Goal: Task Accomplishment & Management: Manage account settings

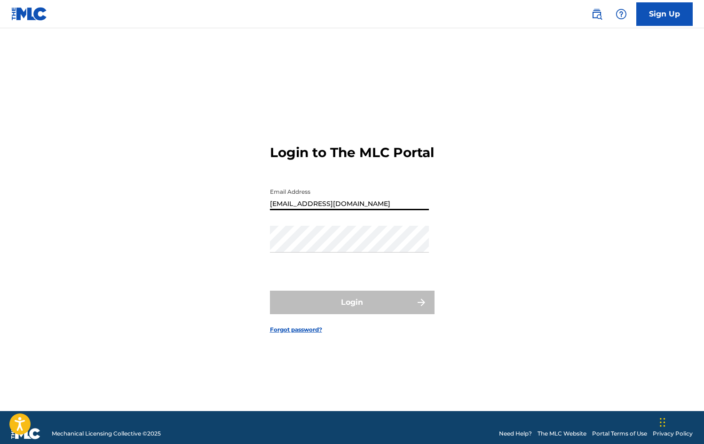
type input "[EMAIL_ADDRESS][DOMAIN_NAME]"
click at [310, 334] on link "Forgot password?" at bounding box center [296, 330] width 52 height 8
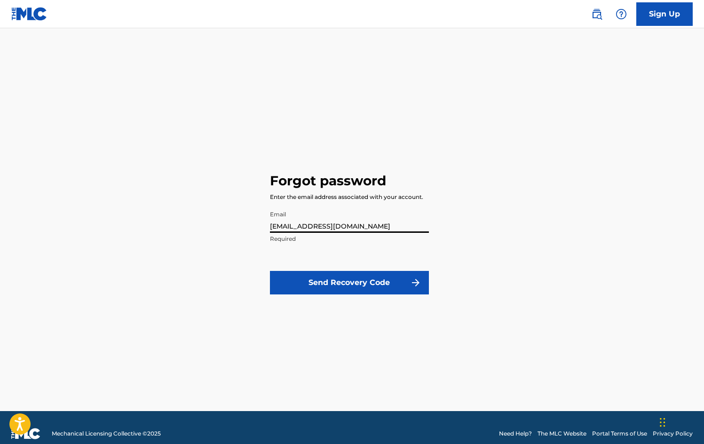
type input "[EMAIL_ADDRESS][DOMAIN_NAME]"
click at [342, 287] on button "Send Recovery Code" at bounding box center [349, 283] width 159 height 24
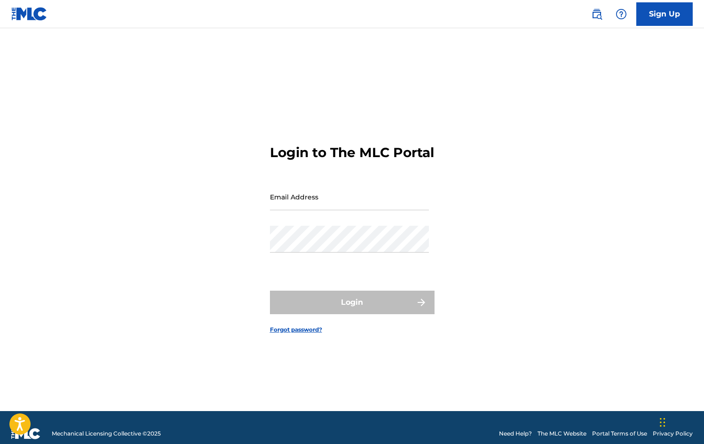
click at [294, 334] on link "Forgot password?" at bounding box center [296, 330] width 52 height 8
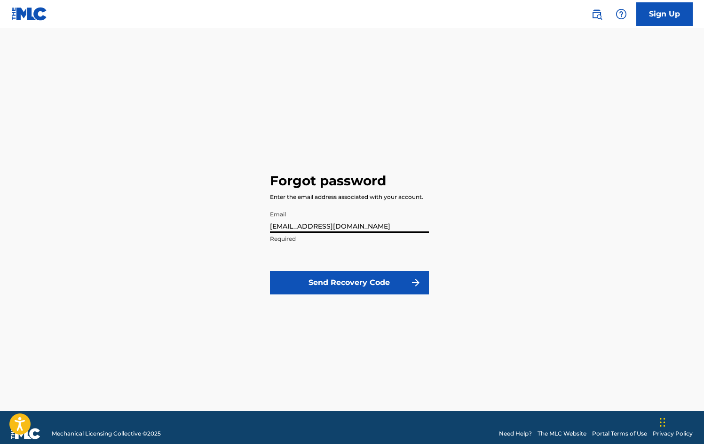
type input "[EMAIL_ADDRESS][DOMAIN_NAME]"
drag, startPoint x: 342, startPoint y: 280, endPoint x: 342, endPoint y: 285, distance: 4.7
click at [342, 285] on button "Send Recovery Code" at bounding box center [349, 283] width 159 height 24
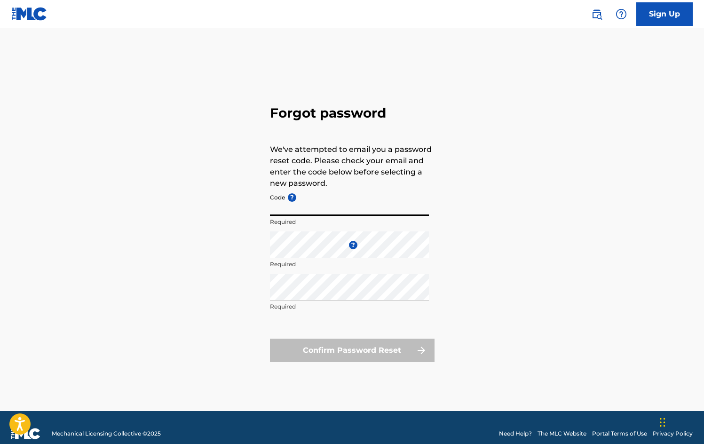
click at [321, 208] on input "Code ?" at bounding box center [349, 202] width 159 height 27
paste input "FP_16f8ac1538f8cba966723adb8c31"
type input "FP_16f8ac1538f8cba966723adb8c31"
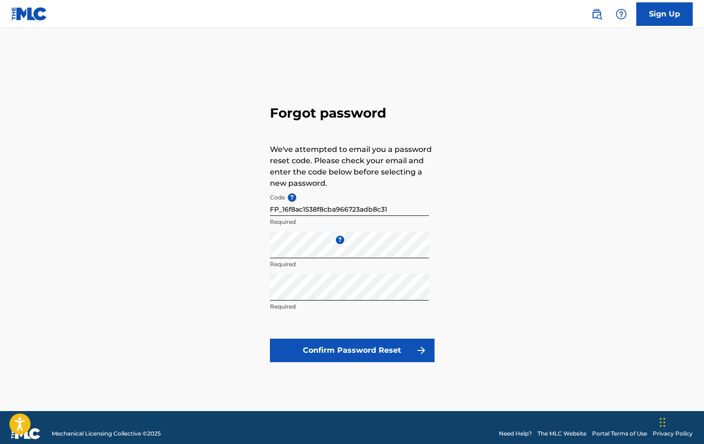
click at [379, 354] on button "Confirm Password Reset" at bounding box center [352, 351] width 165 height 24
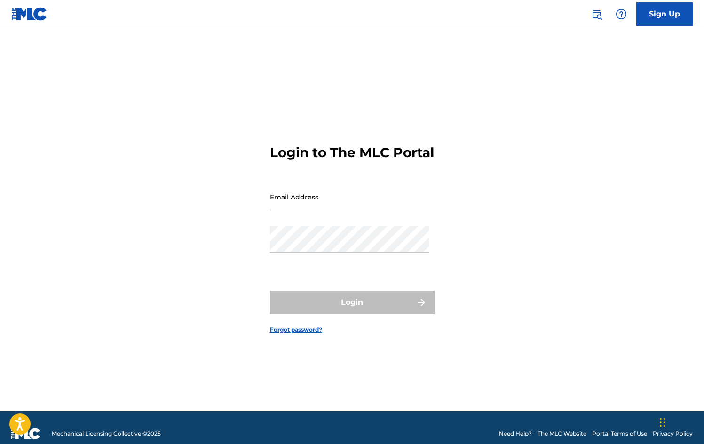
click at [665, 11] on link "Sign Up" at bounding box center [665, 14] width 56 height 24
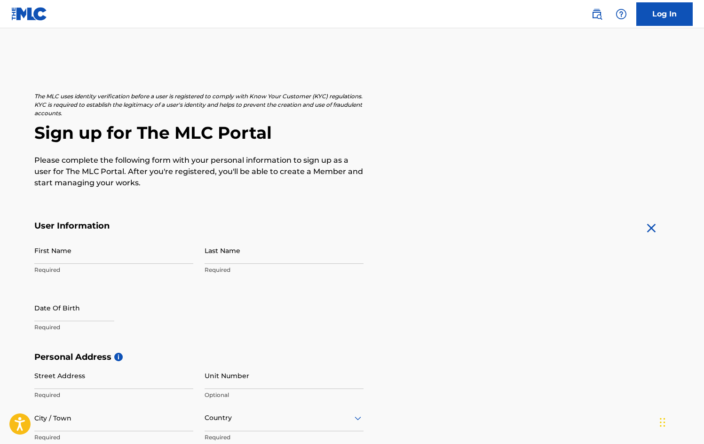
click at [656, 15] on link "Log In" at bounding box center [665, 14] width 56 height 24
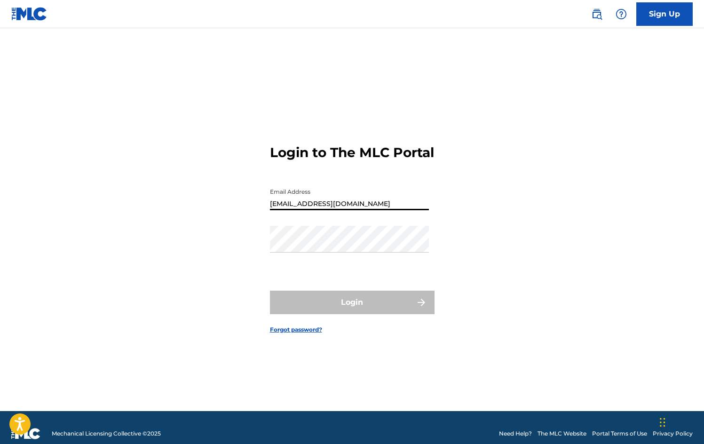
type input "[EMAIL_ADDRESS][DOMAIN_NAME]"
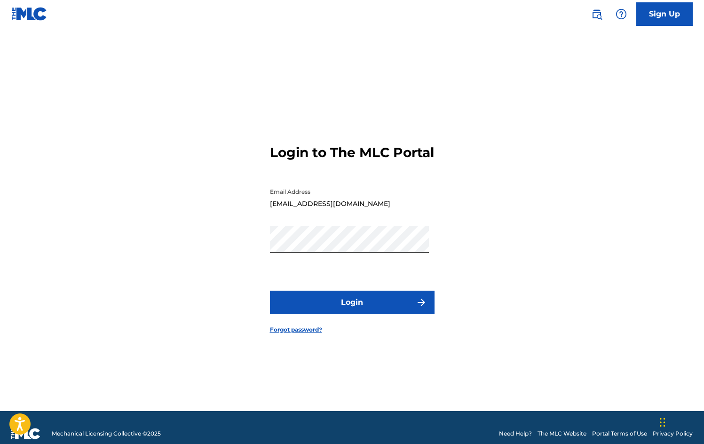
click at [368, 313] on button "Login" at bounding box center [352, 303] width 165 height 24
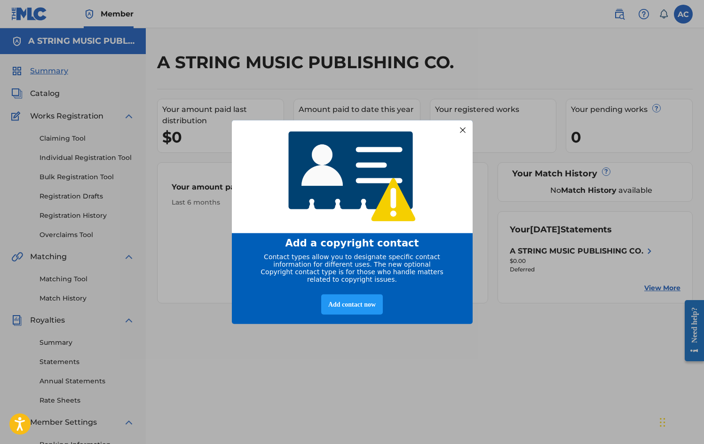
click at [467, 124] on div at bounding box center [462, 130] width 12 height 12
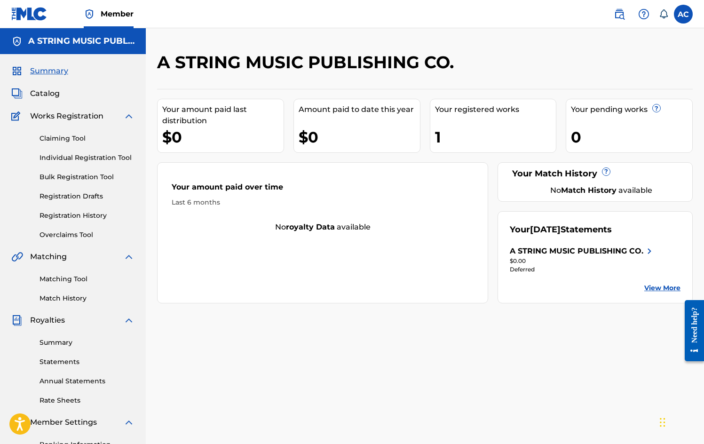
click at [475, 129] on div "1" at bounding box center [495, 137] width 121 height 21
click at [472, 120] on div "Your registered works 1" at bounding box center [493, 126] width 127 height 54
click at [41, 94] on span "Catalog" at bounding box center [45, 93] width 30 height 11
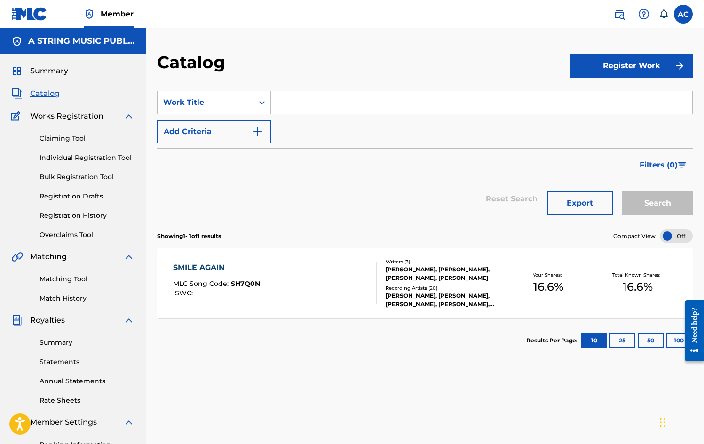
click at [77, 157] on link "Individual Registration Tool" at bounding box center [87, 158] width 95 height 10
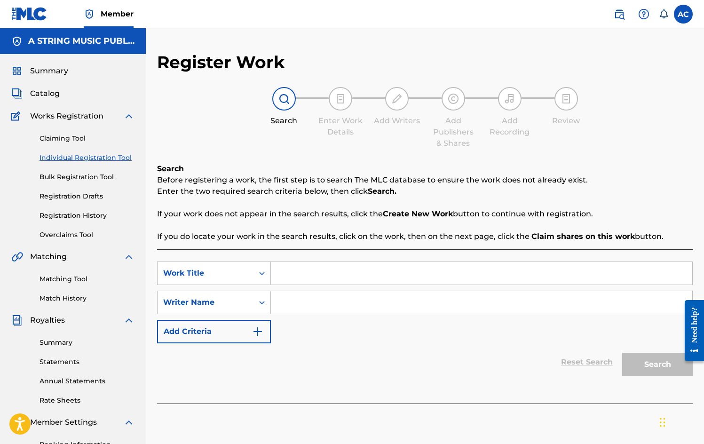
click at [76, 175] on link "Bulk Registration Tool" at bounding box center [87, 177] width 95 height 10
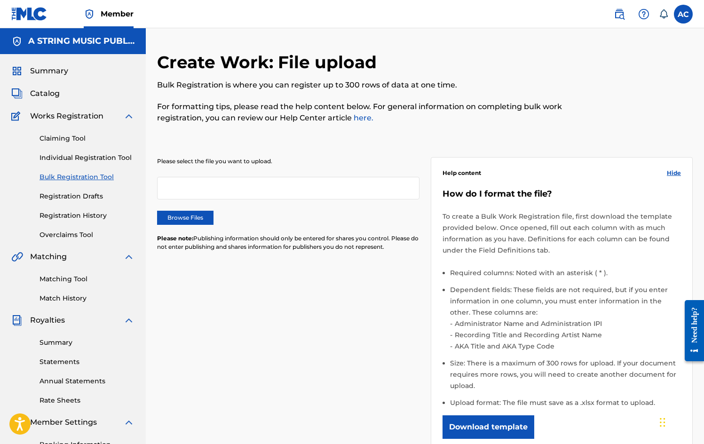
click at [679, 16] on label at bounding box center [683, 14] width 19 height 19
click at [684, 14] on input "AC [PERSON_NAME] [PERSON_NAME][EMAIL_ADDRESS][DOMAIN_NAME] Notification Prefere…" at bounding box center [684, 14] width 0 height 0
click at [588, 118] on link "Profile" at bounding box center [591, 117] width 19 height 8
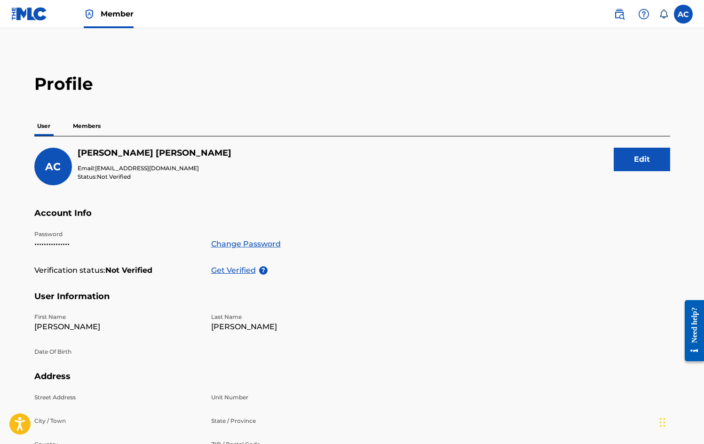
click at [648, 161] on button "Edit" at bounding box center [642, 160] width 56 height 24
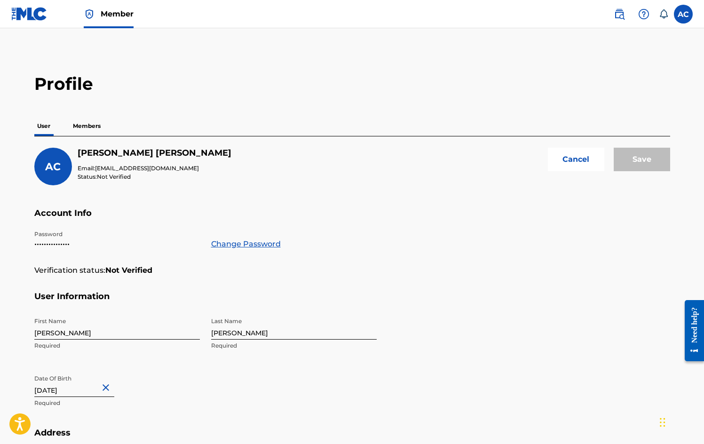
click at [112, 155] on h5 "[PERSON_NAME]" at bounding box center [155, 153] width 154 height 11
click at [148, 169] on span "[EMAIL_ADDRESS][DOMAIN_NAME]" at bounding box center [147, 168] width 104 height 7
click at [573, 163] on button "Cancel" at bounding box center [576, 160] width 56 height 24
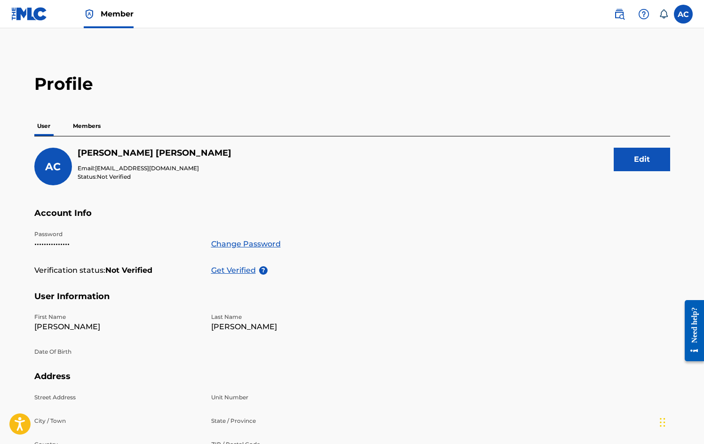
click at [646, 158] on button "Edit" at bounding box center [642, 160] width 56 height 24
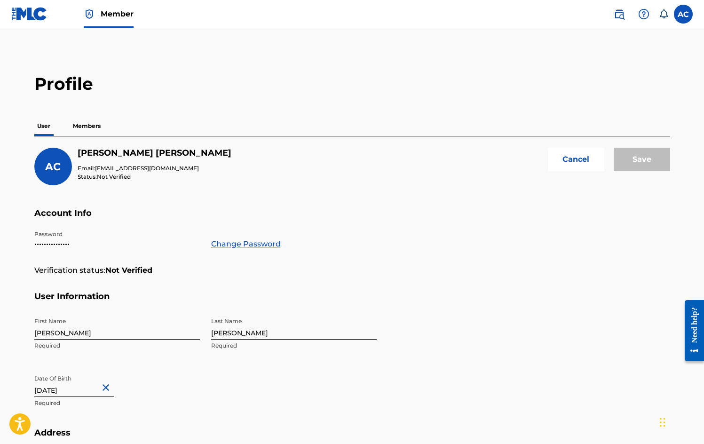
scroll to position [2, 0]
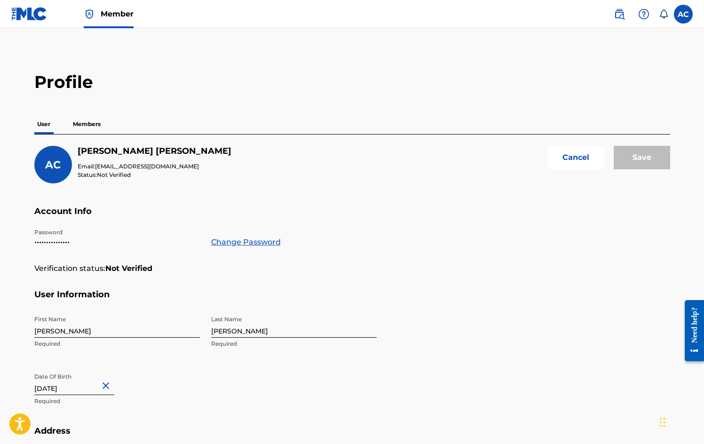
select select "7"
select select "2012"
type input "A"
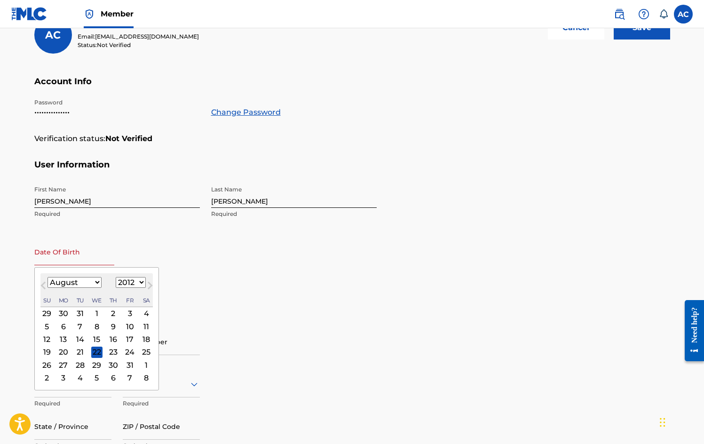
scroll to position [186, 0]
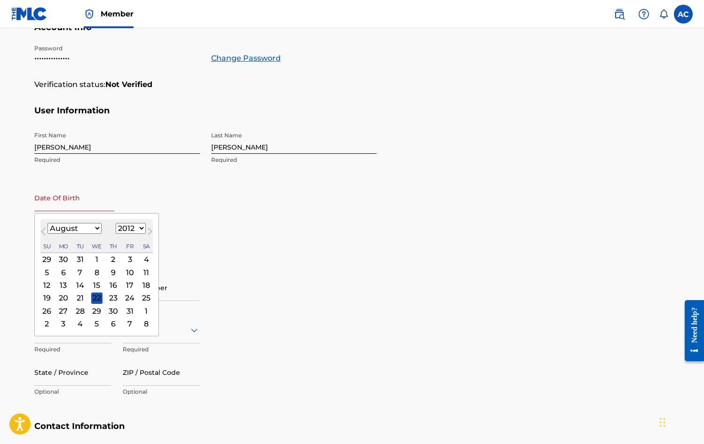
select select "9"
click at [63, 309] on div "29" at bounding box center [62, 310] width 11 height 11
type input "[DATE]"
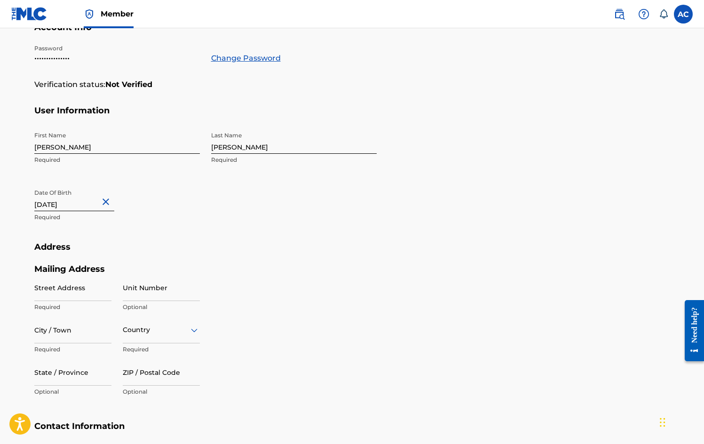
click at [88, 205] on input "[DATE]" at bounding box center [74, 197] width 80 height 27
select select "9"
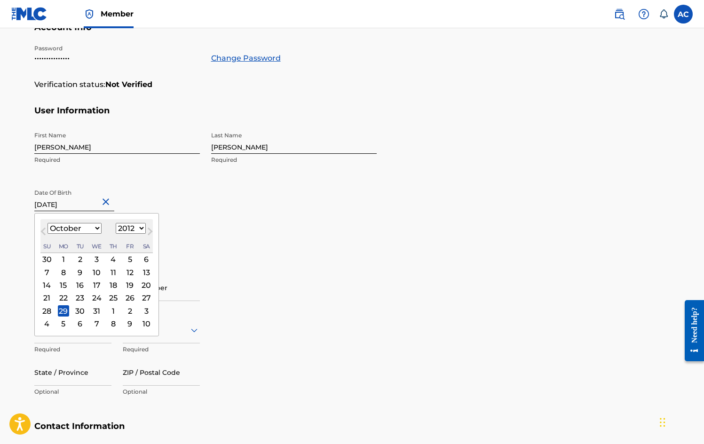
select select "1952"
click at [295, 282] on div "Mailing Address Street Address Required Unit Number Optional City / Town Requir…" at bounding box center [205, 343] width 343 height 158
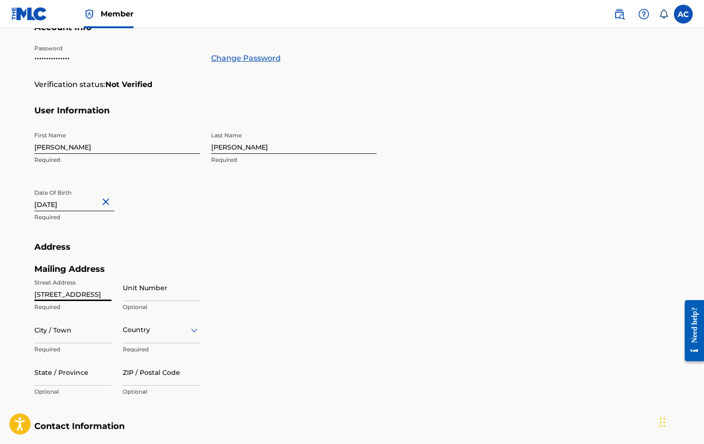
type input "[STREET_ADDRESS]"
type input "[GEOGRAPHIC_DATA]"
click at [195, 329] on div "option , selected. Select is focused ,type to refine list, press Down to open t…" at bounding box center [161, 330] width 77 height 27
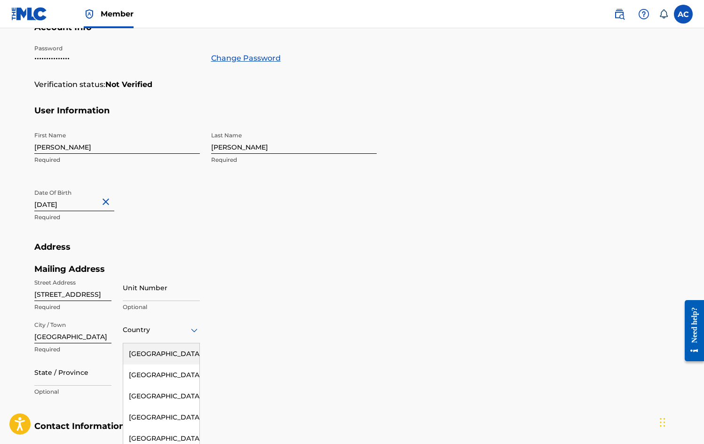
scroll to position [226, 0]
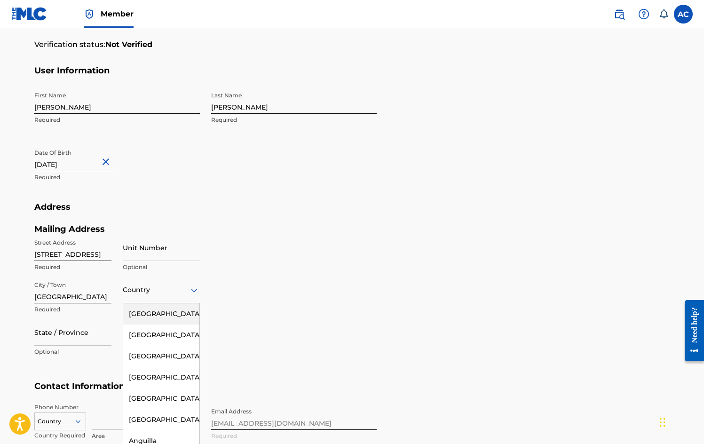
click at [179, 308] on div "[GEOGRAPHIC_DATA]" at bounding box center [161, 313] width 76 height 21
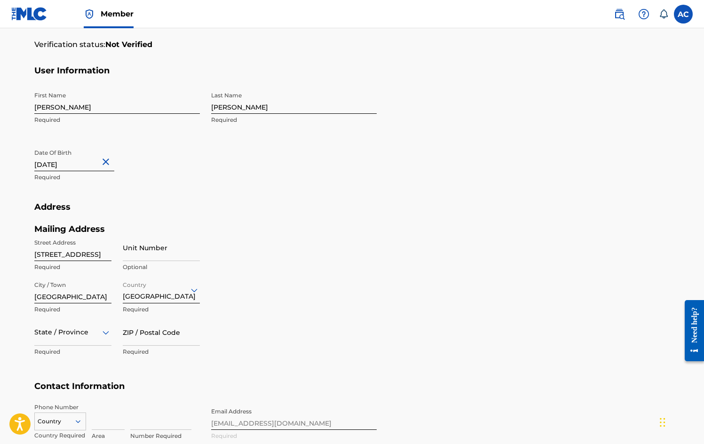
click at [101, 330] on div "State / Province" at bounding box center [72, 332] width 77 height 27
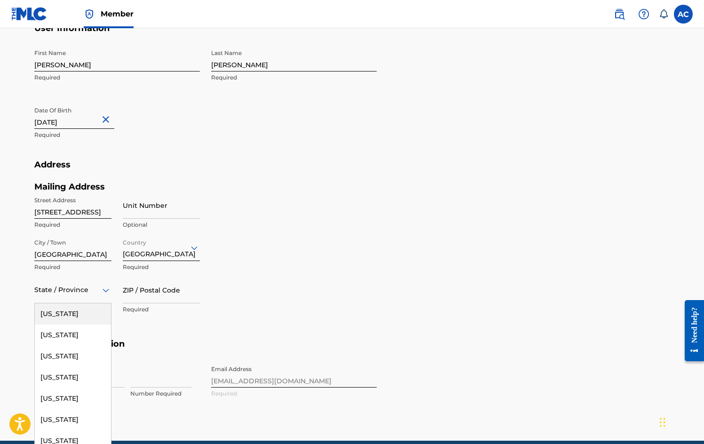
type input "m"
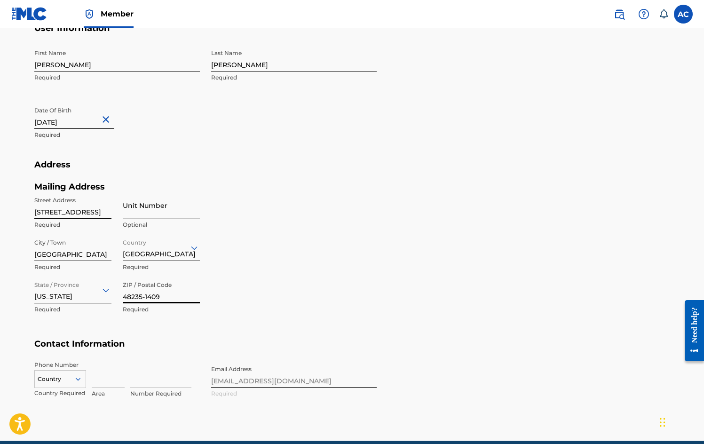
type input "48235-1409"
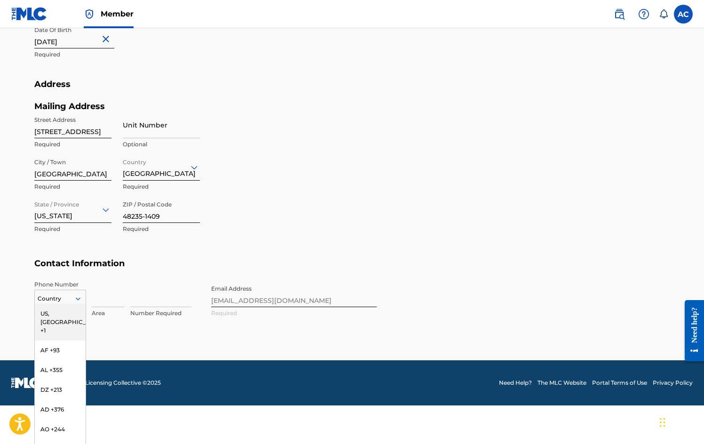
click at [80, 304] on div "US, [GEOGRAPHIC_DATA] +1, 1 of 216. 216 results available. Use Up and Down to c…" at bounding box center [60, 297] width 52 height 14
click at [64, 311] on div "US, [GEOGRAPHIC_DATA] +1" at bounding box center [60, 322] width 51 height 37
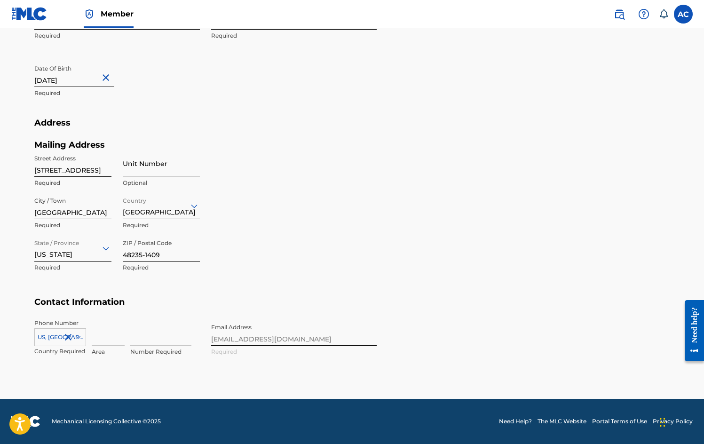
scroll to position [309, 0]
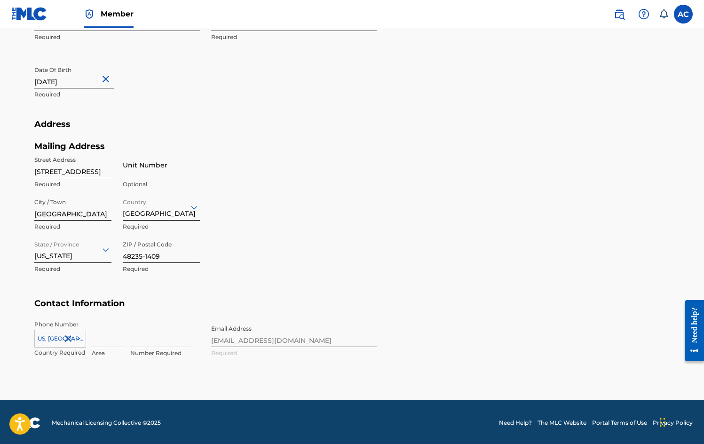
click at [112, 334] on input at bounding box center [108, 333] width 33 height 27
click at [232, 338] on div "Phone Number [GEOGRAPHIC_DATA], [GEOGRAPHIC_DATA] +1 Country Required [PHONE_NU…" at bounding box center [205, 348] width 343 height 57
click at [233, 338] on div "Phone Number [GEOGRAPHIC_DATA], [GEOGRAPHIC_DATA] +1 Country Required [PHONE_NU…" at bounding box center [205, 348] width 343 height 57
click at [334, 339] on div "Phone Number [GEOGRAPHIC_DATA], [GEOGRAPHIC_DATA] +1 Country Required [PHONE_NU…" at bounding box center [205, 348] width 343 height 57
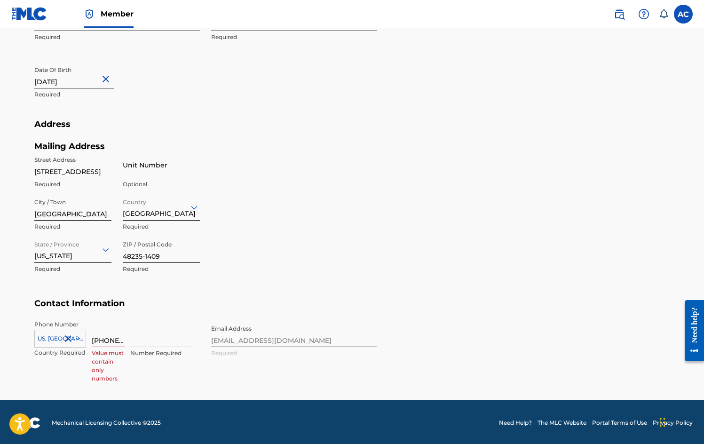
click at [310, 339] on div "Phone Number [GEOGRAPHIC_DATA], [GEOGRAPHIC_DATA] +1 Country Required [PHONE_NU…" at bounding box center [205, 348] width 343 height 57
click at [275, 341] on div "Phone Number [GEOGRAPHIC_DATA], [GEOGRAPHIC_DATA] +1 Country Required [PHONE_NU…" at bounding box center [205, 348] width 343 height 57
click at [102, 339] on input "[PHONE_NUMBER]" at bounding box center [108, 333] width 33 height 27
type input "313"
type input "4714956"
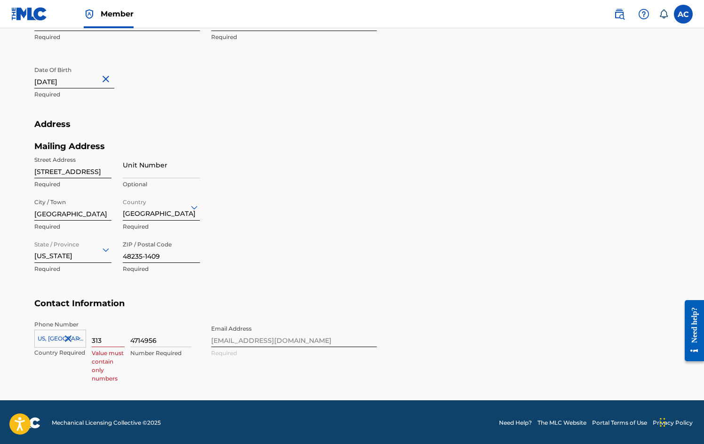
click at [231, 340] on div "Phone Number [GEOGRAPHIC_DATA], [GEOGRAPHIC_DATA] +1 Country Required 313 Value…" at bounding box center [205, 348] width 343 height 57
click at [115, 337] on input "313" at bounding box center [108, 333] width 33 height 27
type input "3"
type input "313"
click at [371, 335] on div "Phone Number [GEOGRAPHIC_DATA], [GEOGRAPHIC_DATA] +1 Country Required 313 Area …" at bounding box center [205, 348] width 343 height 57
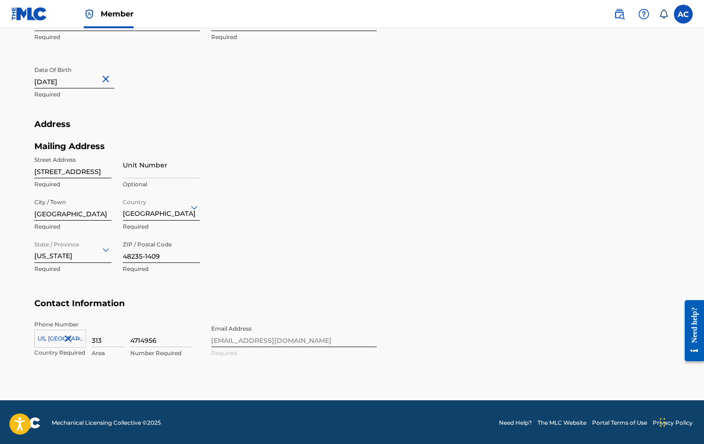
click at [263, 342] on div "Phone Number [GEOGRAPHIC_DATA], [GEOGRAPHIC_DATA] +1 Country Required 313 Area …" at bounding box center [205, 348] width 343 height 57
click at [256, 336] on div "Phone Number [GEOGRAPHIC_DATA], [GEOGRAPHIC_DATA] +1 Country Required 313 Area …" at bounding box center [205, 348] width 343 height 57
click at [365, 332] on div "Phone Number [GEOGRAPHIC_DATA], [GEOGRAPHIC_DATA] +1 Country Required 313 Area …" at bounding box center [205, 348] width 343 height 57
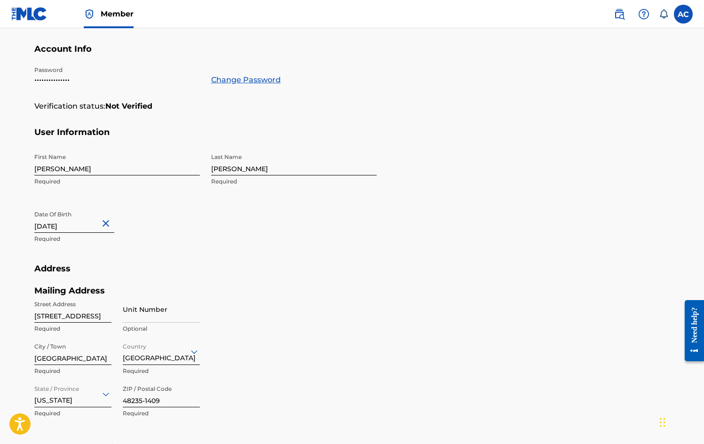
scroll to position [24, 0]
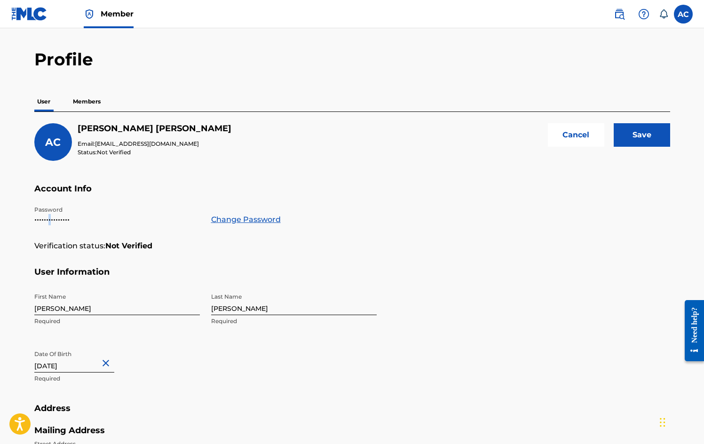
click at [50, 222] on p "•••••••••••••••" at bounding box center [117, 219] width 166 height 11
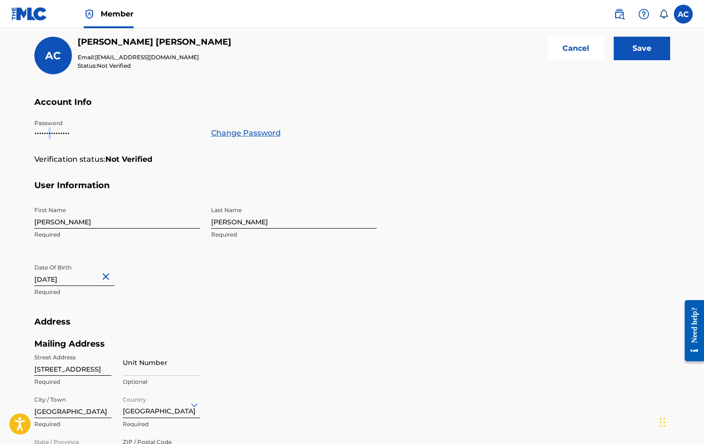
scroll to position [37, 0]
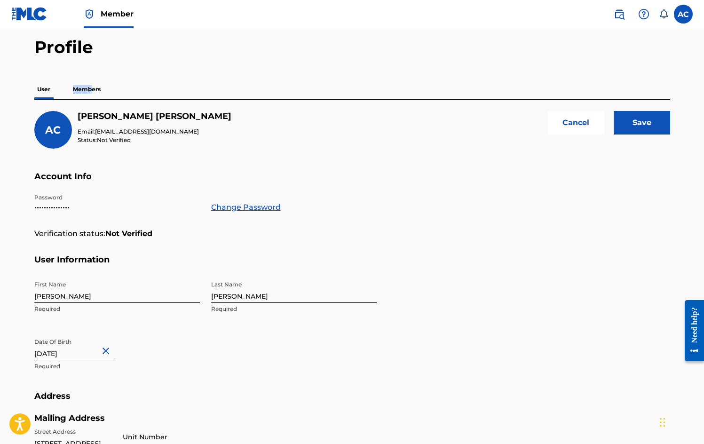
click at [89, 88] on p "Members" at bounding box center [86, 90] width 33 height 20
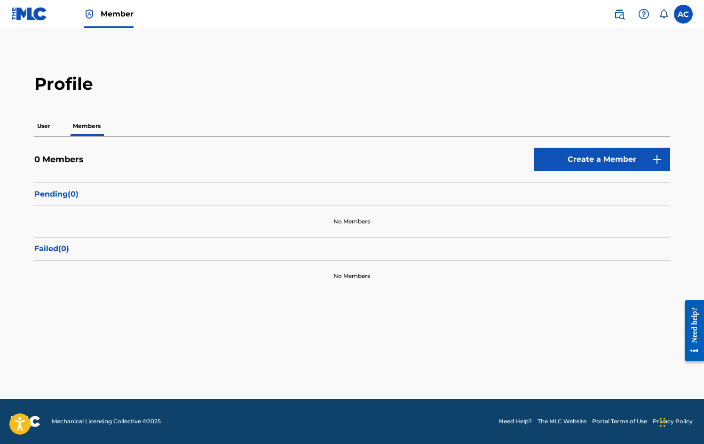
click at [41, 126] on p "User" at bounding box center [43, 126] width 19 height 20
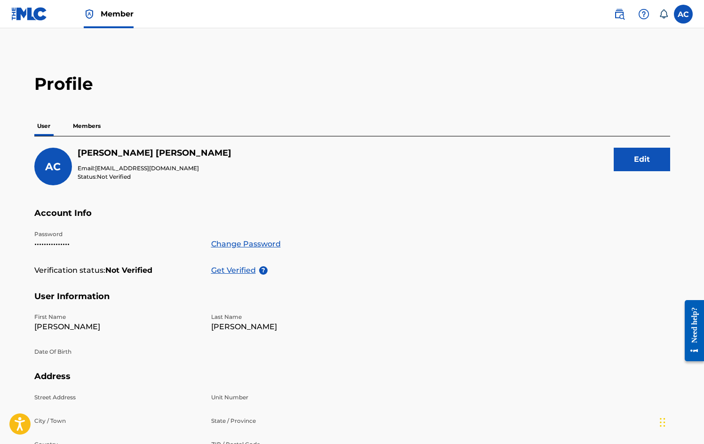
click at [639, 164] on button "Edit" at bounding box center [642, 160] width 56 height 24
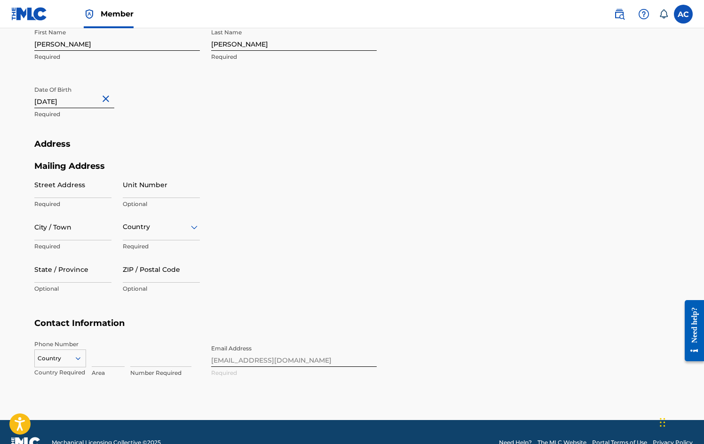
scroll to position [88, 0]
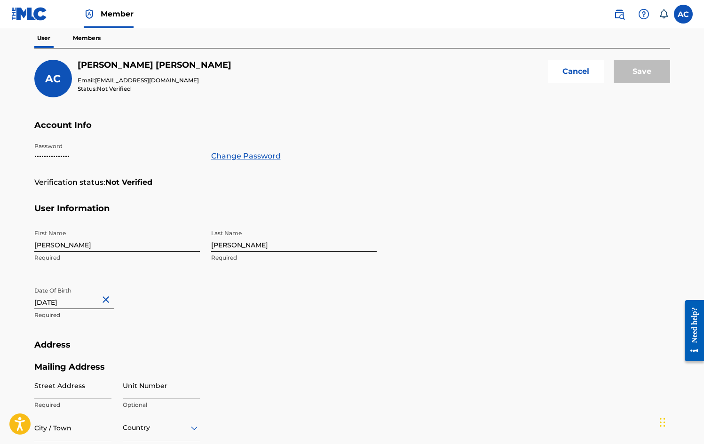
click at [114, 298] on button "Close" at bounding box center [107, 299] width 14 height 29
type input "[DATE]"
click at [192, 310] on div "Date Of Birth [DEMOGRAPHIC_DATA] Required" at bounding box center [117, 303] width 166 height 42
click at [81, 319] on p "Required" at bounding box center [117, 315] width 166 height 8
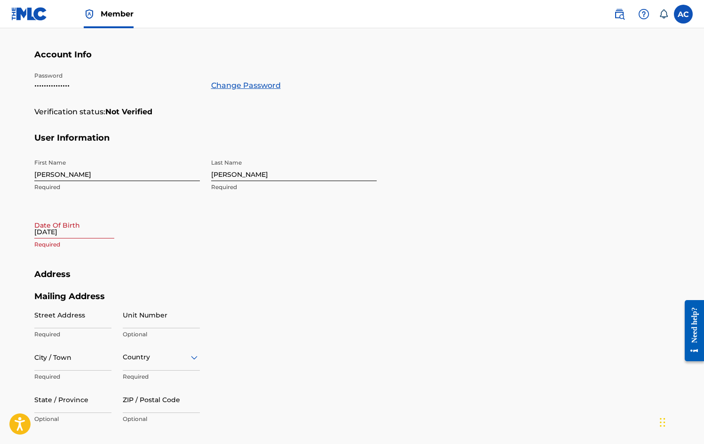
scroll to position [216, 0]
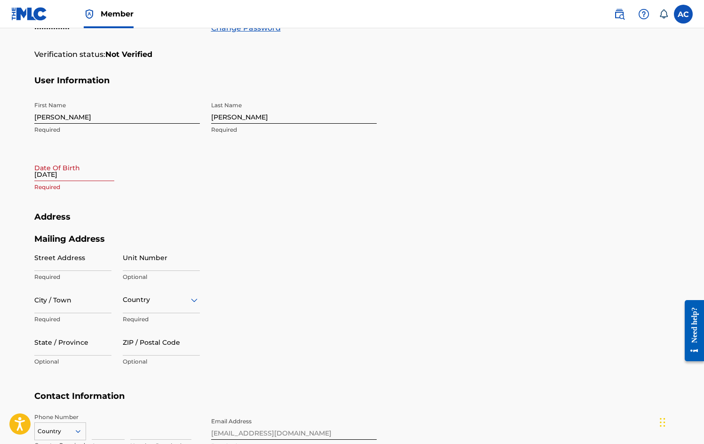
click at [67, 170] on input "[DATE]" at bounding box center [74, 167] width 80 height 27
select select "7"
select select "2025"
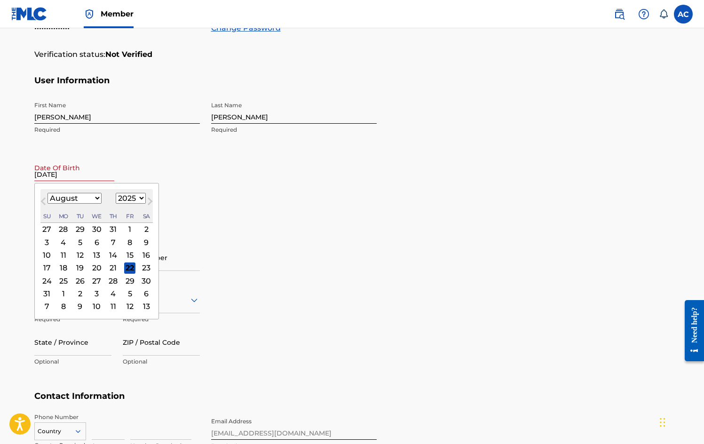
select select "9"
select select "1952"
click at [224, 212] on h5 "Address" at bounding box center [352, 223] width 636 height 22
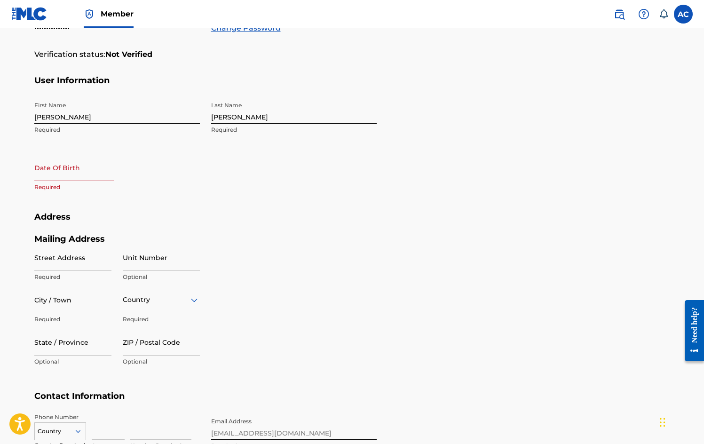
click at [56, 172] on input "text" at bounding box center [74, 167] width 80 height 27
select select "7"
select select "2025"
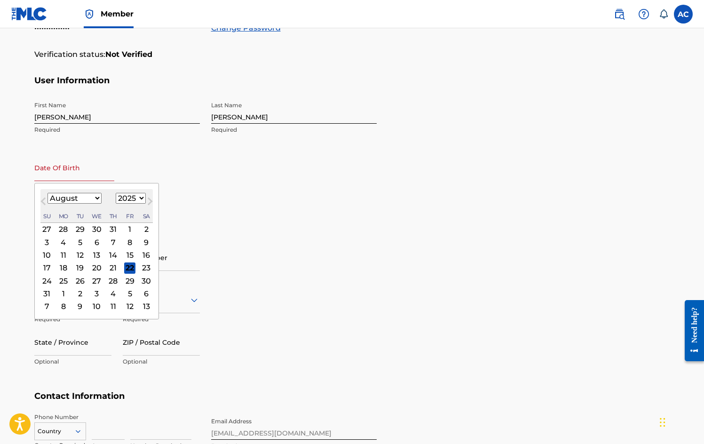
select select "9"
click at [91, 280] on div "29" at bounding box center [96, 280] width 11 height 11
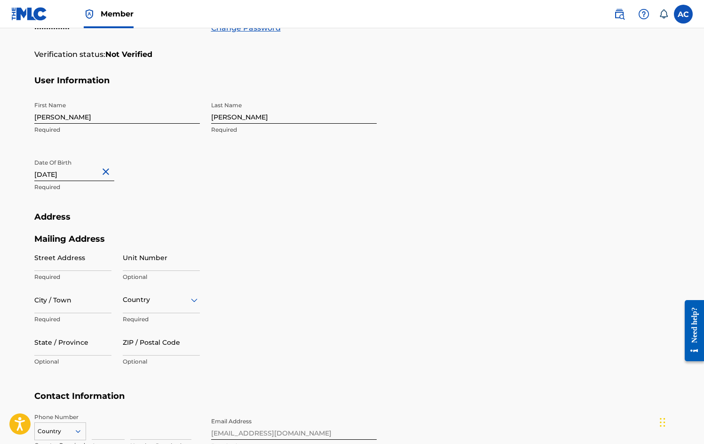
type input "[DATE]"
type input "[STREET_ADDRESS]"
type input "Detorit"
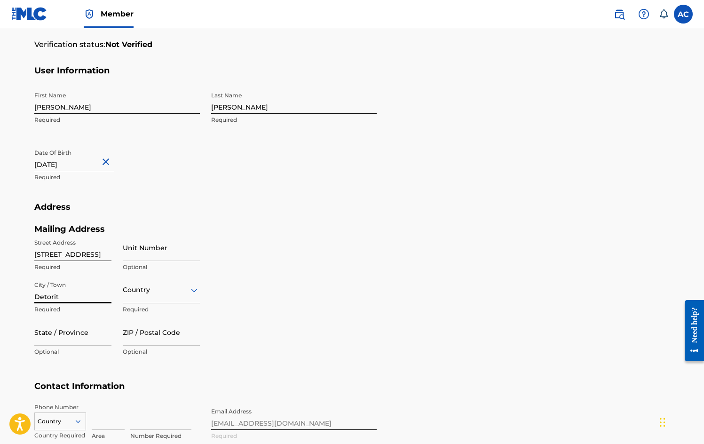
click at [128, 302] on div "Country" at bounding box center [161, 290] width 77 height 27
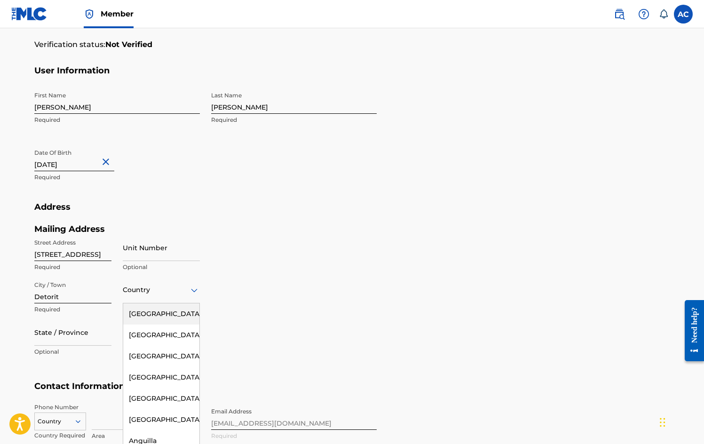
click at [163, 314] on div "[GEOGRAPHIC_DATA]" at bounding box center [161, 313] width 76 height 21
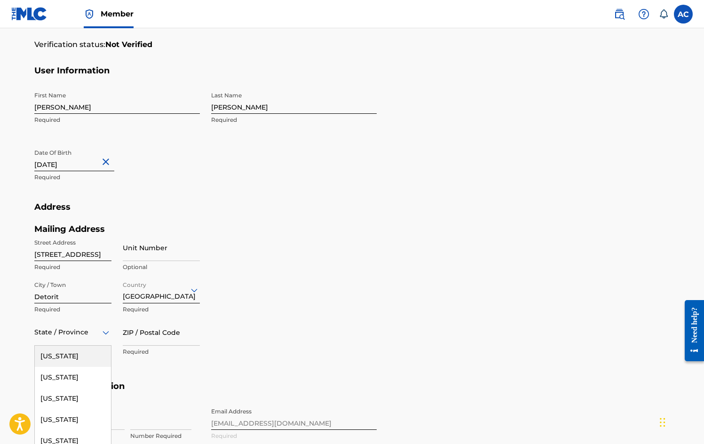
scroll to position [268, 0]
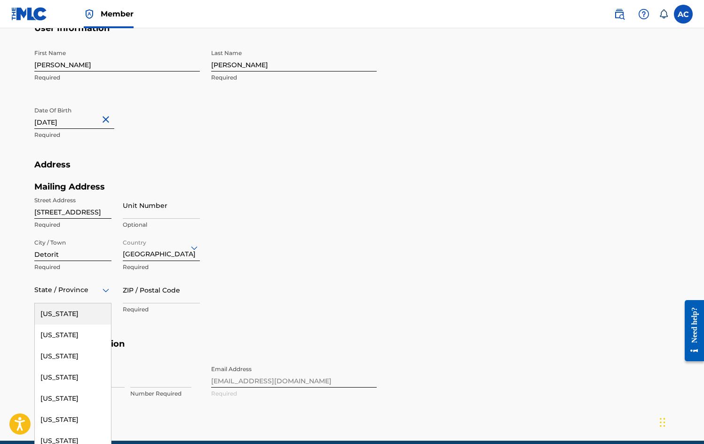
click at [71, 303] on div "[US_STATE], 1 of 57. 57 results available. Use Up and Down to choose options, p…" at bounding box center [72, 290] width 77 height 27
type input "m"
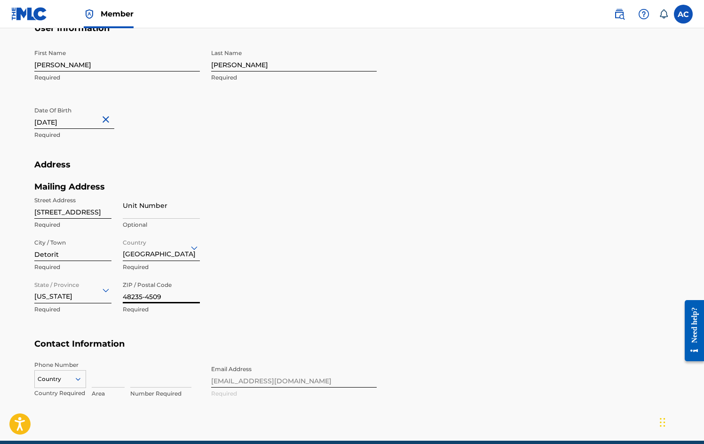
scroll to position [287, 0]
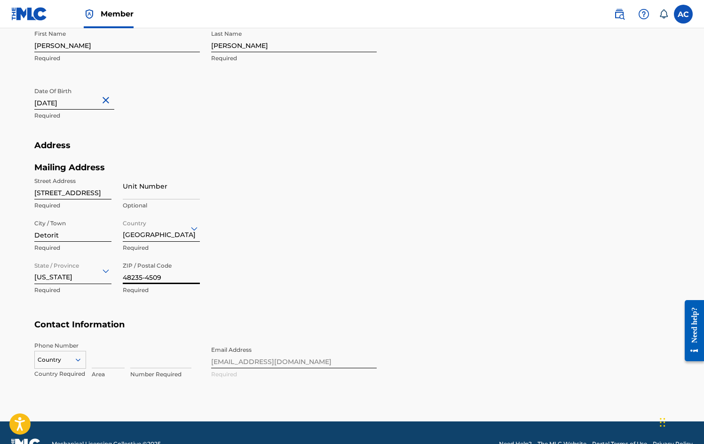
type input "48235-4509"
click at [105, 359] on input at bounding box center [108, 355] width 33 height 27
type input "313"
type input "4714956"
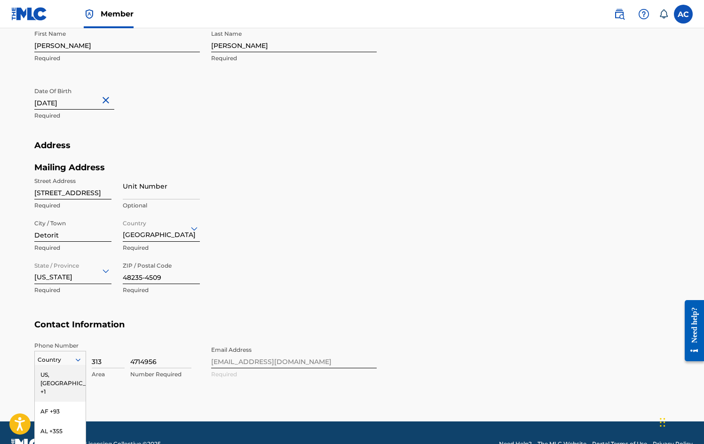
scroll to position [349, 0]
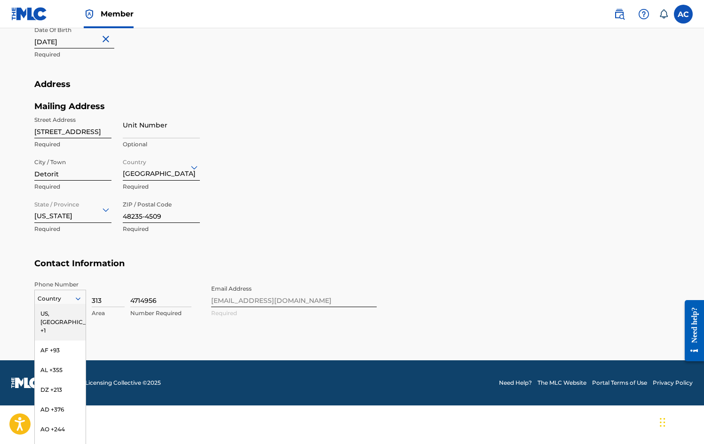
click at [80, 304] on div "US, [GEOGRAPHIC_DATA] +1, 1 of 216. 216 results available. Use Up and Down to c…" at bounding box center [60, 297] width 52 height 14
click at [67, 314] on div "US, [GEOGRAPHIC_DATA] +1" at bounding box center [60, 322] width 51 height 37
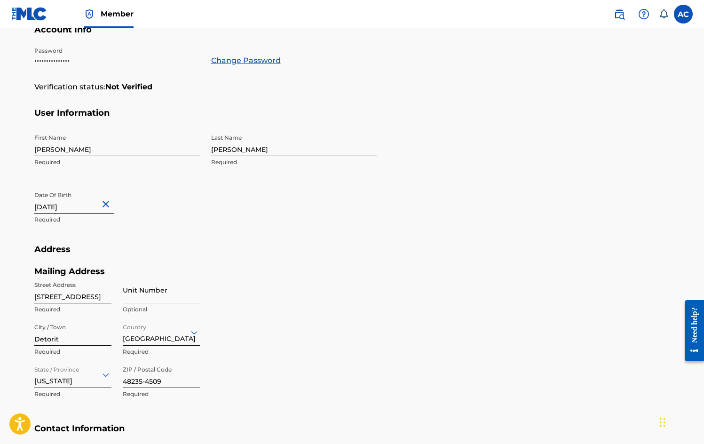
scroll to position [1, 0]
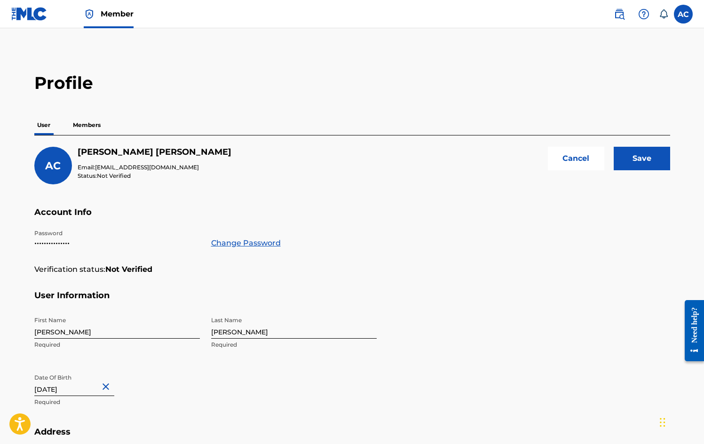
click at [652, 162] on input "Save" at bounding box center [642, 159] width 56 height 24
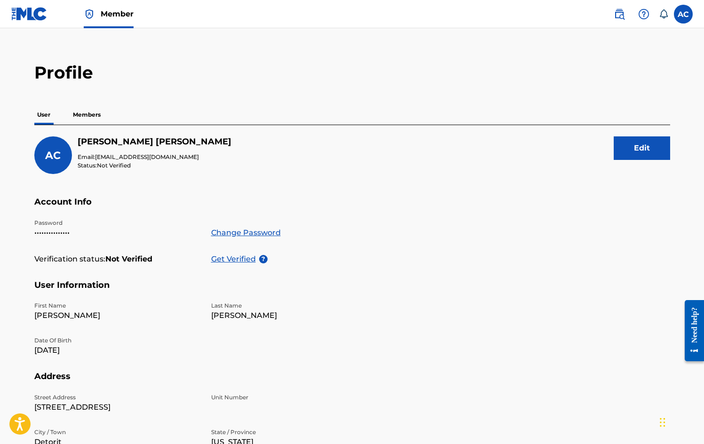
scroll to position [0, 0]
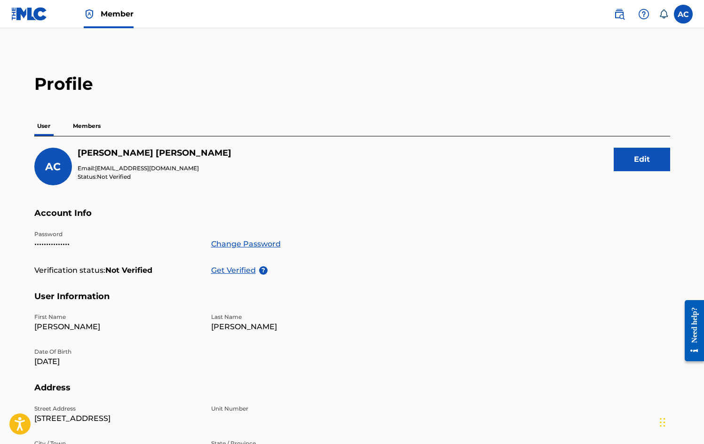
click at [119, 13] on span "Member" at bounding box center [117, 13] width 33 height 11
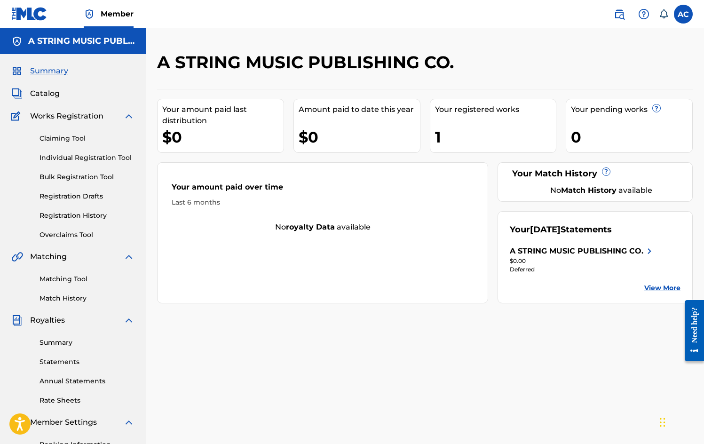
click at [128, 116] on img at bounding box center [128, 116] width 11 height 11
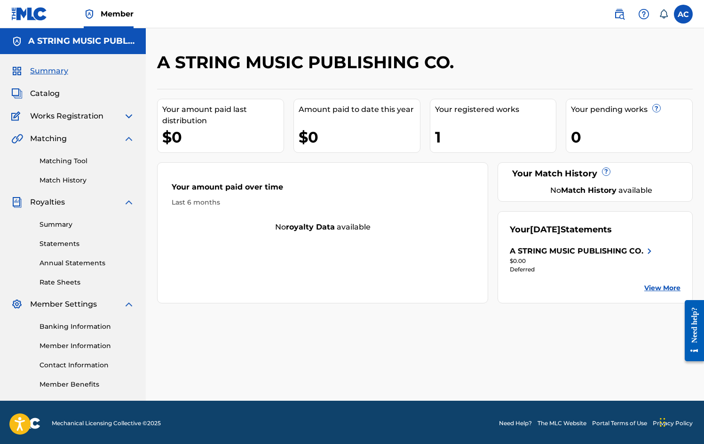
click at [129, 115] on img at bounding box center [128, 116] width 11 height 11
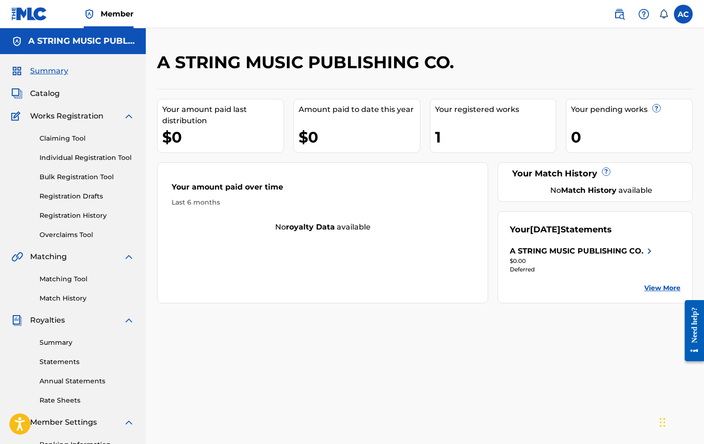
click at [68, 139] on link "Claiming Tool" at bounding box center [87, 139] width 95 height 10
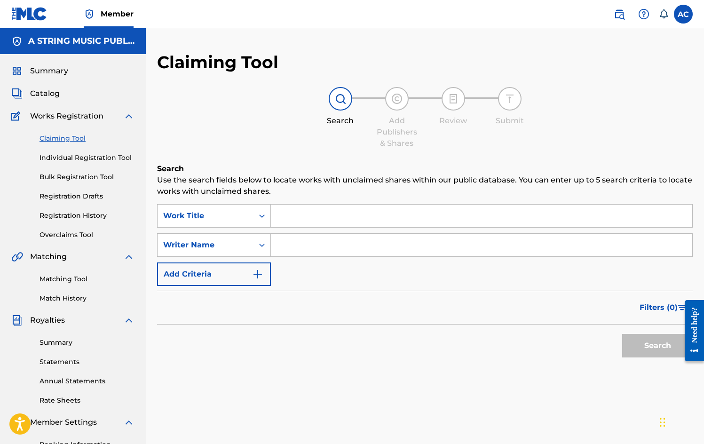
click at [43, 93] on span "Catalog" at bounding box center [45, 93] width 30 height 11
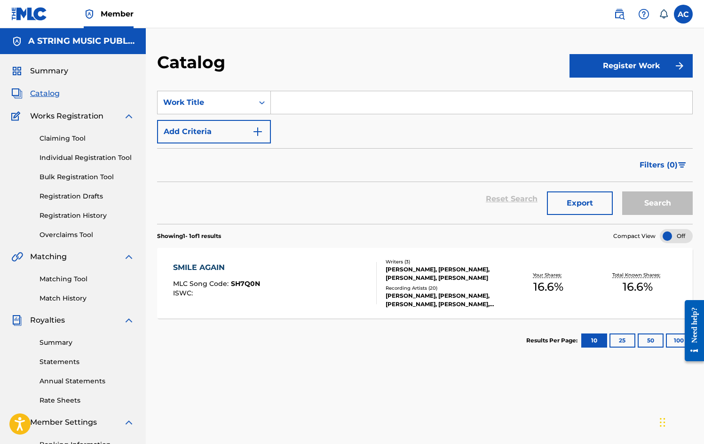
click at [48, 94] on span "Catalog" at bounding box center [45, 93] width 30 height 11
click at [130, 115] on img at bounding box center [128, 116] width 11 height 11
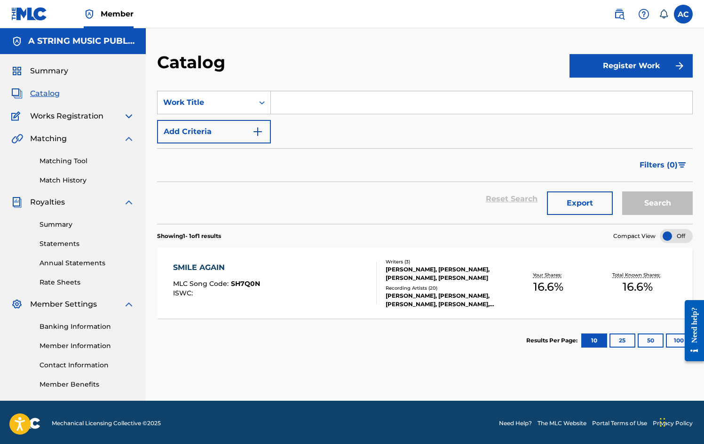
click at [129, 115] on img at bounding box center [128, 116] width 11 height 11
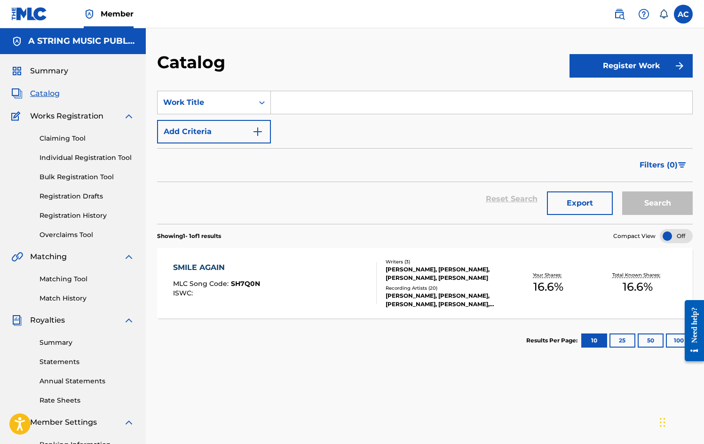
click at [104, 159] on link "Individual Registration Tool" at bounding box center [87, 158] width 95 height 10
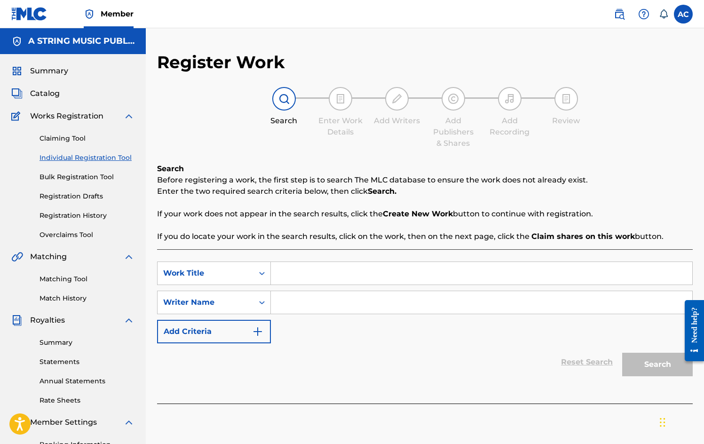
scroll to position [2, 0]
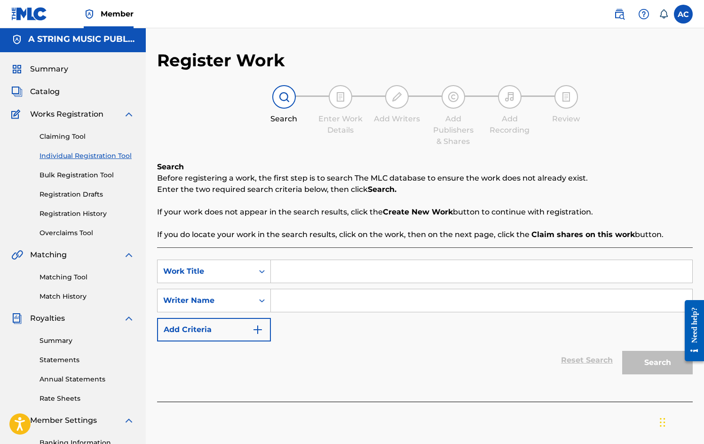
click at [325, 273] on input "Search Form" at bounding box center [482, 271] width 422 height 23
type input "it's a long way too the top"
click at [284, 305] on input "Search Form" at bounding box center [482, 300] width 422 height 23
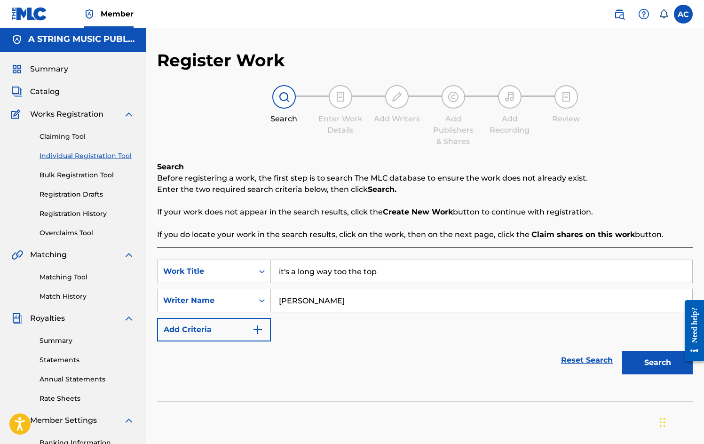
type input "[PERSON_NAME]"
click at [665, 368] on button "Search" at bounding box center [658, 363] width 71 height 24
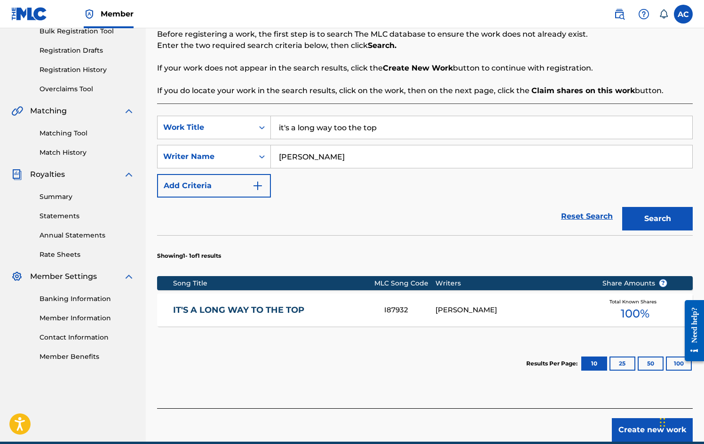
scroll to position [144, 0]
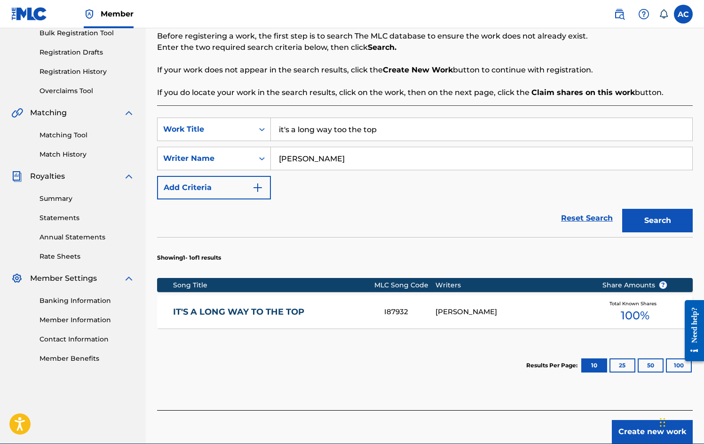
click at [268, 311] on link "IT'S A LONG WAY TO THE TOP" at bounding box center [272, 312] width 199 height 11
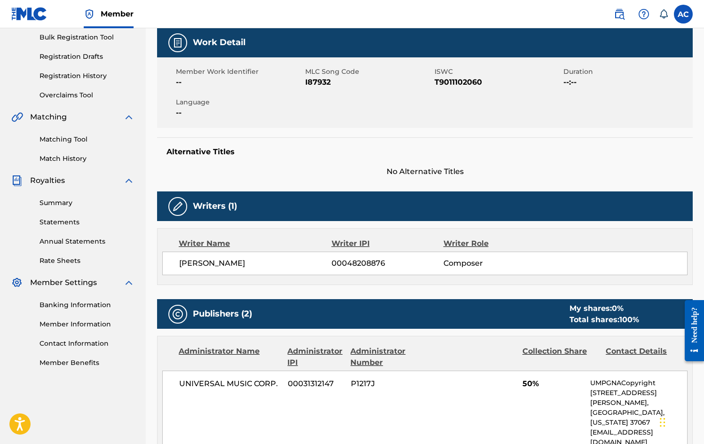
scroll to position [59, 0]
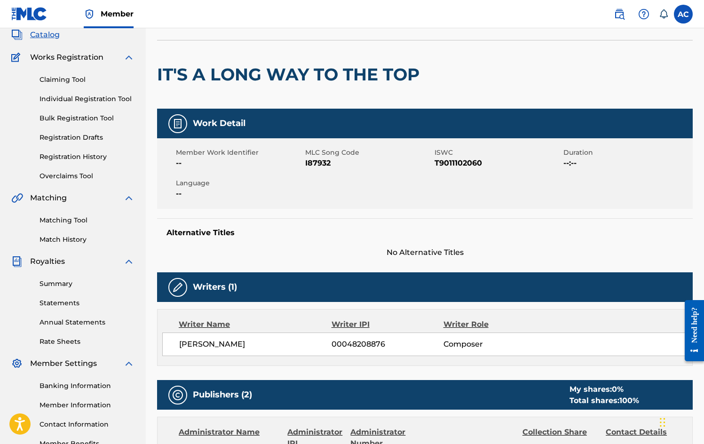
click at [330, 163] on span "I87932" at bounding box center [368, 163] width 127 height 11
click at [64, 78] on link "Claiming Tool" at bounding box center [87, 80] width 95 height 10
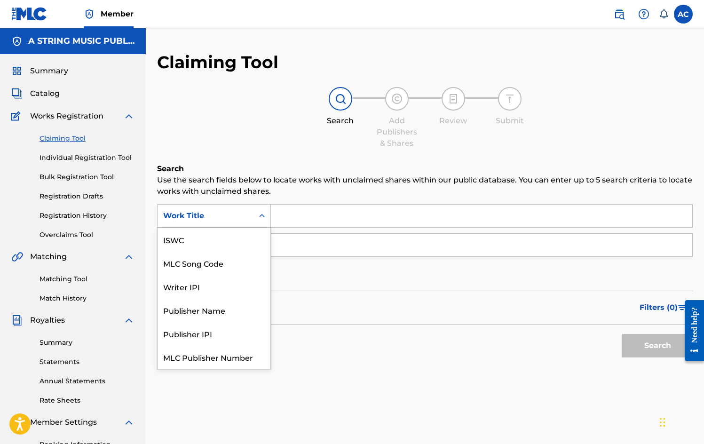
scroll to position [24, 0]
click at [260, 215] on icon "Search Form" at bounding box center [261, 215] width 9 height 9
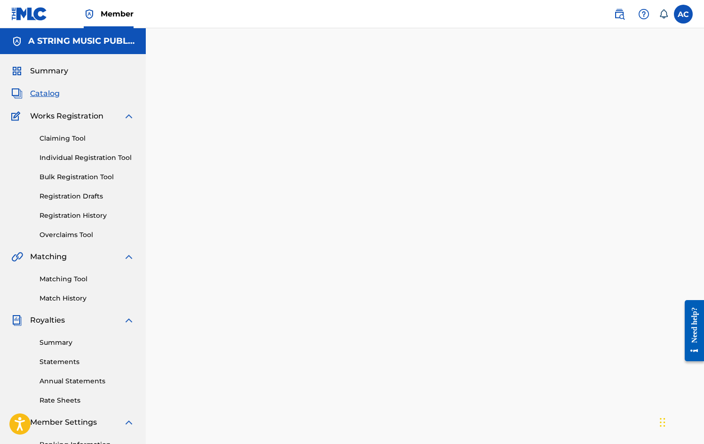
scroll to position [53, 0]
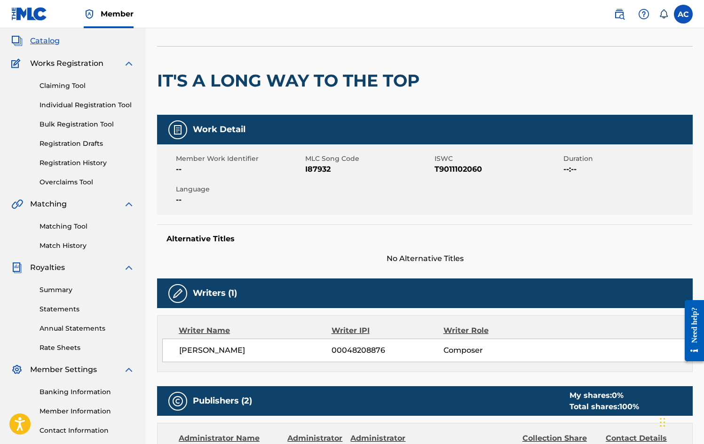
click at [335, 171] on span "I87932" at bounding box center [368, 169] width 127 height 11
drag, startPoint x: 305, startPoint y: 171, endPoint x: 343, endPoint y: 170, distance: 37.7
click at [343, 170] on span "I87932" at bounding box center [368, 169] width 127 height 11
copy span "I87932"
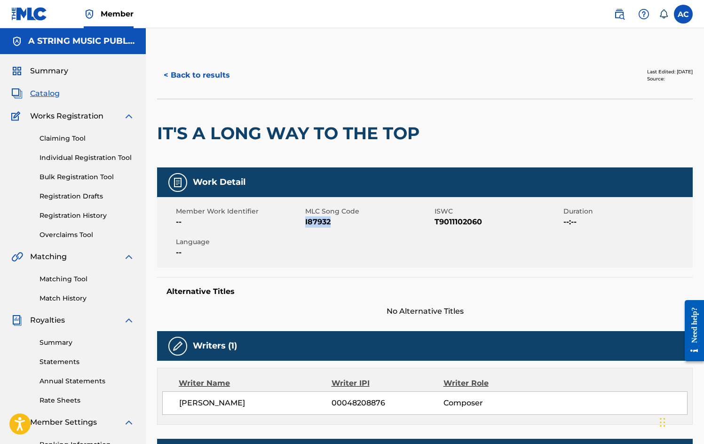
click at [177, 74] on button "< Back to results" at bounding box center [197, 76] width 80 height 24
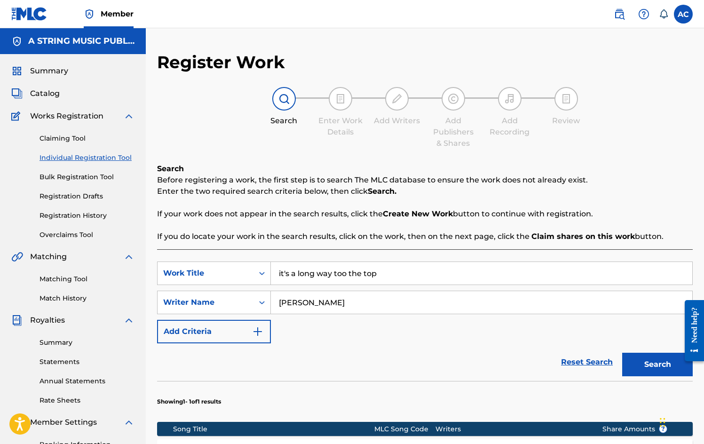
scroll to position [120, 0]
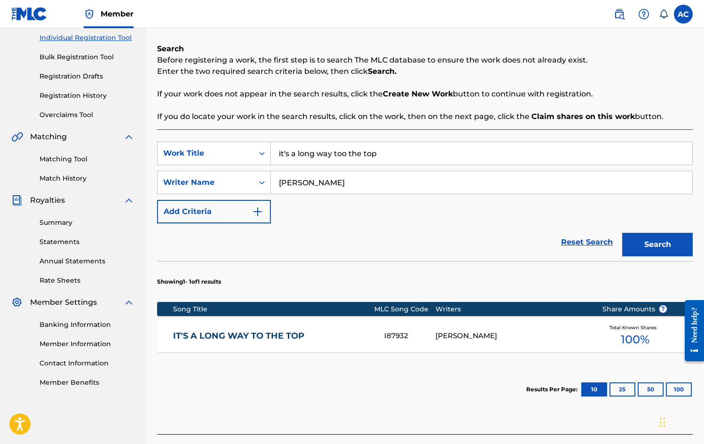
click at [258, 210] on img "Search Form" at bounding box center [257, 211] width 11 height 11
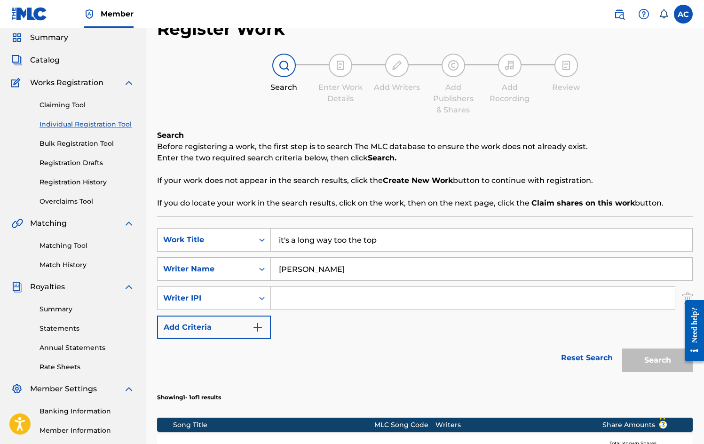
scroll to position [46, 0]
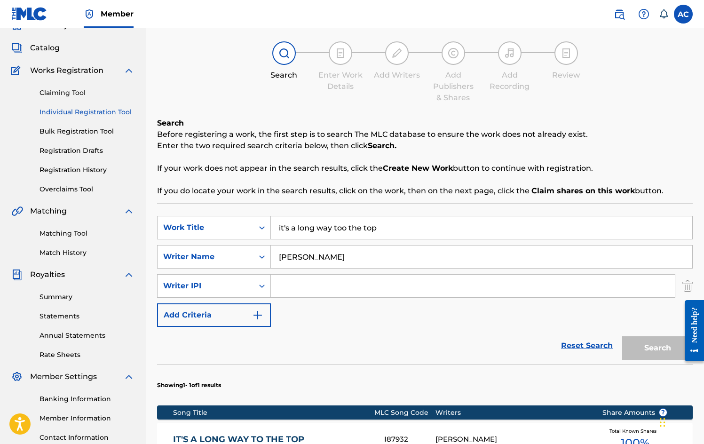
click at [255, 317] on img "Search Form" at bounding box center [257, 315] width 11 height 11
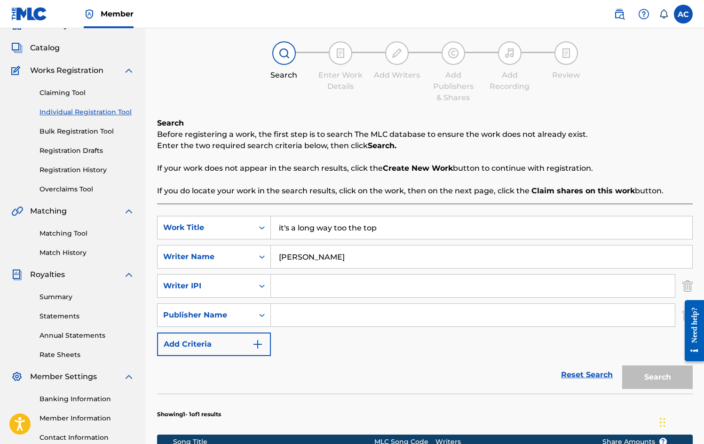
click at [296, 319] on input "Search Form" at bounding box center [473, 315] width 404 height 23
type input "A String Music Publishing Co"
click at [653, 377] on div "Search" at bounding box center [655, 375] width 75 height 38
click at [303, 349] on div "SearchWithCriteriae9975972-0263-494f-8786-7ef66bd80f73 Work Title it's a long w…" at bounding box center [425, 286] width 536 height 140
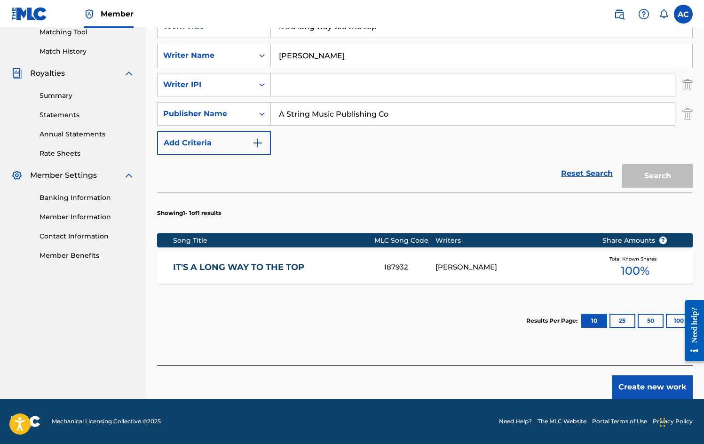
scroll to position [245, 0]
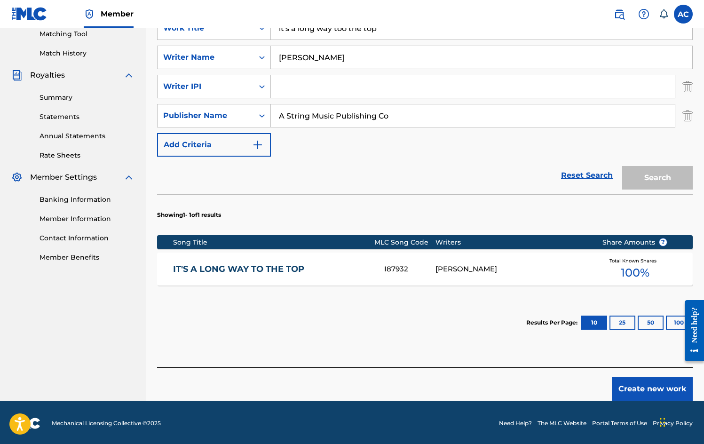
click at [650, 389] on button "Create new work" at bounding box center [652, 389] width 81 height 24
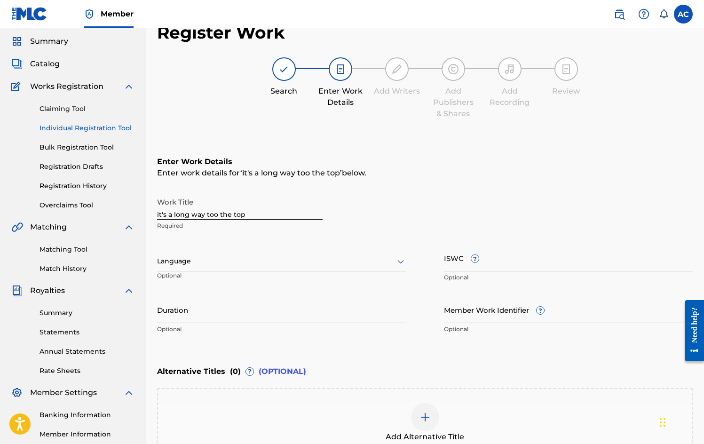
scroll to position [0, 0]
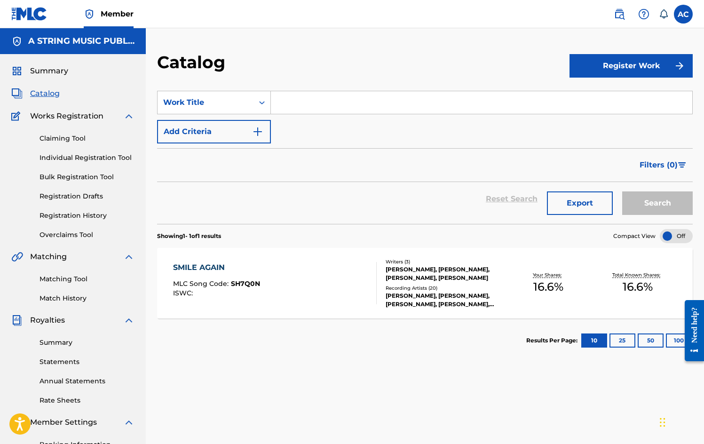
click at [634, 63] on button "Register Work" at bounding box center [631, 66] width 123 height 24
click at [622, 98] on link "Individual" at bounding box center [631, 96] width 123 height 23
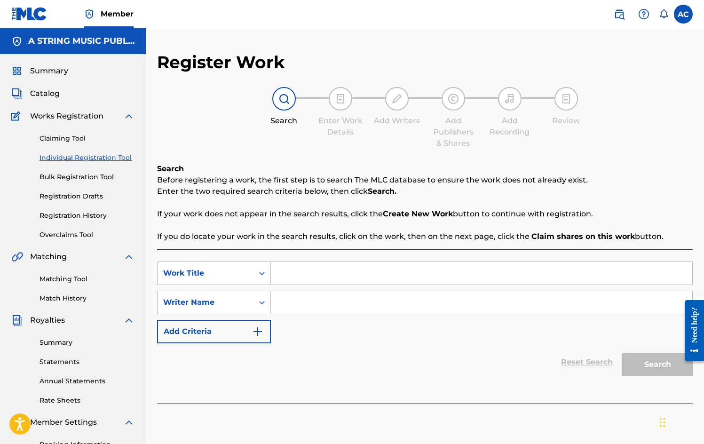
click at [295, 273] on input "Search Form" at bounding box center [482, 273] width 422 height 23
type input "It's A Long Way Too The Top"
click at [314, 307] on input "Search Form" at bounding box center [482, 302] width 422 height 23
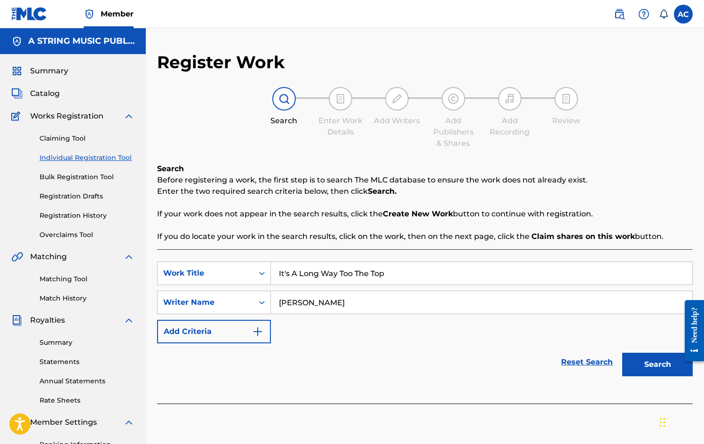
type input "[PERSON_NAME]"
click at [657, 366] on button "Search" at bounding box center [658, 365] width 71 height 24
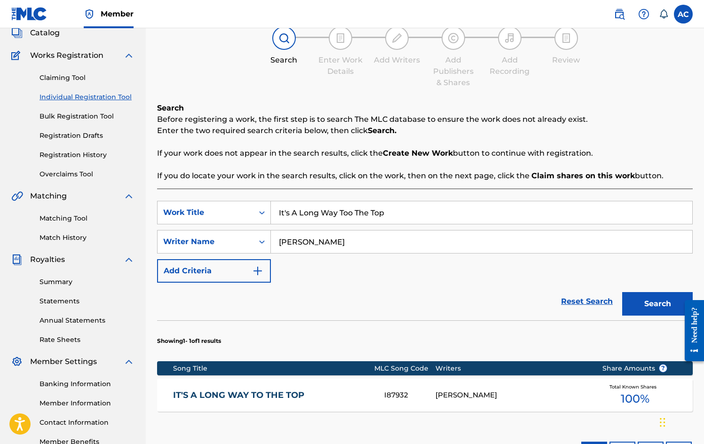
scroll to position [98, 0]
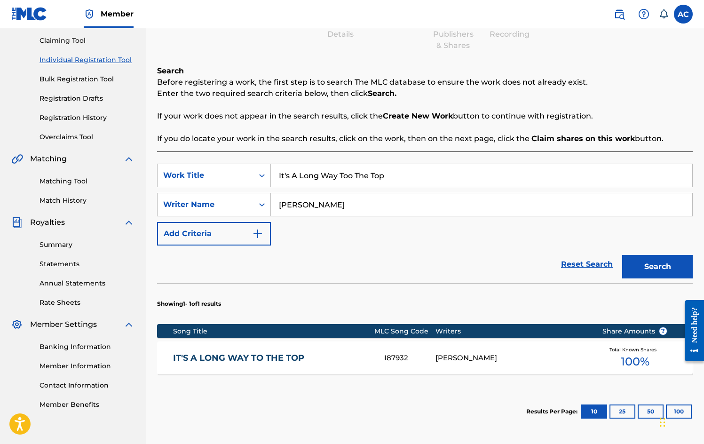
click at [474, 362] on div "[PERSON_NAME]" at bounding box center [512, 358] width 153 height 11
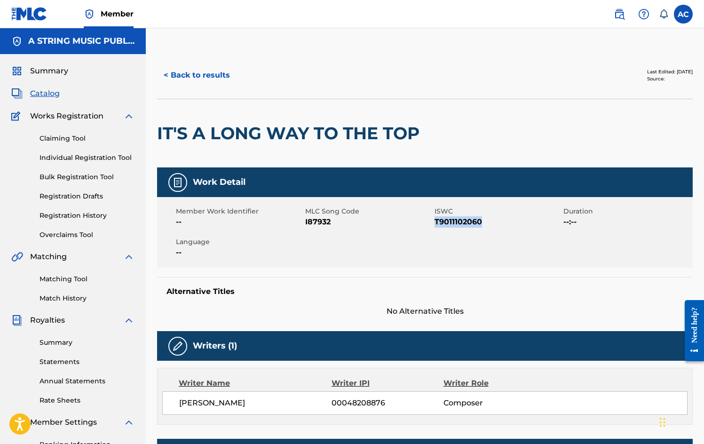
drag, startPoint x: 434, startPoint y: 222, endPoint x: 509, endPoint y: 222, distance: 74.8
click at [509, 222] on span "T9011102060" at bounding box center [498, 221] width 127 height 11
click at [357, 250] on div "Member Work Identifier -- MLC Song Code I87932 ISWC T9011102060 Duration --:-- …" at bounding box center [425, 232] width 536 height 71
drag, startPoint x: 335, startPoint y: 221, endPoint x: 303, endPoint y: 224, distance: 31.7
click at [303, 224] on div "Member Work Identifier -- MLC Song Code I87932 ISWC T9011102060 Duration --:-- …" at bounding box center [425, 232] width 536 height 71
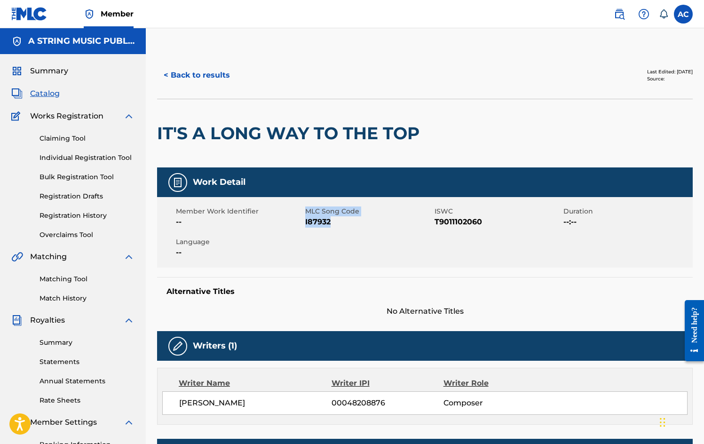
click at [373, 223] on span "I87932" at bounding box center [368, 221] width 127 height 11
drag, startPoint x: 332, startPoint y: 221, endPoint x: 305, endPoint y: 225, distance: 26.6
click at [305, 225] on span "I87932" at bounding box center [368, 221] width 127 height 11
copy span "I87932"
click at [65, 138] on link "Claiming Tool" at bounding box center [87, 139] width 95 height 10
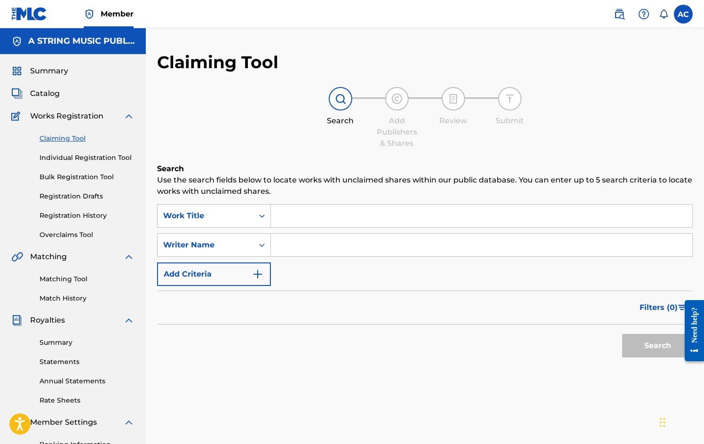
click at [261, 275] on img "Search Form" at bounding box center [257, 274] width 11 height 11
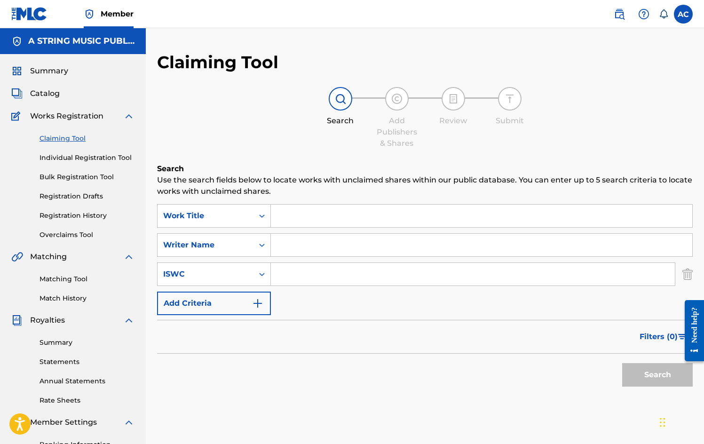
click at [263, 303] on img "Search Form" at bounding box center [257, 303] width 11 height 11
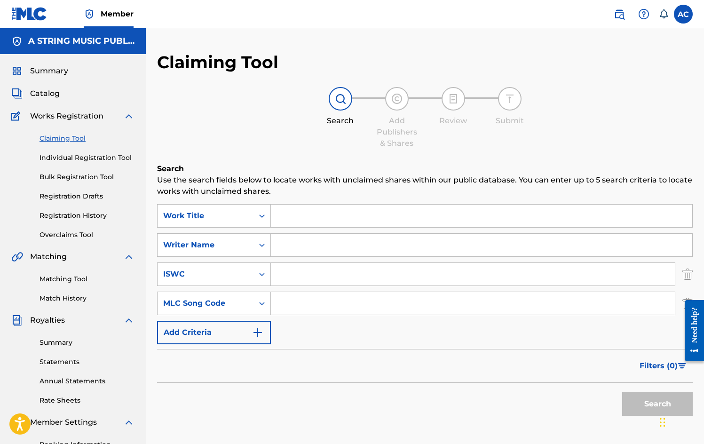
click at [293, 304] on input "Search Form" at bounding box center [473, 303] width 404 height 23
paste input "I87932"
type input "I87932"
click at [278, 212] on input "Search Form" at bounding box center [482, 216] width 422 height 23
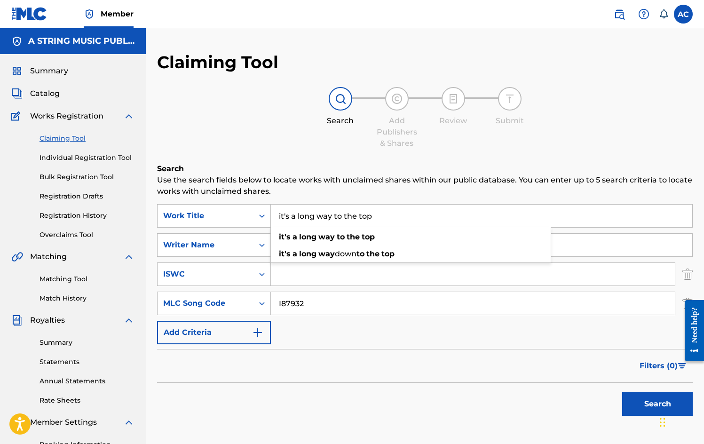
click at [334, 216] on input "it's a long way to the top" at bounding box center [482, 216] width 422 height 23
click at [441, 206] on input "it's a long way to the top" at bounding box center [482, 216] width 422 height 23
click at [449, 217] on input "it's a long way to the top" at bounding box center [482, 216] width 422 height 23
click at [651, 216] on input "it's a long way to the top" at bounding box center [482, 216] width 422 height 23
type input "it's a long way to the top"
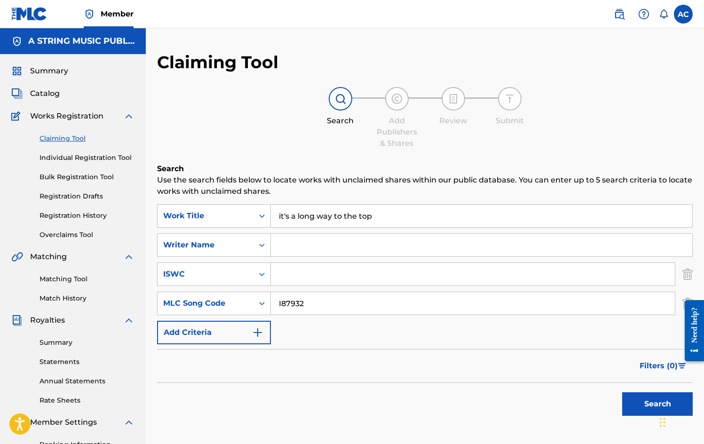
click at [627, 248] on input "Search Form" at bounding box center [482, 245] width 422 height 23
type input "[PERSON_NAME]"
click at [646, 404] on button "Search" at bounding box center [658, 404] width 71 height 24
click at [66, 160] on link "Individual Registration Tool" at bounding box center [87, 158] width 95 height 10
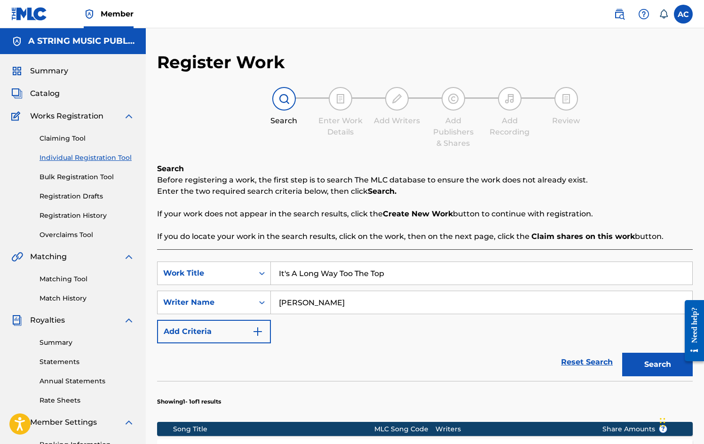
click at [231, 334] on button "Add Criteria" at bounding box center [214, 332] width 114 height 24
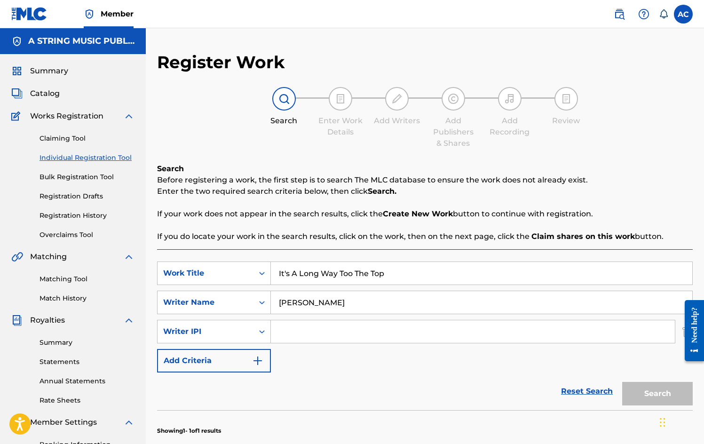
click at [249, 361] on button "Add Criteria" at bounding box center [214, 361] width 114 height 24
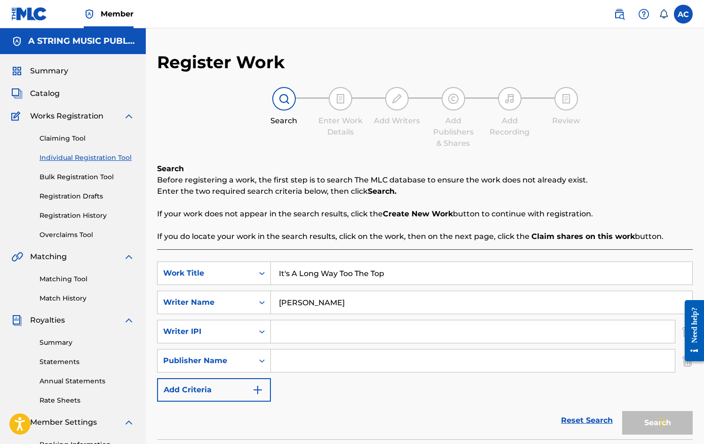
click at [290, 363] on input "Search Form" at bounding box center [473, 361] width 404 height 23
type input "A String Music Publishing"
click at [651, 422] on div "Search" at bounding box center [655, 421] width 75 height 38
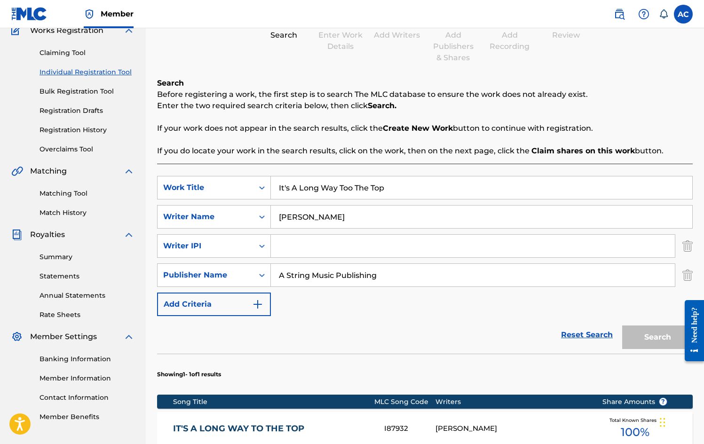
scroll to position [128, 0]
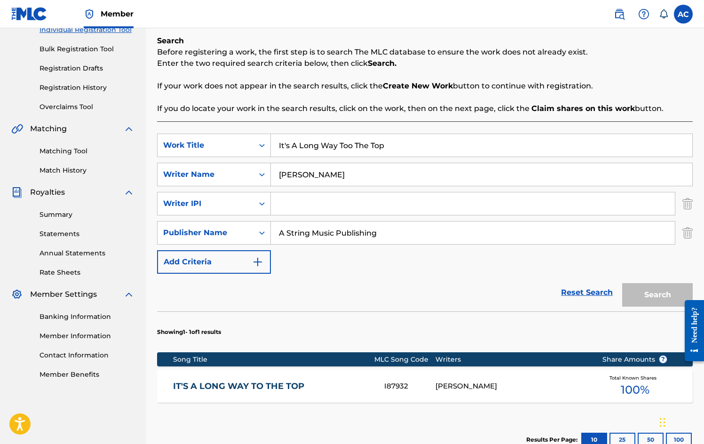
click at [81, 317] on link "Banking Information" at bounding box center [87, 317] width 95 height 10
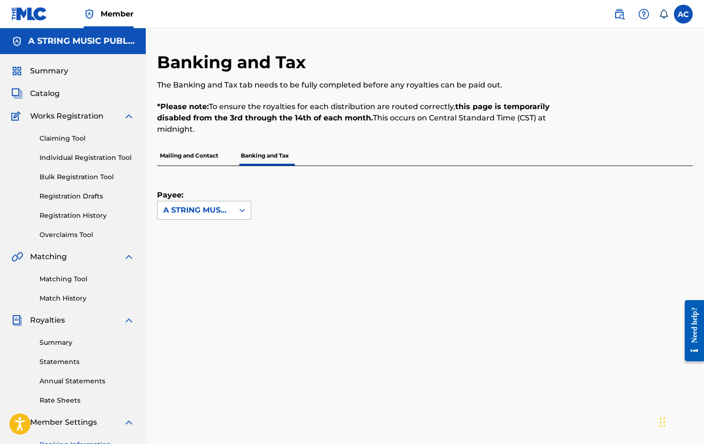
click at [243, 209] on icon at bounding box center [242, 210] width 9 height 9
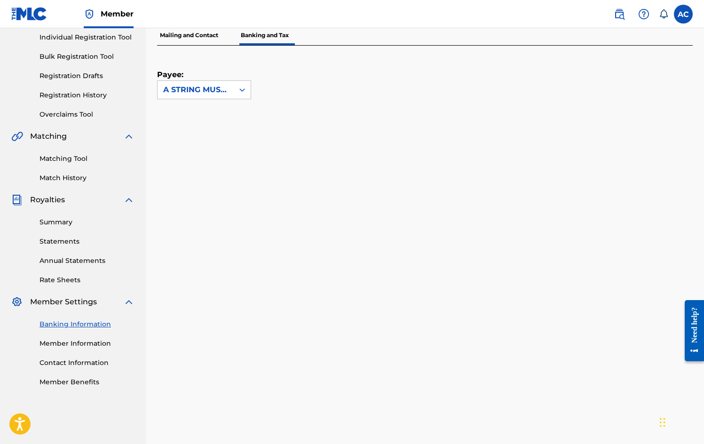
scroll to position [138, 0]
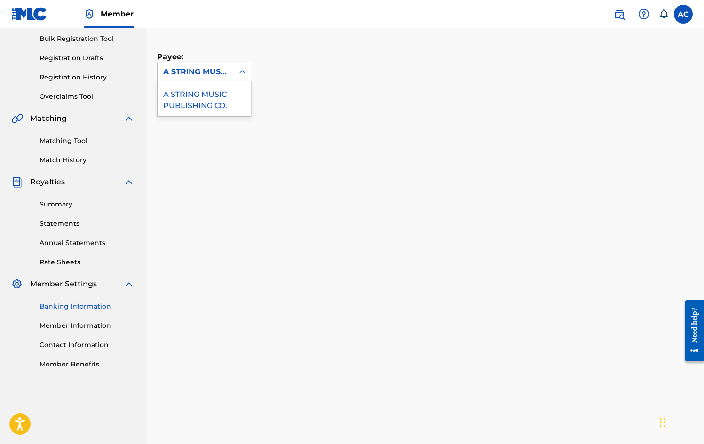
click at [242, 73] on icon at bounding box center [242, 71] width 9 height 9
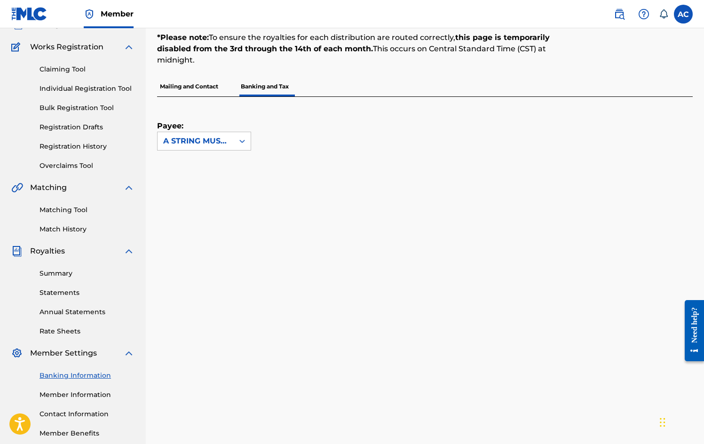
scroll to position [102, 0]
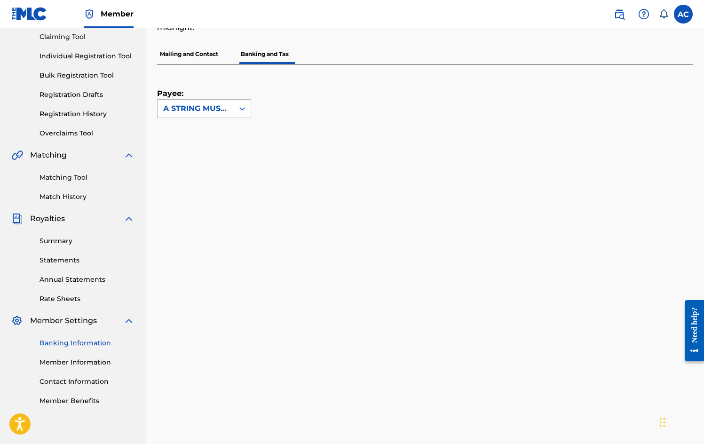
click at [238, 108] on div at bounding box center [242, 108] width 17 height 17
click at [234, 128] on div "A STRING MUSIC PUBLISHING CO." at bounding box center [204, 135] width 93 height 35
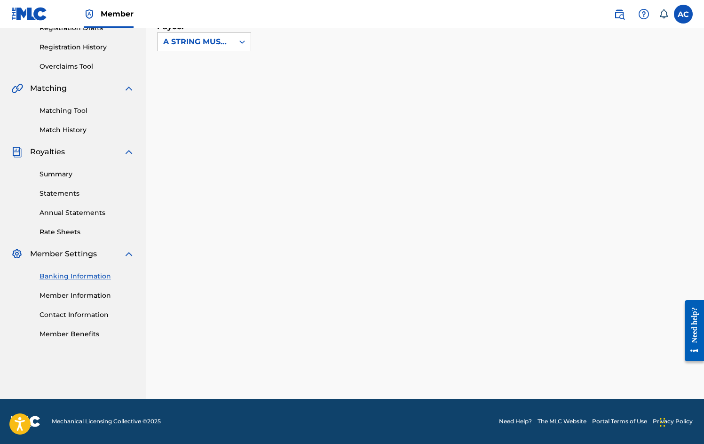
scroll to position [0, 0]
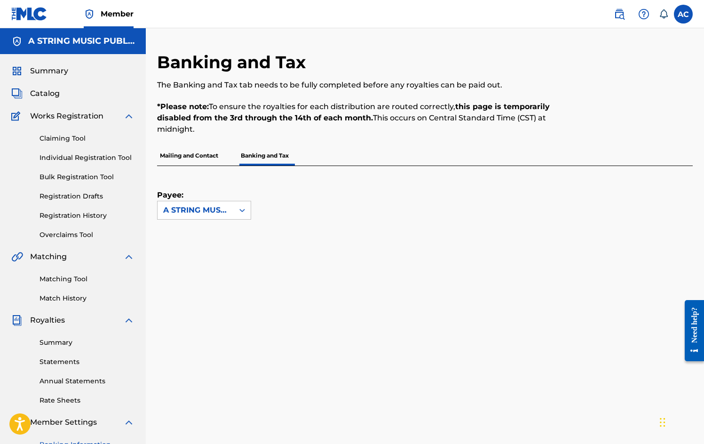
click at [113, 16] on span "Member" at bounding box center [117, 13] width 33 height 11
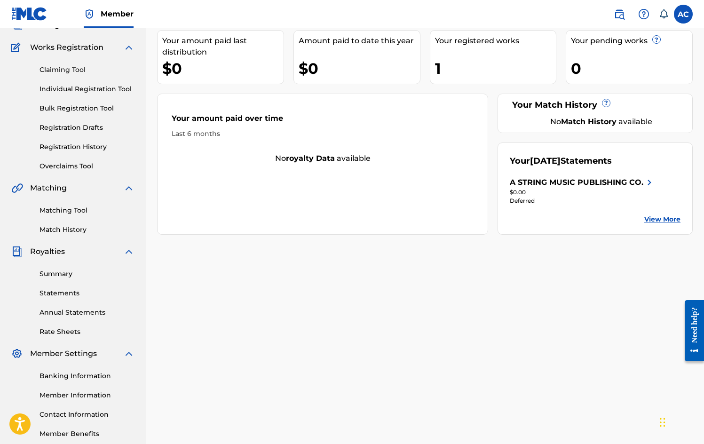
scroll to position [98, 0]
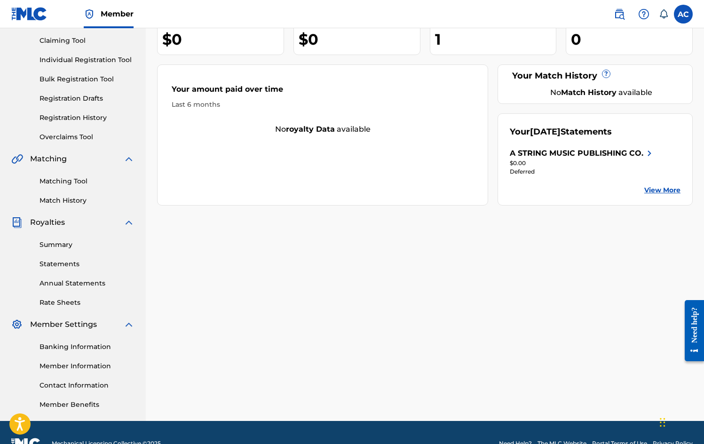
click at [95, 345] on link "Banking Information" at bounding box center [87, 347] width 95 height 10
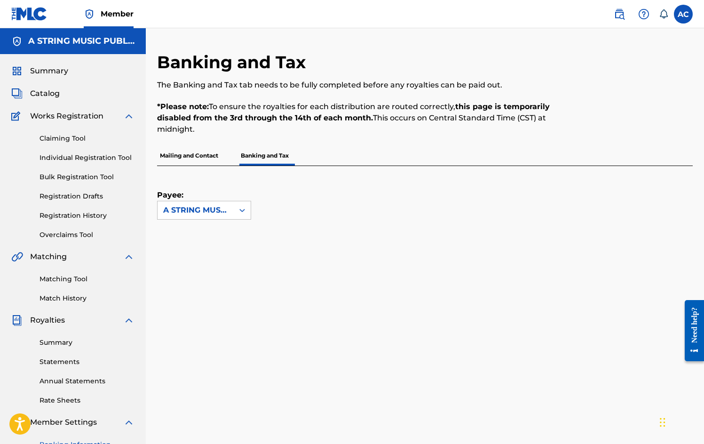
click at [201, 154] on p "Mailing and Contact" at bounding box center [189, 156] width 64 height 20
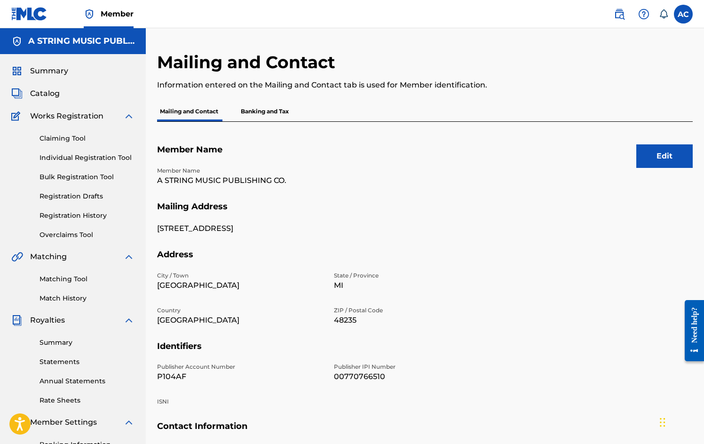
click at [683, 14] on label at bounding box center [683, 14] width 19 height 19
click at [684, 14] on input "AC [PERSON_NAME] [PERSON_NAME][EMAIL_ADDRESS][DOMAIN_NAME] Notification Prefere…" at bounding box center [684, 14] width 0 height 0
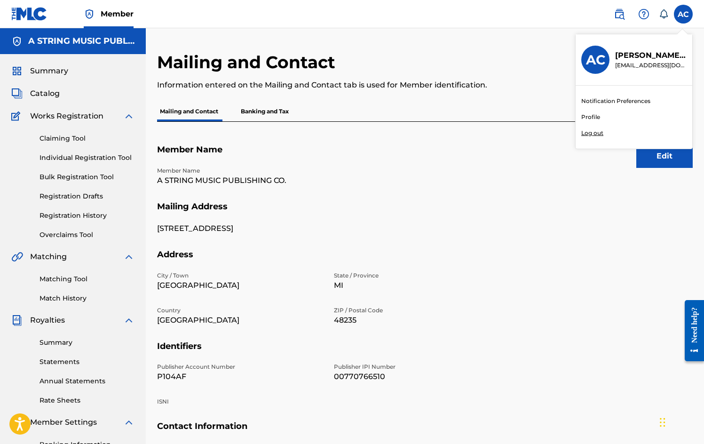
click at [663, 64] on p "[EMAIL_ADDRESS][DOMAIN_NAME]" at bounding box center [651, 65] width 72 height 8
click at [684, 14] on input "AC [PERSON_NAME] [PERSON_NAME][EMAIL_ADDRESS][DOMAIN_NAME] Notification Prefere…" at bounding box center [684, 14] width 0 height 0
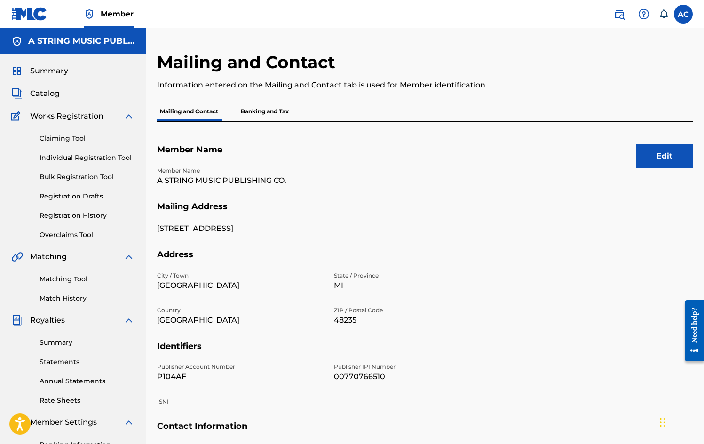
click at [32, 17] on img at bounding box center [29, 14] width 36 height 14
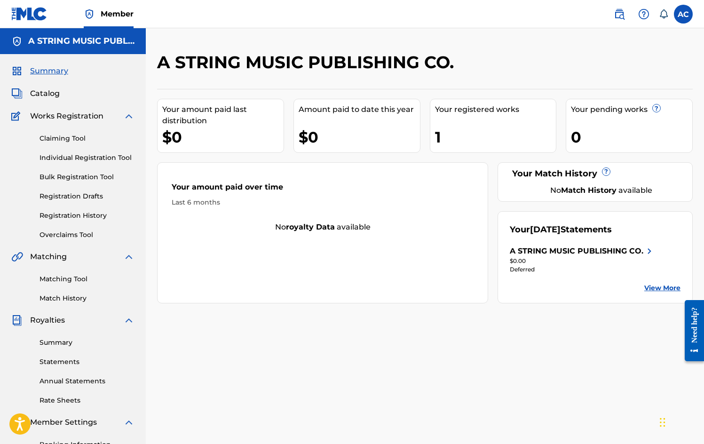
click at [22, 13] on img at bounding box center [29, 14] width 36 height 14
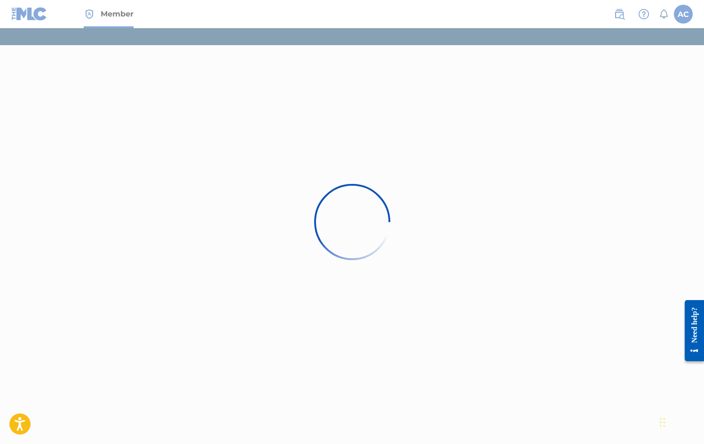
click at [106, 15] on div at bounding box center [352, 222] width 704 height 444
drag, startPoint x: 38, startPoint y: 15, endPoint x: 44, endPoint y: 16, distance: 5.8
click at [39, 16] on div at bounding box center [352, 222] width 704 height 444
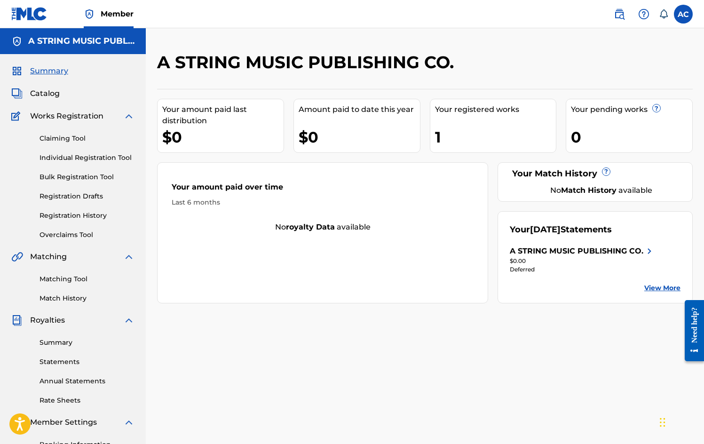
click at [52, 90] on span "Catalog" at bounding box center [45, 93] width 30 height 11
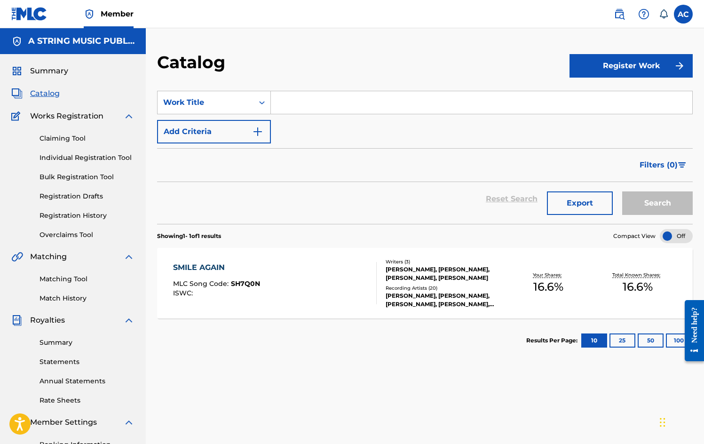
click at [631, 65] on button "Register Work" at bounding box center [631, 66] width 123 height 24
click at [627, 115] on link "By File Upload" at bounding box center [631, 119] width 123 height 23
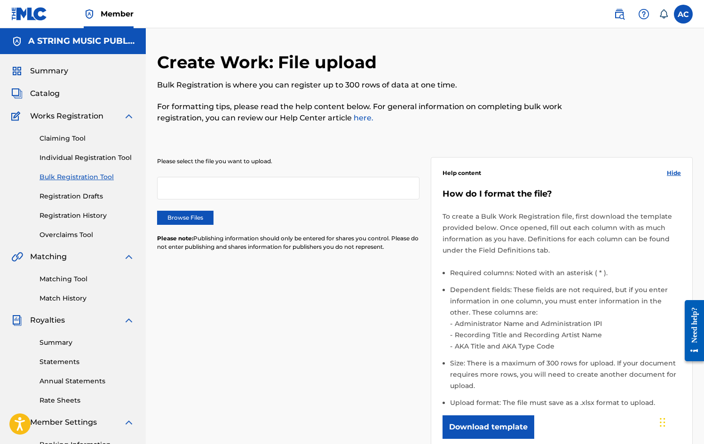
click at [52, 90] on span "Catalog" at bounding box center [45, 93] width 30 height 11
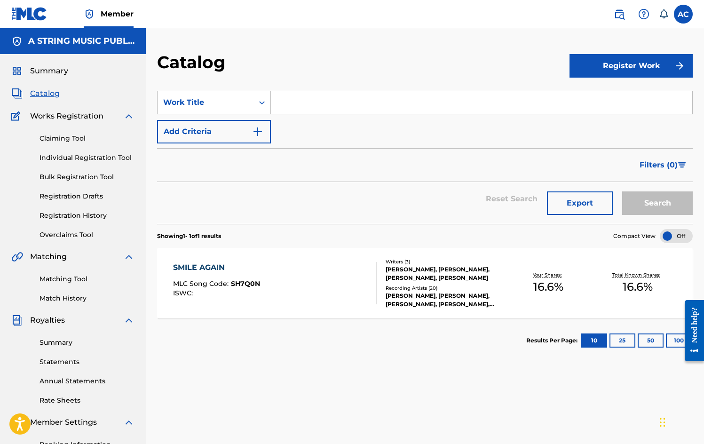
click at [610, 64] on button "Register Work" at bounding box center [631, 66] width 123 height 24
click at [601, 98] on link "Individual" at bounding box center [631, 96] width 123 height 23
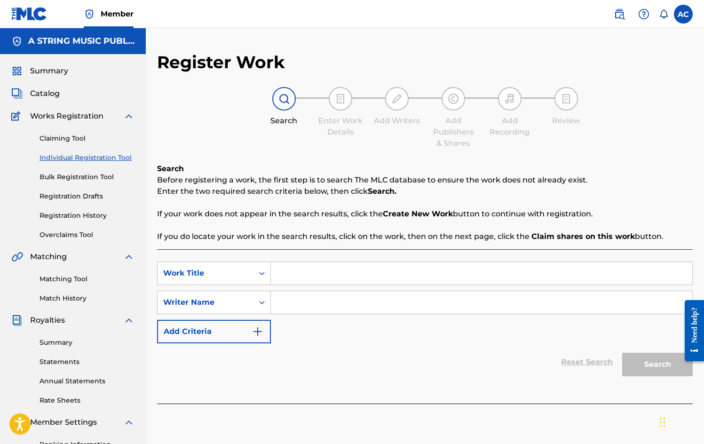
click at [596, 364] on div "Reset Search Search" at bounding box center [425, 362] width 536 height 38
click at [306, 280] on input "Search Form" at bounding box center [482, 273] width 422 height 23
type input "it's a long way to the top"
click at [316, 304] on input "Search Form" at bounding box center [482, 302] width 422 height 23
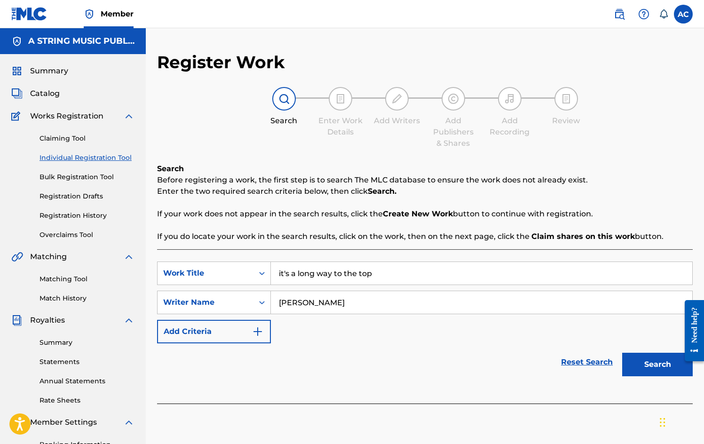
type input "[PERSON_NAME]"
click at [672, 364] on button "Search" at bounding box center [658, 365] width 71 height 24
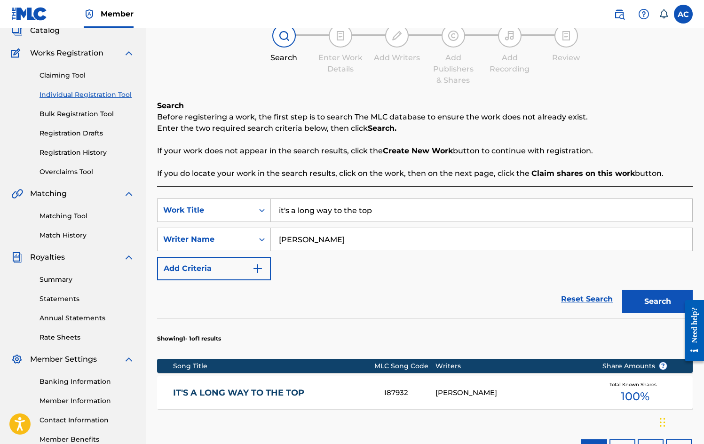
scroll to position [102, 0]
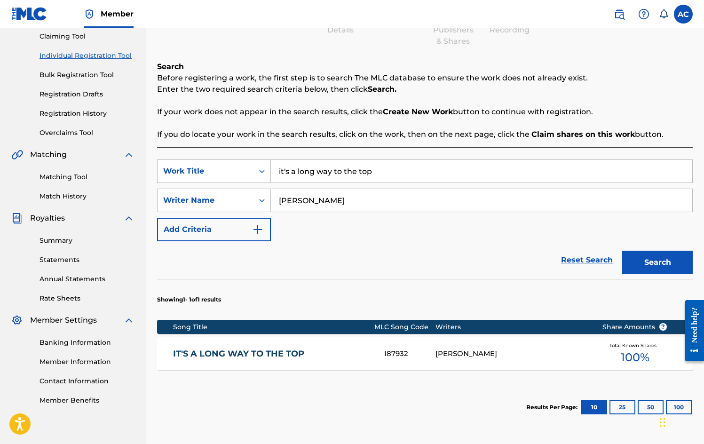
click at [393, 353] on div "I87932" at bounding box center [409, 354] width 51 height 11
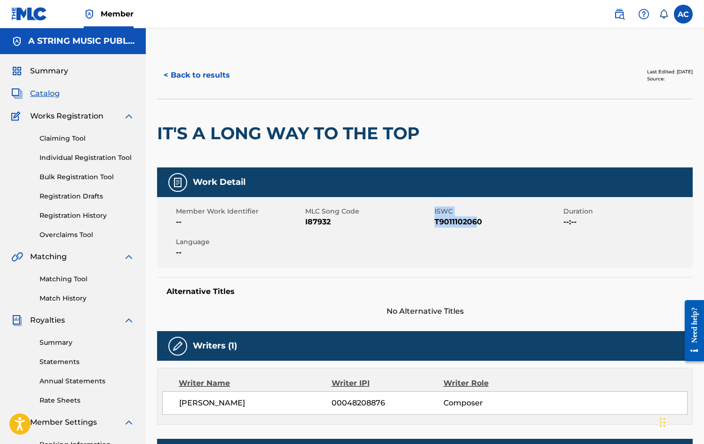
drag, startPoint x: 433, startPoint y: 221, endPoint x: 479, endPoint y: 221, distance: 45.2
click at [479, 221] on div "Member Work Identifier -- MLC Song Code I87932 ISWC T9011102060 Duration --:-- …" at bounding box center [425, 232] width 536 height 71
click at [492, 236] on div "Member Work Identifier -- MLC Song Code I87932 ISWC T9011102060 Duration --:-- …" at bounding box center [425, 232] width 536 height 71
drag, startPoint x: 488, startPoint y: 221, endPoint x: 436, endPoint y: 224, distance: 52.3
click at [436, 224] on span "T9011102060" at bounding box center [498, 221] width 127 height 11
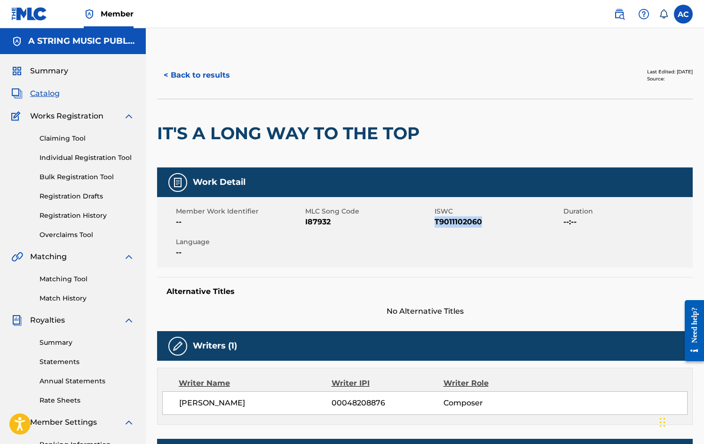
copy span "T9011102060"
click at [71, 137] on link "Claiming Tool" at bounding box center [87, 139] width 95 height 10
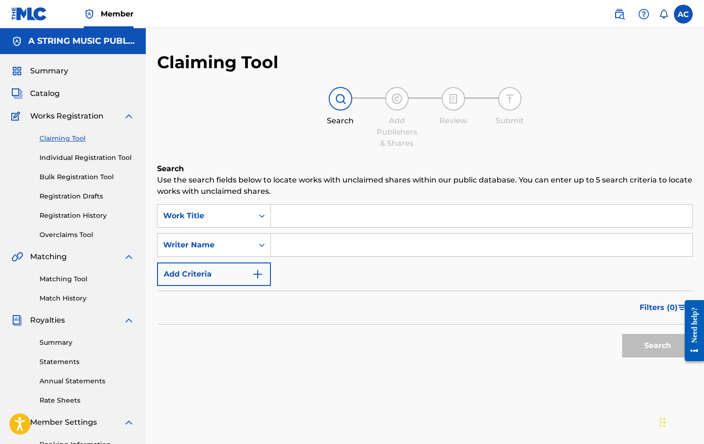
click at [288, 217] on input "Search Form" at bounding box center [482, 216] width 422 height 23
type input "i"
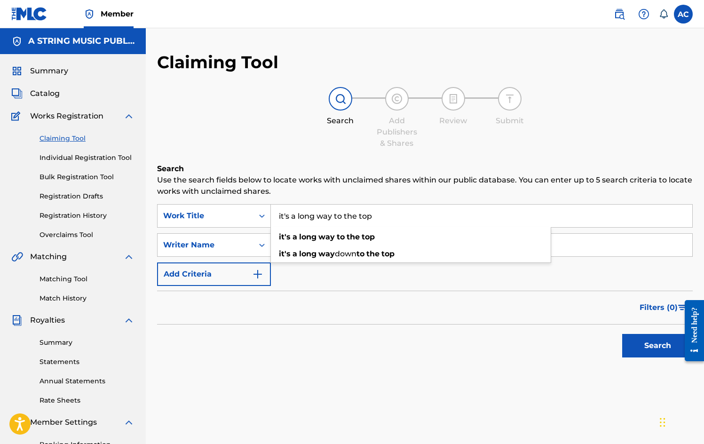
click at [326, 215] on input "it's a long way to the top" at bounding box center [482, 216] width 422 height 23
click at [402, 221] on input "it's a long way to the top" at bounding box center [482, 216] width 422 height 23
type input "it's a long way to the top"
click at [432, 238] on div "it's a long way to the top" at bounding box center [411, 237] width 280 height 17
click at [326, 248] on input "Search Form" at bounding box center [482, 245] width 422 height 23
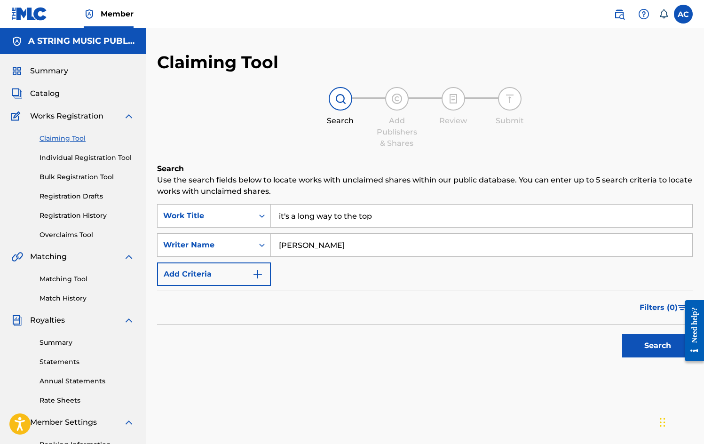
type input "[PERSON_NAME]"
click at [665, 350] on button "Search" at bounding box center [658, 346] width 71 height 24
click at [261, 276] on img "Search Form" at bounding box center [257, 274] width 11 height 11
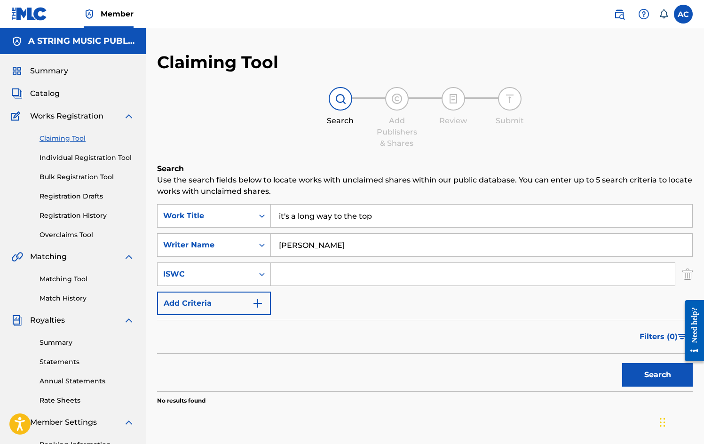
click at [305, 273] on input "Search Form" at bounding box center [473, 274] width 404 height 23
paste input "T9011102060"
type input "T9011102060"
click at [658, 376] on button "Search" at bounding box center [658, 375] width 71 height 24
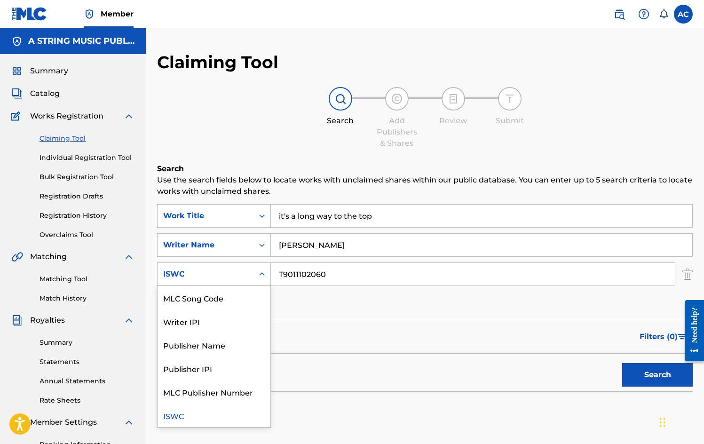
click at [264, 275] on icon "Search Form" at bounding box center [261, 274] width 9 height 9
click at [241, 341] on div "Publisher Name" at bounding box center [214, 345] width 113 height 24
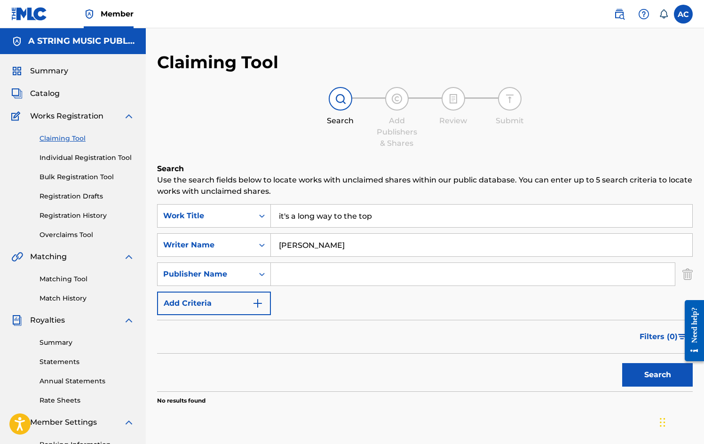
click at [296, 273] on input "Search Form" at bounding box center [473, 274] width 404 height 23
type input "a string music publishing"
click at [285, 246] on input "[PERSON_NAME]" at bounding box center [482, 245] width 422 height 23
click at [311, 243] on input "[PERSON_NAME]" at bounding box center [482, 245] width 422 height 23
click at [284, 246] on input "[PERSON_NAME]" at bounding box center [482, 245] width 422 height 23
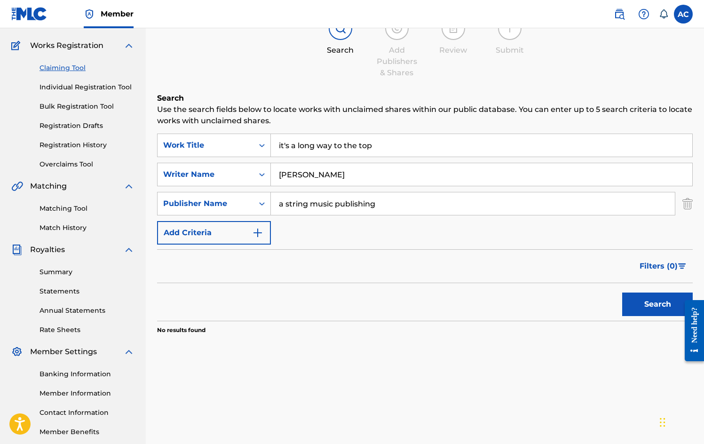
scroll to position [120, 0]
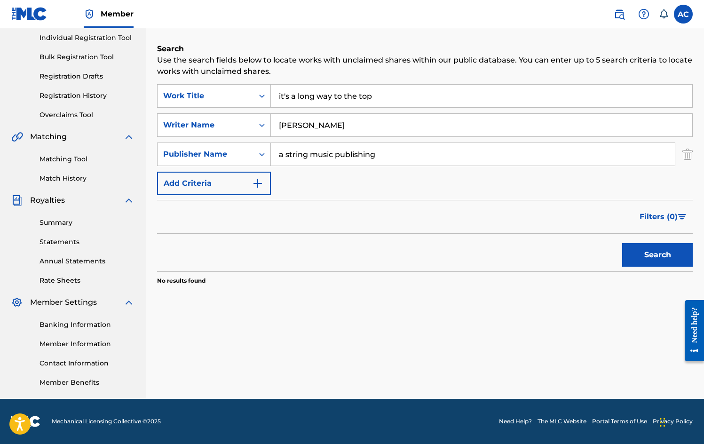
type input "[PERSON_NAME]"
click at [666, 256] on button "Search" at bounding box center [658, 255] width 71 height 24
click at [259, 126] on icon "Search Form" at bounding box center [261, 124] width 9 height 9
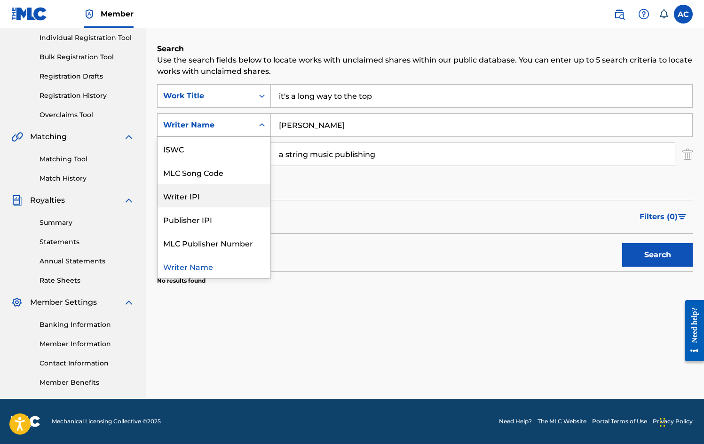
click at [226, 196] on div "Writer IPI" at bounding box center [214, 196] width 113 height 24
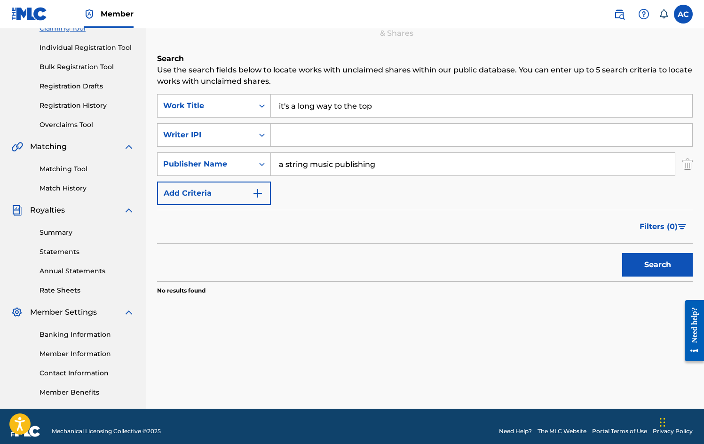
scroll to position [32, 0]
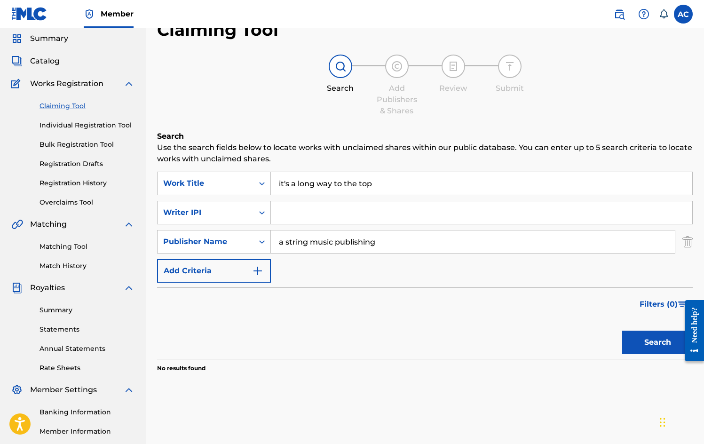
click at [316, 216] on input "Search Form" at bounding box center [482, 212] width 422 height 23
type input "[PERSON_NAME]"
click at [655, 346] on button "Search" at bounding box center [658, 343] width 71 height 24
click at [653, 347] on button "Search" at bounding box center [658, 343] width 71 height 24
click at [131, 86] on img at bounding box center [128, 83] width 11 height 11
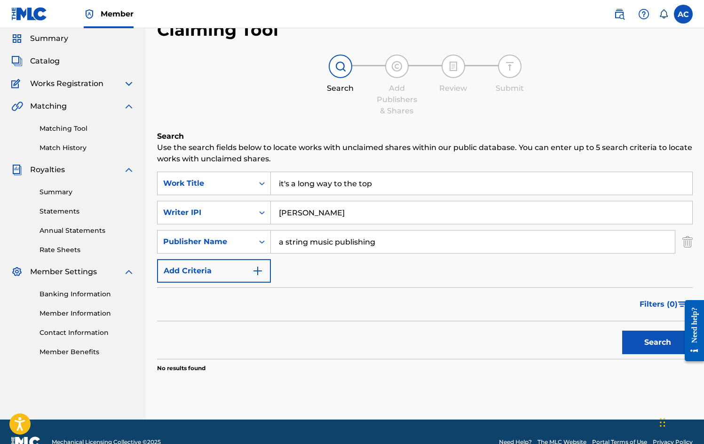
click at [131, 87] on img at bounding box center [128, 83] width 11 height 11
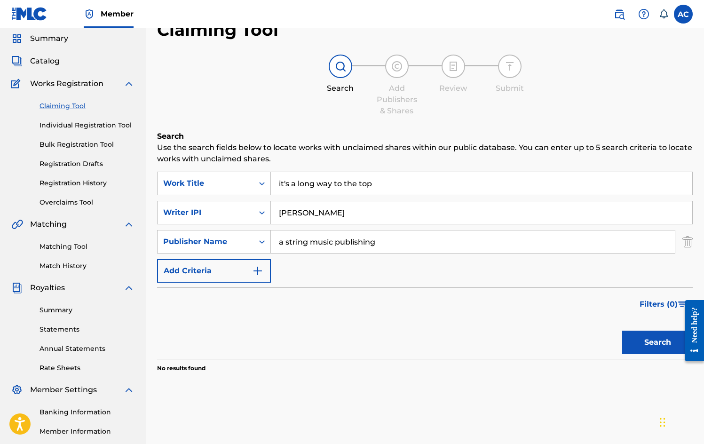
click at [104, 125] on link "Individual Registration Tool" at bounding box center [87, 125] width 95 height 10
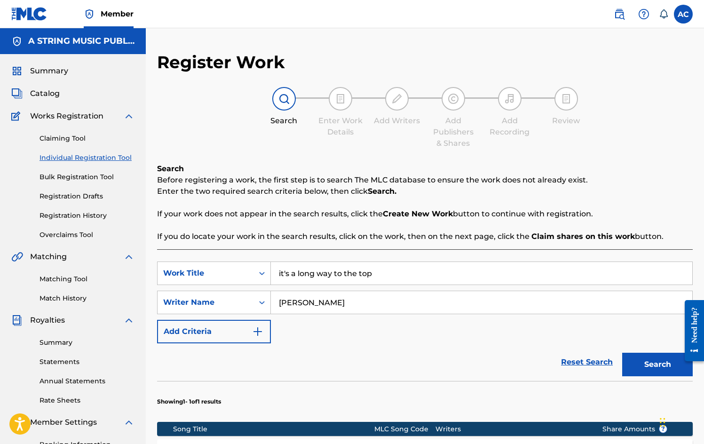
click at [658, 364] on button "Search" at bounding box center [658, 365] width 71 height 24
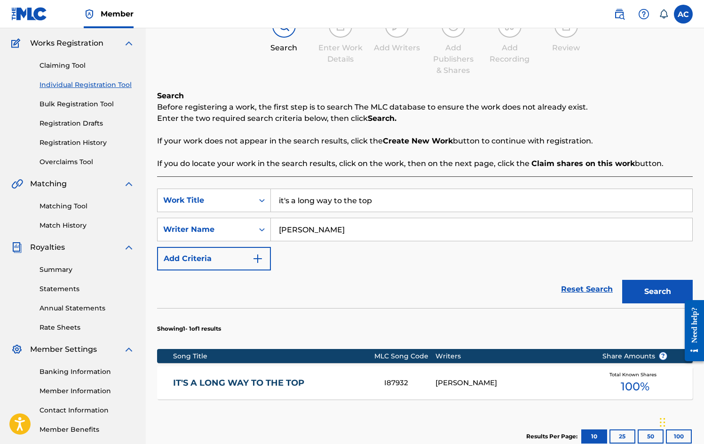
scroll to position [130, 0]
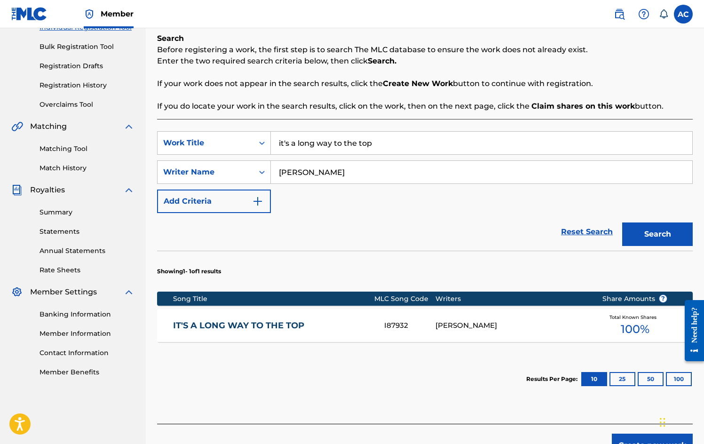
click at [473, 329] on div "[PERSON_NAME]" at bounding box center [512, 325] width 153 height 11
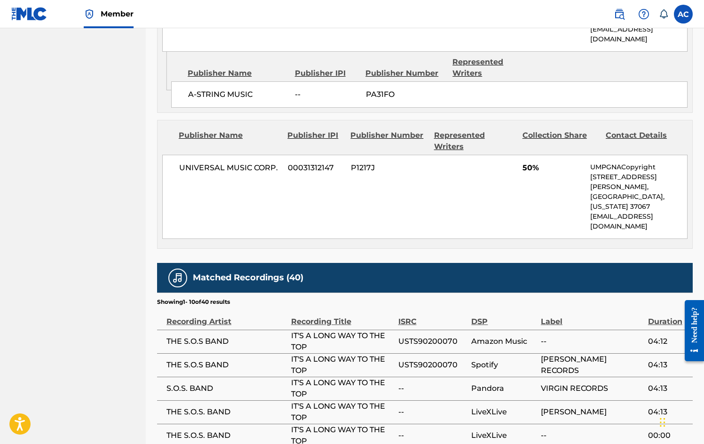
scroll to position [360, 0]
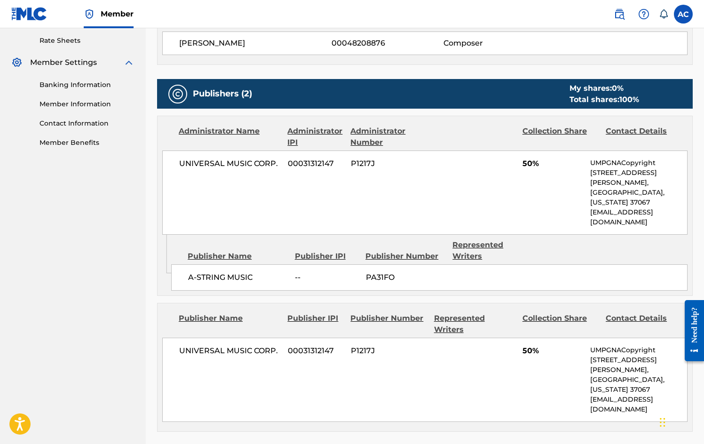
click at [178, 94] on img at bounding box center [177, 93] width 11 height 11
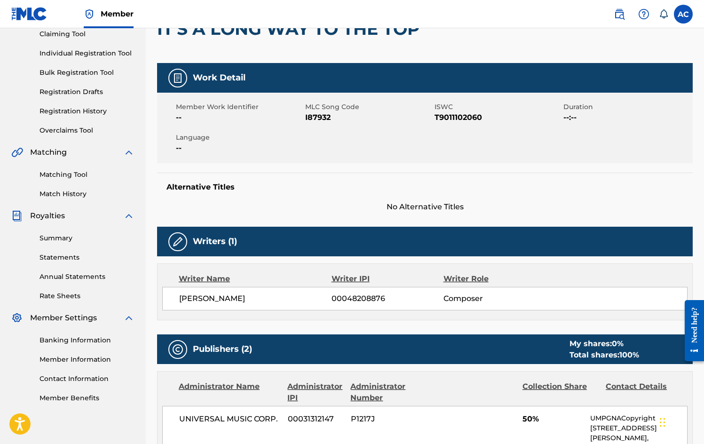
scroll to position [36, 0]
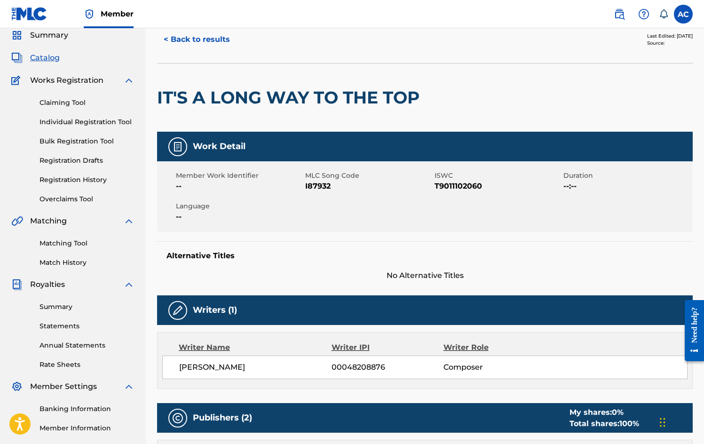
click at [176, 146] on img at bounding box center [177, 146] width 11 height 11
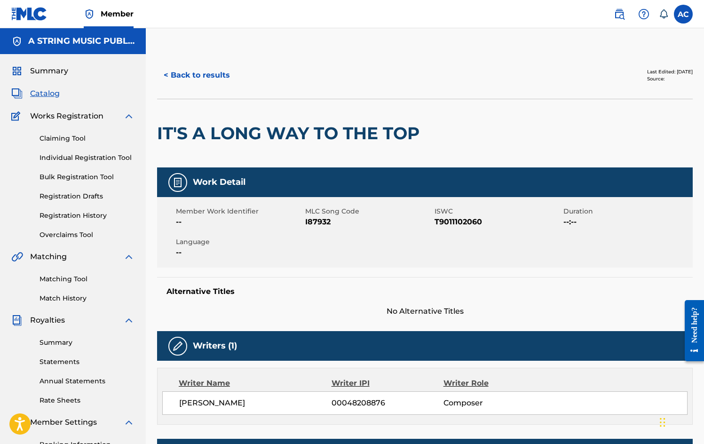
click at [81, 195] on link "Registration Drafts" at bounding box center [87, 197] width 95 height 10
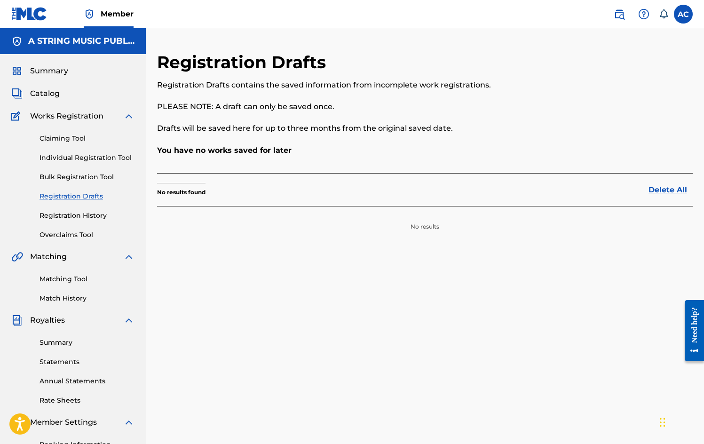
click at [77, 216] on link "Registration History" at bounding box center [87, 216] width 95 height 10
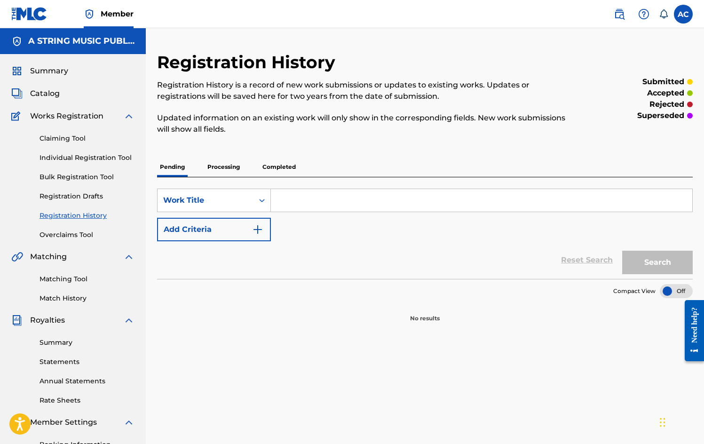
click at [79, 234] on link "Overclaims Tool" at bounding box center [87, 235] width 95 height 10
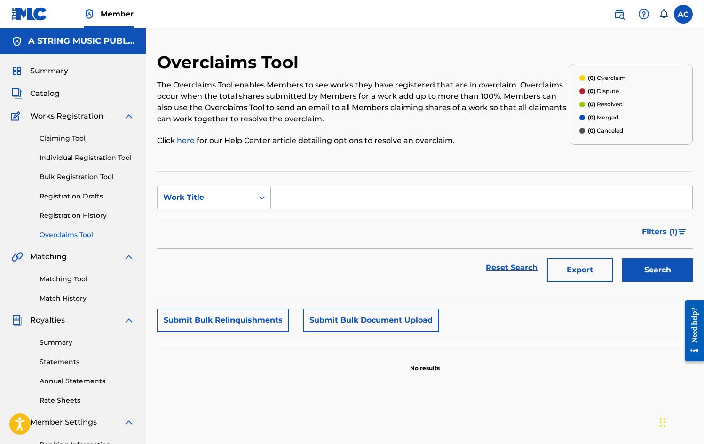
click at [86, 114] on span "Works Registration" at bounding box center [66, 116] width 73 height 11
click at [40, 91] on span "Catalog" at bounding box center [45, 93] width 30 height 11
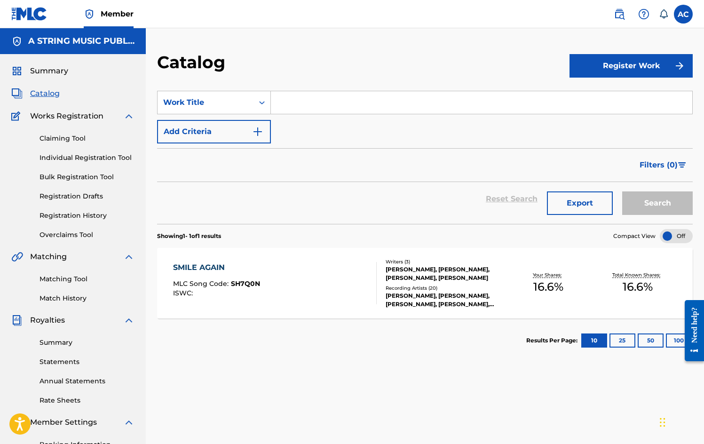
click at [634, 66] on button "Register Work" at bounding box center [631, 66] width 123 height 24
click at [620, 94] on link "Individual" at bounding box center [631, 96] width 123 height 23
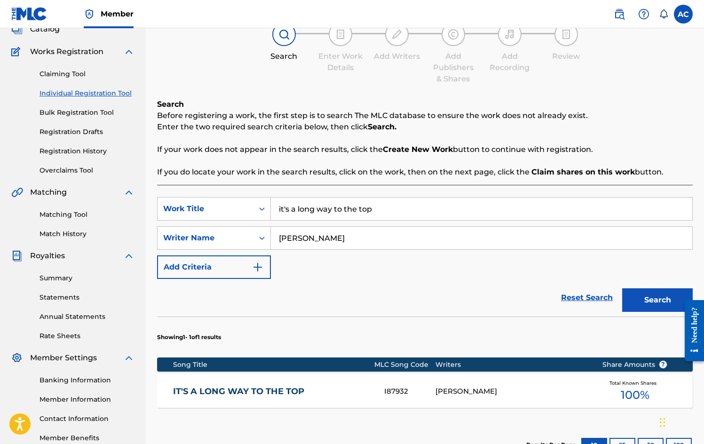
scroll to position [119, 0]
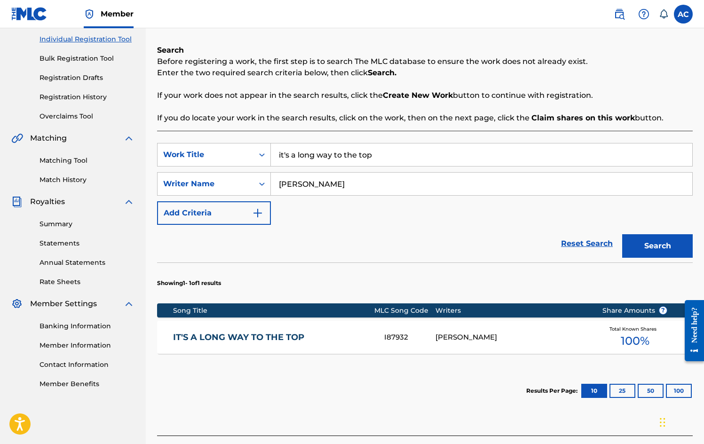
click at [515, 343] on div "IT'S A LONG WAY TO THE TOP I87932 [PERSON_NAME] Total Known Shares 100 %" at bounding box center [425, 337] width 536 height 33
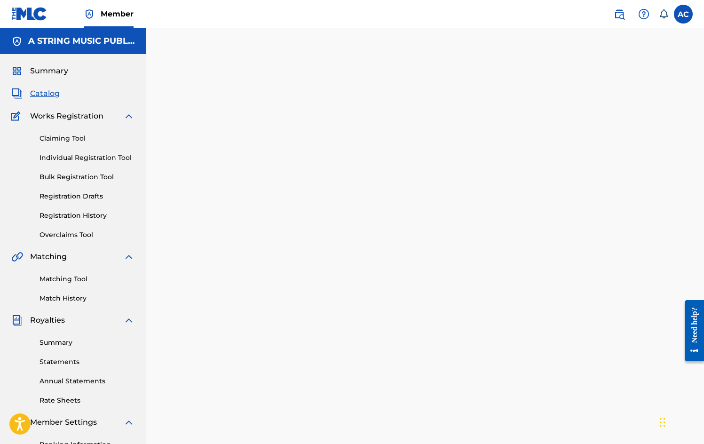
click at [515, 343] on div at bounding box center [425, 285] width 559 height 467
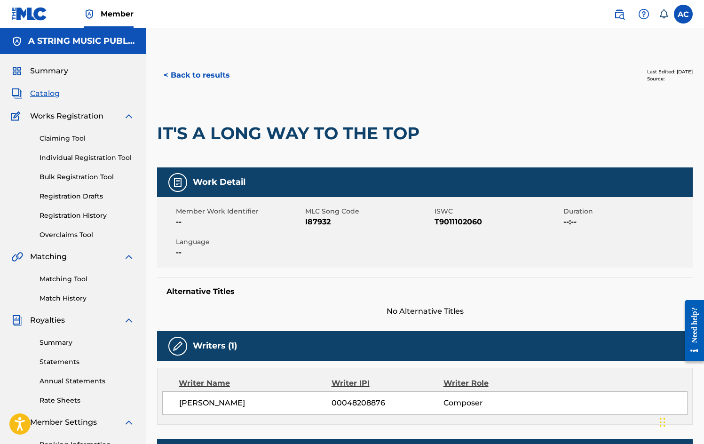
click at [450, 240] on div "Member Work Identifier -- MLC Song Code I87932 ISWC T9011102060 Duration --:-- …" at bounding box center [425, 232] width 536 height 71
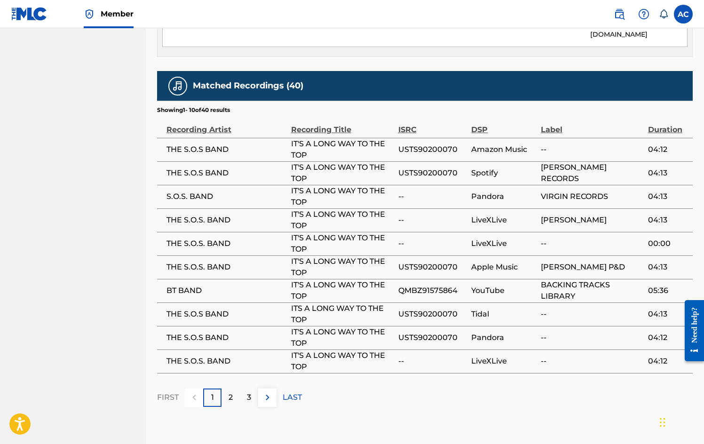
scroll to position [741, 0]
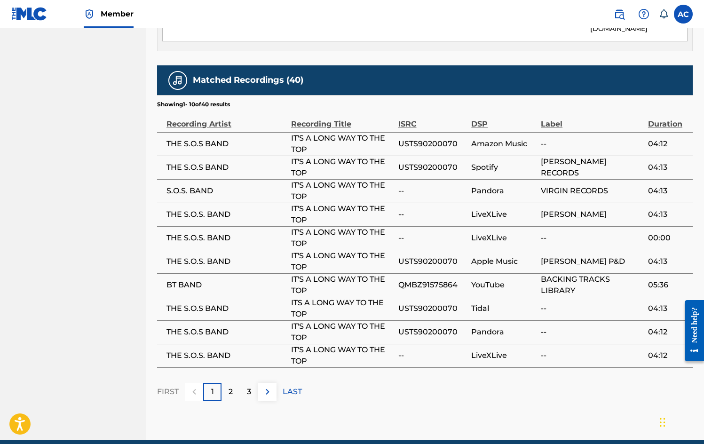
click at [246, 383] on div "3" at bounding box center [249, 392] width 18 height 18
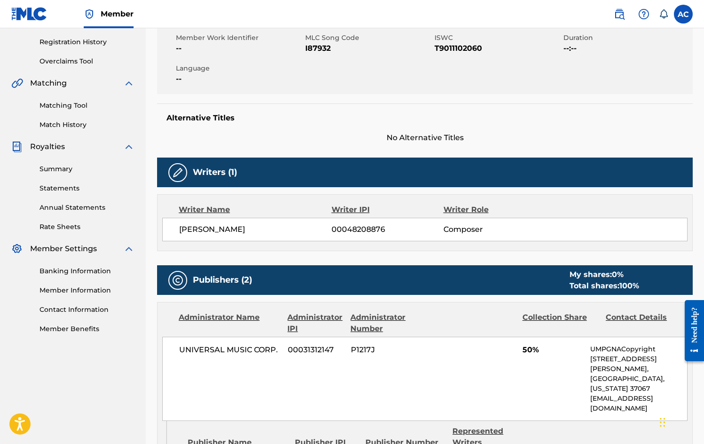
scroll to position [0, 0]
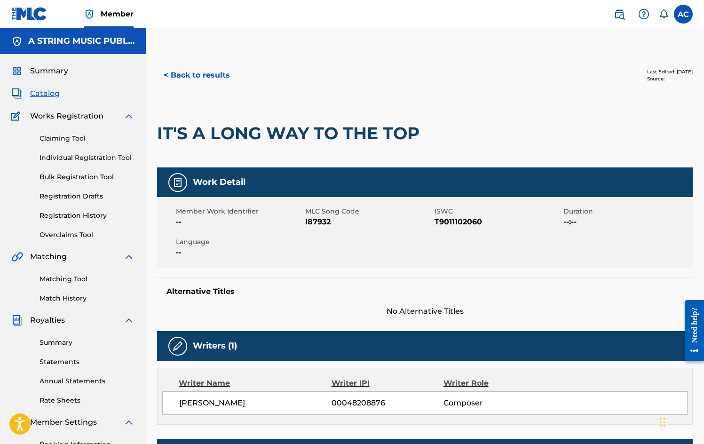
click at [41, 92] on span "Catalog" at bounding box center [45, 93] width 30 height 11
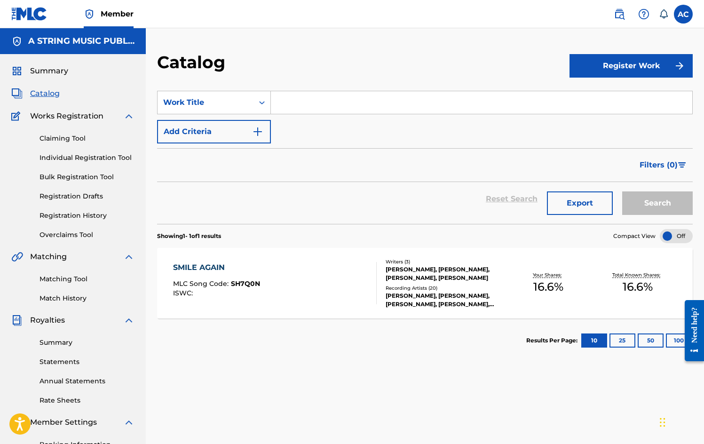
click at [300, 110] on input "Search Form" at bounding box center [482, 102] width 422 height 23
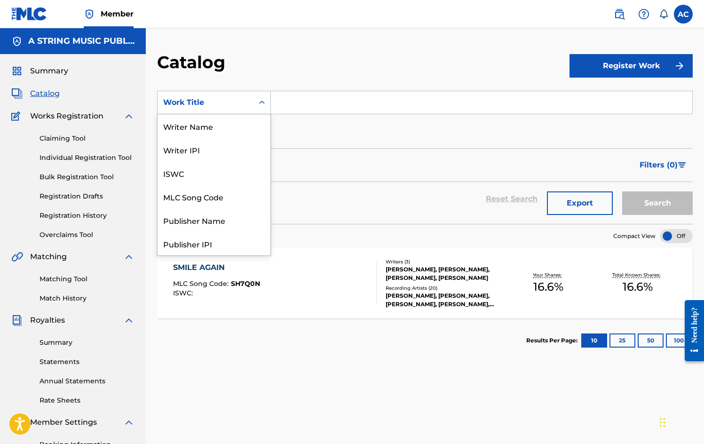
click at [262, 102] on icon "Search Form" at bounding box center [261, 102] width 9 height 9
click at [229, 247] on div "Work Title" at bounding box center [214, 244] width 113 height 24
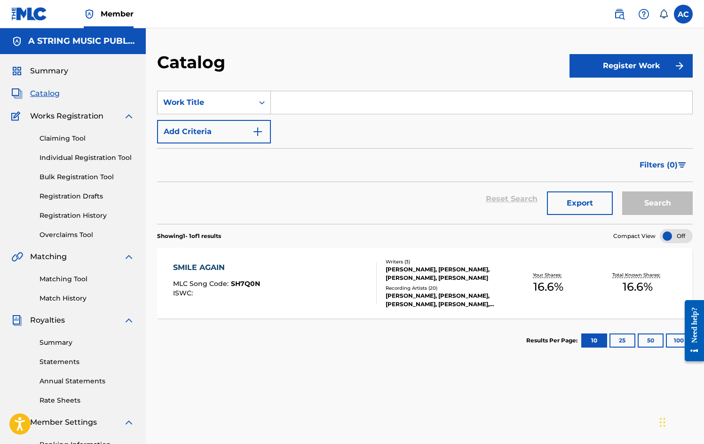
click at [290, 102] on input "Search Form" at bounding box center [482, 102] width 422 height 23
type input "it's long way to the top"
click at [656, 206] on button "Search" at bounding box center [658, 204] width 71 height 24
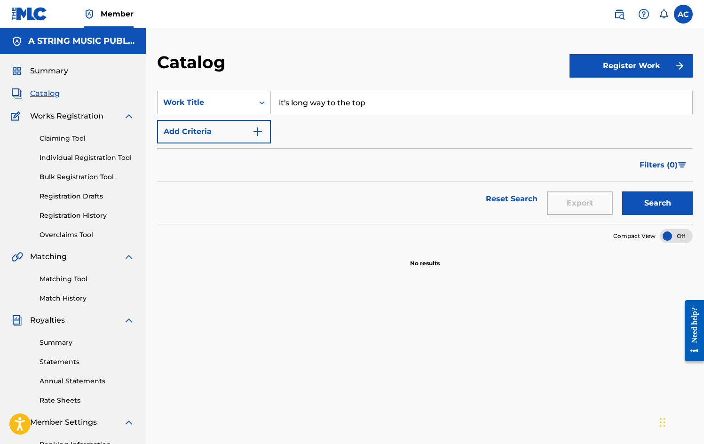
click at [379, 101] on input "it's long way to the top" at bounding box center [482, 102] width 422 height 23
click at [260, 101] on icon "Search Form" at bounding box center [261, 102] width 9 height 9
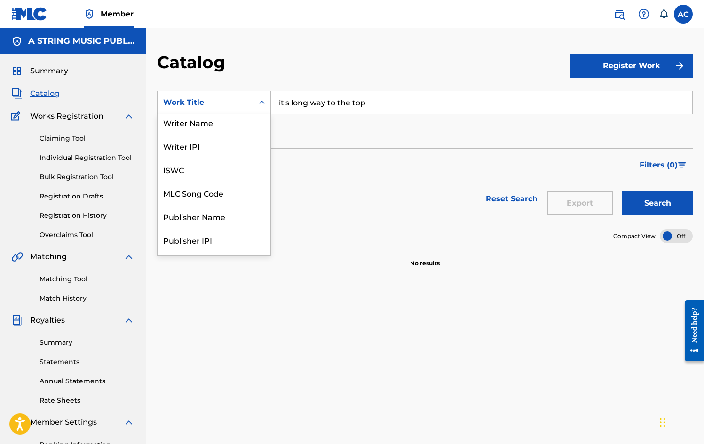
scroll to position [0, 0]
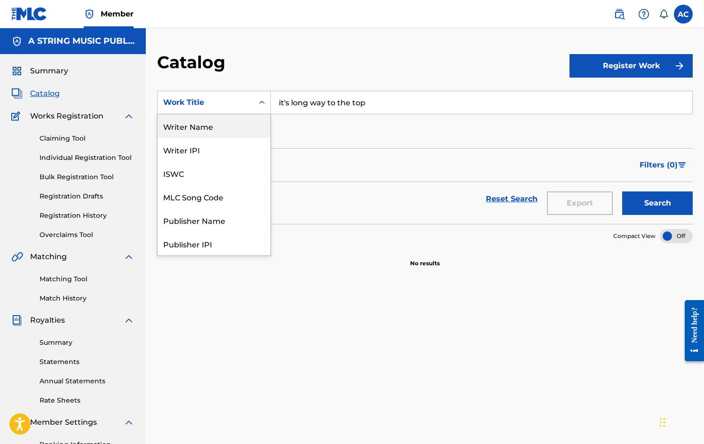
click at [206, 126] on div "Writer Name" at bounding box center [214, 126] width 113 height 24
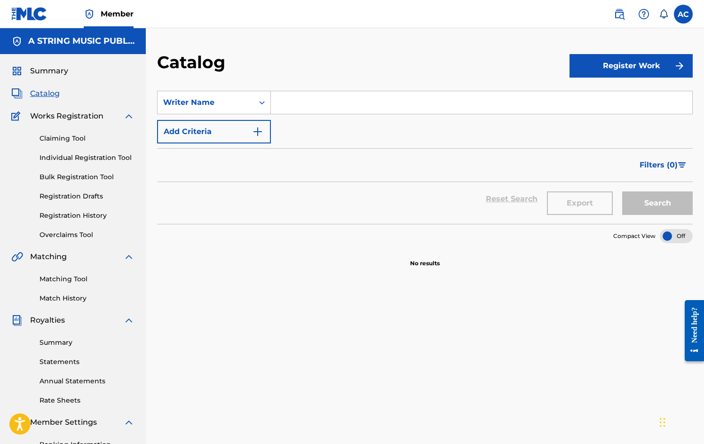
click at [304, 109] on input "Search Form" at bounding box center [482, 102] width 422 height 23
type input "[PERSON_NAME]"
click at [658, 203] on button "Search" at bounding box center [658, 204] width 71 height 24
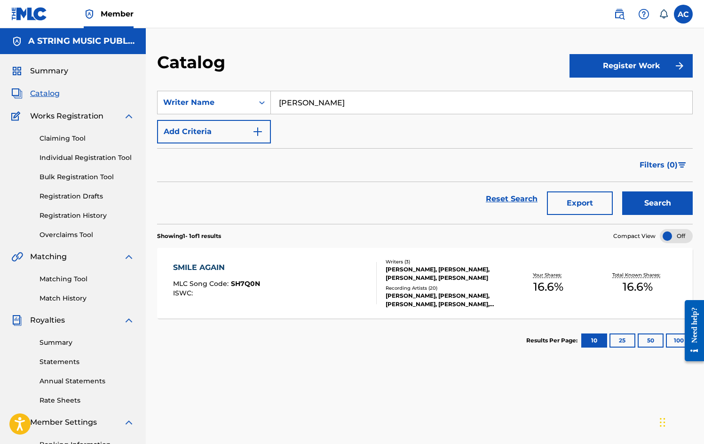
click at [678, 69] on img "submit" at bounding box center [679, 65] width 11 height 11
click at [628, 99] on link "Individual" at bounding box center [631, 96] width 123 height 23
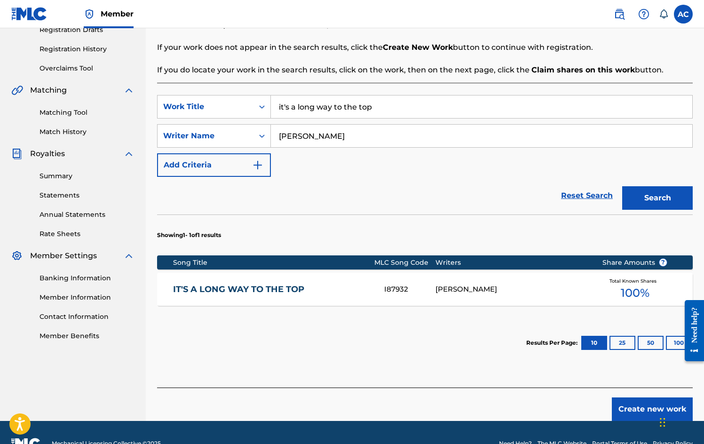
scroll to position [182, 0]
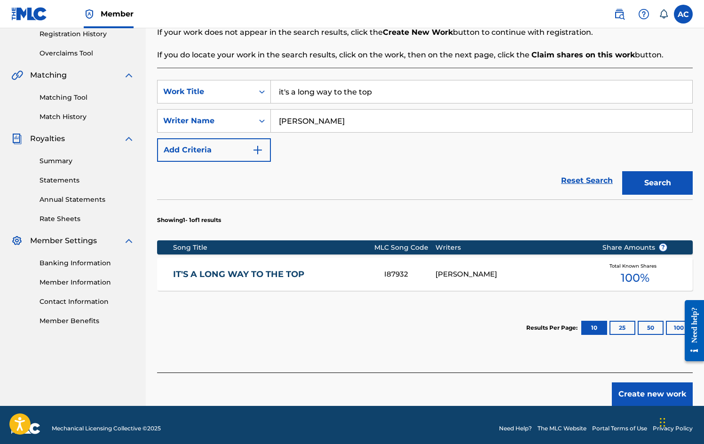
click at [654, 393] on button "Create new work" at bounding box center [652, 395] width 81 height 24
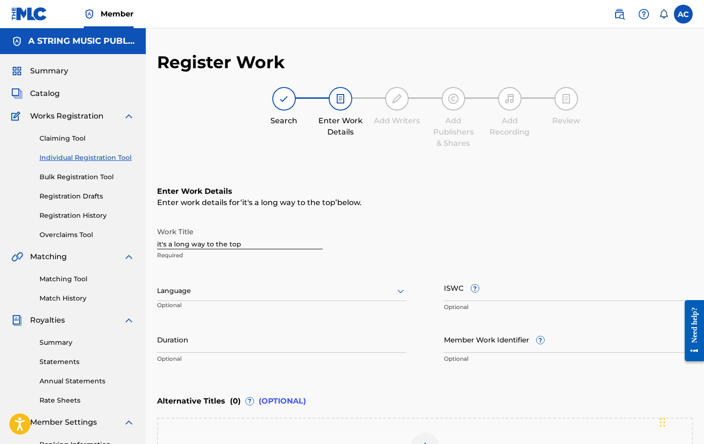
scroll to position [145, 0]
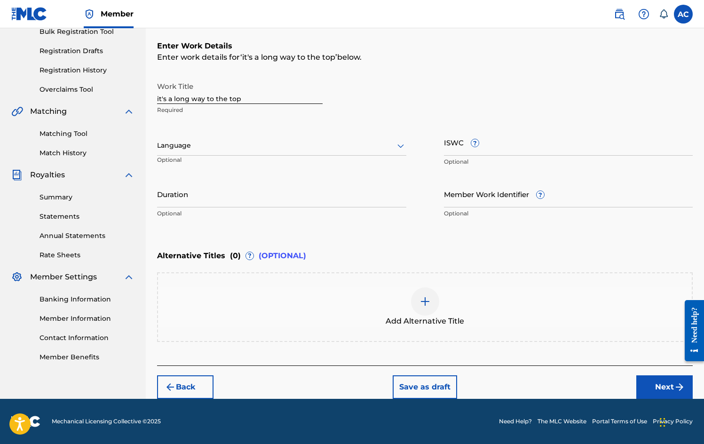
click at [419, 388] on button "Save as draft" at bounding box center [425, 387] width 64 height 24
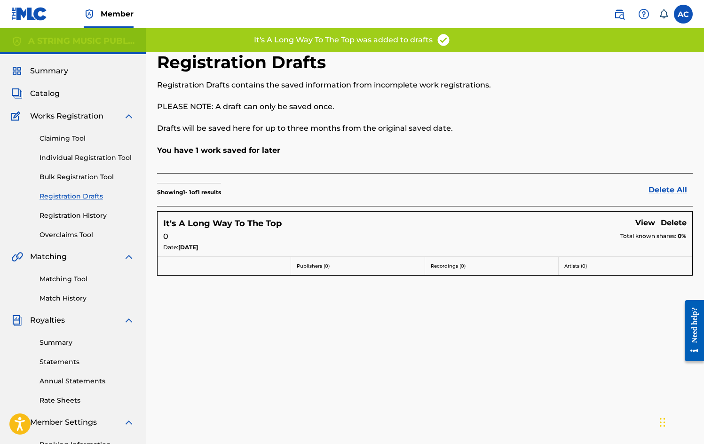
click at [647, 222] on link "View" at bounding box center [646, 223] width 20 height 13
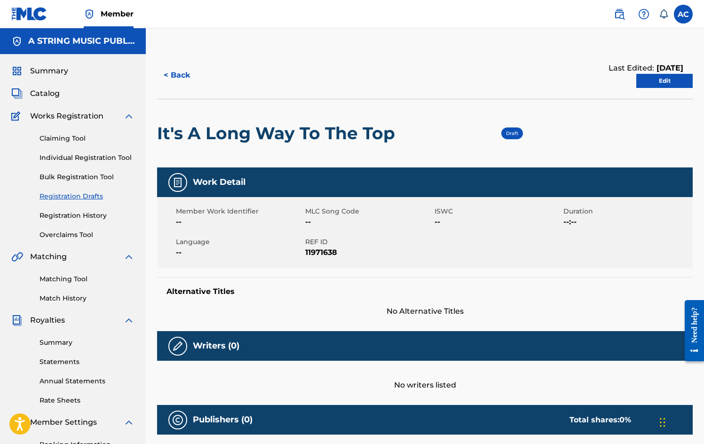
click at [176, 75] on button "< Back" at bounding box center [185, 76] width 56 height 24
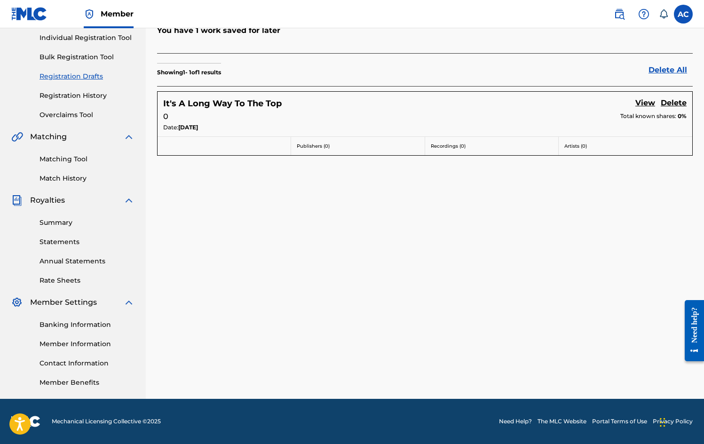
scroll to position [43, 0]
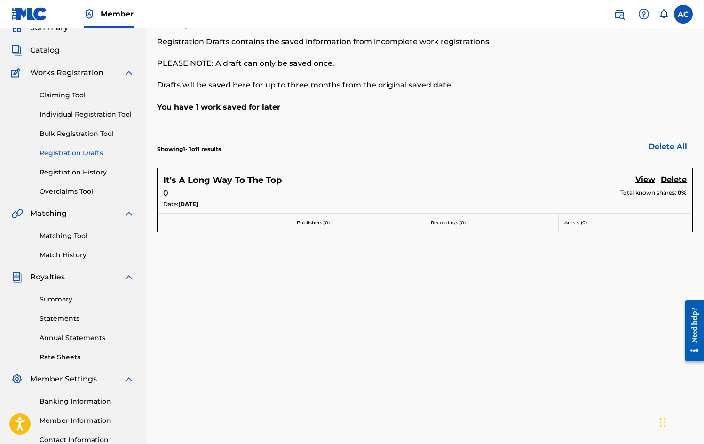
click at [83, 113] on link "Individual Registration Tool" at bounding box center [87, 115] width 95 height 10
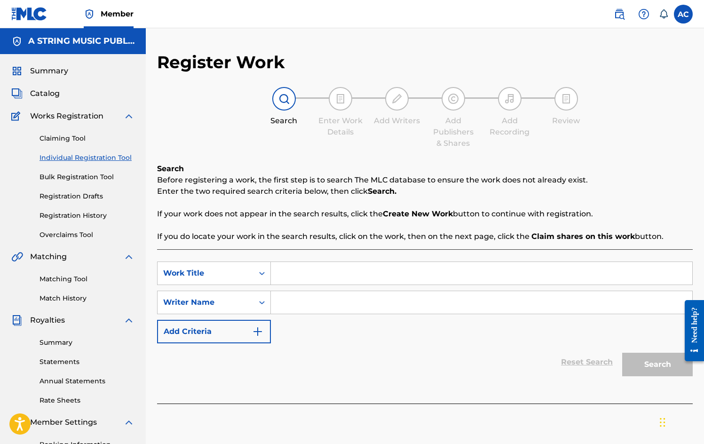
click at [72, 139] on link "Claiming Tool" at bounding box center [87, 139] width 95 height 10
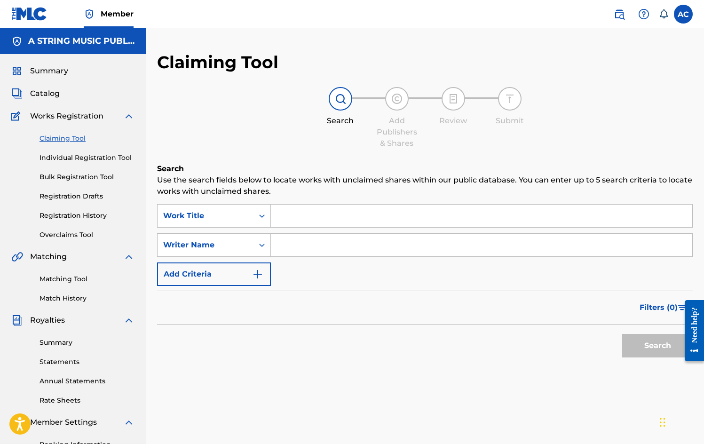
click at [83, 197] on link "Registration Drafts" at bounding box center [87, 197] width 95 height 10
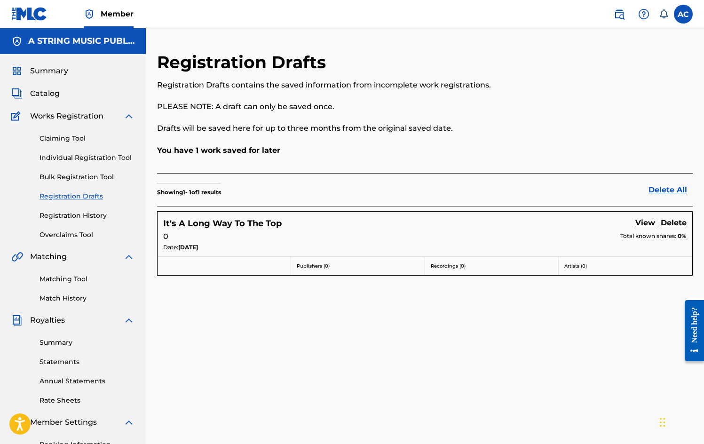
click at [83, 215] on link "Registration History" at bounding box center [87, 216] width 95 height 10
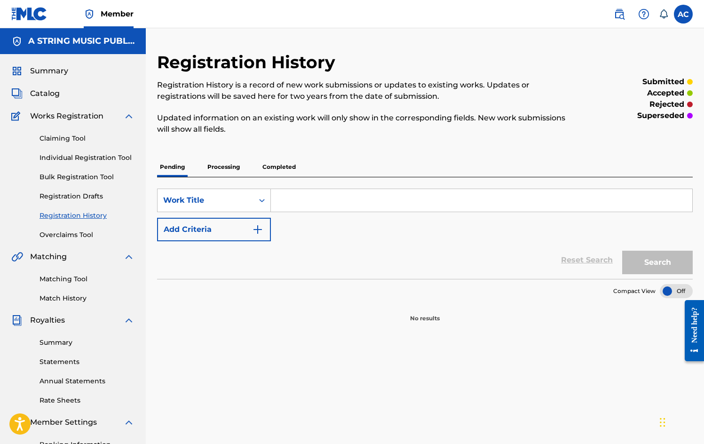
click at [61, 139] on link "Claiming Tool" at bounding box center [87, 139] width 95 height 10
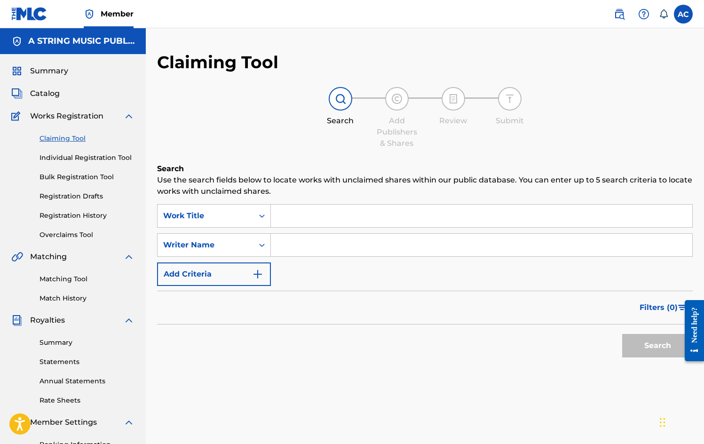
click at [111, 157] on link "Individual Registration Tool" at bounding box center [87, 158] width 95 height 10
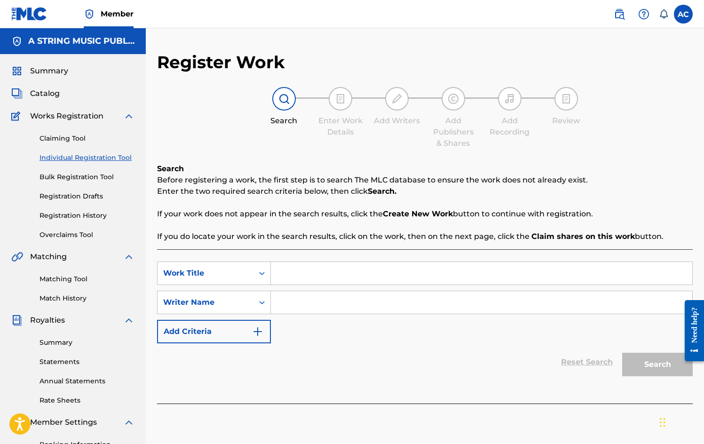
click at [92, 178] on link "Bulk Registration Tool" at bounding box center [87, 177] width 95 height 10
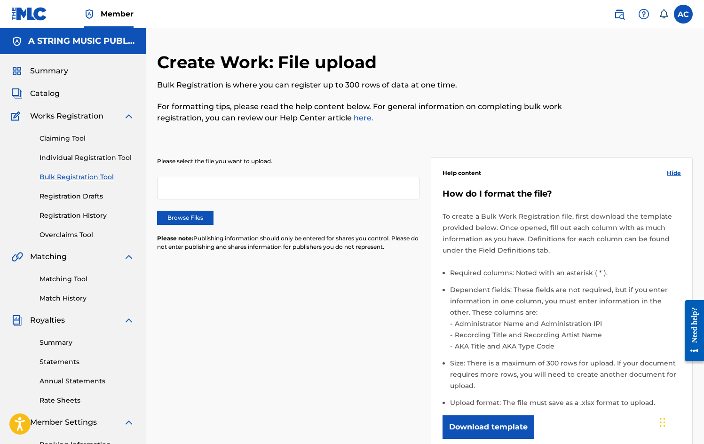
click at [88, 193] on link "Registration Drafts" at bounding box center [87, 197] width 95 height 10
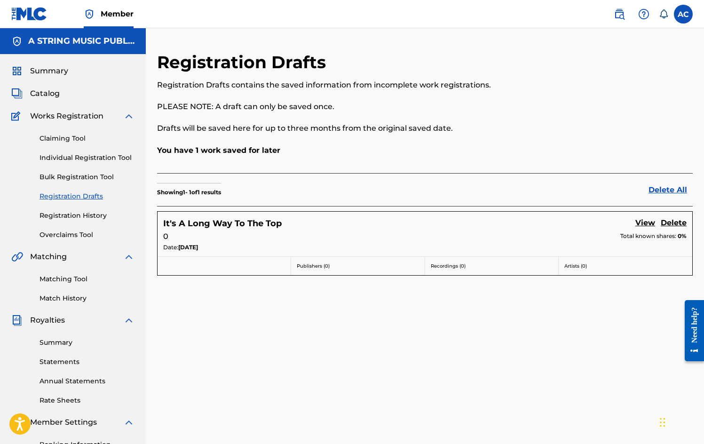
click at [75, 136] on link "Claiming Tool" at bounding box center [87, 139] width 95 height 10
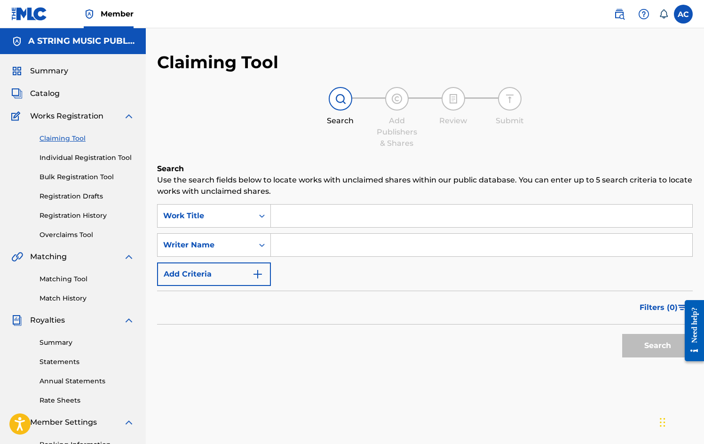
click at [297, 210] on input "Search Form" at bounding box center [482, 216] width 422 height 23
type input "a"
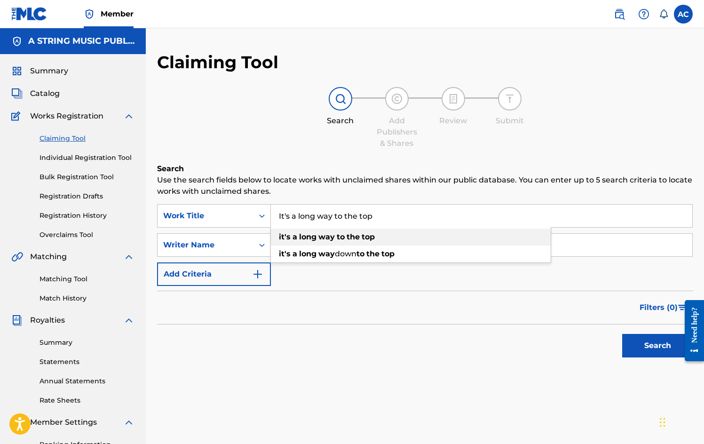
click at [372, 234] on strong "top" at bounding box center [368, 236] width 13 height 9
type input "it's a long way to the top"
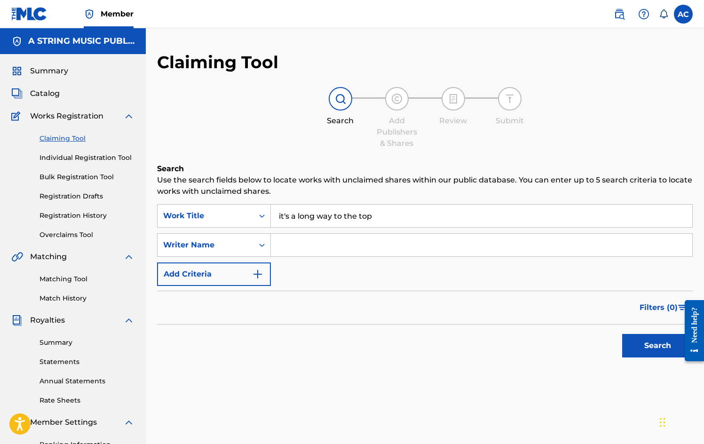
click at [319, 250] on input "Search Form" at bounding box center [482, 245] width 422 height 23
type input "[PERSON_NAME]"
click at [657, 345] on button "Search" at bounding box center [658, 346] width 71 height 24
click at [77, 159] on link "Individual Registration Tool" at bounding box center [87, 158] width 95 height 10
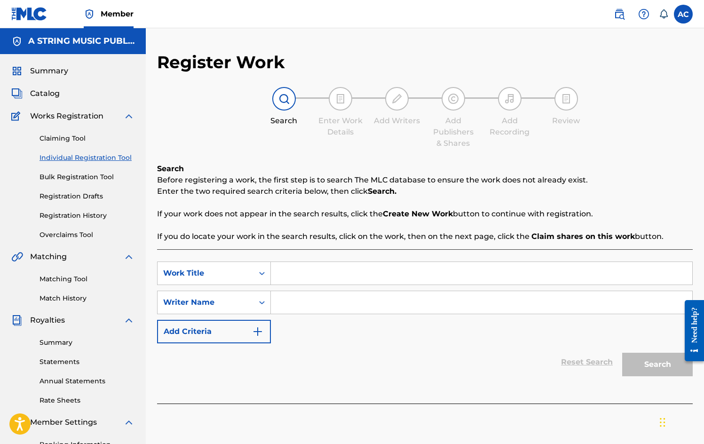
click at [76, 158] on link "Individual Registration Tool" at bounding box center [87, 158] width 95 height 10
click at [68, 138] on link "Claiming Tool" at bounding box center [87, 139] width 95 height 10
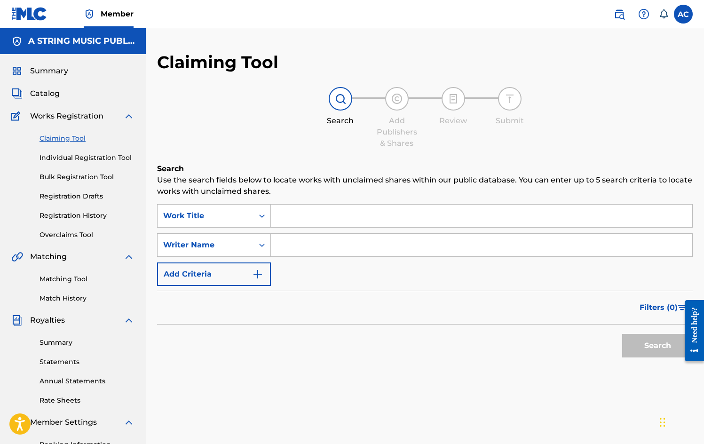
click at [299, 216] on input "Search Form" at bounding box center [482, 216] width 422 height 23
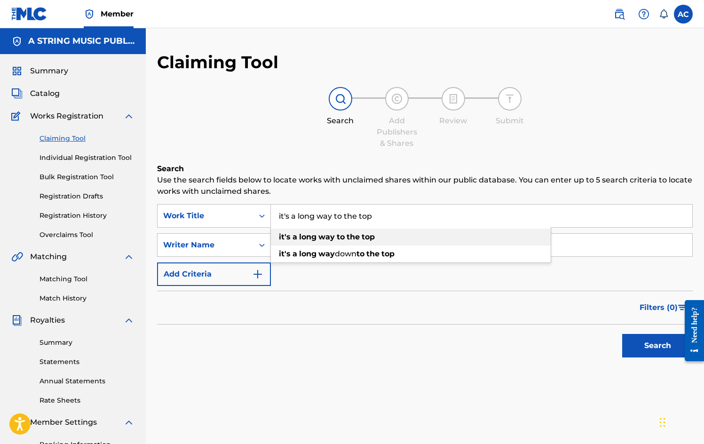
type input "it's a long way to the top"
click at [315, 236] on strong "long" at bounding box center [307, 236] width 17 height 9
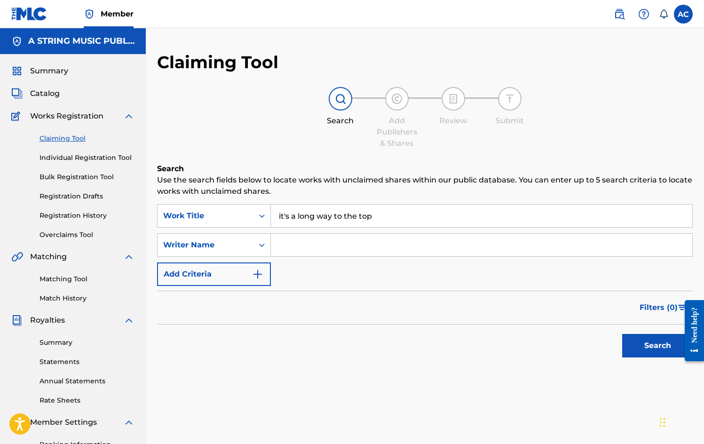
click at [315, 237] on input "Search Form" at bounding box center [482, 245] width 422 height 23
type input "[PERSON_NAME]"
click at [659, 347] on button "Search" at bounding box center [658, 346] width 71 height 24
click at [78, 157] on link "Individual Registration Tool" at bounding box center [87, 158] width 95 height 10
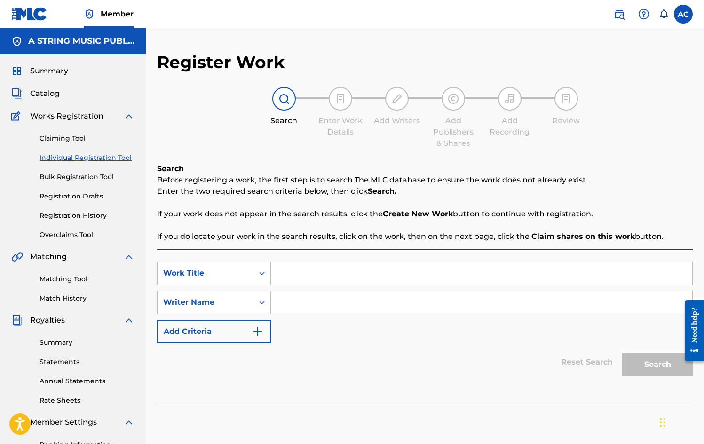
click at [86, 195] on link "Registration Drafts" at bounding box center [87, 197] width 95 height 10
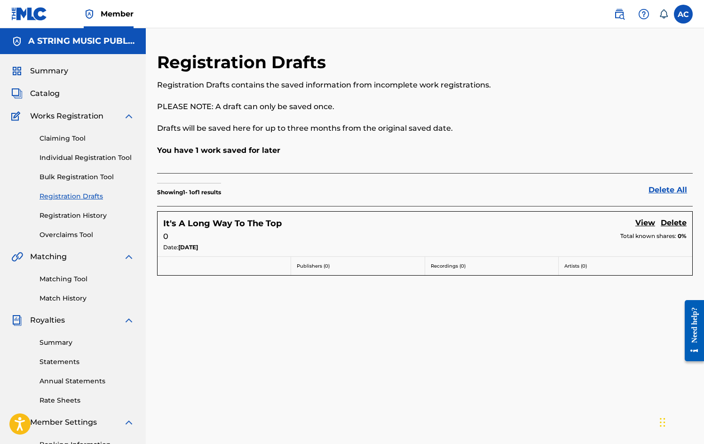
click at [643, 223] on link "View" at bounding box center [646, 223] width 20 height 13
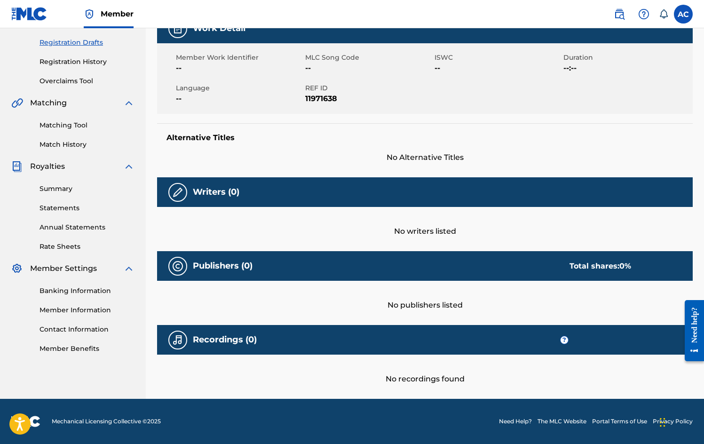
scroll to position [78, 0]
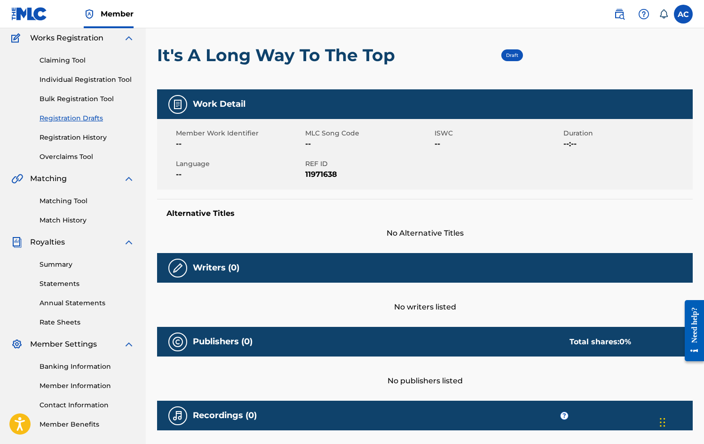
click at [340, 134] on span "MLC Song Code" at bounding box center [368, 133] width 127 height 10
click at [184, 108] on div at bounding box center [177, 104] width 19 height 19
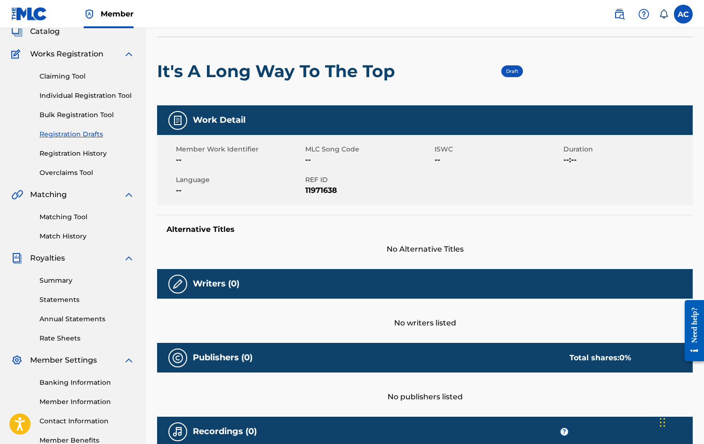
scroll to position [0, 0]
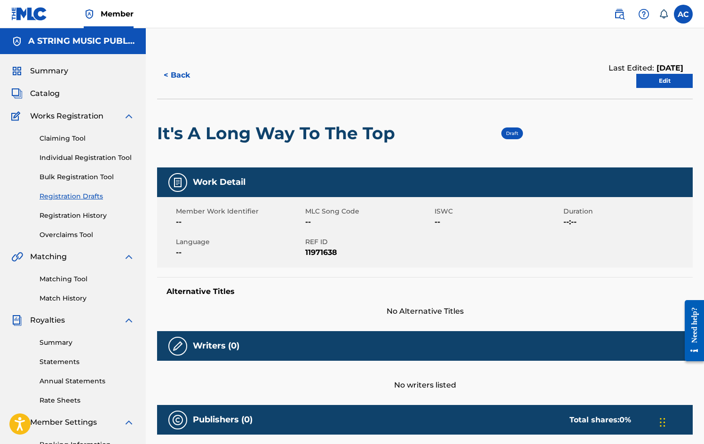
click at [663, 82] on link "Edit" at bounding box center [665, 81] width 56 height 14
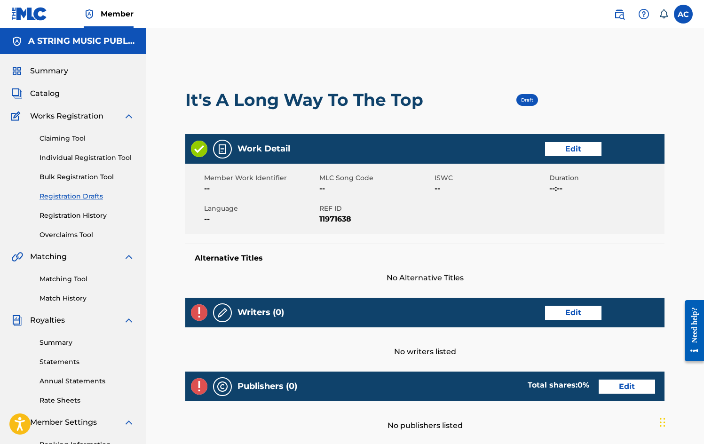
click at [47, 96] on span "Catalog" at bounding box center [45, 93] width 30 height 11
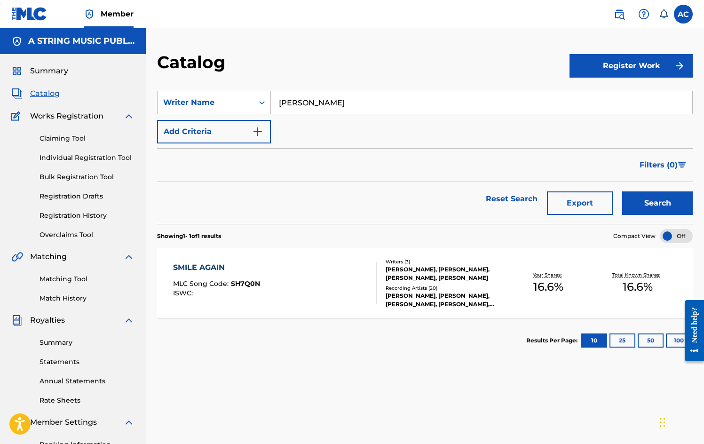
click at [627, 64] on button "Register Work" at bounding box center [631, 66] width 123 height 24
click at [604, 98] on link "Individual" at bounding box center [631, 96] width 123 height 23
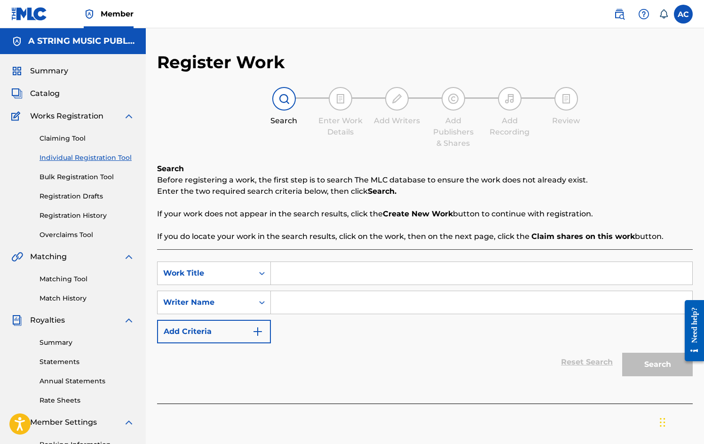
click at [290, 279] on input "Search Form" at bounding box center [482, 273] width 422 height 23
type input "it's a long way to the top"
click at [327, 308] on input "Search Form" at bounding box center [482, 302] width 422 height 23
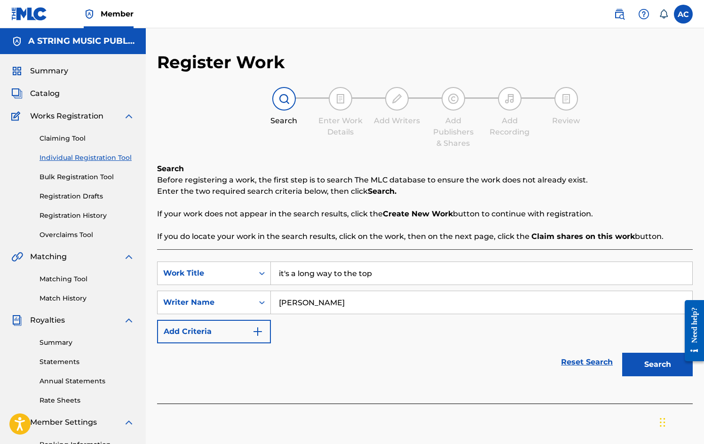
type input "[PERSON_NAME]"
drag, startPoint x: 590, startPoint y: 440, endPoint x: 663, endPoint y: 365, distance: 104.5
click at [663, 365] on button "Search" at bounding box center [658, 365] width 71 height 24
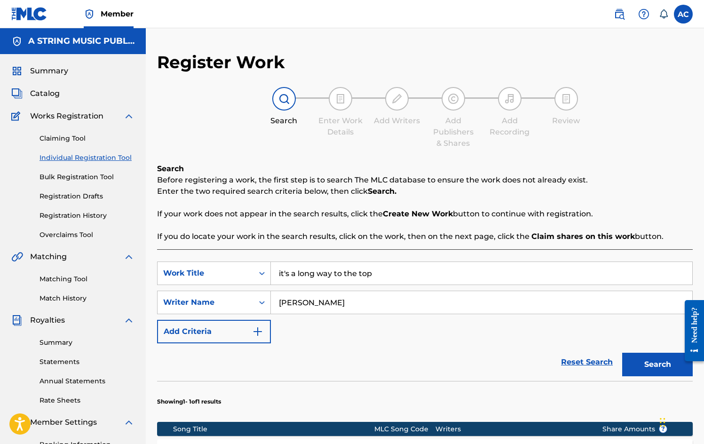
scroll to position [176, 0]
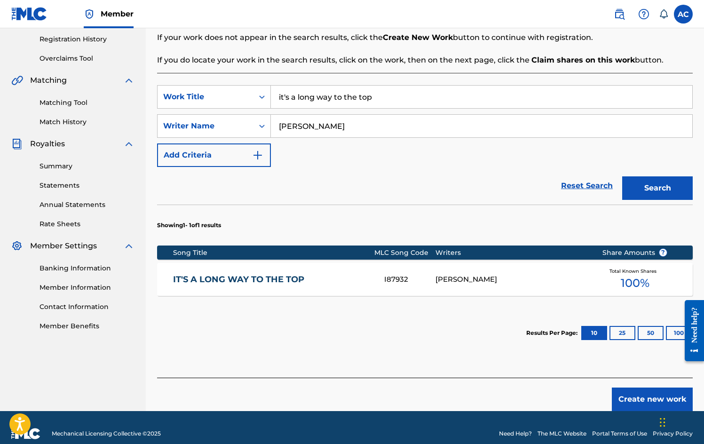
click at [408, 280] on div "I87932" at bounding box center [409, 279] width 51 height 11
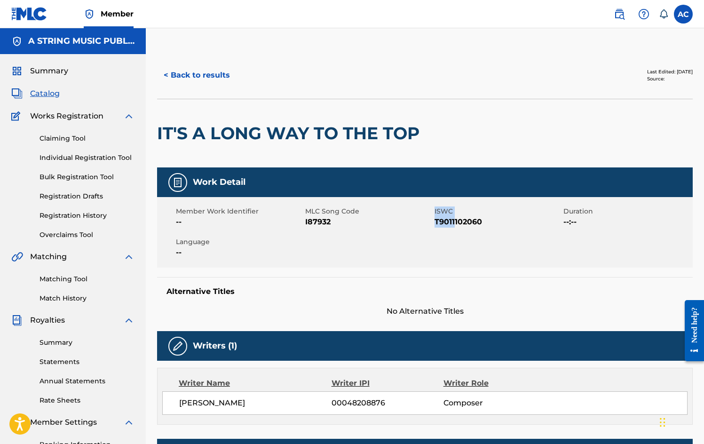
drag, startPoint x: 431, startPoint y: 220, endPoint x: 494, endPoint y: 232, distance: 64.1
click at [454, 225] on div "Member Work Identifier -- MLC Song Code I87932 ISWC T9011102060 Duration --:-- …" at bounding box center [425, 232] width 536 height 71
click at [511, 234] on div "Member Work Identifier -- MLC Song Code I87932 ISWC T9011102060 Duration --:-- …" at bounding box center [425, 232] width 536 height 71
drag, startPoint x: 488, startPoint y: 220, endPoint x: 429, endPoint y: 224, distance: 59.9
click at [429, 224] on div "Member Work Identifier -- MLC Song Code I87932 ISWC T9011102060 Duration --:-- …" at bounding box center [425, 232] width 536 height 71
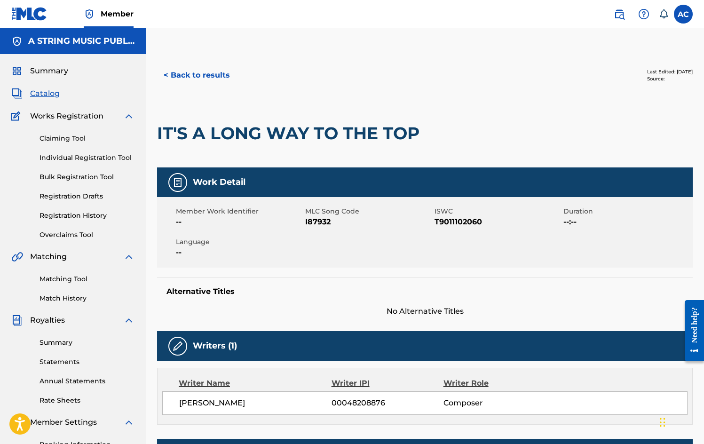
click at [510, 284] on div "Alternative Titles No Alternative Titles" at bounding box center [425, 297] width 536 height 40
drag, startPoint x: 485, startPoint y: 221, endPoint x: 434, endPoint y: 221, distance: 50.8
click at [435, 221] on span "T9011102060" at bounding box center [498, 221] width 127 height 11
copy span "T9011102060"
click at [87, 194] on link "Registration Drafts" at bounding box center [87, 197] width 95 height 10
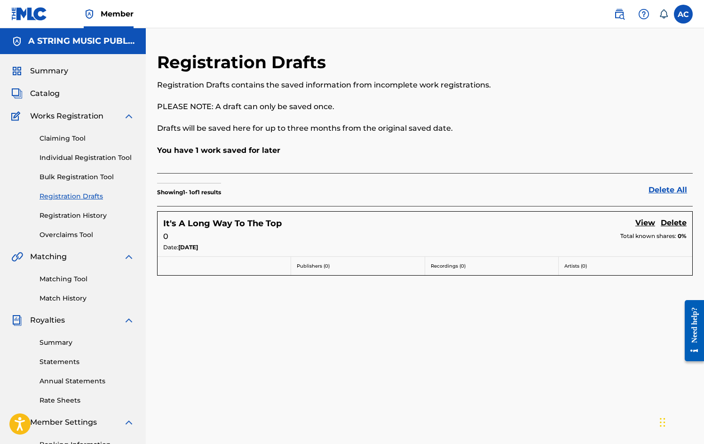
click at [645, 222] on link "View" at bounding box center [646, 223] width 20 height 13
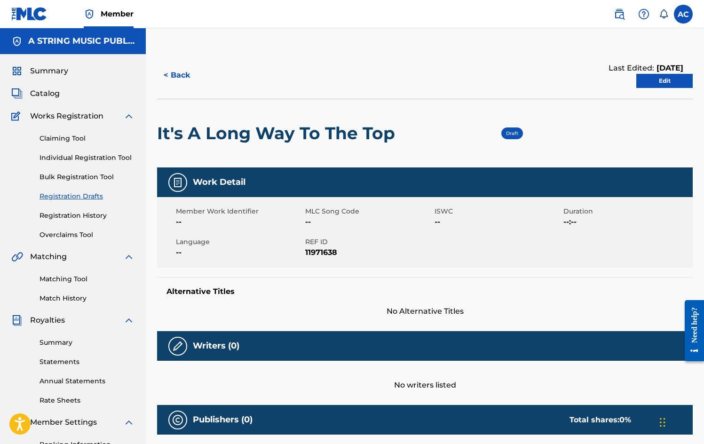
click at [666, 81] on link "Edit" at bounding box center [665, 81] width 56 height 14
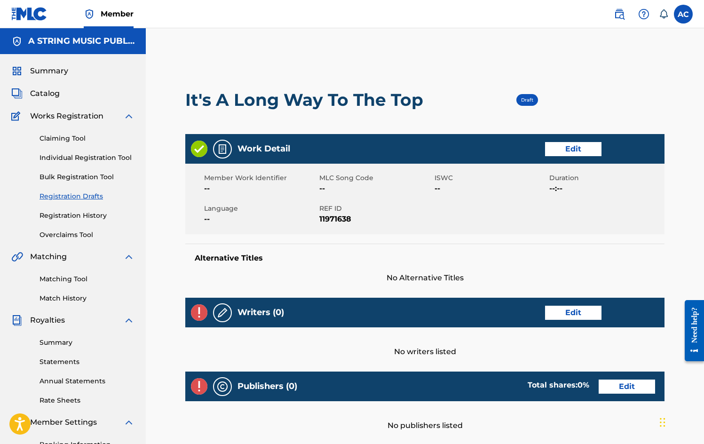
click at [570, 147] on link "Edit" at bounding box center [573, 149] width 56 height 14
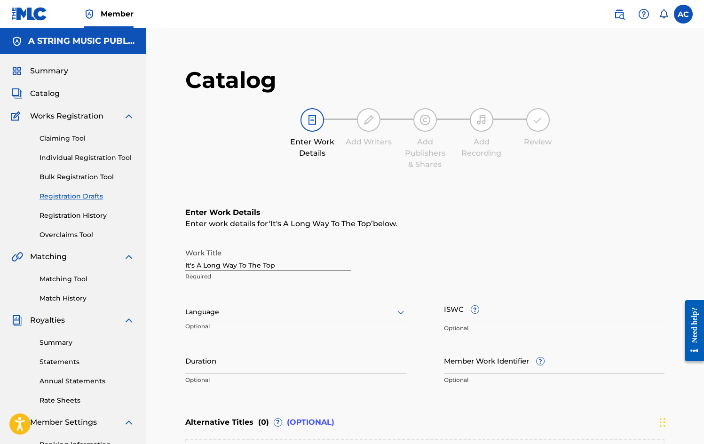
click at [488, 309] on input "ISWC ?" at bounding box center [554, 308] width 221 height 27
paste input "T9011102060"
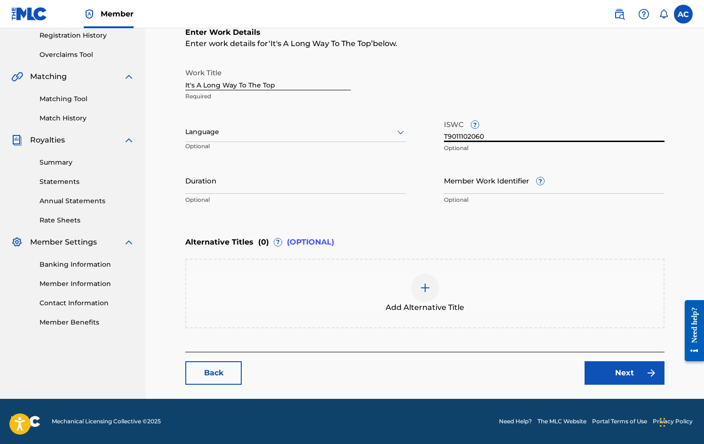
scroll to position [111, 0]
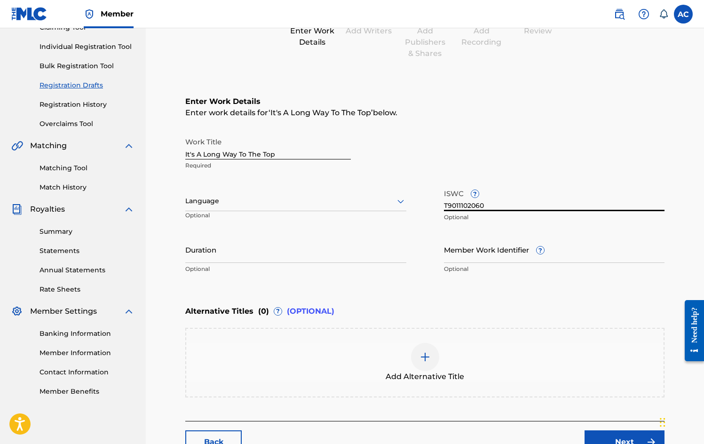
type input "T9011102060"
click at [399, 200] on icon at bounding box center [400, 201] width 11 height 11
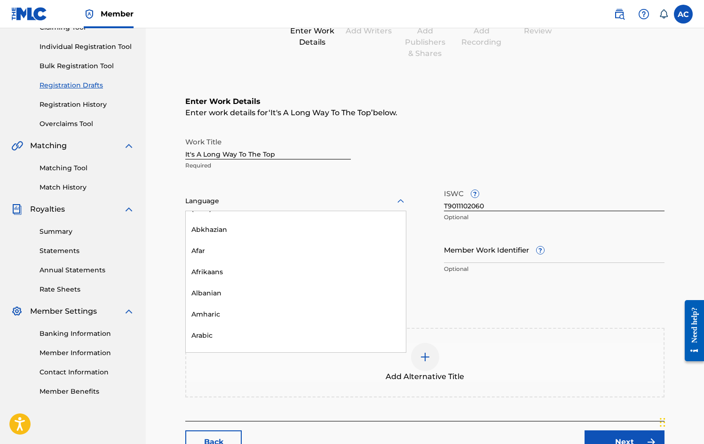
scroll to position [0, 0]
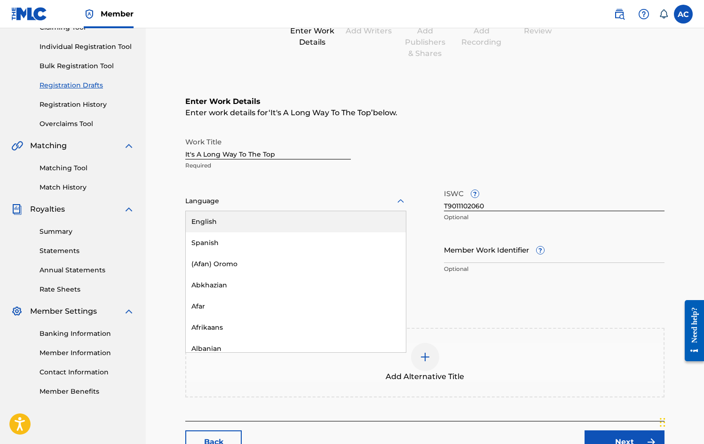
click at [232, 221] on div "English" at bounding box center [296, 221] width 220 height 21
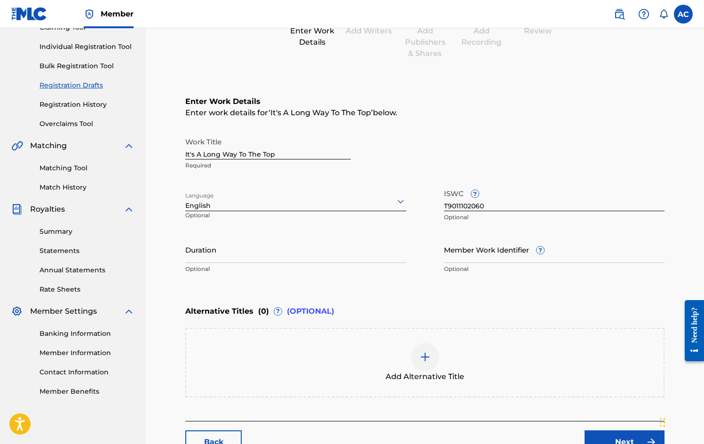
click at [354, 277] on div "Duration Optional" at bounding box center [295, 257] width 221 height 42
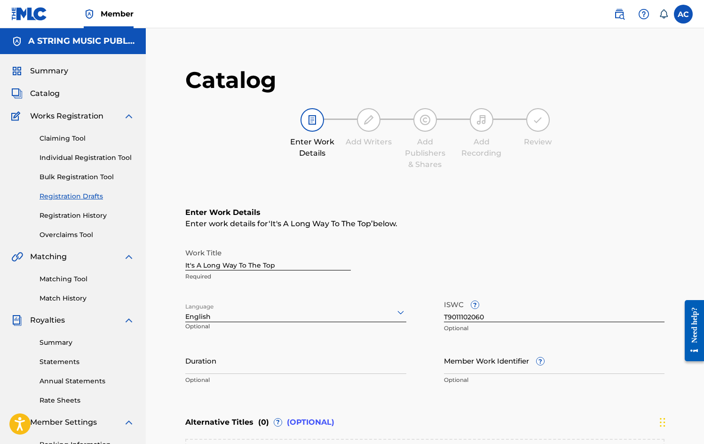
click at [49, 93] on span "Catalog" at bounding box center [45, 93] width 30 height 11
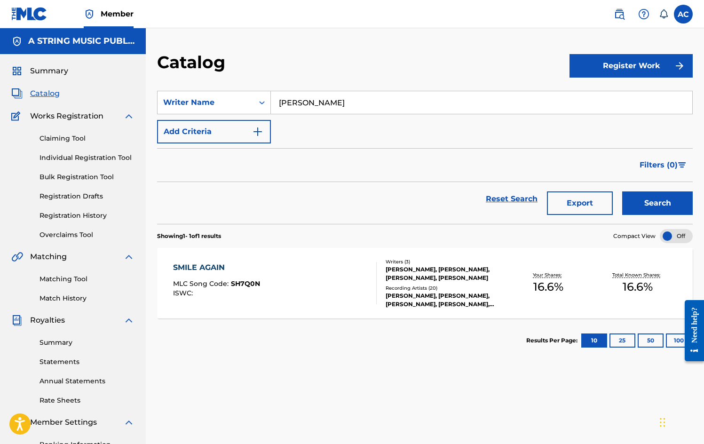
click at [627, 68] on button "Register Work" at bounding box center [631, 66] width 123 height 24
click at [616, 98] on link "Individual" at bounding box center [631, 96] width 123 height 23
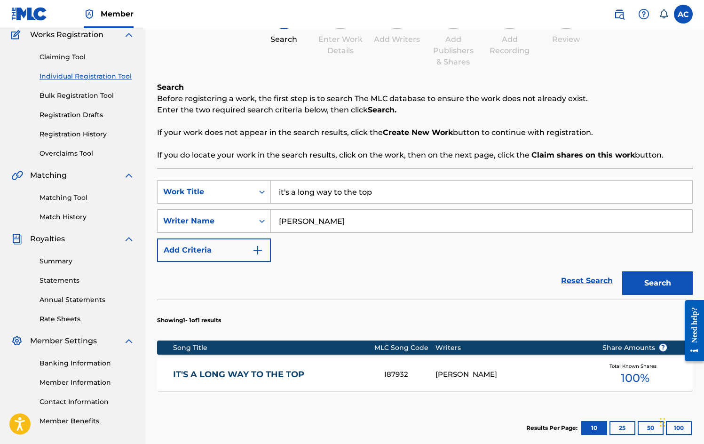
scroll to position [117, 0]
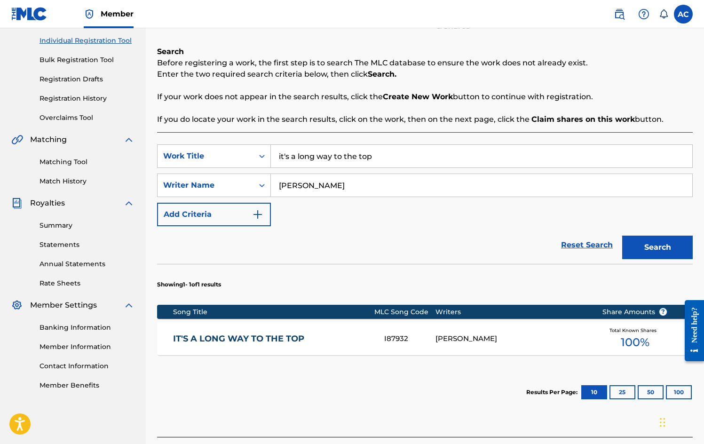
click at [478, 339] on div "[PERSON_NAME]" at bounding box center [512, 339] width 153 height 11
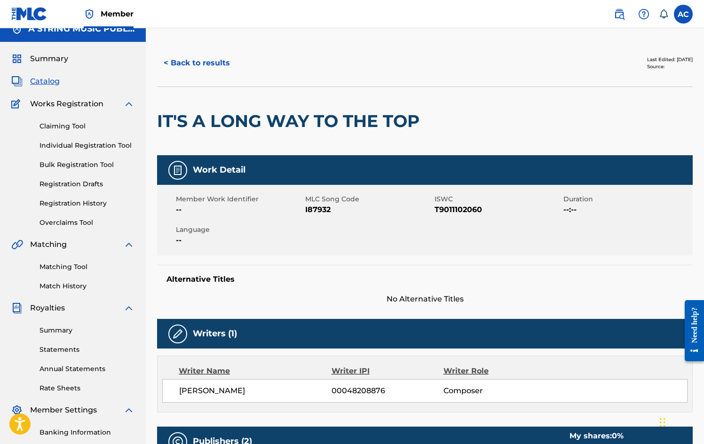
scroll to position [76, 0]
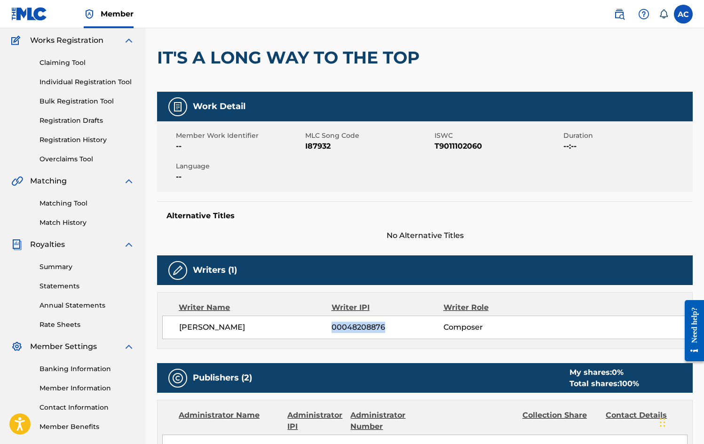
drag, startPoint x: 331, startPoint y: 325, endPoint x: 398, endPoint y: 327, distance: 66.4
click at [398, 327] on span "00048208876" at bounding box center [388, 327] width 112 height 11
copy span "00048208876"
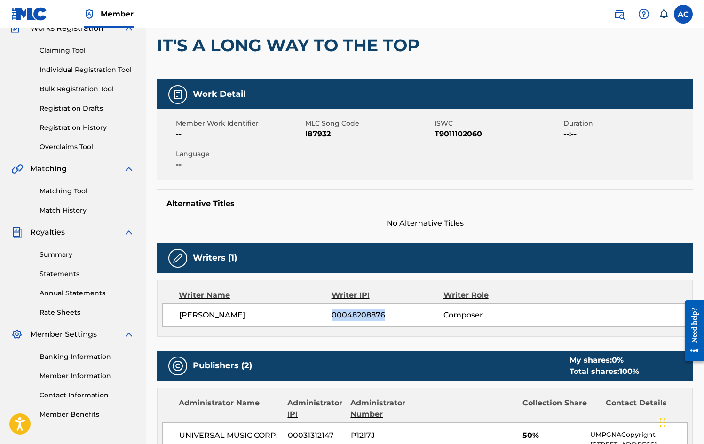
scroll to position [74, 0]
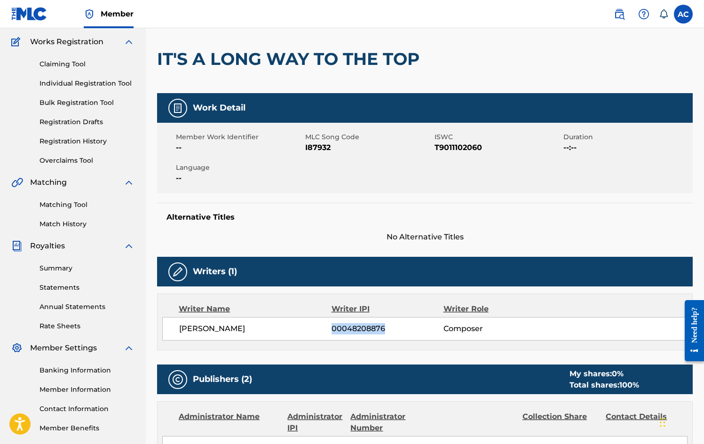
click at [89, 122] on link "Registration Drafts" at bounding box center [87, 122] width 95 height 10
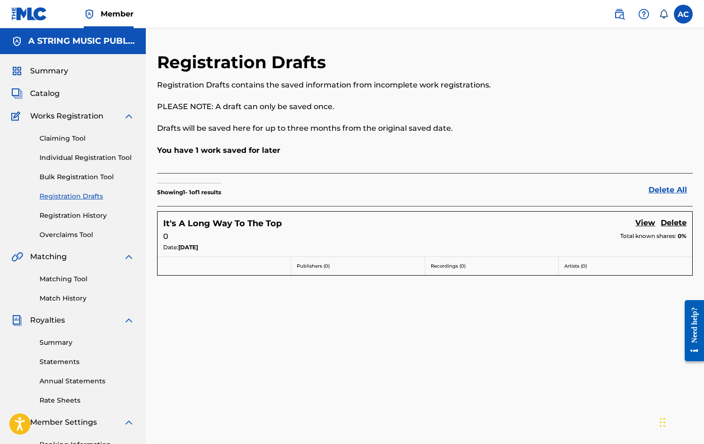
click at [649, 221] on link "View" at bounding box center [646, 223] width 20 height 13
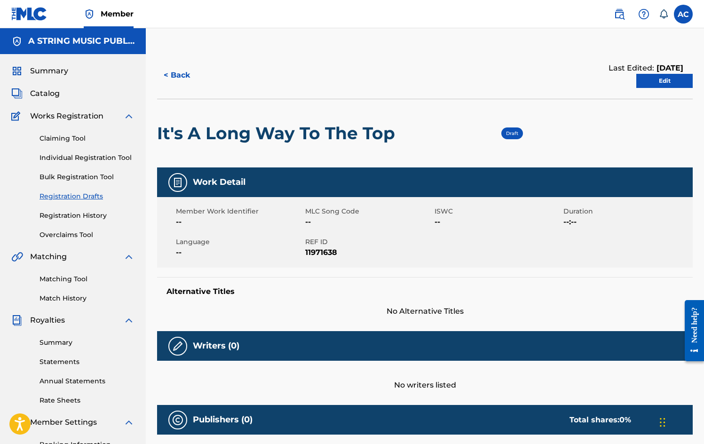
click at [662, 82] on link "Edit" at bounding box center [665, 81] width 56 height 14
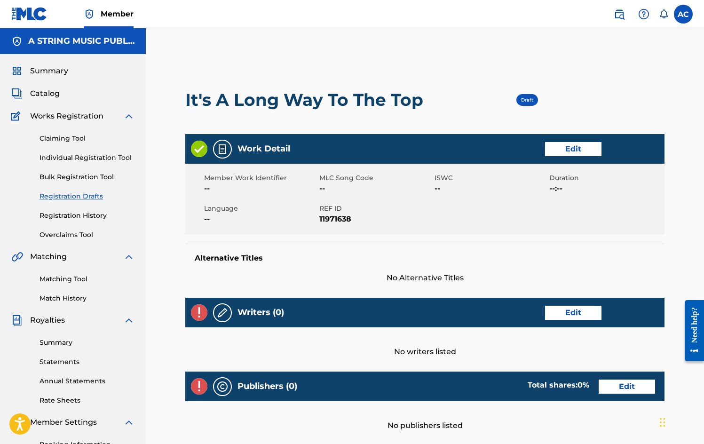
click at [579, 312] on link "Edit" at bounding box center [573, 313] width 56 height 14
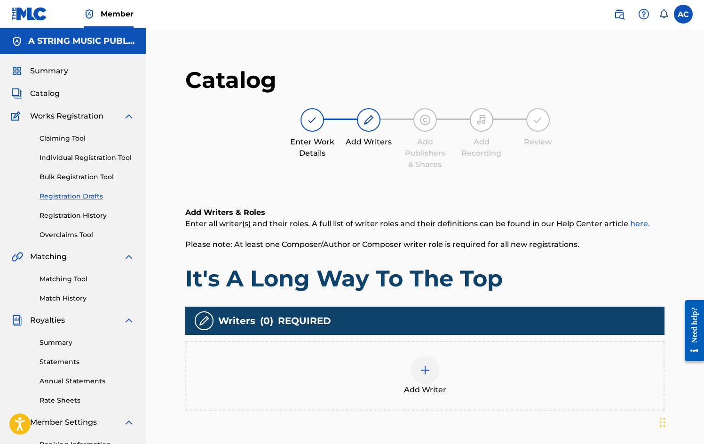
click at [426, 371] on img at bounding box center [425, 370] width 11 height 11
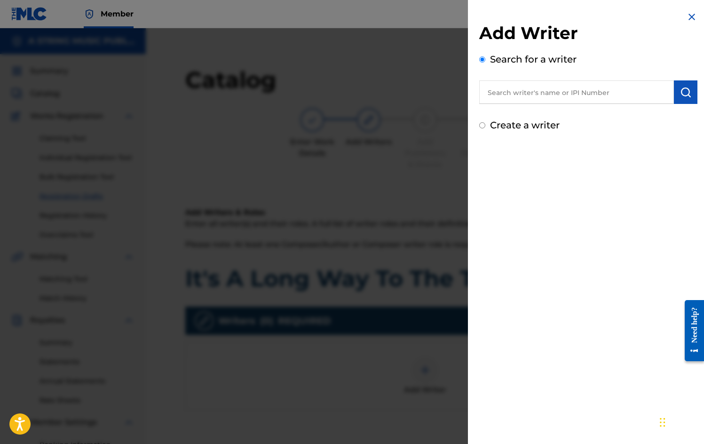
click at [509, 96] on input "text" at bounding box center [576, 92] width 195 height 24
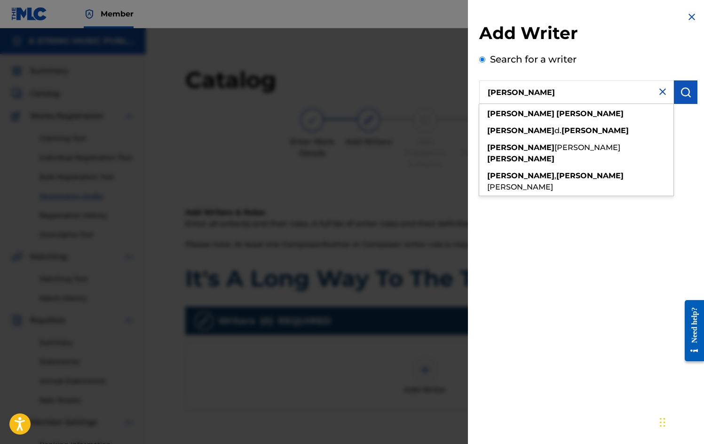
type input "[PERSON_NAME]"
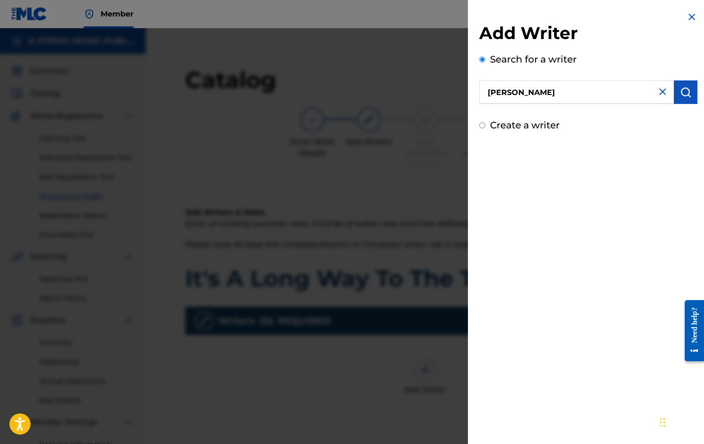
click at [681, 91] on img "submit" at bounding box center [685, 92] width 11 height 11
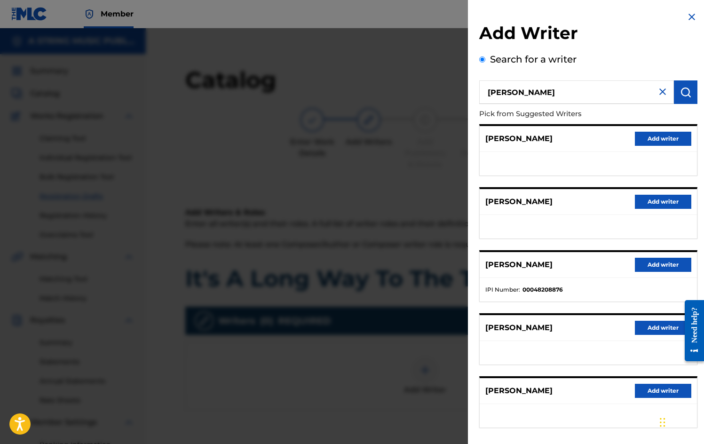
click at [657, 265] on button "Add writer" at bounding box center [663, 265] width 56 height 14
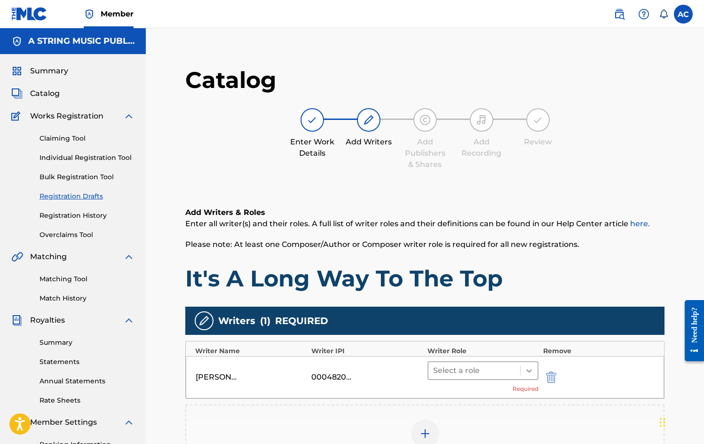
click at [531, 374] on icon at bounding box center [529, 370] width 9 height 9
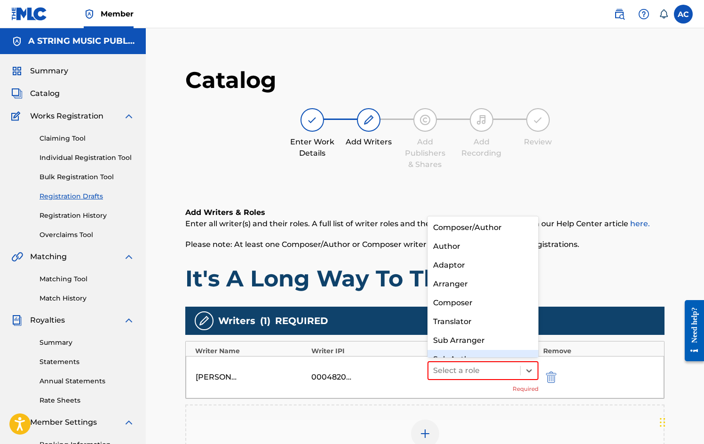
scroll to position [13, 0]
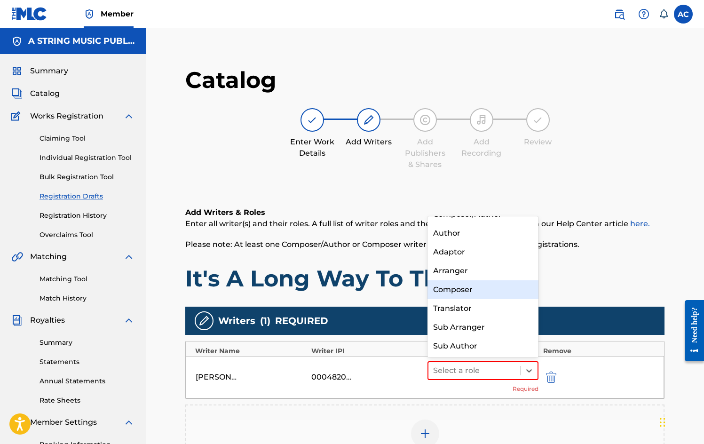
click at [513, 285] on div "Composer" at bounding box center [483, 289] width 111 height 19
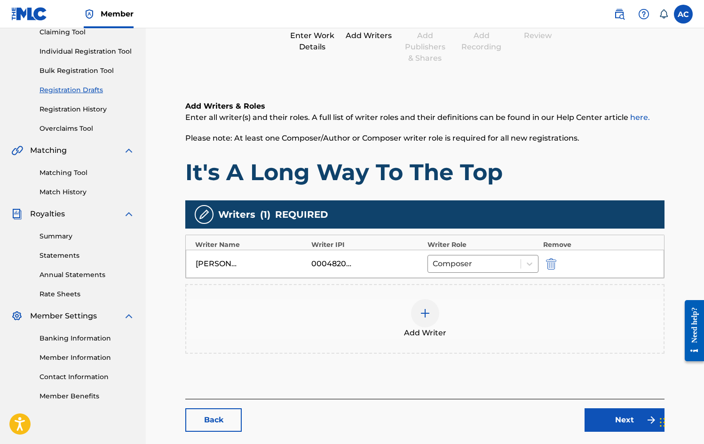
scroll to position [153, 0]
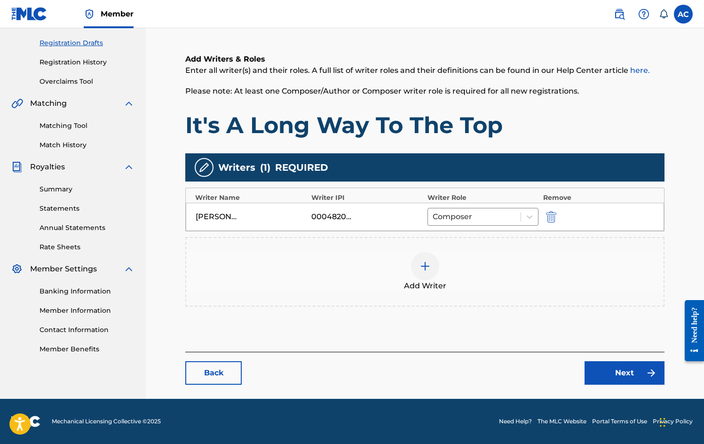
click at [618, 373] on link "Next" at bounding box center [625, 373] width 80 height 24
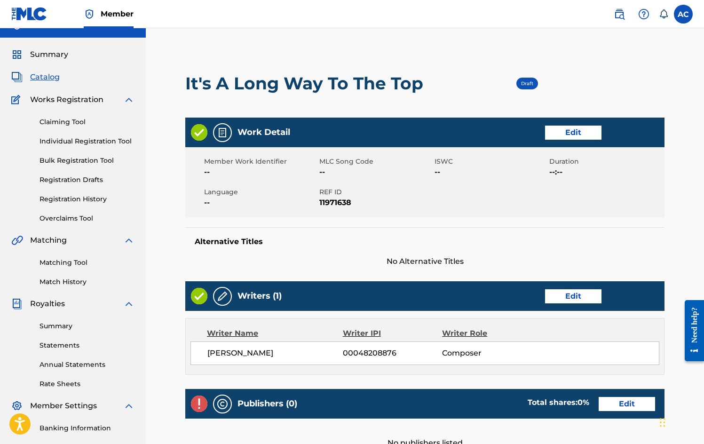
scroll to position [52, 0]
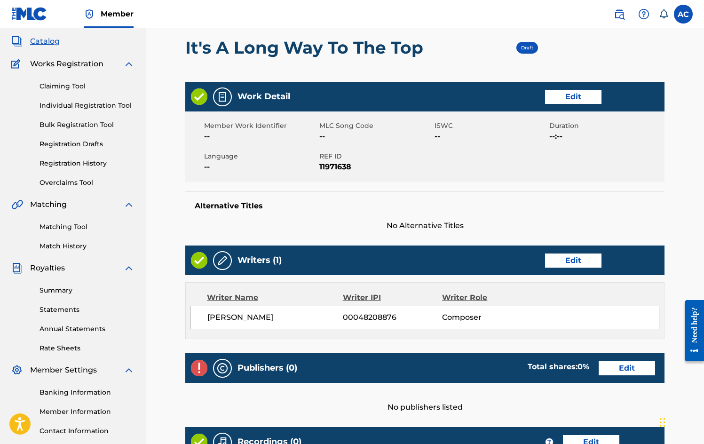
click at [629, 369] on link "Edit" at bounding box center [627, 368] width 56 height 14
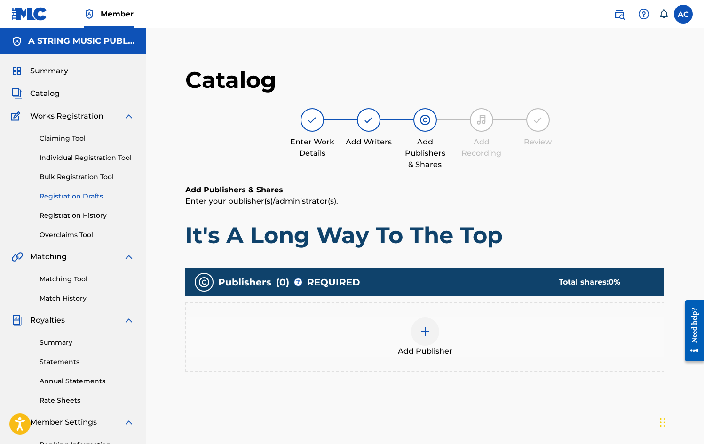
click at [52, 93] on span "Catalog" at bounding box center [45, 93] width 30 height 11
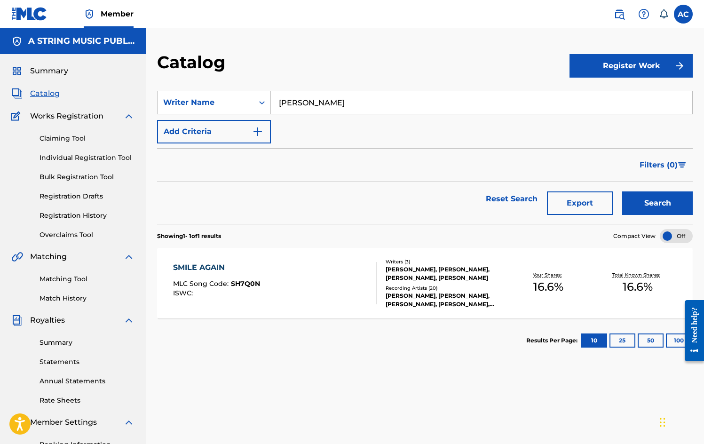
click at [651, 66] on button "Register Work" at bounding box center [631, 66] width 123 height 24
click at [609, 95] on link "Individual" at bounding box center [631, 96] width 123 height 23
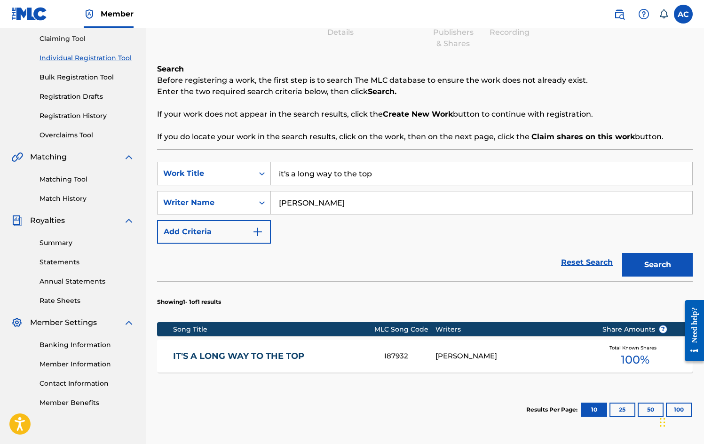
scroll to position [176, 0]
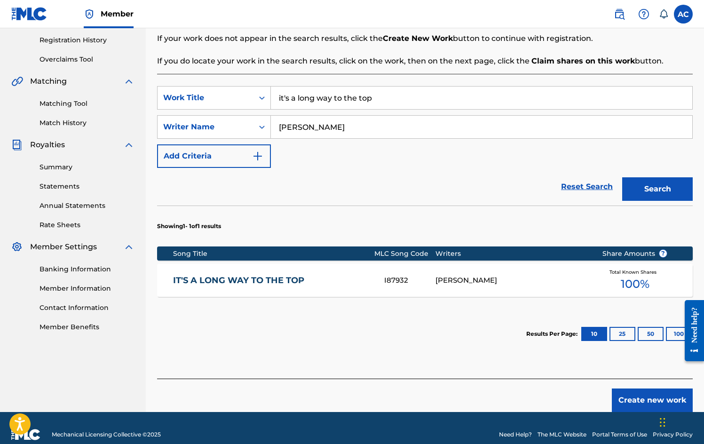
click at [414, 277] on div "I87932" at bounding box center [409, 280] width 51 height 11
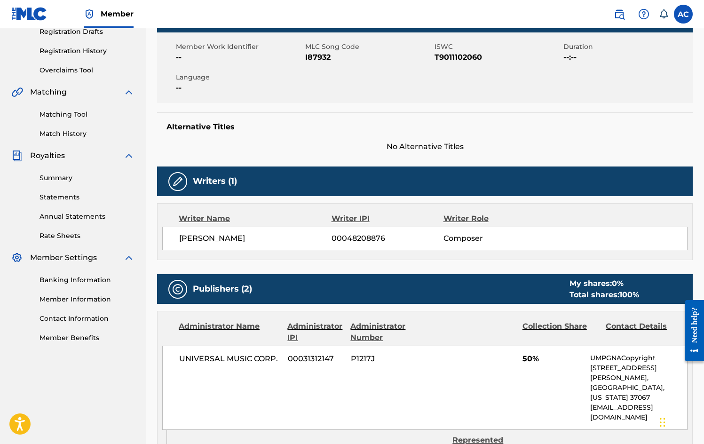
scroll to position [167, 0]
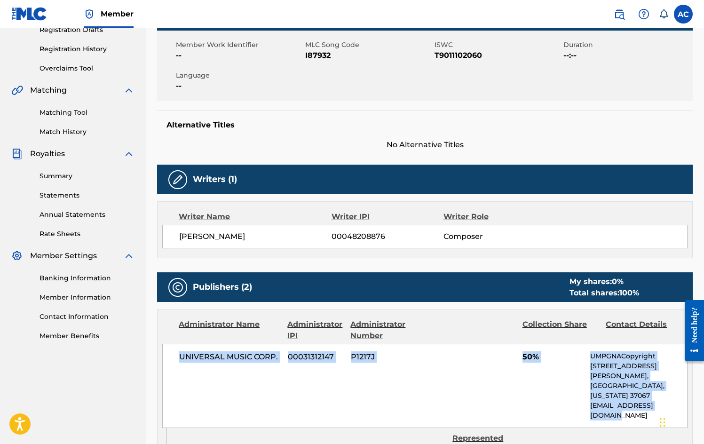
drag, startPoint x: 176, startPoint y: 356, endPoint x: 620, endPoint y: 403, distance: 447.1
click at [620, 403] on div "UNIVERSAL MUSIC CORP. 00031312147 P1217J 50% UMPGNACopyright [STREET_ADDRESS][P…" at bounding box center [425, 386] width 526 height 84
copy div "UNIVERSAL MUSIC CORP. 00031312147 P1217J 50% UMPGNACopyright [STREET_ADDRESS][P…"
click at [492, 394] on div "UNIVERSAL MUSIC CORP. 00031312147 P1217J 50% UMPGNACopyright [STREET_ADDRESS][P…" at bounding box center [425, 386] width 526 height 84
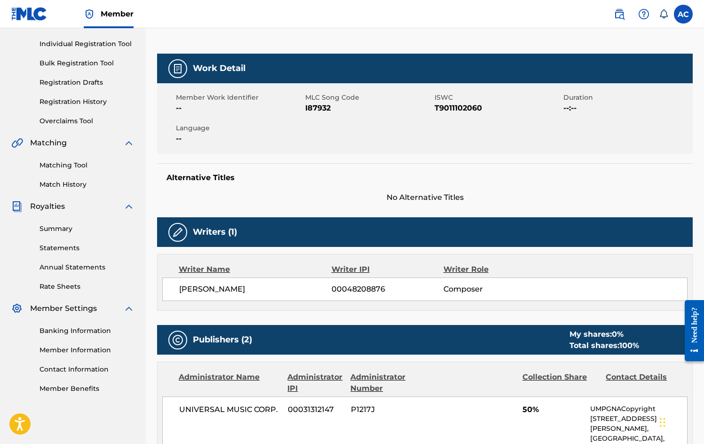
scroll to position [34, 0]
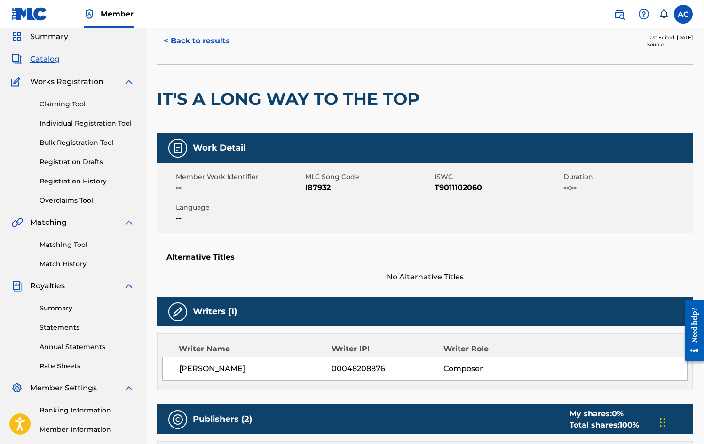
click at [87, 161] on link "Registration Drafts" at bounding box center [87, 162] width 95 height 10
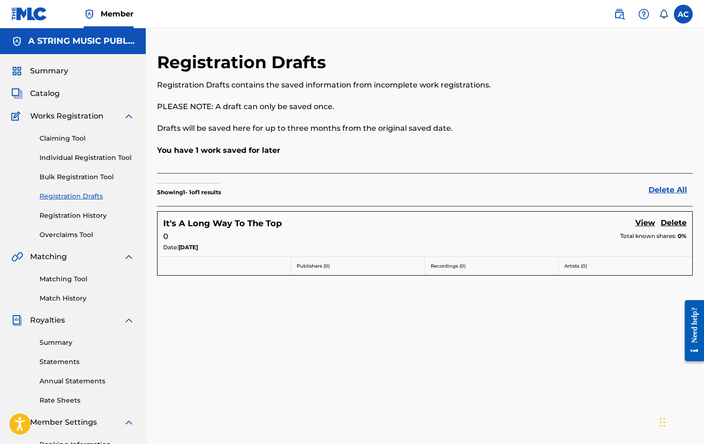
click at [642, 221] on link "View" at bounding box center [646, 223] width 20 height 13
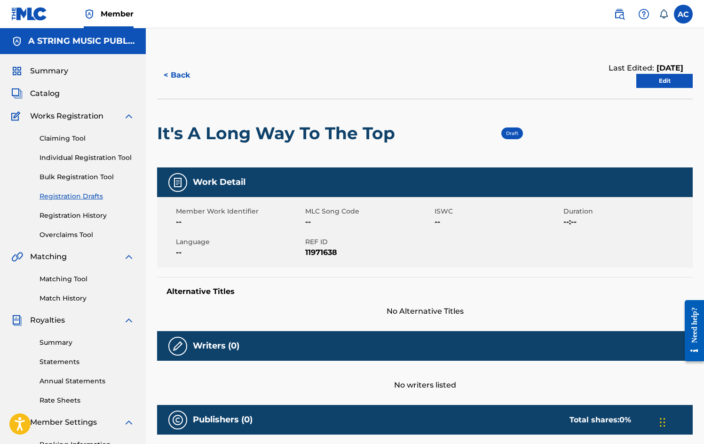
click at [665, 83] on link "Edit" at bounding box center [665, 81] width 56 height 14
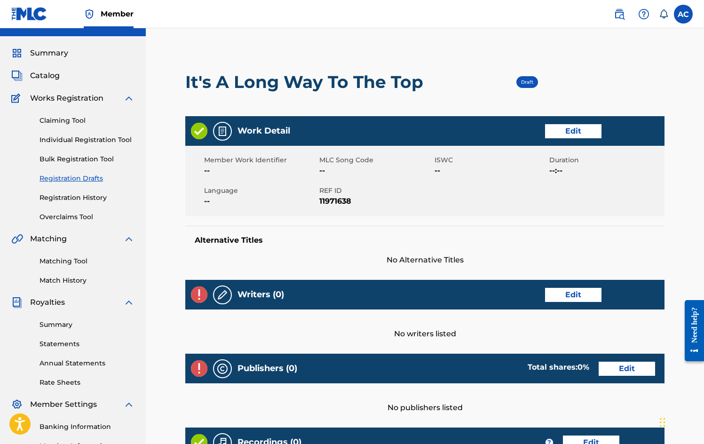
scroll to position [153, 0]
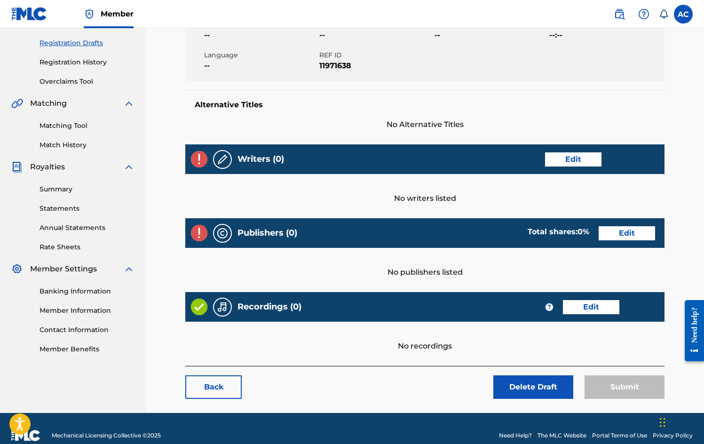
click at [622, 235] on link "Edit" at bounding box center [627, 233] width 56 height 14
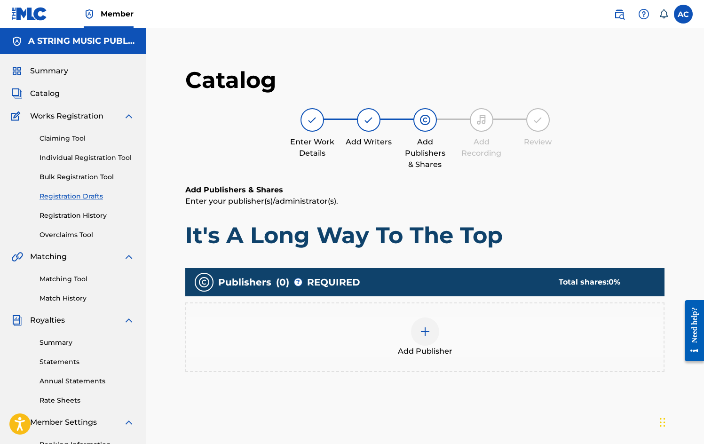
click at [426, 329] on img at bounding box center [425, 331] width 11 height 11
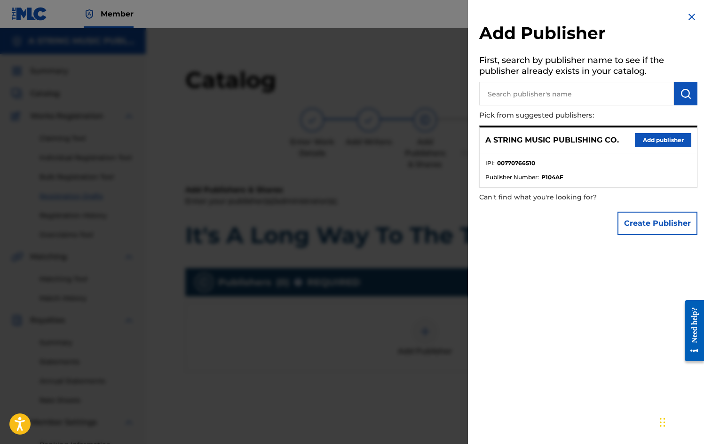
click at [656, 141] on button "Add publisher" at bounding box center [663, 140] width 56 height 14
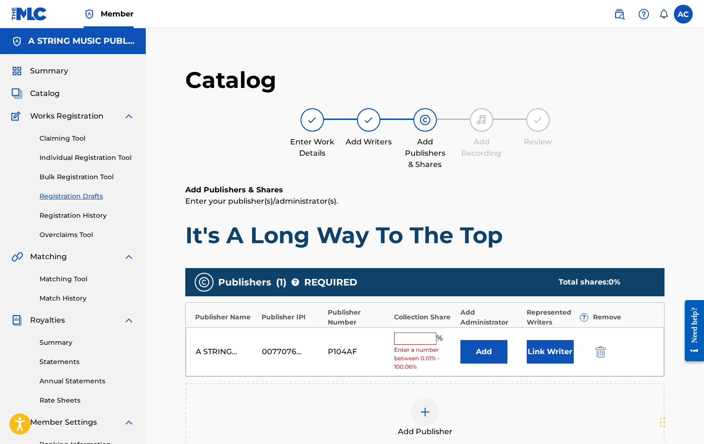
click at [408, 339] on input "text" at bounding box center [415, 339] width 42 height 12
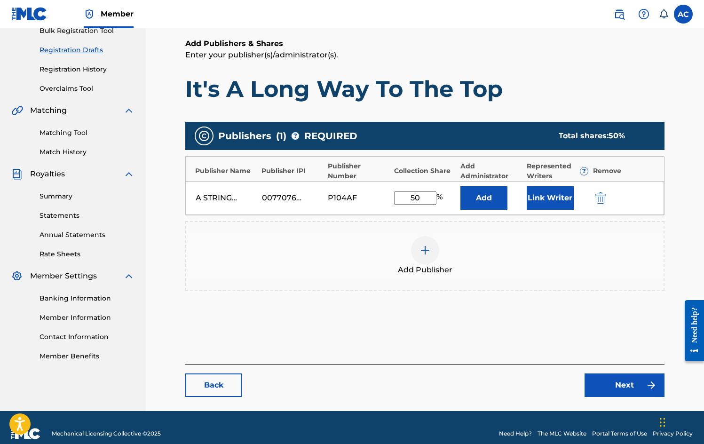
scroll to position [130, 0]
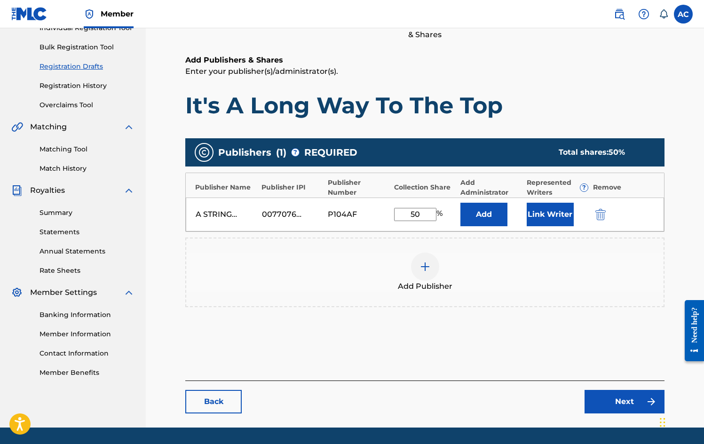
type input "50"
click at [429, 267] on img at bounding box center [425, 266] width 11 height 11
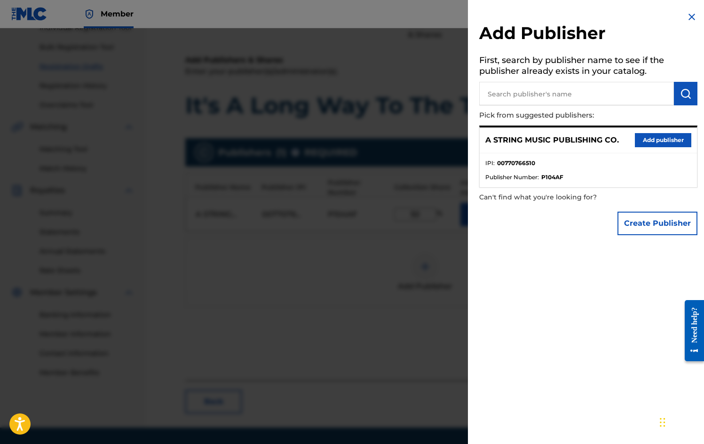
click at [492, 93] on input "text" at bounding box center [576, 94] width 195 height 24
type input "UNIVERSAL"
click at [680, 95] on img "submit" at bounding box center [685, 93] width 11 height 11
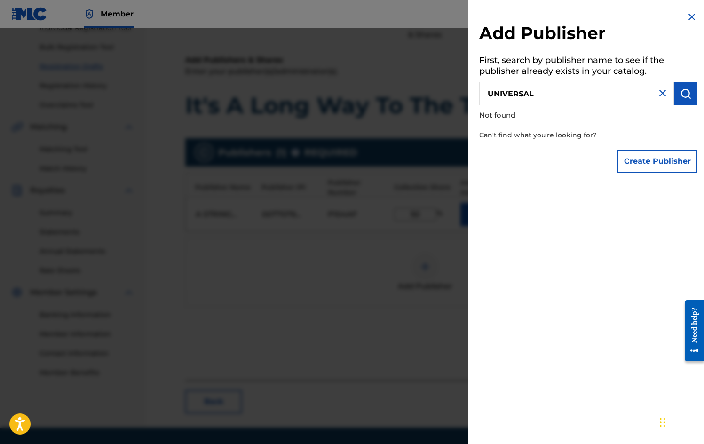
drag, startPoint x: 685, startPoint y: 21, endPoint x: 693, endPoint y: 22, distance: 8.1
click at [686, 20] on img at bounding box center [691, 16] width 11 height 11
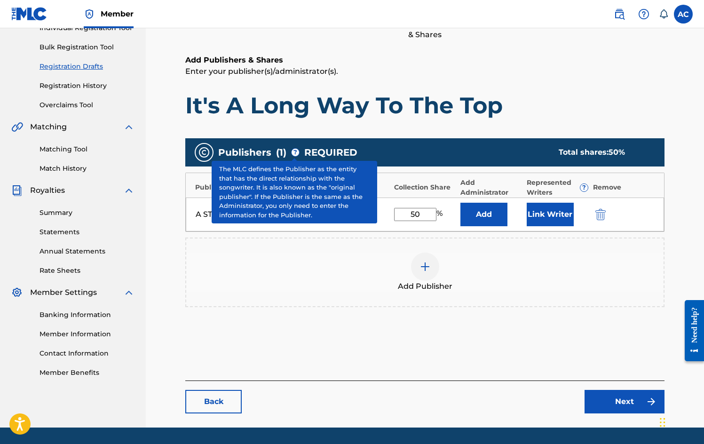
click at [296, 155] on span "?" at bounding box center [296, 153] width 8 height 8
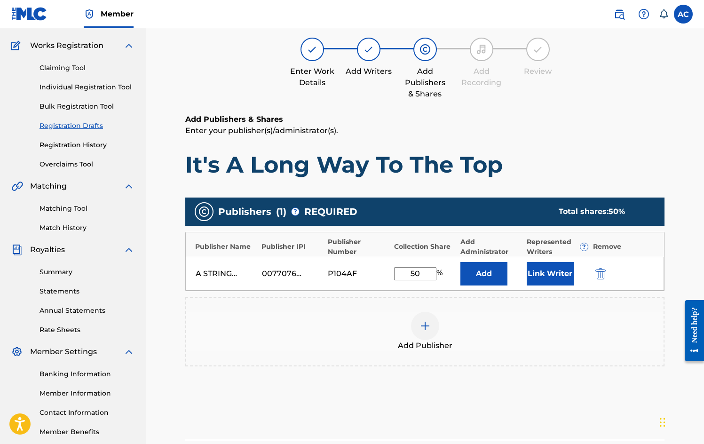
scroll to position [134, 0]
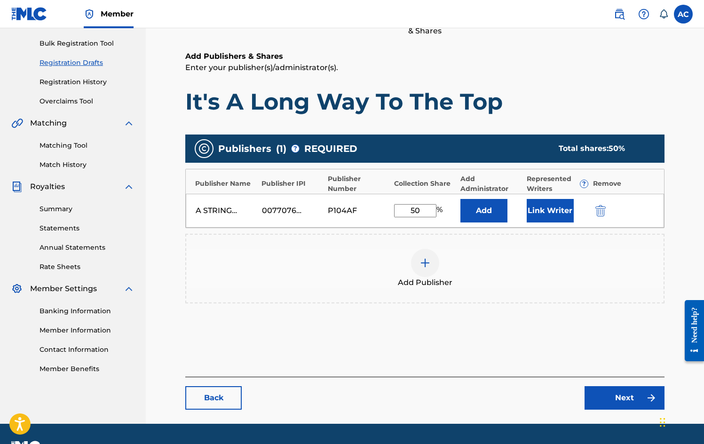
click at [626, 397] on link "Next" at bounding box center [625, 398] width 80 height 24
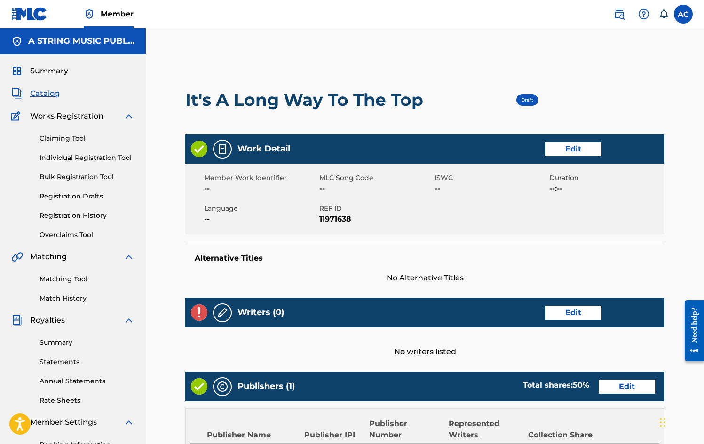
scroll to position [2, 0]
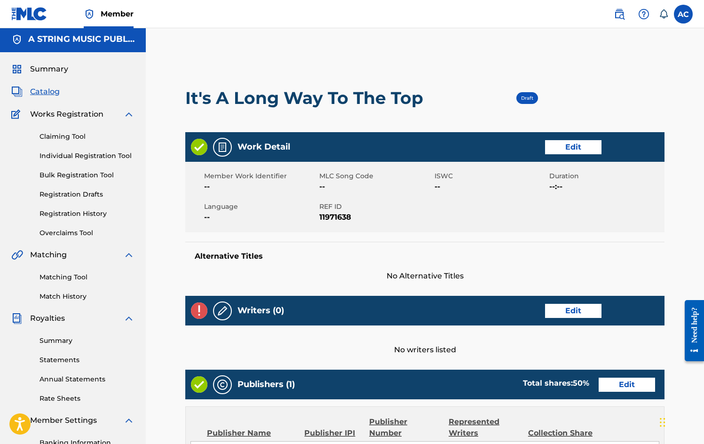
click at [558, 314] on link "Edit" at bounding box center [573, 311] width 56 height 14
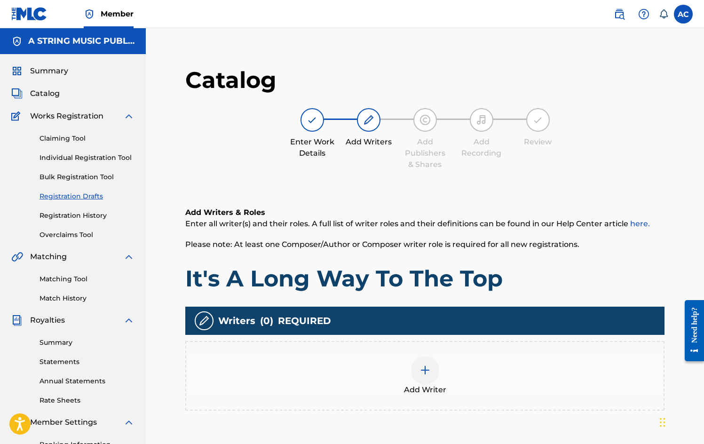
click at [421, 370] on img at bounding box center [425, 370] width 11 height 11
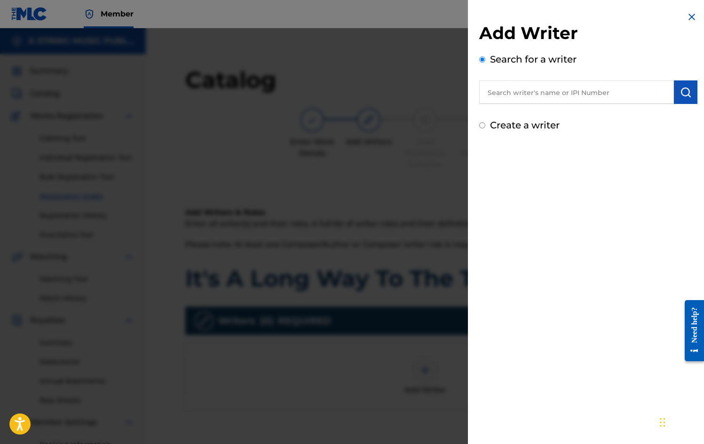
click at [524, 99] on input "text" at bounding box center [576, 92] width 195 height 24
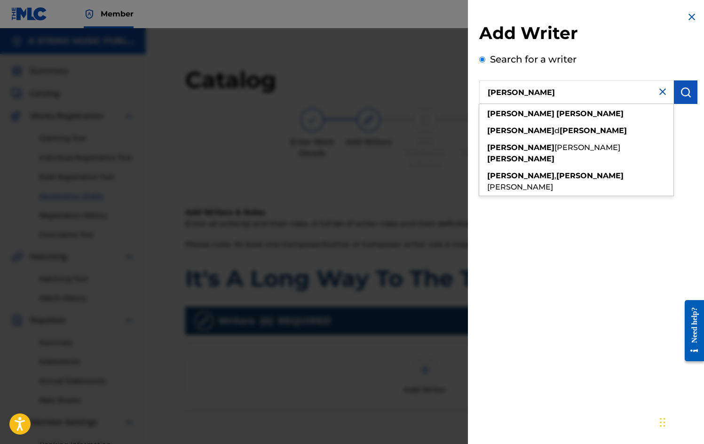
type input "[PERSON_NAME]"
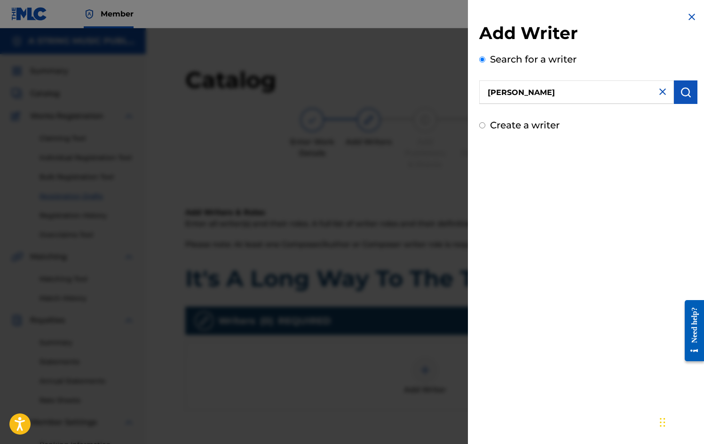
click at [684, 92] on img "submit" at bounding box center [685, 92] width 11 height 11
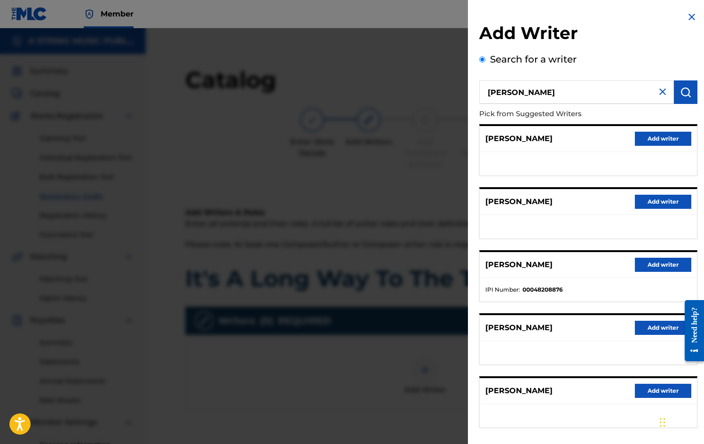
click at [662, 264] on button "Add writer" at bounding box center [663, 265] width 56 height 14
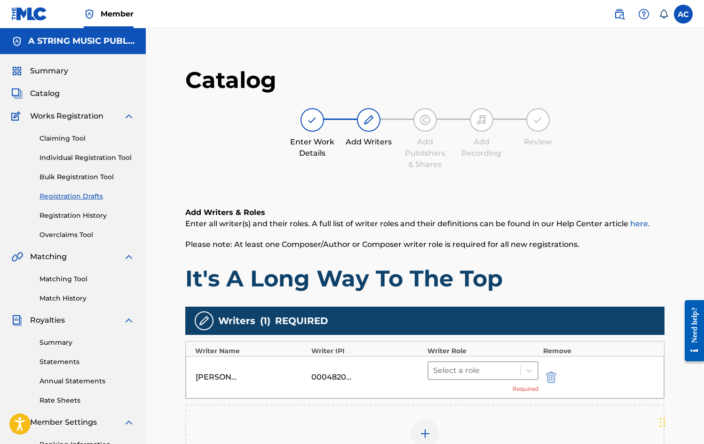
click at [496, 361] on div "Select a role" at bounding box center [483, 370] width 111 height 19
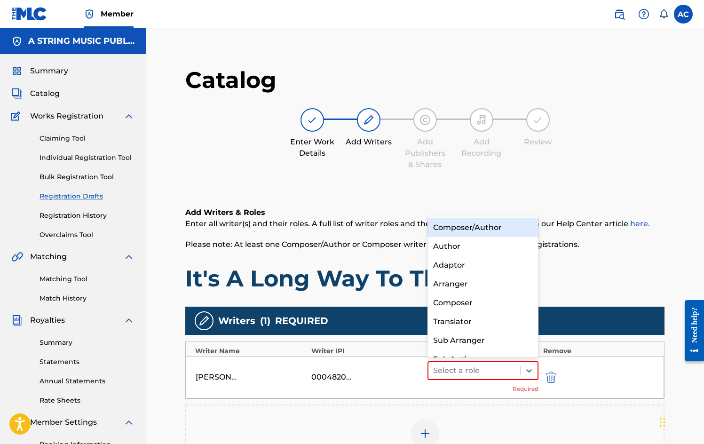
scroll to position [13, 0]
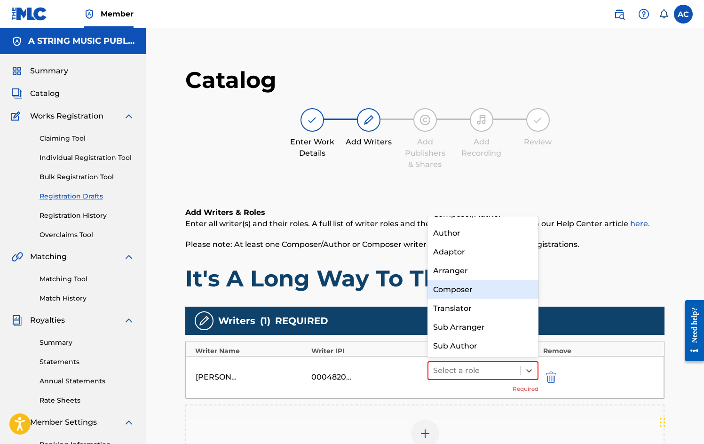
click at [477, 295] on div "Composer" at bounding box center [483, 289] width 111 height 19
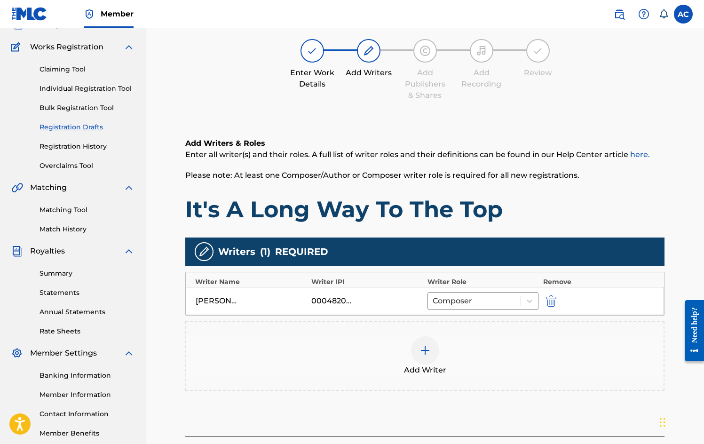
scroll to position [148, 0]
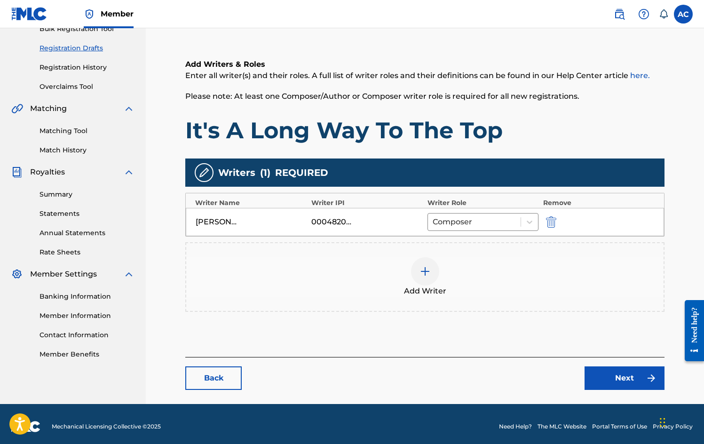
click at [618, 380] on link "Next" at bounding box center [625, 379] width 80 height 24
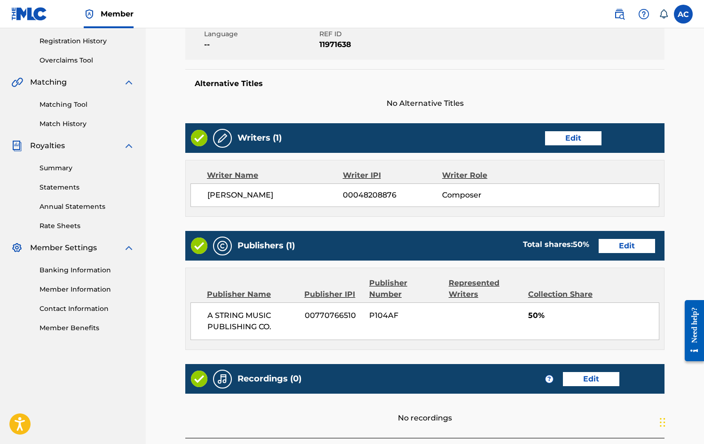
scroll to position [233, 0]
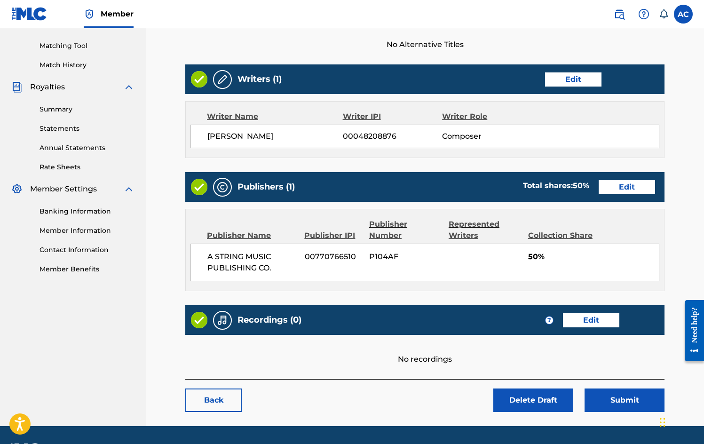
click at [595, 322] on link "Edit" at bounding box center [591, 320] width 56 height 14
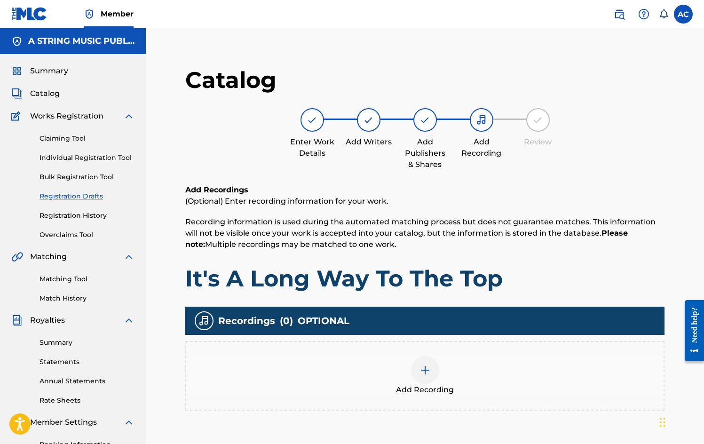
click at [429, 371] on img at bounding box center [425, 370] width 11 height 11
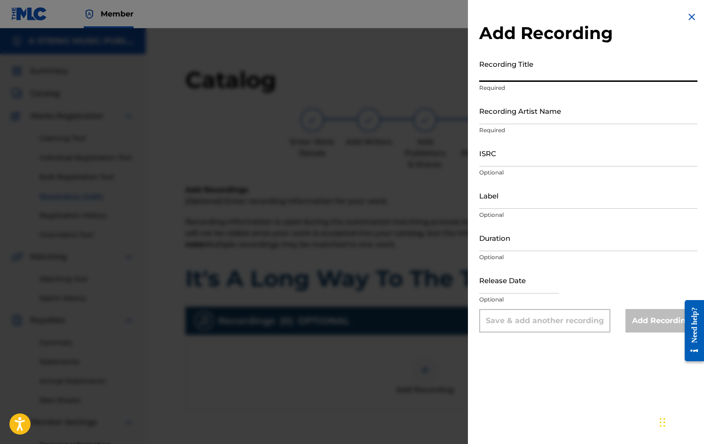
click at [523, 74] on input "Recording Title" at bounding box center [588, 68] width 218 height 27
type input "IT'S A LONG WAY TO THE TOP"
click at [521, 115] on input "Recording Artist Name" at bounding box center [588, 110] width 218 height 27
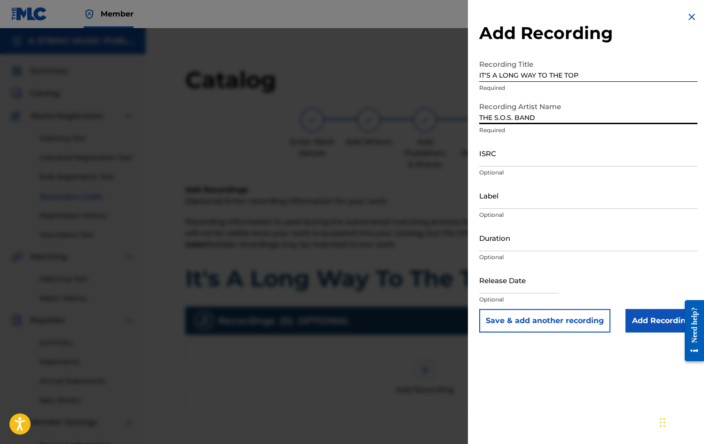
type input "THE S.O.S. BAND"
click at [537, 319] on button "Save & add another recording" at bounding box center [544, 321] width 131 height 24
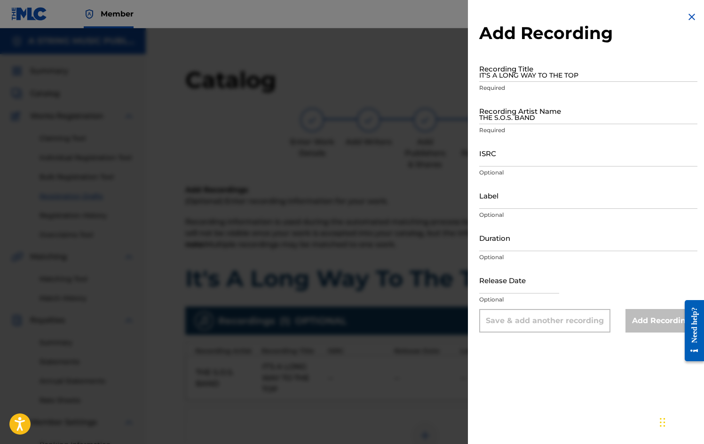
click at [690, 20] on img at bounding box center [691, 16] width 11 height 11
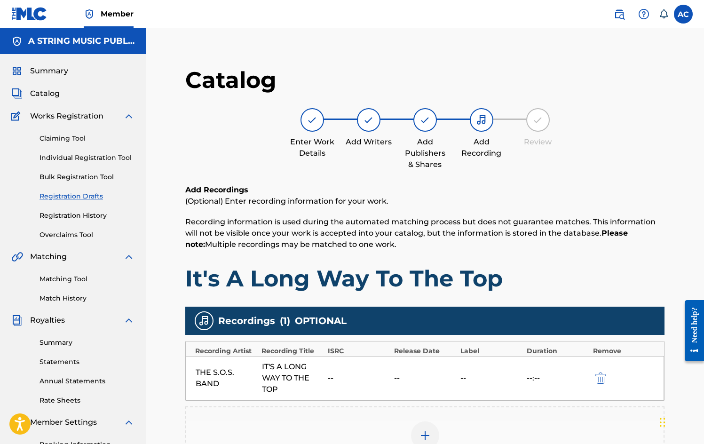
click at [45, 91] on span "Catalog" at bounding box center [45, 93] width 30 height 11
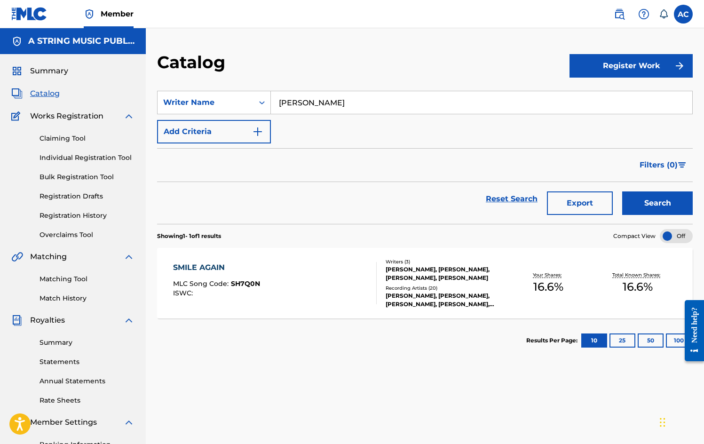
click at [625, 66] on button "Register Work" at bounding box center [631, 66] width 123 height 24
click at [621, 103] on link "Individual" at bounding box center [631, 96] width 123 height 23
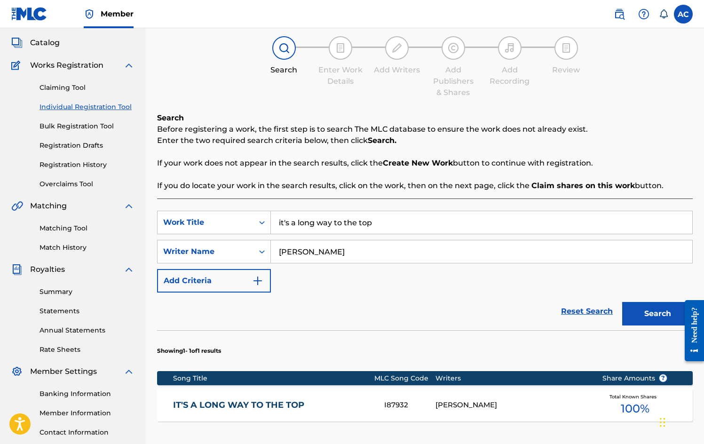
scroll to position [115, 0]
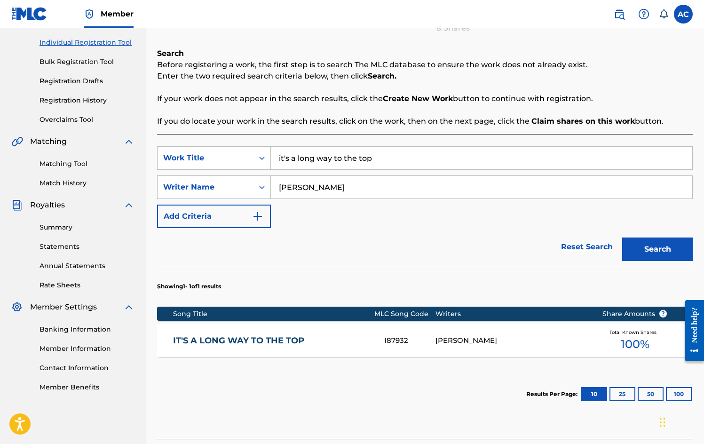
click at [424, 346] on div "IT'S A LONG WAY TO THE TOP I87932 [PERSON_NAME] Total Known Shares 100 %" at bounding box center [425, 340] width 536 height 33
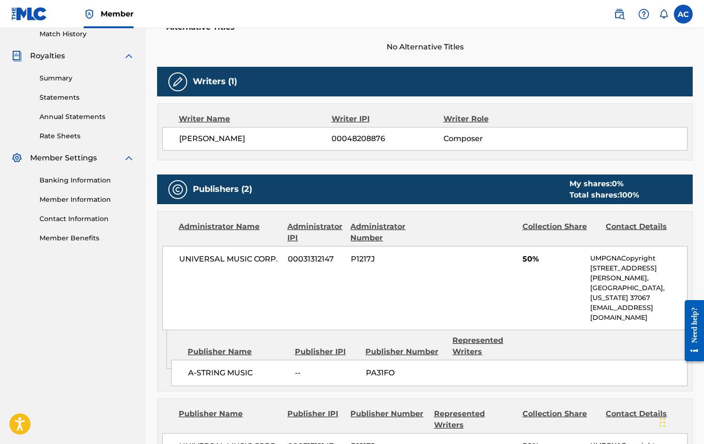
scroll to position [334, 0]
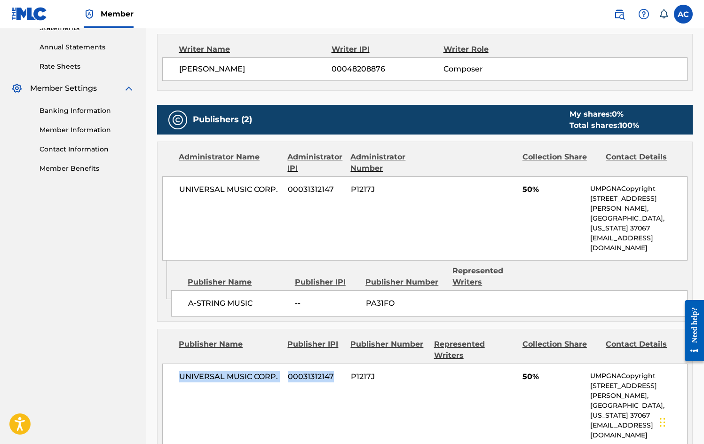
drag, startPoint x: 176, startPoint y: 354, endPoint x: 344, endPoint y: 357, distance: 168.5
click at [344, 364] on div "UNIVERSAL MUSIC CORP. 00031312147 P1217J 50% UMPGNACopyright [STREET_ADDRESS][P…" at bounding box center [425, 406] width 526 height 84
copy div "UNIVERSAL MUSIC CORP. 00031312147"
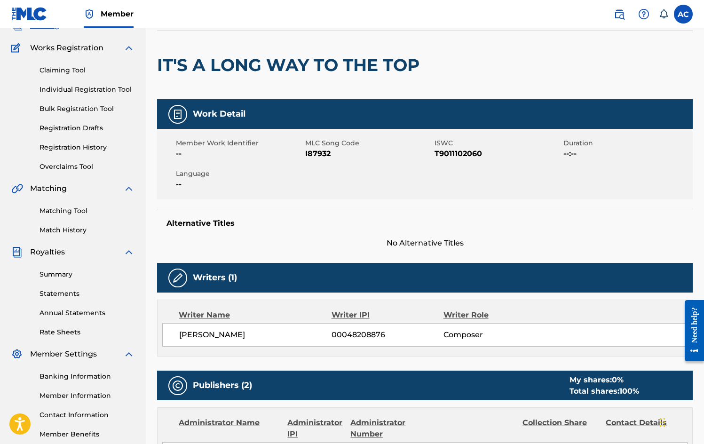
scroll to position [0, 0]
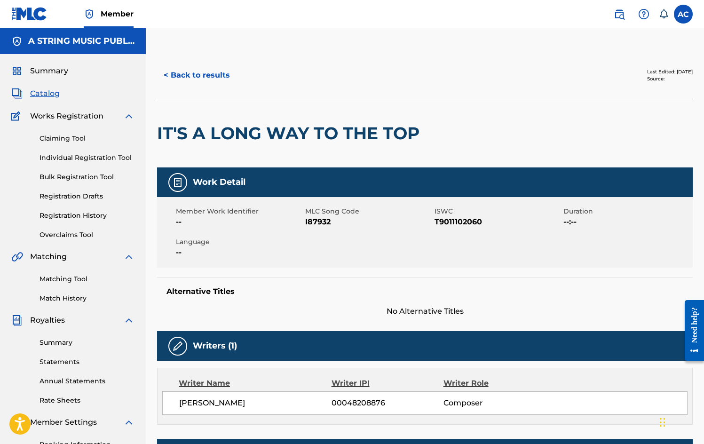
click at [92, 196] on link "Registration Drafts" at bounding box center [87, 197] width 95 height 10
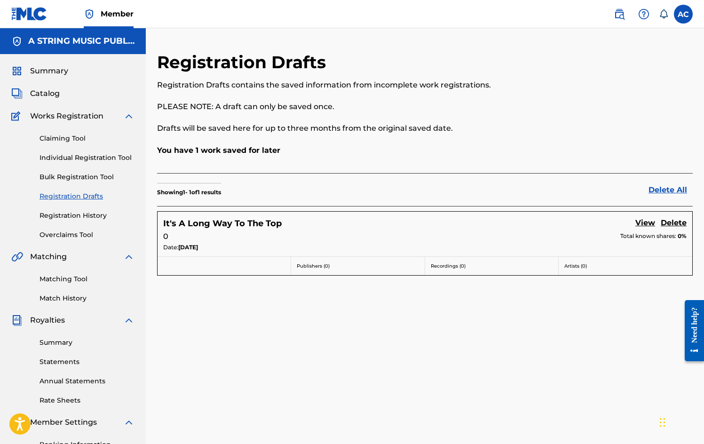
click at [646, 219] on link "View" at bounding box center [646, 223] width 20 height 13
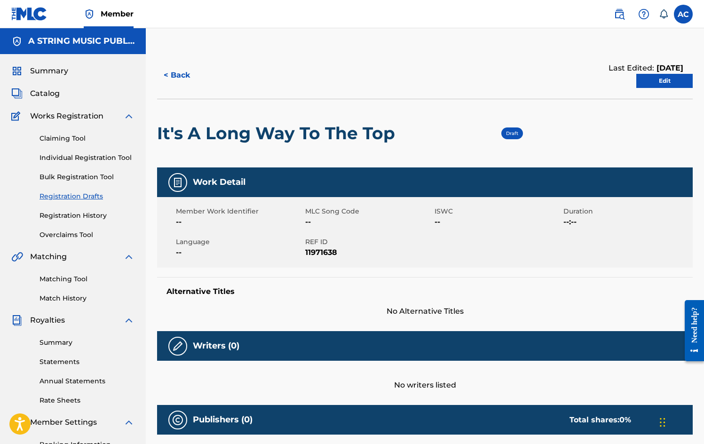
click at [69, 279] on link "Matching Tool" at bounding box center [87, 279] width 95 height 10
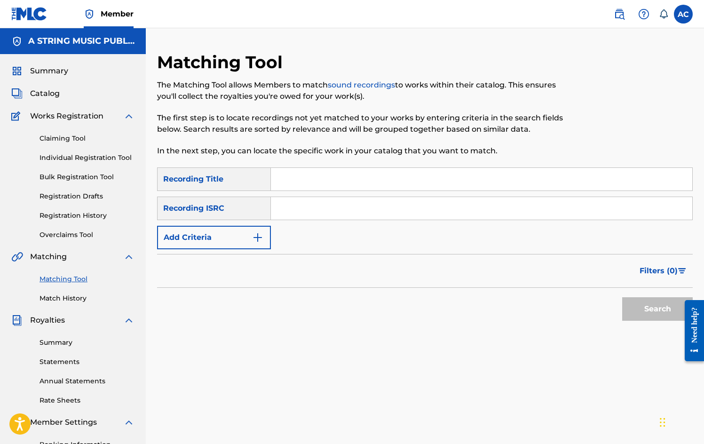
click at [71, 300] on link "Match History" at bounding box center [87, 299] width 95 height 10
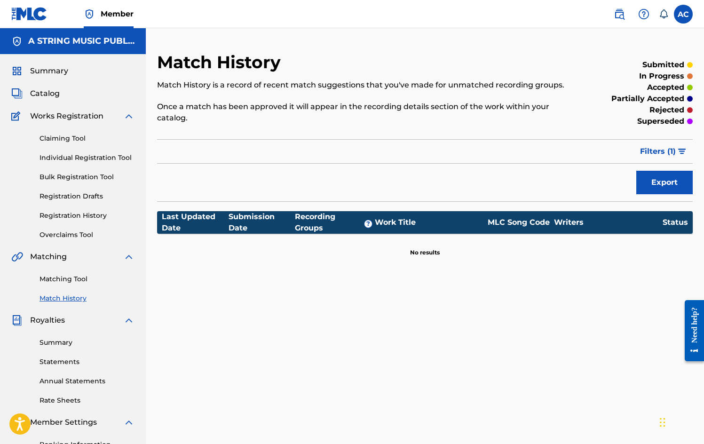
click at [68, 193] on link "Registration Drafts" at bounding box center [87, 197] width 95 height 10
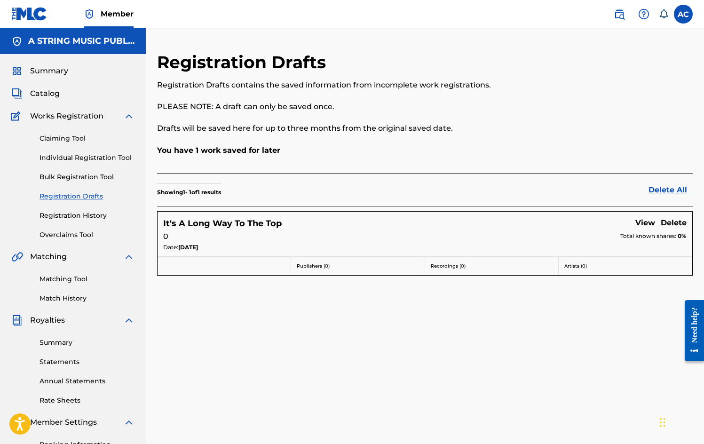
click at [646, 223] on link "View" at bounding box center [646, 223] width 20 height 13
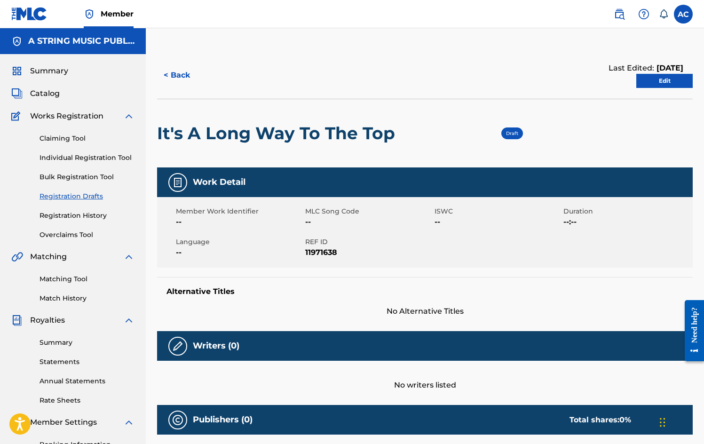
click at [668, 77] on link "Edit" at bounding box center [665, 81] width 56 height 14
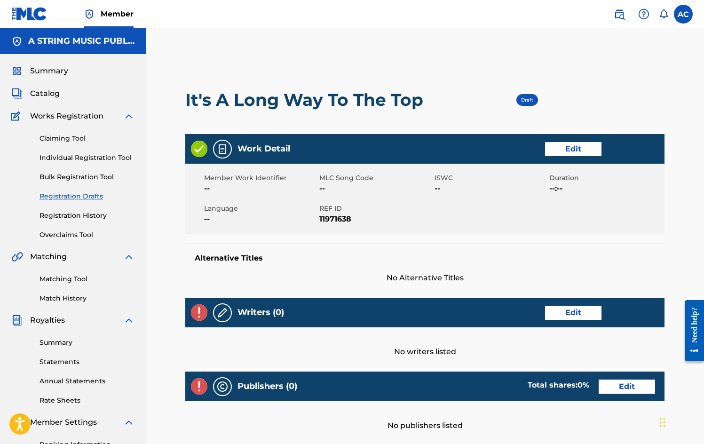
click at [568, 148] on link "Edit" at bounding box center [573, 149] width 56 height 14
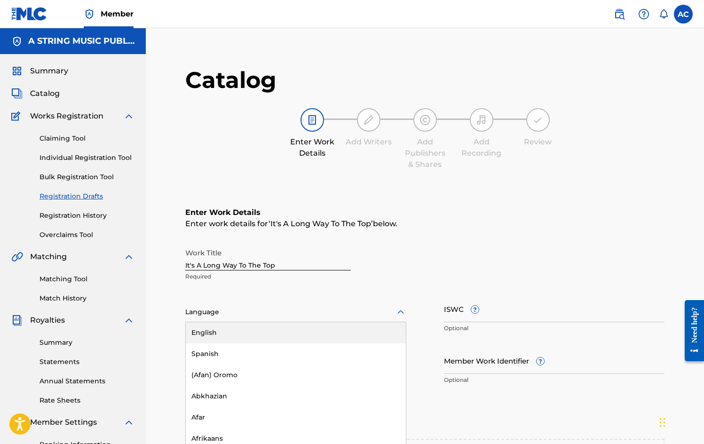
click at [402, 311] on icon at bounding box center [400, 312] width 11 height 11
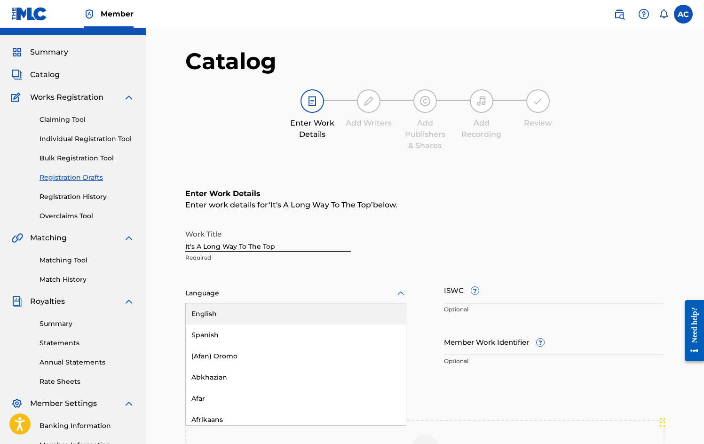
scroll to position [20, 0]
click at [314, 310] on div "English" at bounding box center [296, 313] width 220 height 21
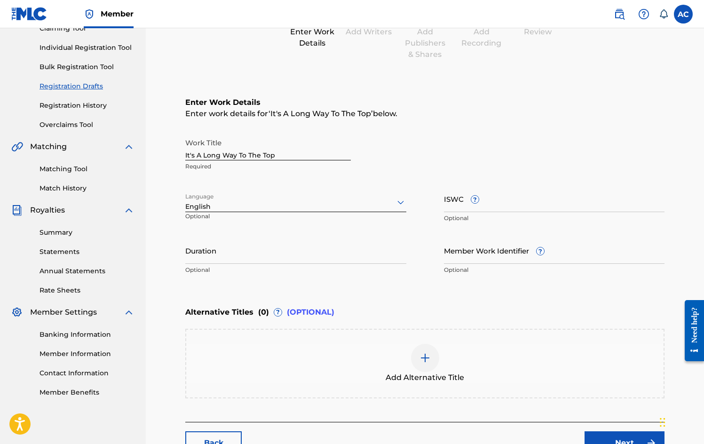
scroll to position [180, 0]
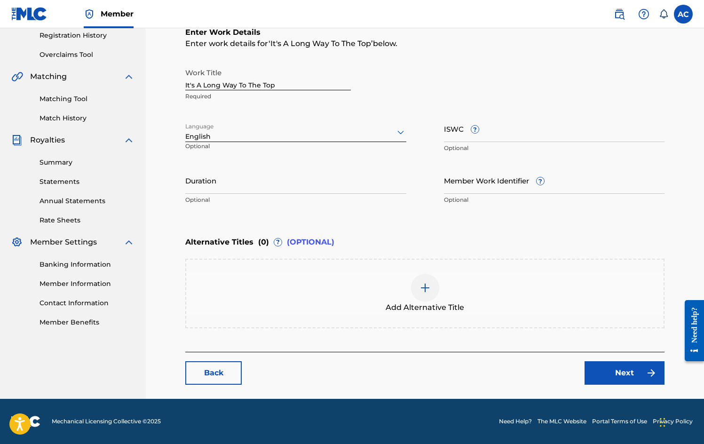
click at [625, 375] on link "Next" at bounding box center [625, 373] width 80 height 24
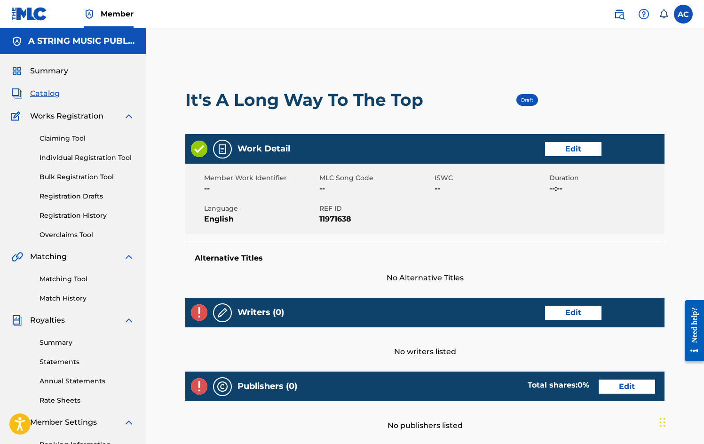
click at [562, 311] on link "Edit" at bounding box center [573, 313] width 56 height 14
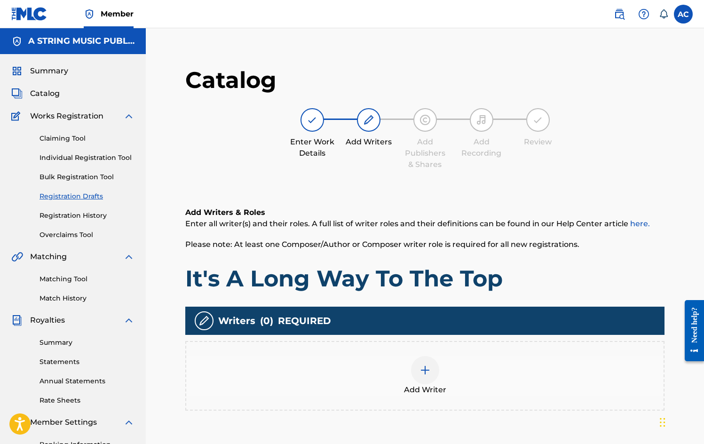
click at [425, 373] on img at bounding box center [425, 370] width 11 height 11
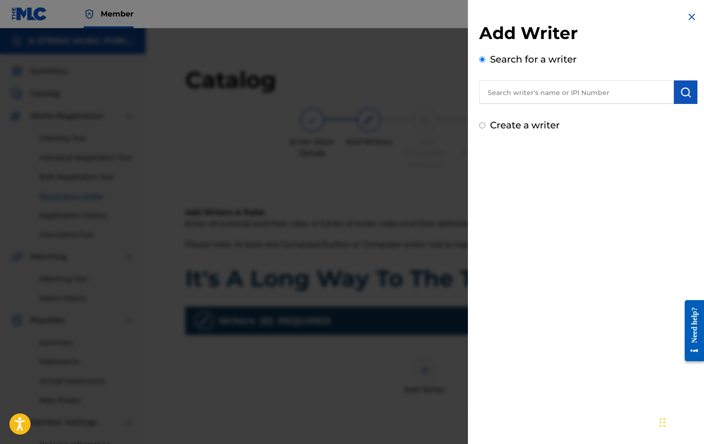
click at [500, 96] on input "text" at bounding box center [576, 92] width 195 height 24
type input "A"
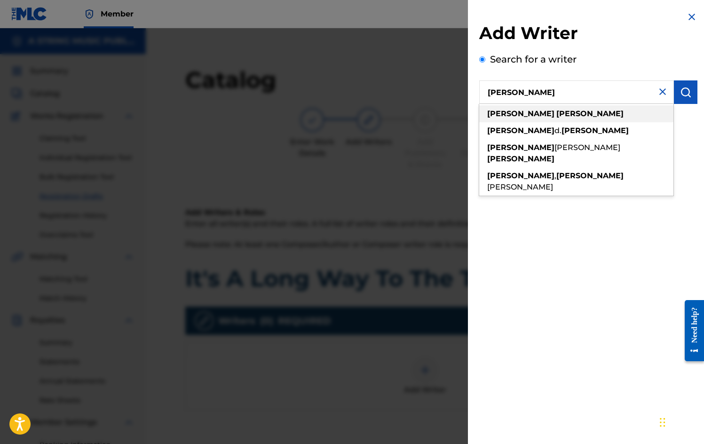
type input "[PERSON_NAME]"
click at [557, 113] on strong "[PERSON_NAME]" at bounding box center [590, 113] width 67 height 9
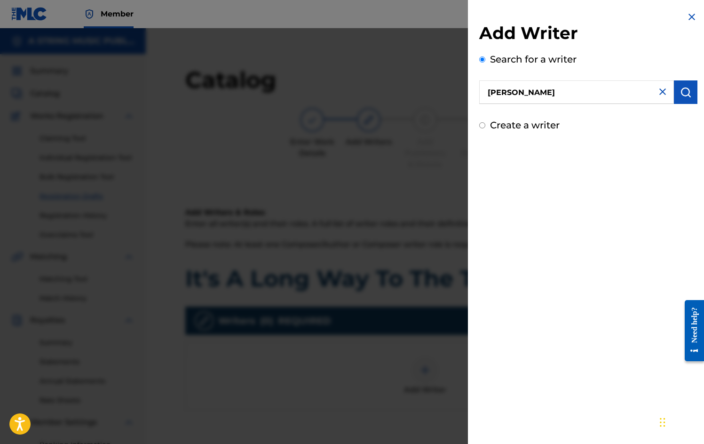
drag, startPoint x: 702, startPoint y: 98, endPoint x: 684, endPoint y: 94, distance: 18.4
click at [684, 94] on img "submit" at bounding box center [685, 92] width 11 height 11
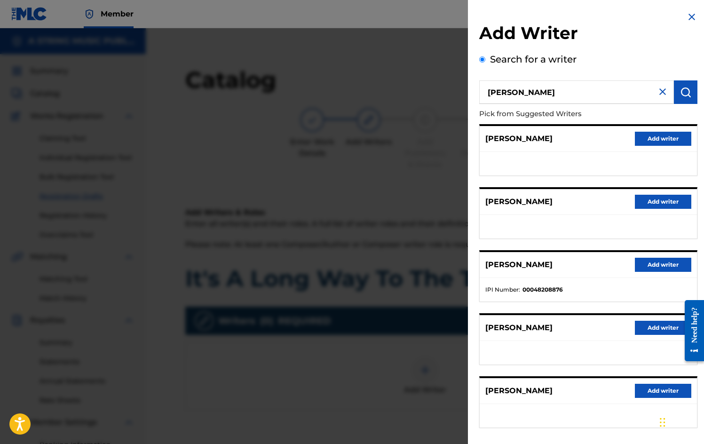
click at [671, 265] on button "Add writer" at bounding box center [663, 265] width 56 height 14
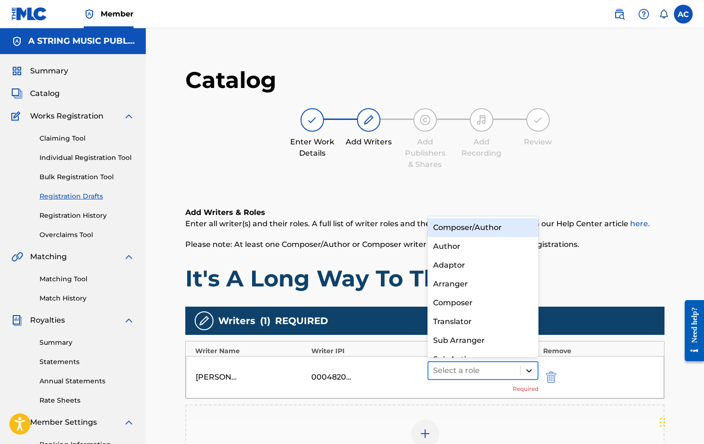
click at [525, 372] on icon at bounding box center [529, 370] width 9 height 9
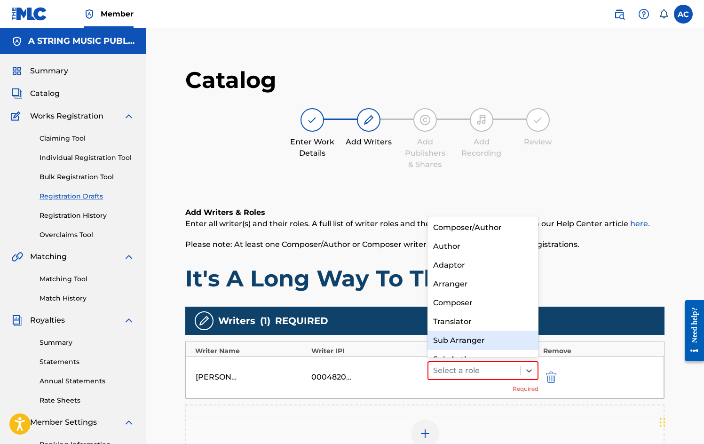
scroll to position [13, 0]
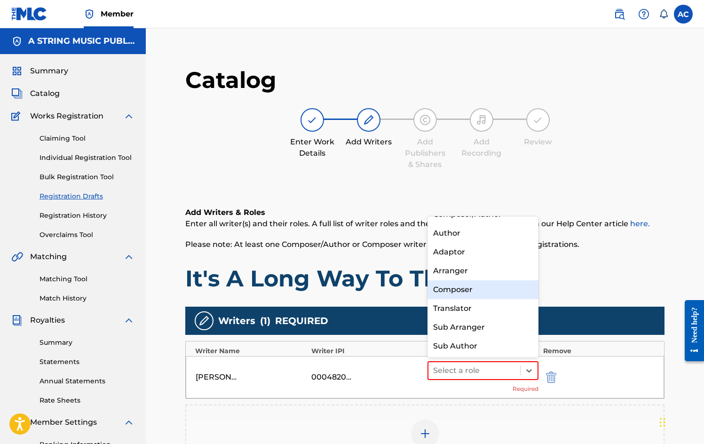
click at [488, 294] on div "Composer" at bounding box center [483, 289] width 111 height 19
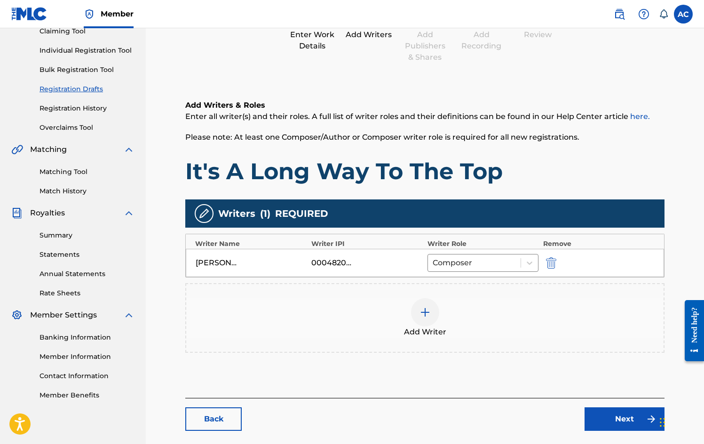
scroll to position [127, 0]
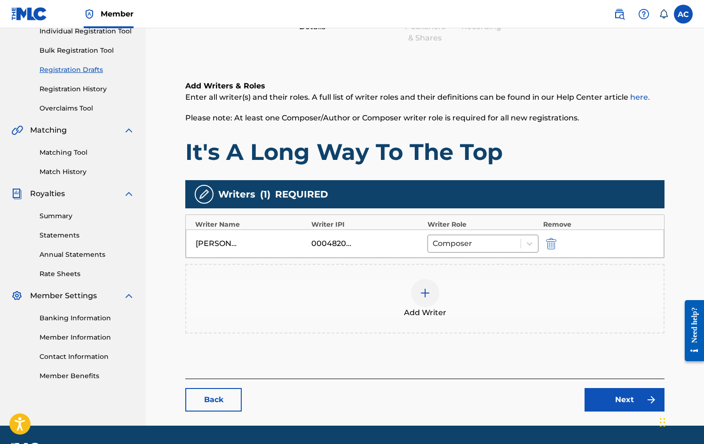
click at [622, 397] on link "Next" at bounding box center [625, 400] width 80 height 24
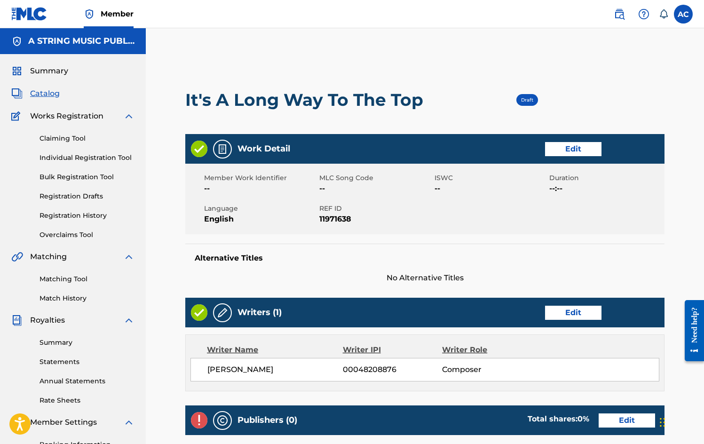
scroll to position [182, 0]
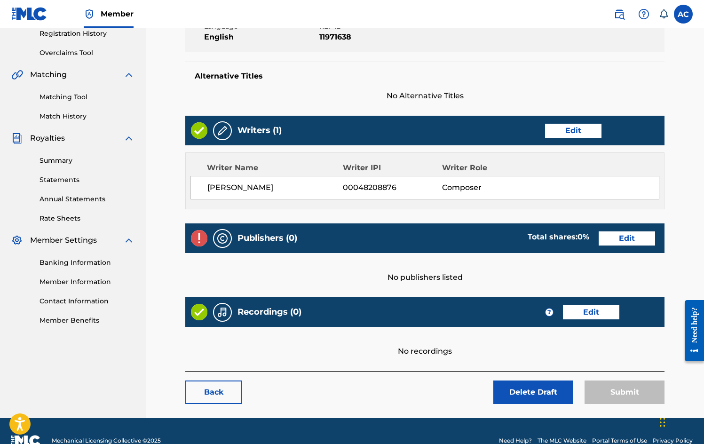
click at [625, 242] on link "Edit" at bounding box center [627, 238] width 56 height 14
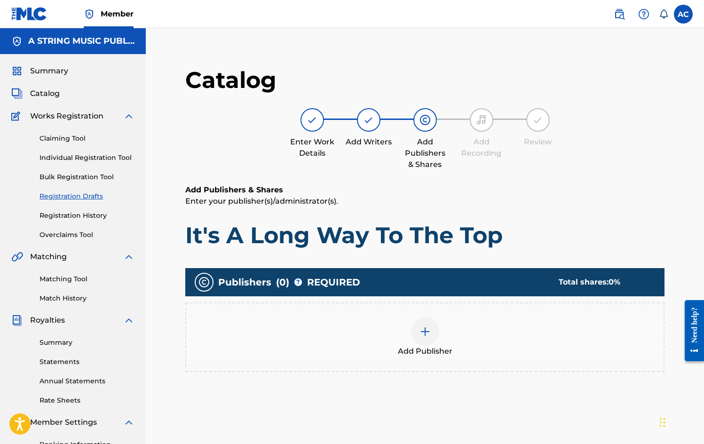
click at [428, 339] on div at bounding box center [425, 332] width 28 height 28
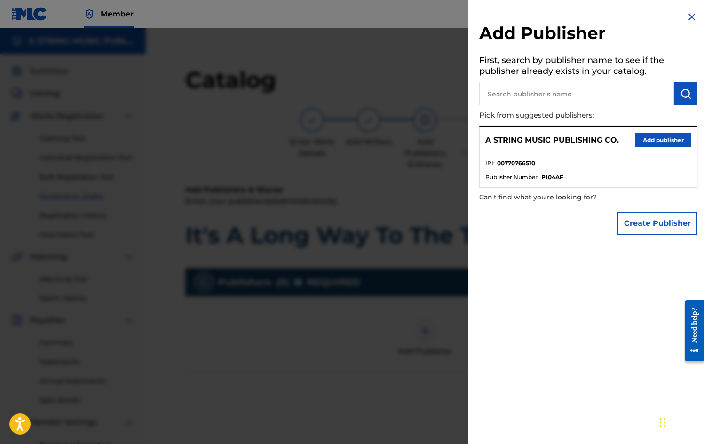
click at [655, 139] on button "Add publisher" at bounding box center [663, 140] width 56 height 14
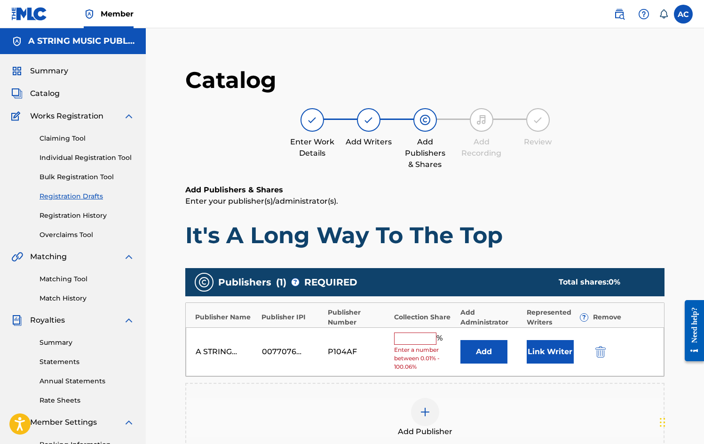
click at [423, 338] on input "text" at bounding box center [415, 339] width 42 height 12
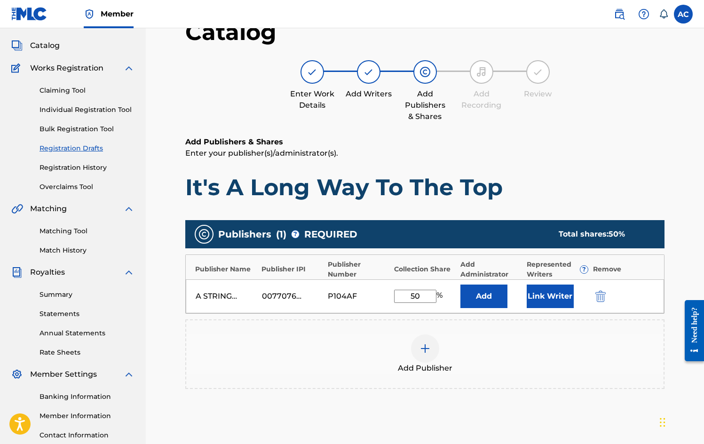
scroll to position [112, 0]
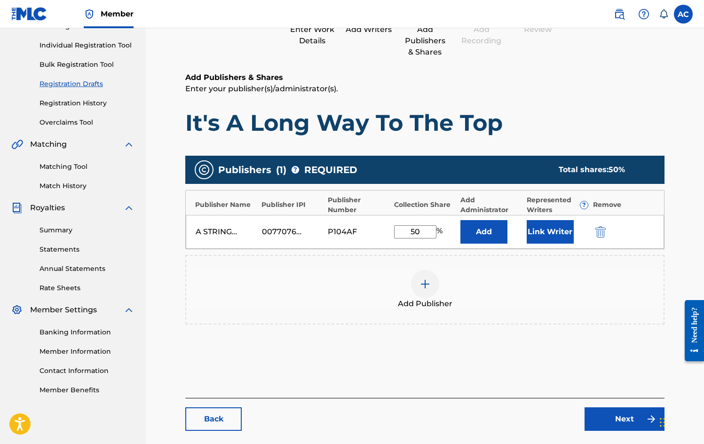
type input "50"
click at [633, 416] on link "Next" at bounding box center [625, 419] width 80 height 24
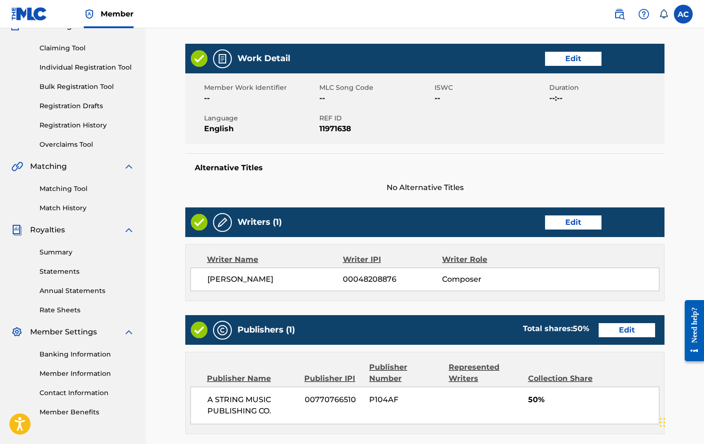
scroll to position [166, 0]
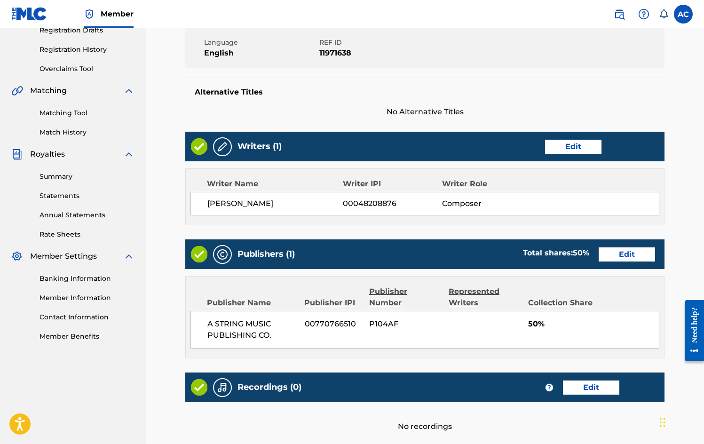
click at [625, 255] on link "Edit" at bounding box center [627, 254] width 56 height 14
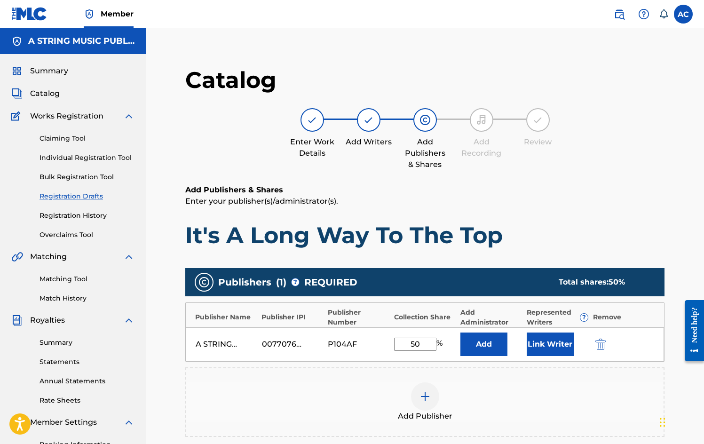
click at [487, 344] on button "Add" at bounding box center [484, 345] width 47 height 24
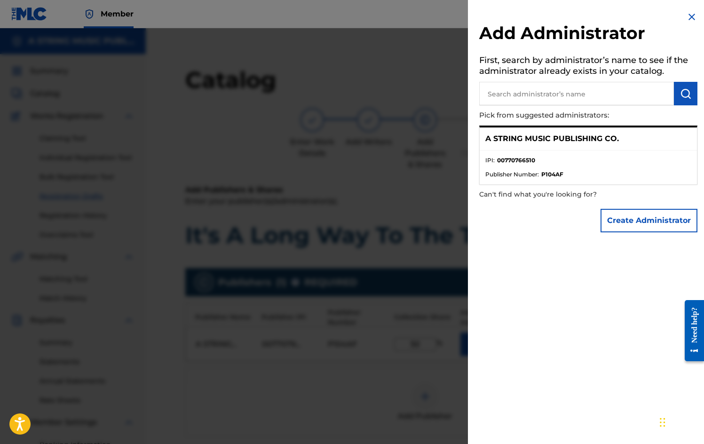
click at [502, 92] on input "text" at bounding box center [576, 94] width 195 height 24
paste input "UNIVERSAL MUSIC CORP. 00031312147"
click at [680, 95] on img "submit" at bounding box center [685, 93] width 11 height 11
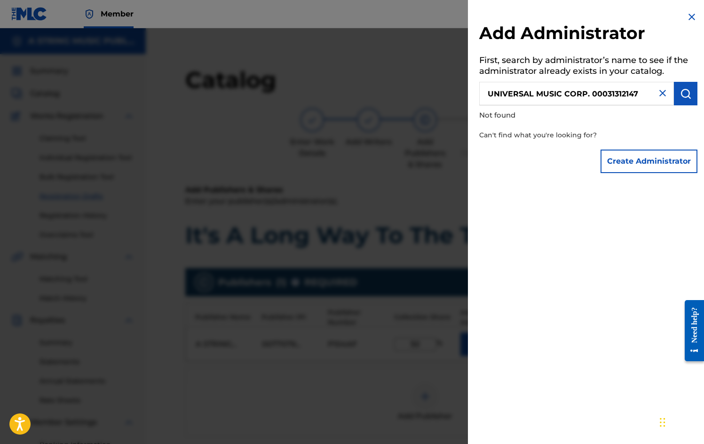
click at [681, 95] on img "submit" at bounding box center [685, 93] width 11 height 11
click at [638, 91] on input "UNIVERSAL MUSIC CORP. 00031312147" at bounding box center [576, 94] width 195 height 24
type input "UNIVERSAL MUSIC CORP."
click at [686, 93] on img "submit" at bounding box center [685, 93] width 11 height 11
click at [660, 92] on img at bounding box center [662, 93] width 11 height 11
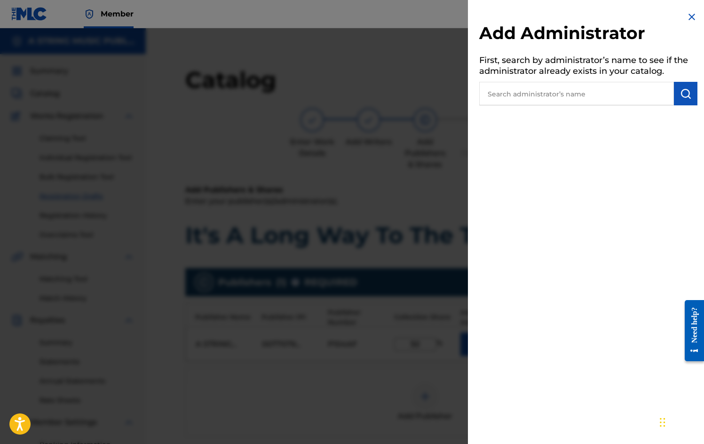
click at [681, 20] on div "Add Administrator First, search by administrator’s name to see if the administr…" at bounding box center [588, 58] width 241 height 117
click at [687, 15] on img at bounding box center [691, 16] width 11 height 11
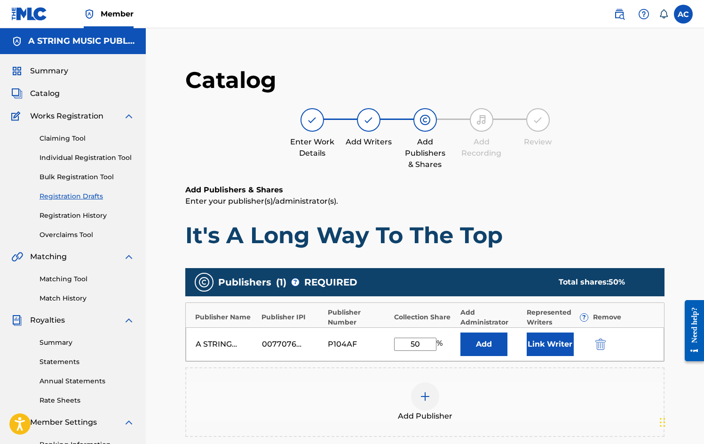
click at [422, 400] on img at bounding box center [425, 396] width 11 height 11
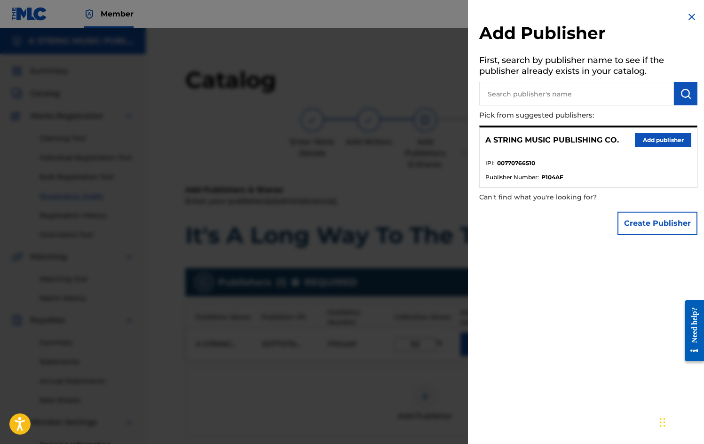
paste input "UNIVERSAL MUSIC CORP. 00031312147"
click at [686, 92] on img "submit" at bounding box center [685, 93] width 11 height 11
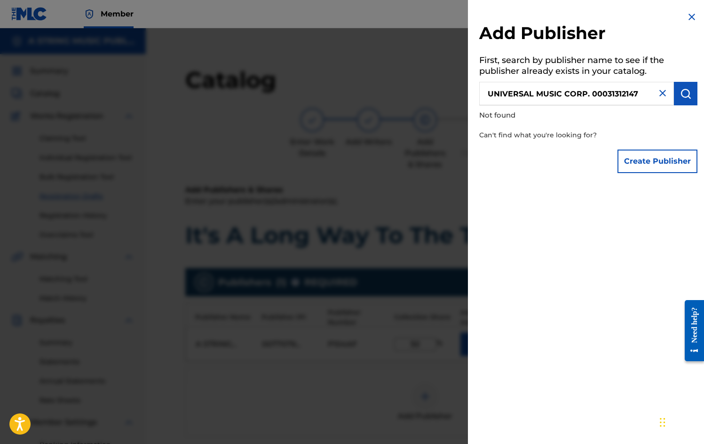
click at [637, 94] on input "UNIVERSAL MUSIC CORP. 00031312147" at bounding box center [576, 94] width 195 height 24
type input "UNIVERSAL MUSIC CORP."
click at [674, 101] on button "submit" at bounding box center [686, 94] width 24 height 24
click at [688, 14] on img at bounding box center [691, 16] width 11 height 11
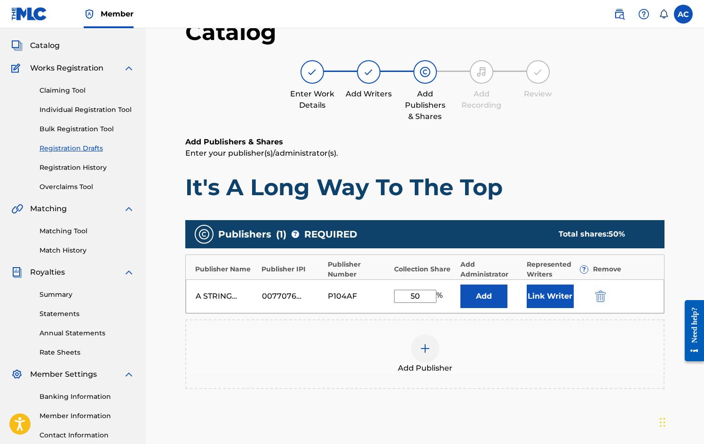
scroll to position [152, 0]
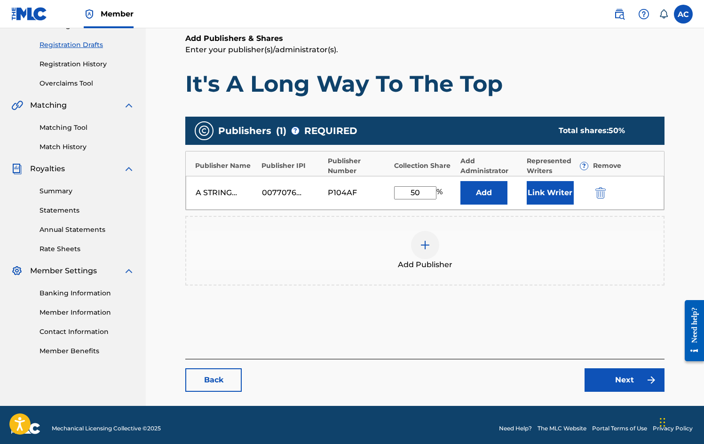
click at [619, 379] on link "Next" at bounding box center [625, 380] width 80 height 24
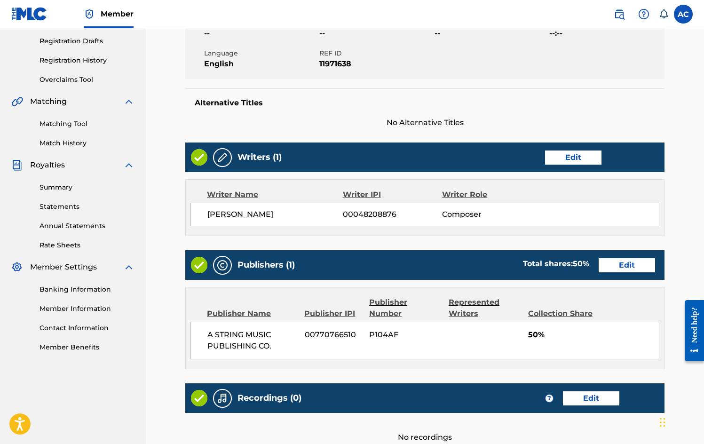
scroll to position [178, 0]
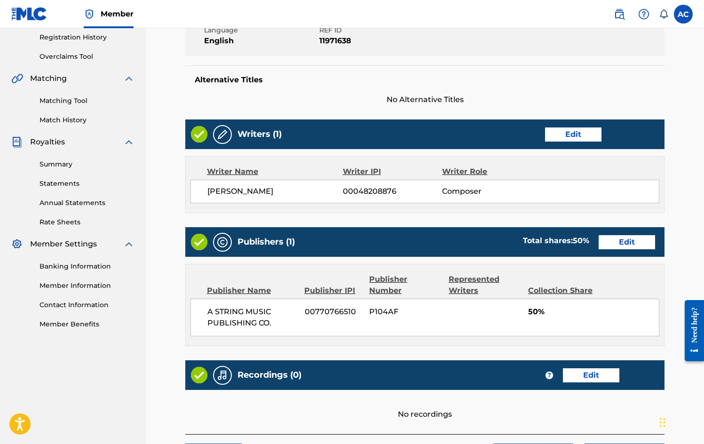
click at [595, 376] on link "Edit" at bounding box center [591, 375] width 56 height 14
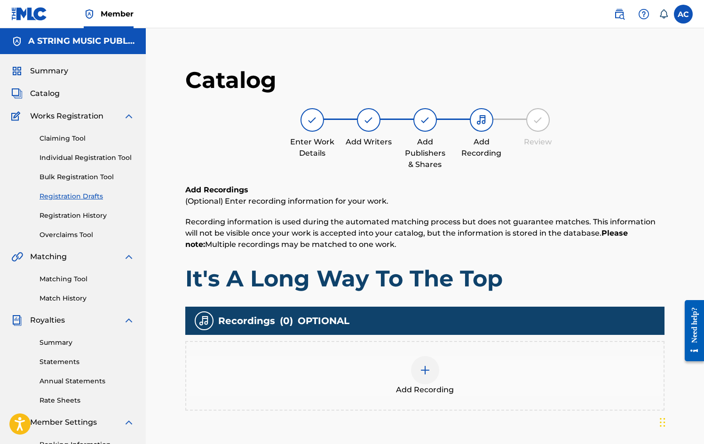
click at [426, 370] on img at bounding box center [425, 370] width 11 height 11
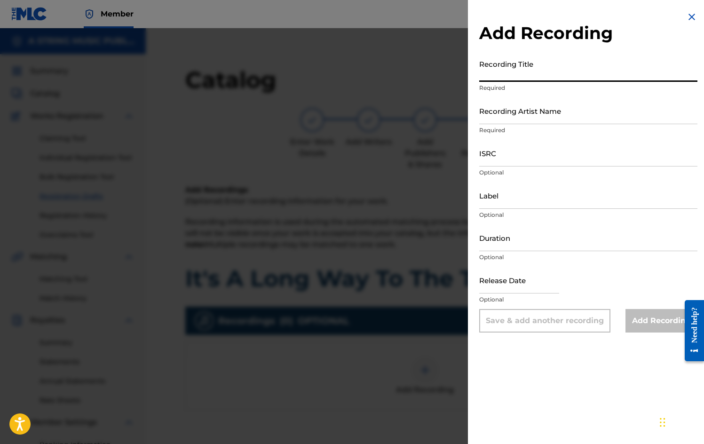
click at [497, 68] on input "Recording Title" at bounding box center [588, 68] width 218 height 27
type input "It's A Long Way To The Top"
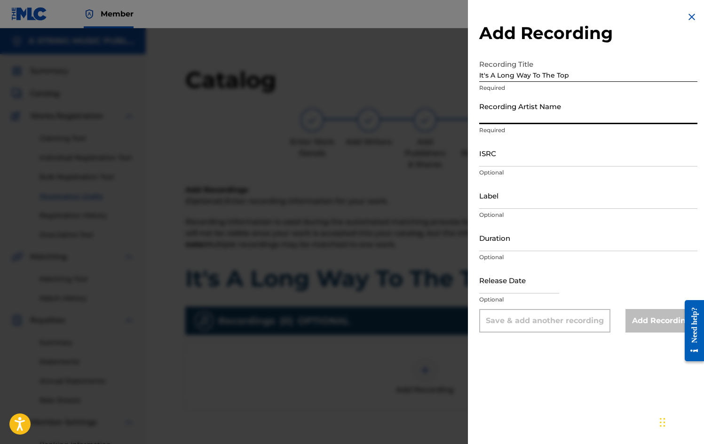
click at [489, 111] on input "Recording Artist Name" at bounding box center [588, 110] width 218 height 27
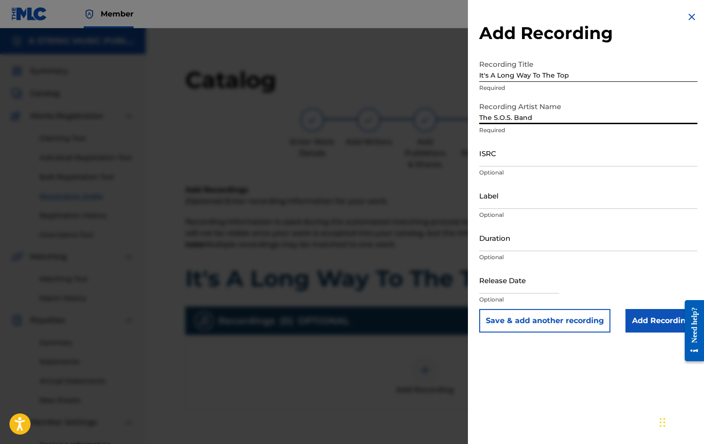
type input "The S.O.S. Band"
click at [647, 322] on input "Add Recording" at bounding box center [662, 321] width 72 height 24
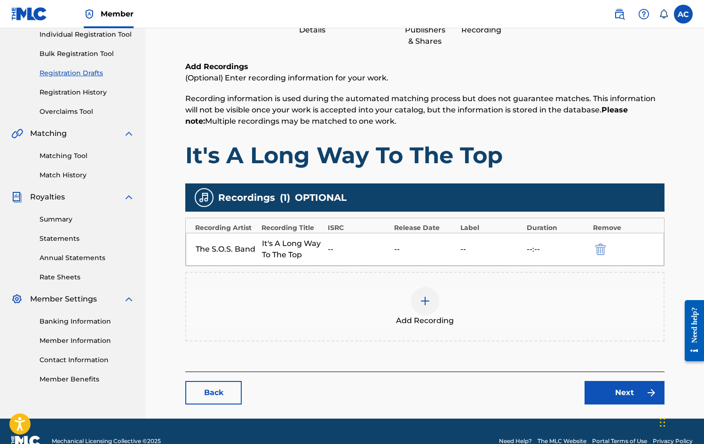
scroll to position [143, 0]
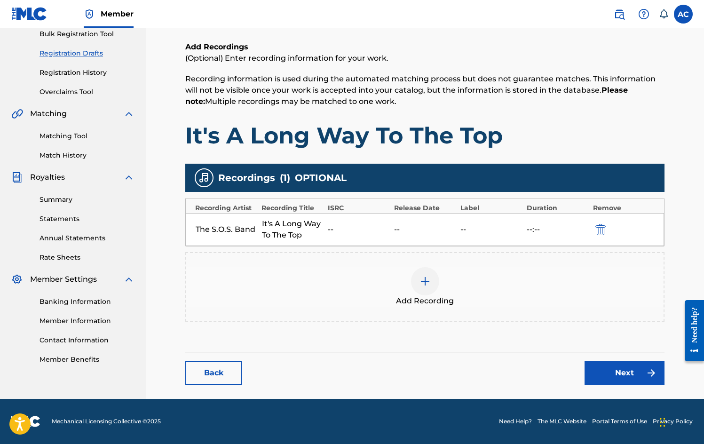
click at [631, 375] on link "Next" at bounding box center [625, 373] width 80 height 24
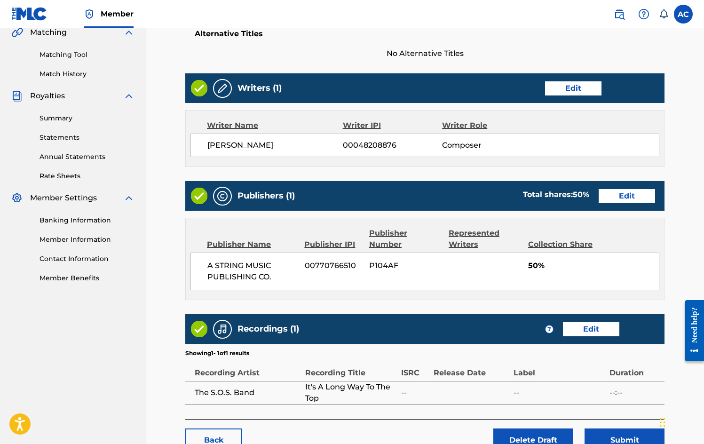
scroll to position [285, 0]
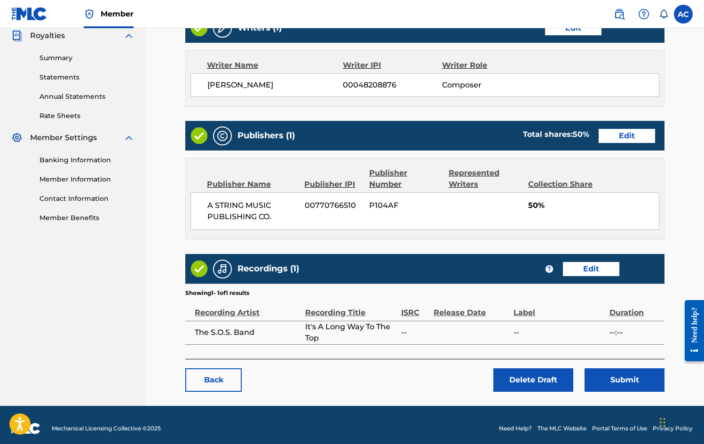
click at [631, 381] on button "Submit" at bounding box center [625, 380] width 80 height 24
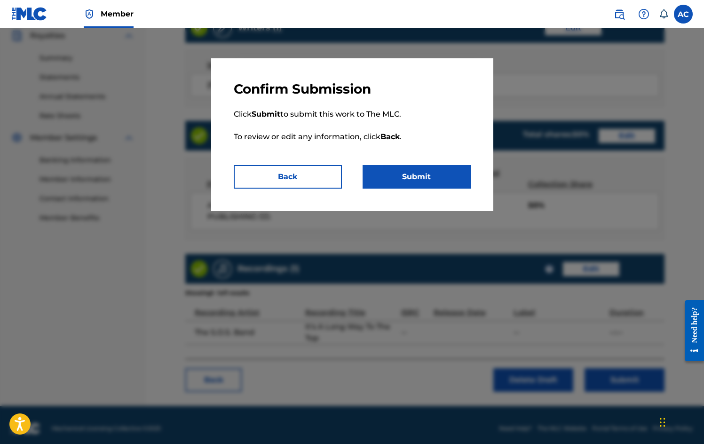
click at [400, 176] on button "Submit" at bounding box center [417, 177] width 108 height 24
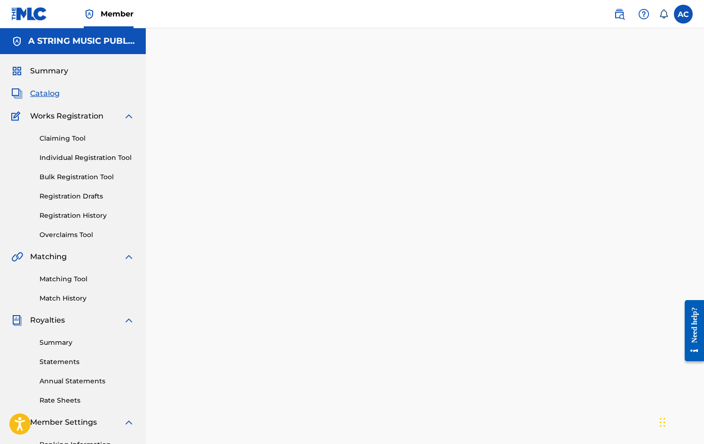
click at [57, 46] on h5 "A STRING MUSIC PUBLISHING CO." at bounding box center [81, 41] width 106 height 11
click at [49, 72] on span "Summary" at bounding box center [49, 70] width 38 height 11
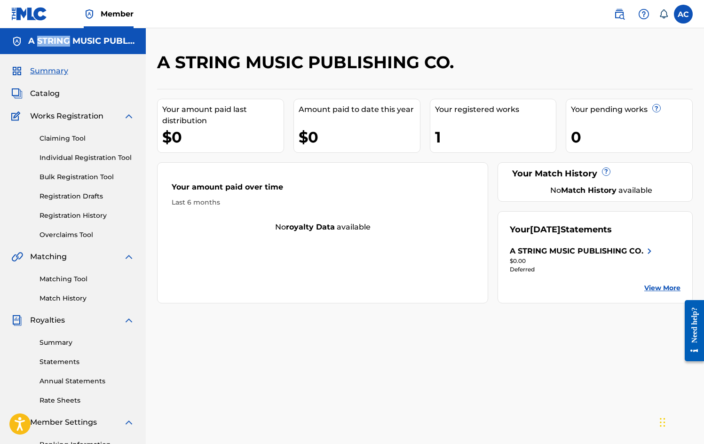
click at [46, 92] on span "Catalog" at bounding box center [45, 93] width 30 height 11
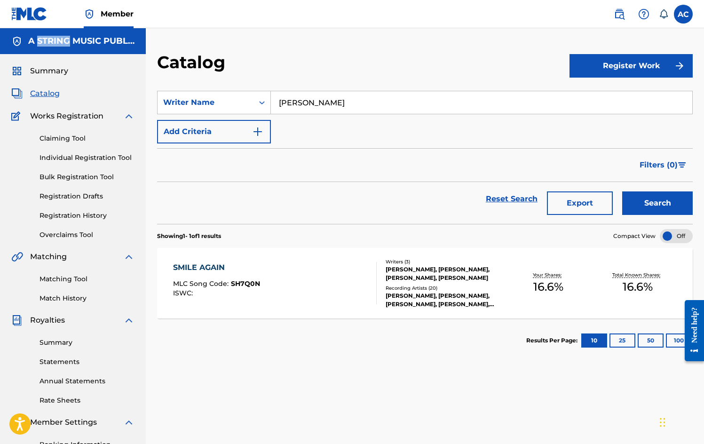
click at [198, 266] on div "SMILE AGAIN" at bounding box center [216, 267] width 87 height 11
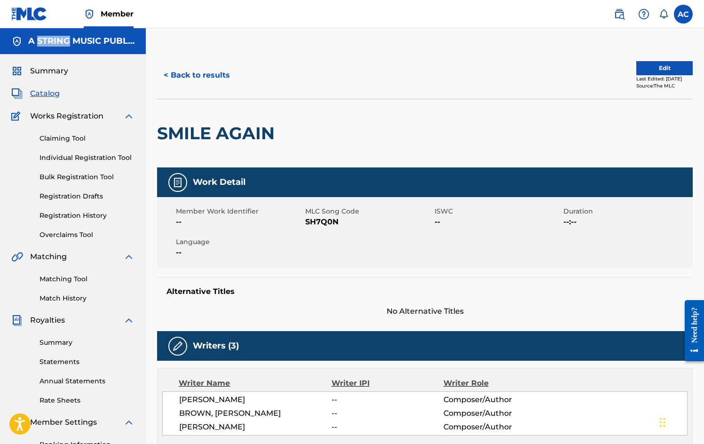
click at [203, 71] on button "< Back to results" at bounding box center [197, 76] width 80 height 24
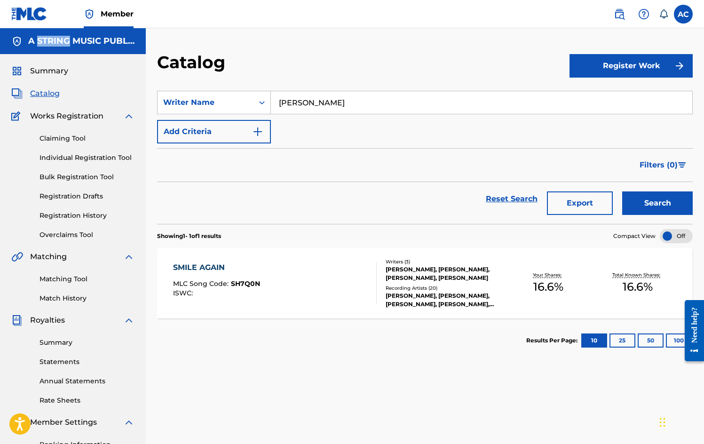
click at [48, 95] on span "Catalog" at bounding box center [45, 93] width 30 height 11
click at [52, 91] on span "Catalog" at bounding box center [45, 93] width 30 height 11
click at [629, 65] on button "Register Work" at bounding box center [631, 66] width 123 height 24
click at [602, 96] on link "Individual" at bounding box center [631, 96] width 123 height 23
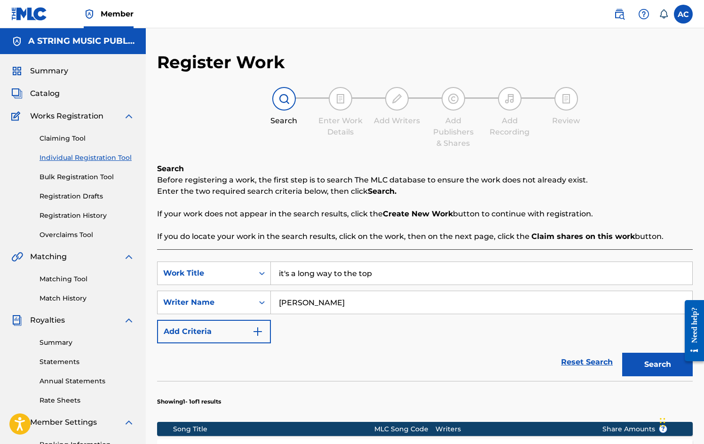
click at [591, 361] on link "Reset Search" at bounding box center [587, 362] width 61 height 21
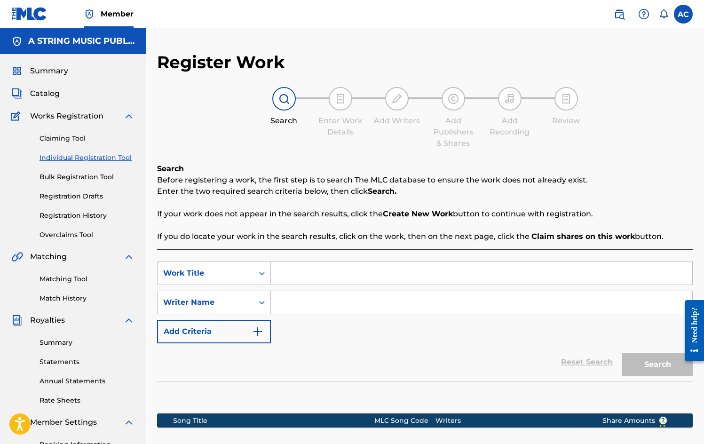
click at [313, 271] on input "Search Form" at bounding box center [482, 273] width 422 height 23
type input "Soul Mates"
click at [298, 304] on input "Search Form" at bounding box center [482, 302] width 422 height 23
type input "[PERSON_NAME]"
click at [658, 363] on button "Search" at bounding box center [658, 365] width 71 height 24
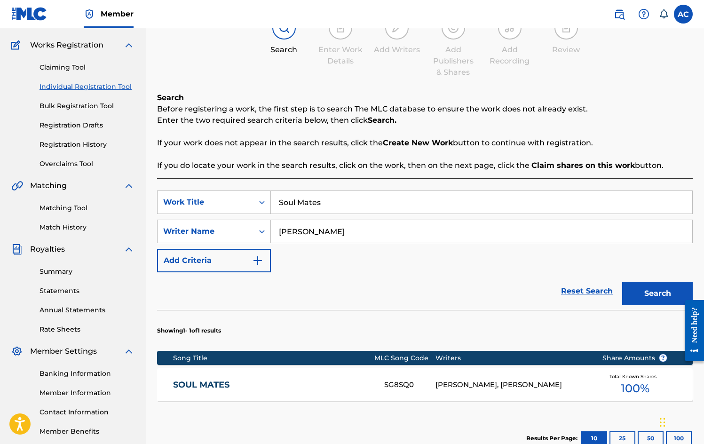
scroll to position [73, 0]
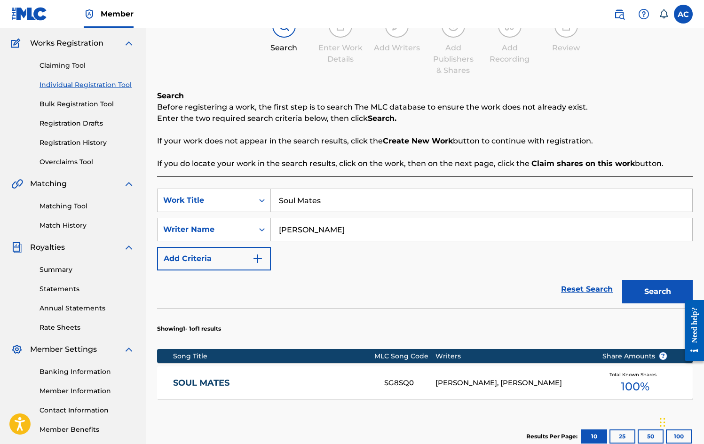
click at [477, 384] on div "[PERSON_NAME], [PERSON_NAME]" at bounding box center [512, 383] width 153 height 11
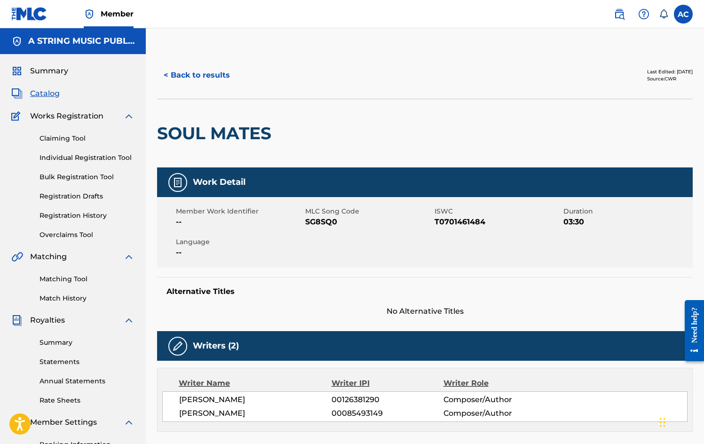
click at [192, 78] on button "< Back to results" at bounding box center [197, 76] width 80 height 24
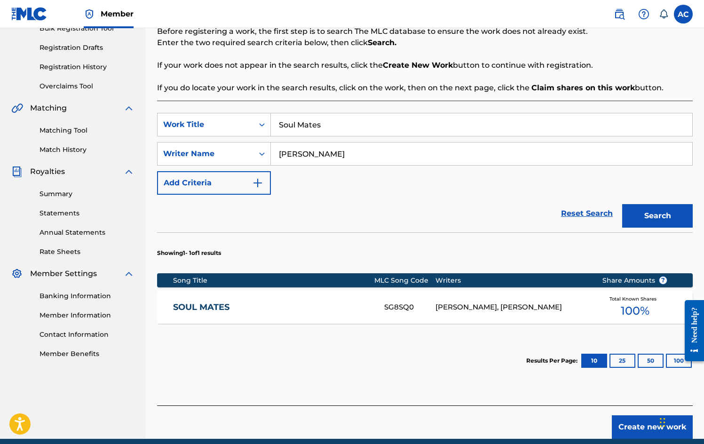
scroll to position [189, 0]
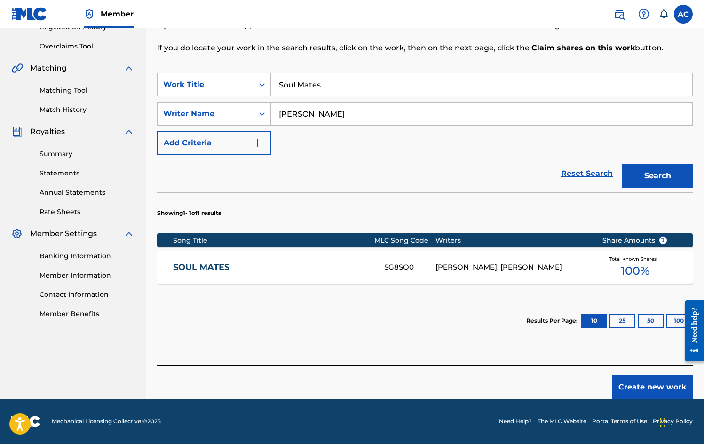
click at [646, 385] on button "Create new work" at bounding box center [652, 387] width 81 height 24
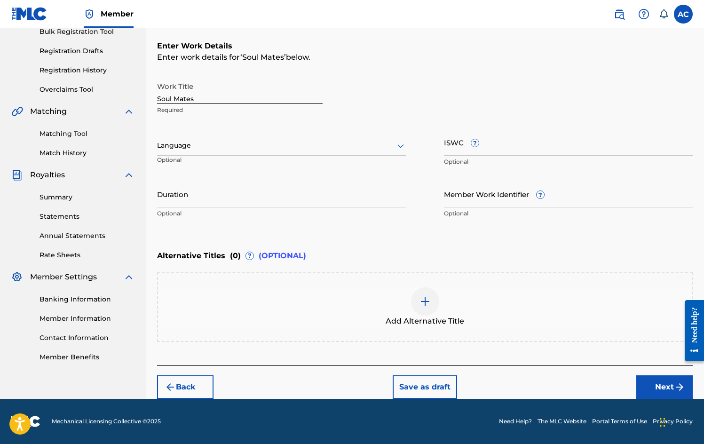
click at [416, 391] on button "Save as draft" at bounding box center [425, 387] width 64 height 24
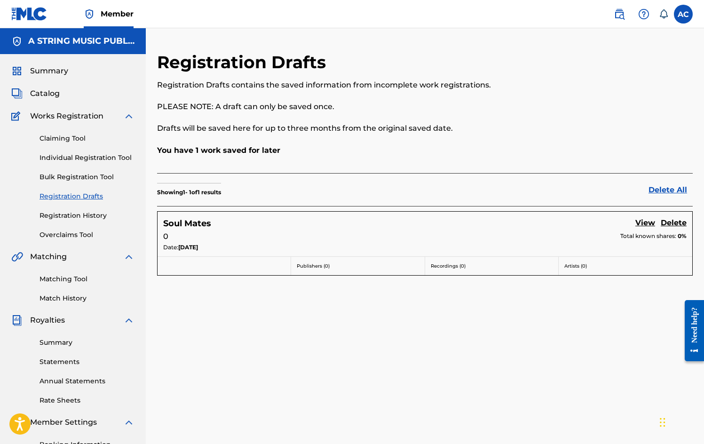
click at [54, 92] on span "Catalog" at bounding box center [45, 93] width 30 height 11
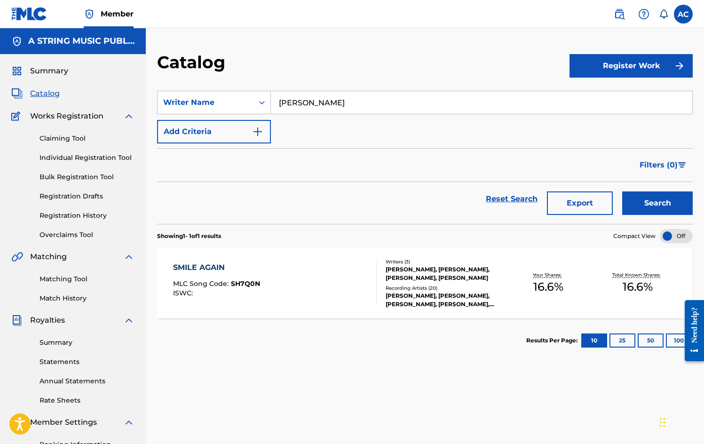
click at [656, 65] on button "Register Work" at bounding box center [631, 66] width 123 height 24
click at [608, 93] on link "Individual" at bounding box center [631, 96] width 123 height 23
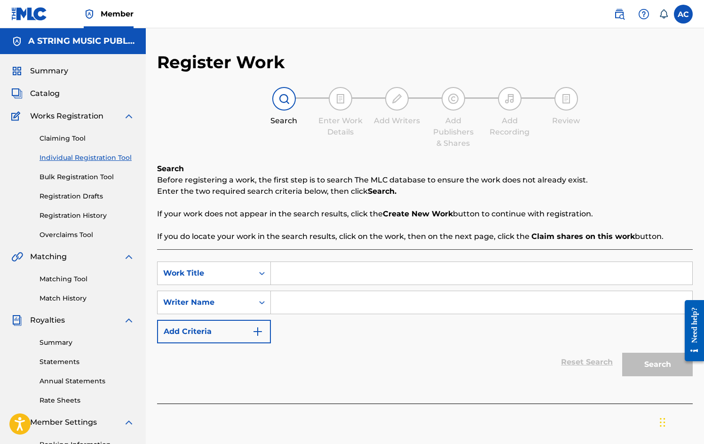
click at [302, 279] on input "Search Form" at bounding box center [482, 273] width 422 height 23
type input "When I Needed An Angel"
click at [309, 306] on input "Search Form" at bounding box center [482, 302] width 422 height 23
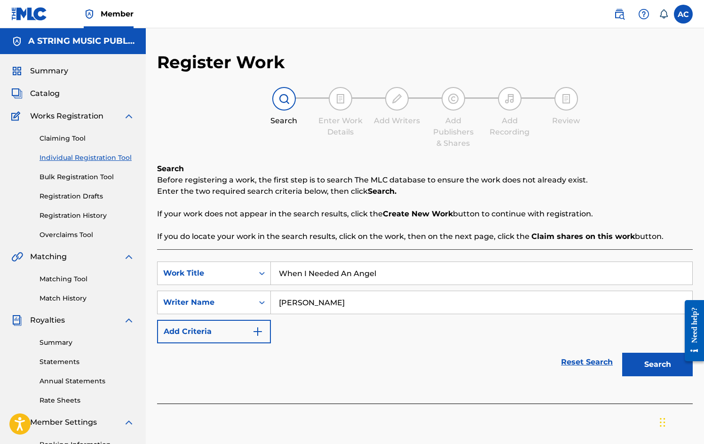
type input "[PERSON_NAME]"
click at [659, 360] on button "Search" at bounding box center [658, 365] width 71 height 24
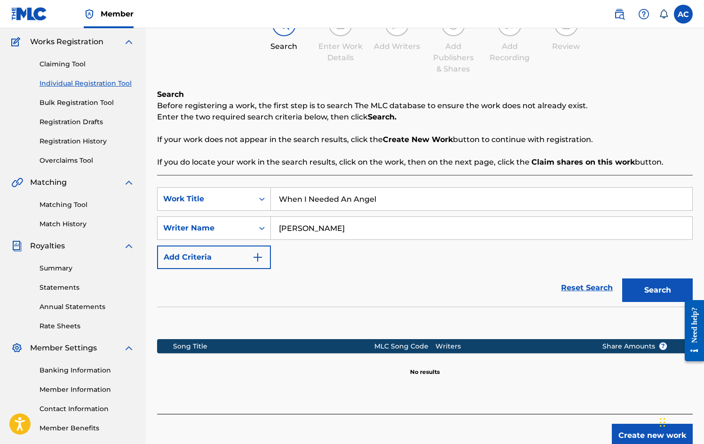
scroll to position [123, 0]
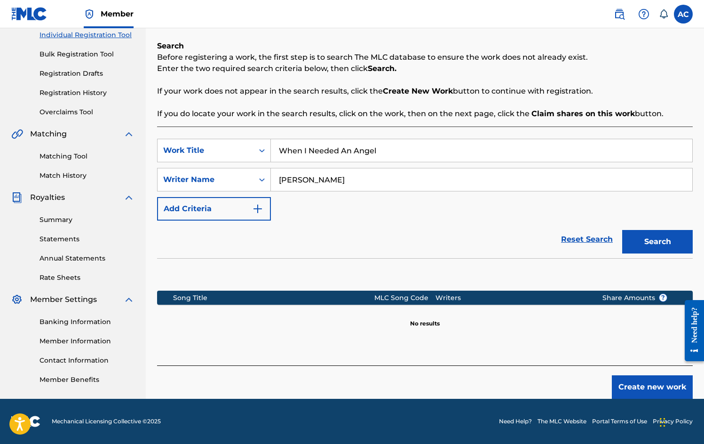
click at [256, 210] on img "Search Form" at bounding box center [257, 208] width 11 height 11
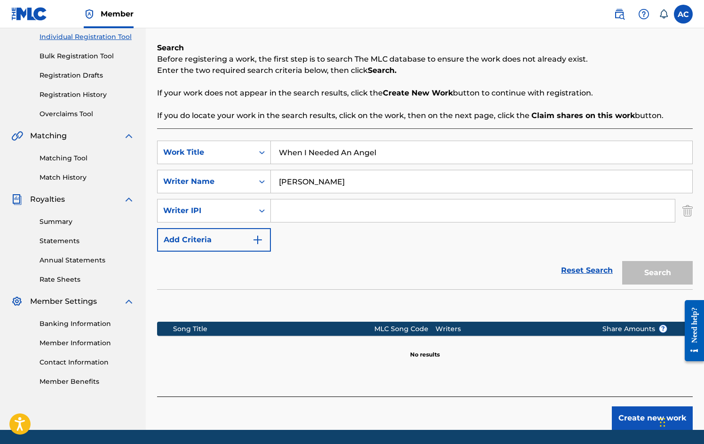
scroll to position [0, 0]
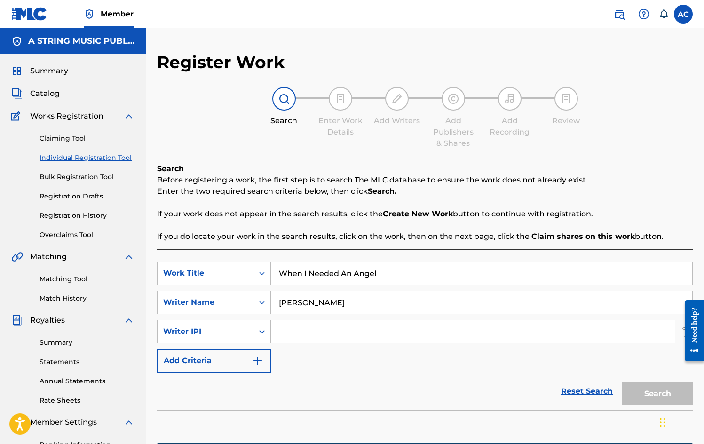
click at [40, 72] on span "Summary" at bounding box center [49, 70] width 38 height 11
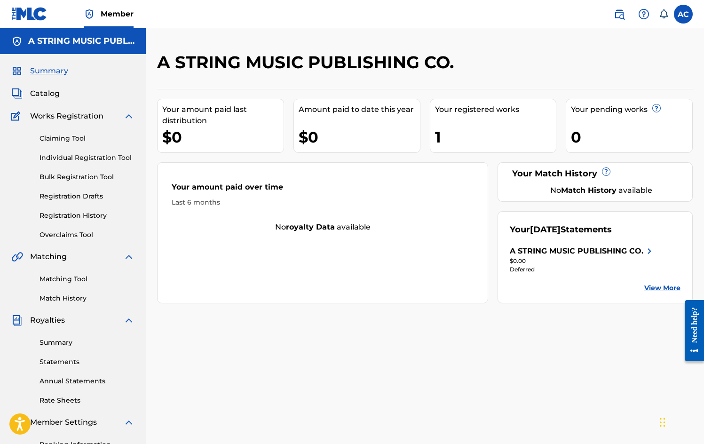
click at [36, 92] on span "Catalog" at bounding box center [45, 93] width 30 height 11
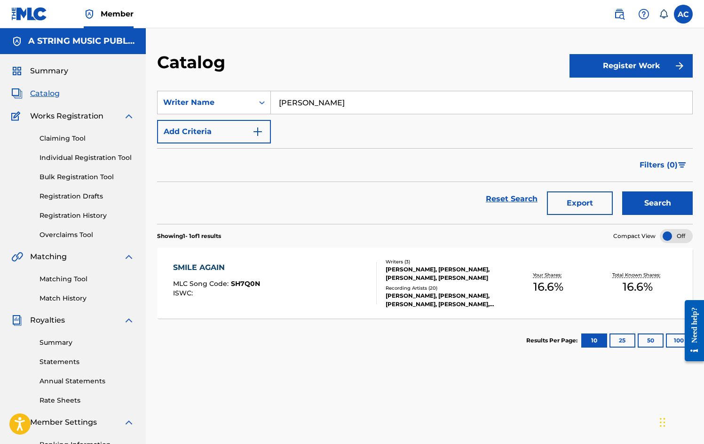
click at [363, 109] on input "[PERSON_NAME]" at bounding box center [482, 102] width 422 height 23
type input "A"
type input "[PERSON_NAME]"
click at [658, 203] on button "Search" at bounding box center [658, 204] width 71 height 24
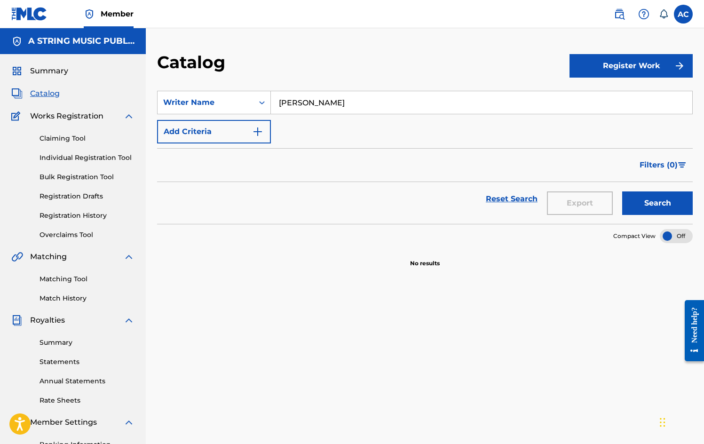
click at [87, 198] on link "Registration Drafts" at bounding box center [87, 197] width 95 height 10
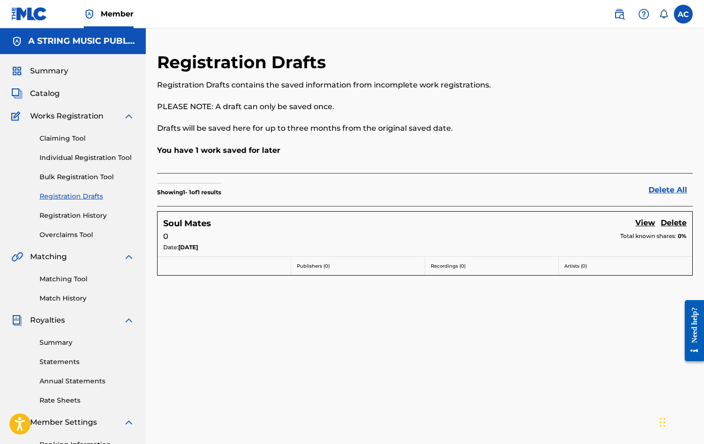
click at [73, 114] on span "Works Registration" at bounding box center [66, 116] width 73 height 11
click at [64, 139] on link "Claiming Tool" at bounding box center [87, 139] width 95 height 10
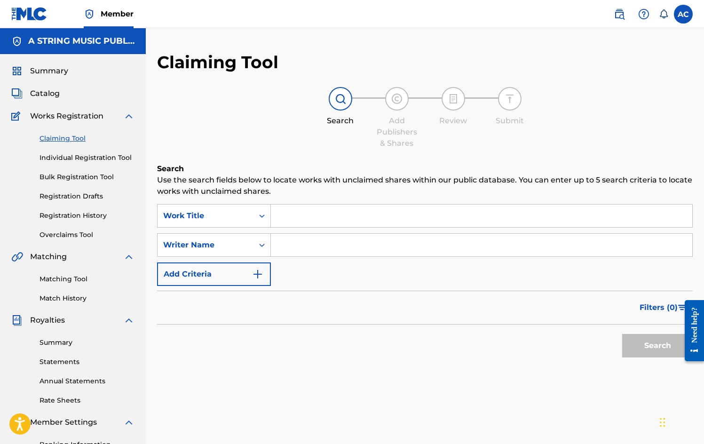
click at [278, 215] on input "Search Form" at bounding box center [482, 216] width 422 height 23
type input "When I needed an Angel"
click at [288, 247] on input "Search Form" at bounding box center [482, 245] width 422 height 23
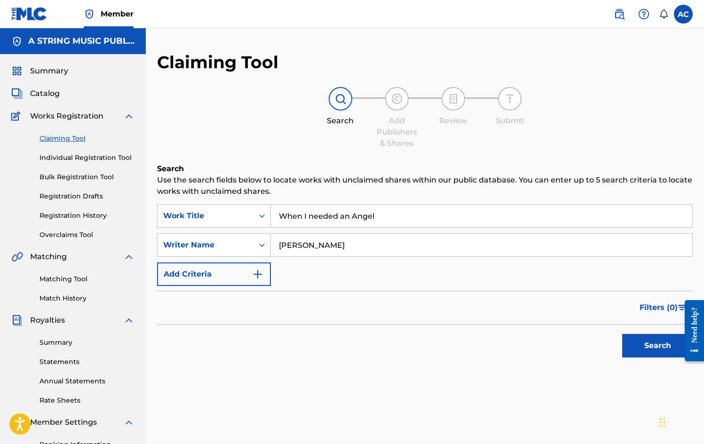
type input "[PERSON_NAME]"
click at [655, 347] on button "Search" at bounding box center [658, 346] width 71 height 24
click at [98, 216] on link "Registration History" at bounding box center [87, 216] width 95 height 10
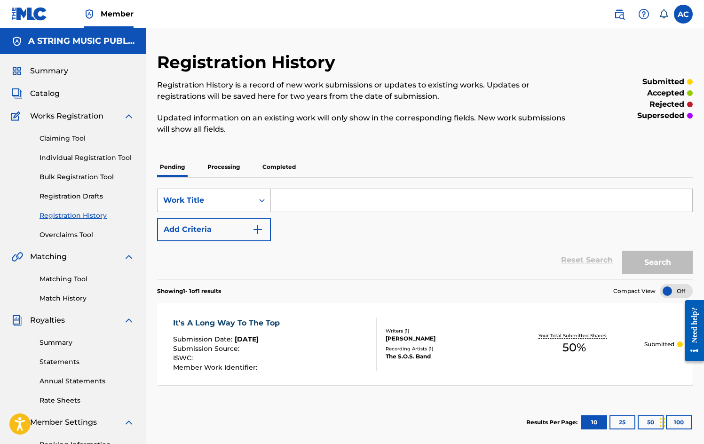
click at [72, 344] on link "Summary" at bounding box center [87, 343] width 95 height 10
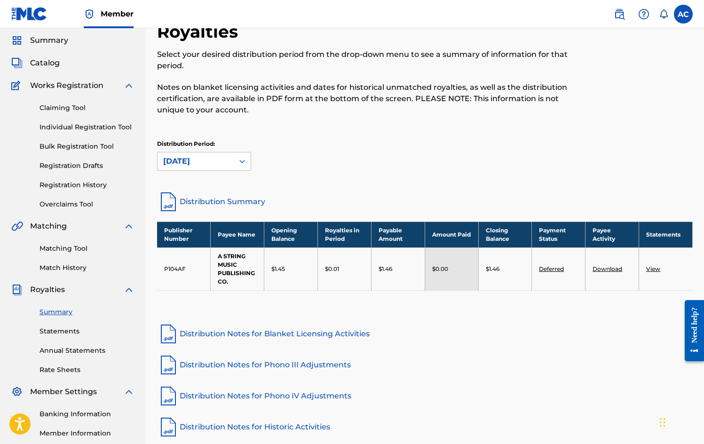
scroll to position [70, 0]
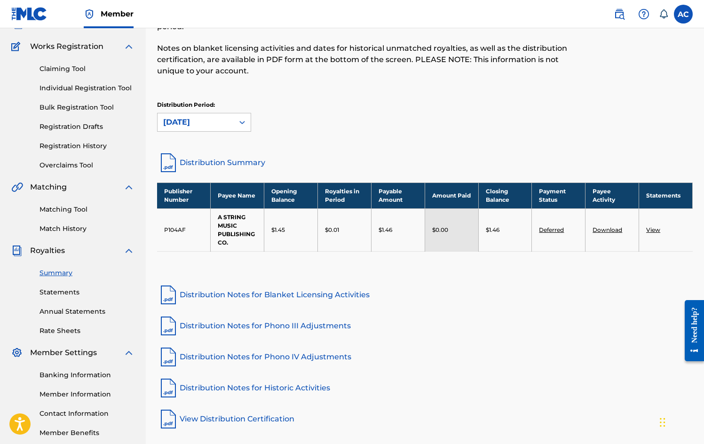
click at [58, 293] on link "Statements" at bounding box center [87, 292] width 95 height 10
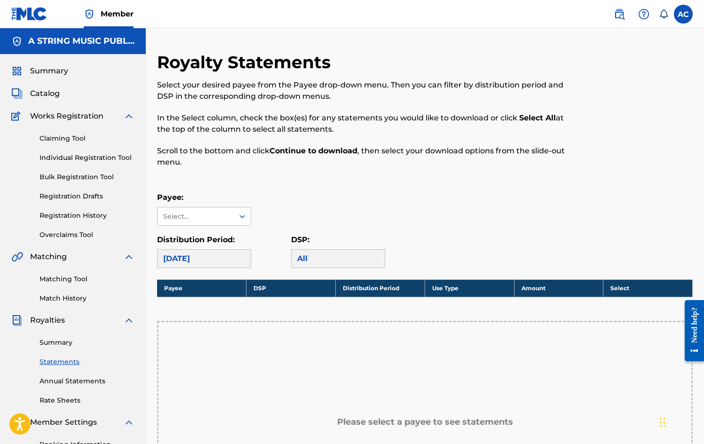
click at [112, 15] on span "Member" at bounding box center [117, 13] width 33 height 11
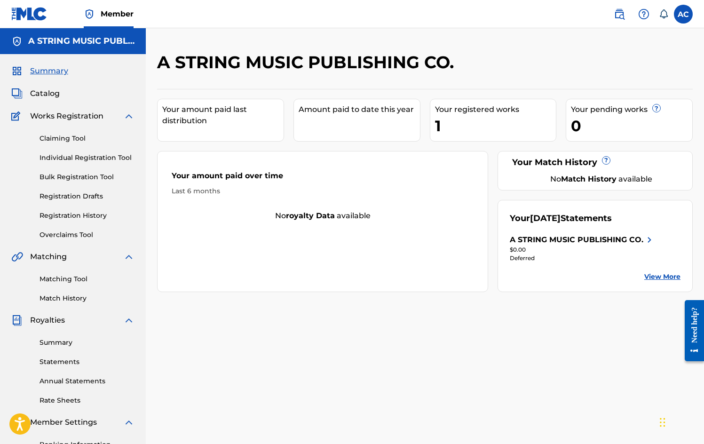
click at [121, 14] on span "Member" at bounding box center [117, 13] width 33 height 11
click at [620, 14] on img at bounding box center [619, 13] width 11 height 11
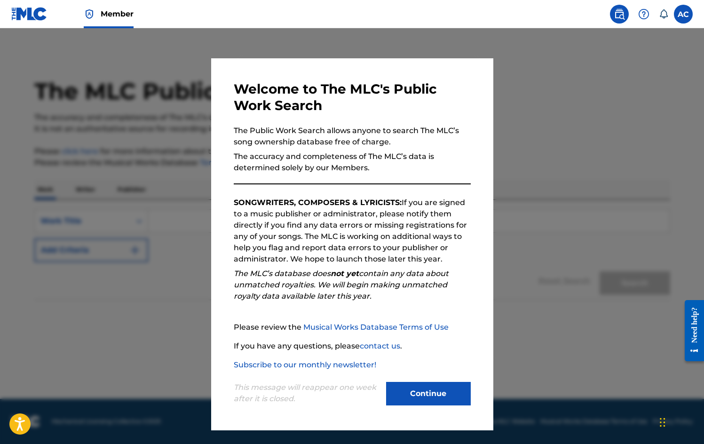
click at [417, 389] on button "Continue" at bounding box center [428, 394] width 85 height 24
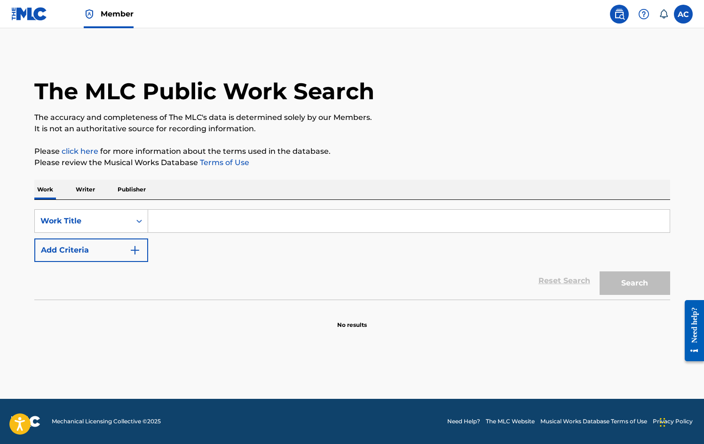
click at [177, 220] on input "Search Form" at bounding box center [409, 221] width 522 height 23
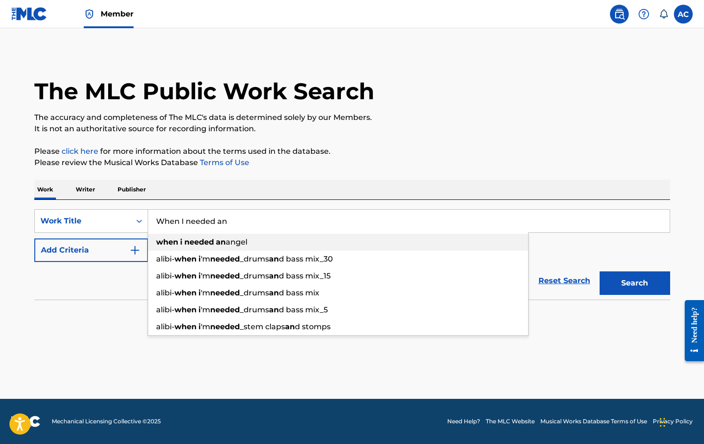
click at [250, 246] on div "when i needed an angel" at bounding box center [338, 242] width 380 height 17
type input "when i needed an angel"
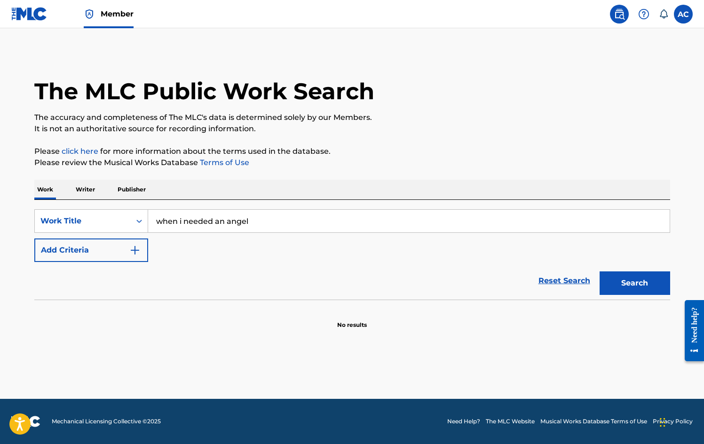
click at [635, 281] on button "Search" at bounding box center [635, 283] width 71 height 24
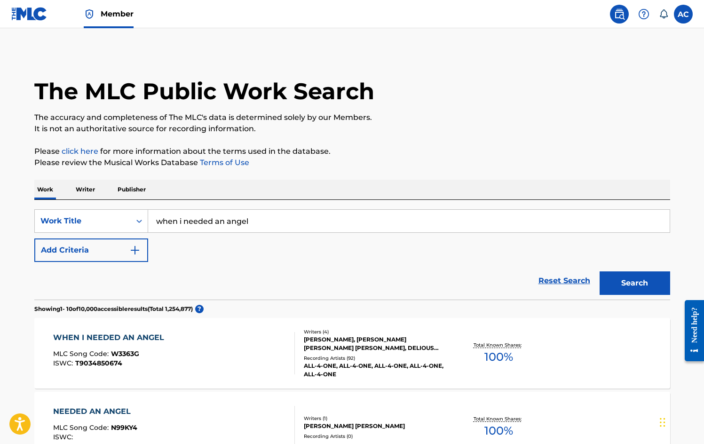
click at [136, 250] on img "Search Form" at bounding box center [134, 250] width 11 height 11
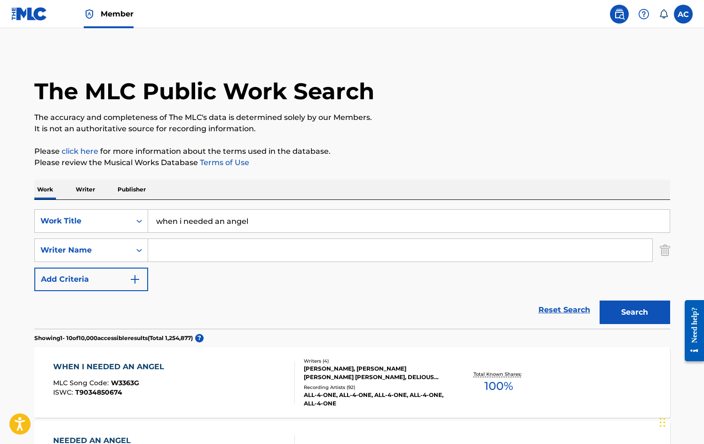
click at [173, 250] on input "Search Form" at bounding box center [400, 250] width 504 height 23
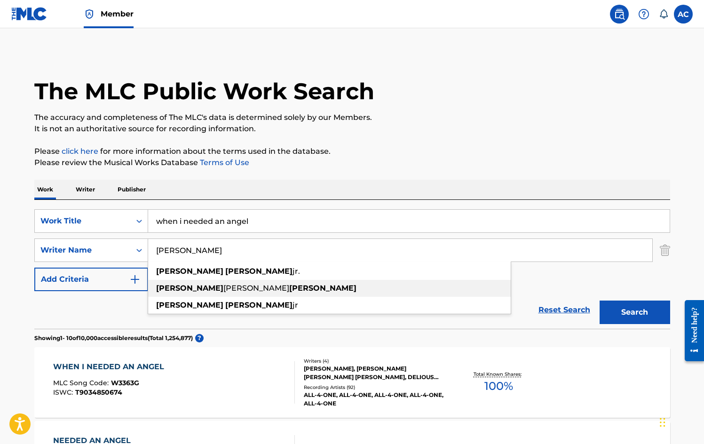
click at [224, 285] on span "[PERSON_NAME]" at bounding box center [257, 288] width 66 height 9
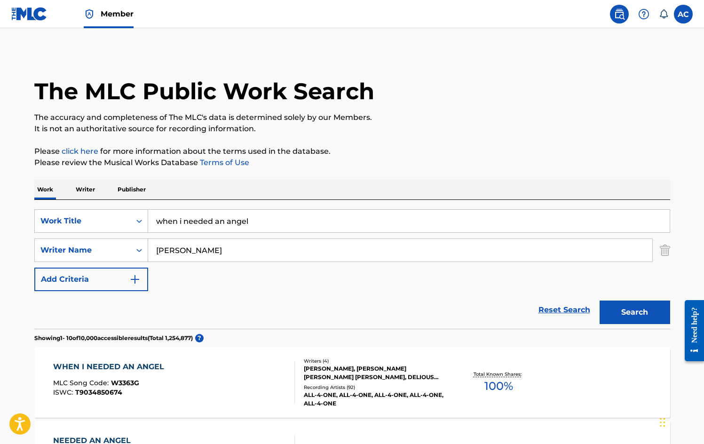
click at [630, 318] on button "Search" at bounding box center [635, 313] width 71 height 24
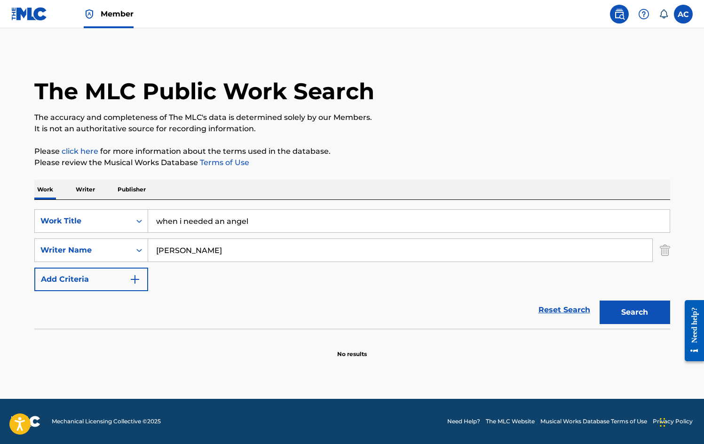
click at [271, 254] on input "[PERSON_NAME]" at bounding box center [400, 250] width 504 height 23
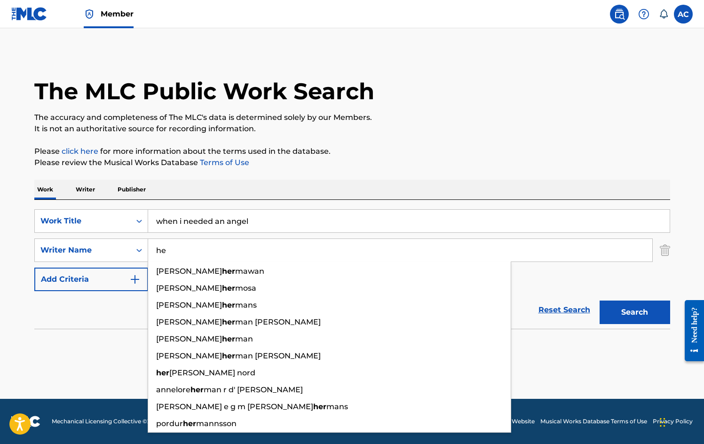
type input "h"
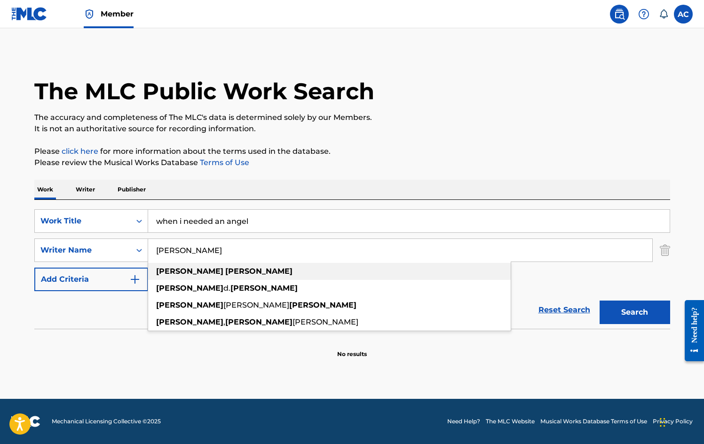
type input "[PERSON_NAME]"
click at [233, 269] on div "[PERSON_NAME]" at bounding box center [329, 271] width 363 height 17
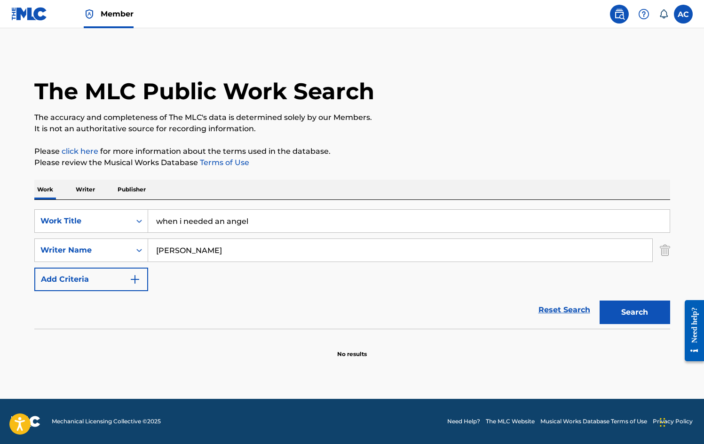
drag, startPoint x: 233, startPoint y: 269, endPoint x: 637, endPoint y: 313, distance: 406.2
click at [637, 313] on button "Search" at bounding box center [635, 313] width 71 height 24
click at [136, 277] on img "Search Form" at bounding box center [134, 279] width 11 height 11
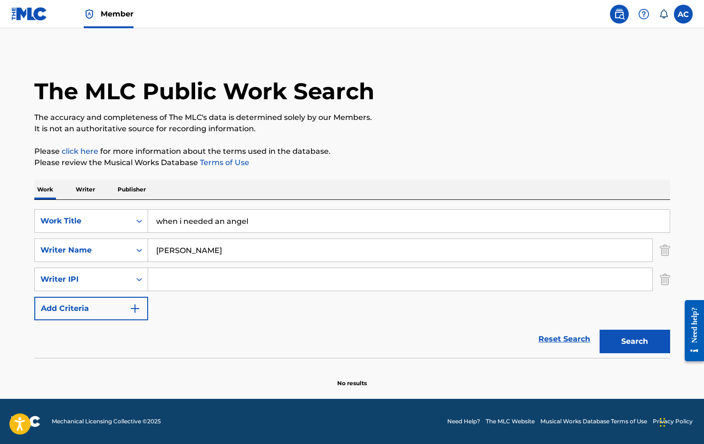
click at [140, 304] on img "Search Form" at bounding box center [134, 308] width 11 height 11
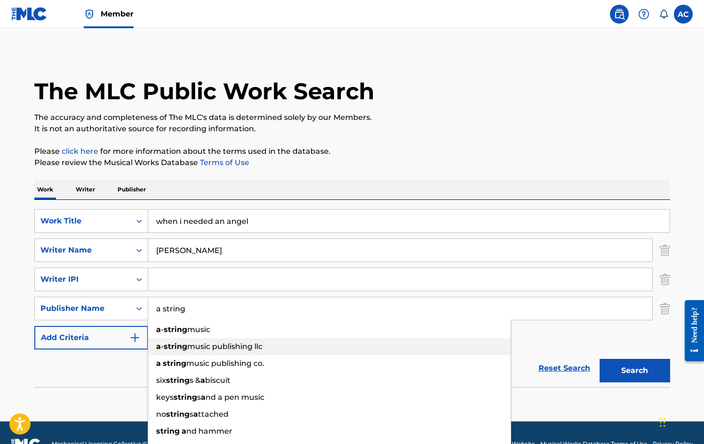
drag, startPoint x: 209, startPoint y: 281, endPoint x: 227, endPoint y: 343, distance: 64.6
click at [227, 343] on span "music publishing llc" at bounding box center [224, 346] width 75 height 9
type input "a-string music publishing llc"
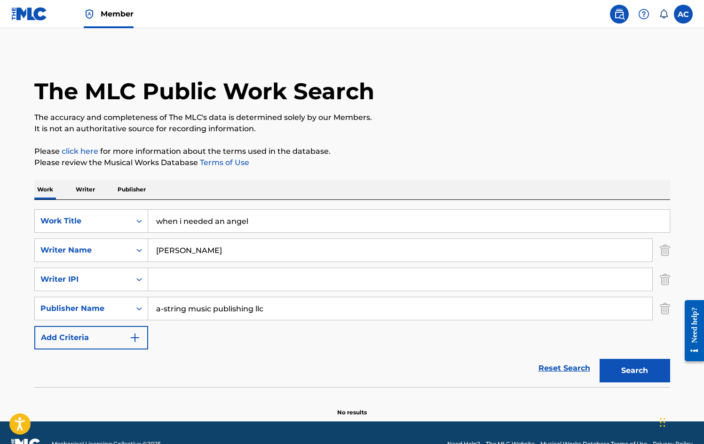
click at [638, 371] on button "Search" at bounding box center [635, 371] width 71 height 24
click at [253, 224] on input "when i needed an angel" at bounding box center [409, 221] width 522 height 23
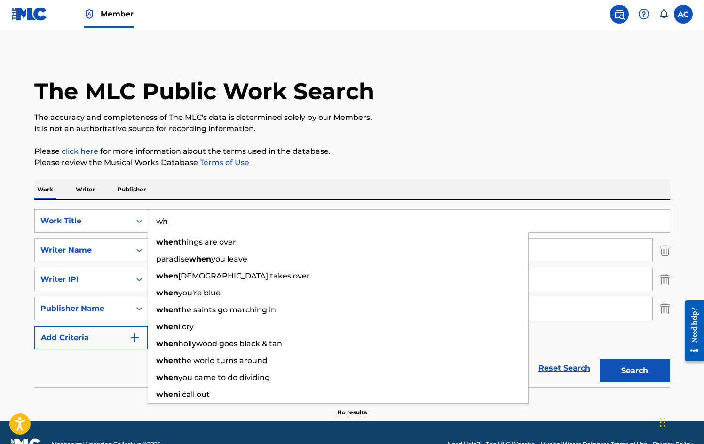
type input "w"
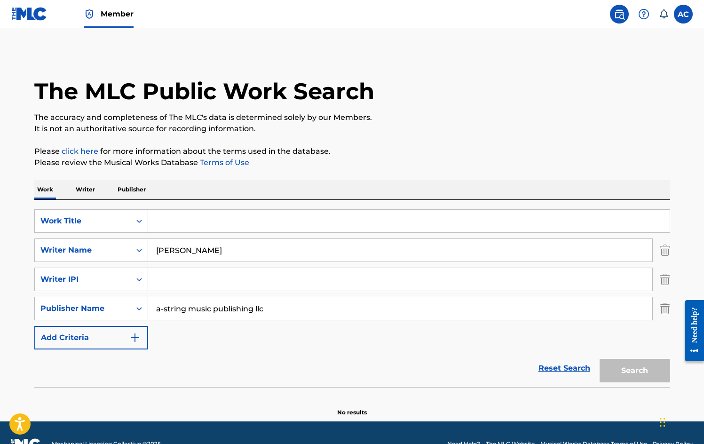
click at [661, 310] on img "Search Form" at bounding box center [665, 309] width 10 height 24
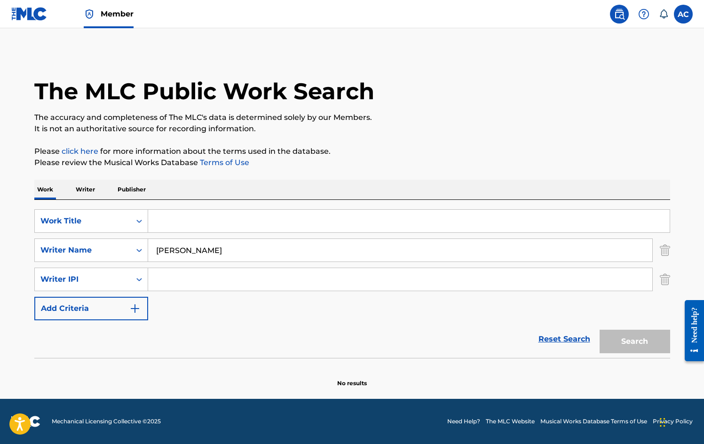
click at [663, 279] on img "Search Form" at bounding box center [665, 280] width 10 height 24
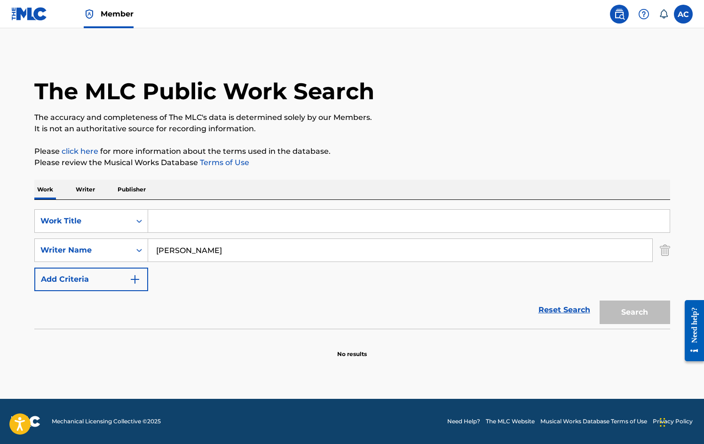
click at [175, 220] on input "Search Form" at bounding box center [409, 221] width 522 height 23
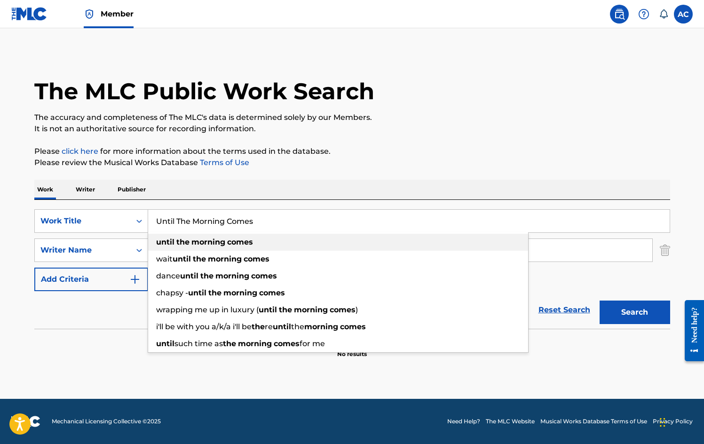
click at [273, 244] on div "until the morning comes" at bounding box center [338, 242] width 380 height 17
type input "until the morning comes"
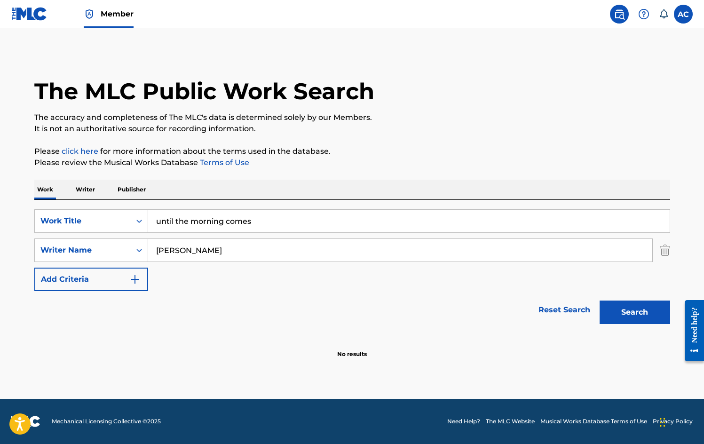
click at [279, 254] on input "[PERSON_NAME]" at bounding box center [400, 250] width 504 height 23
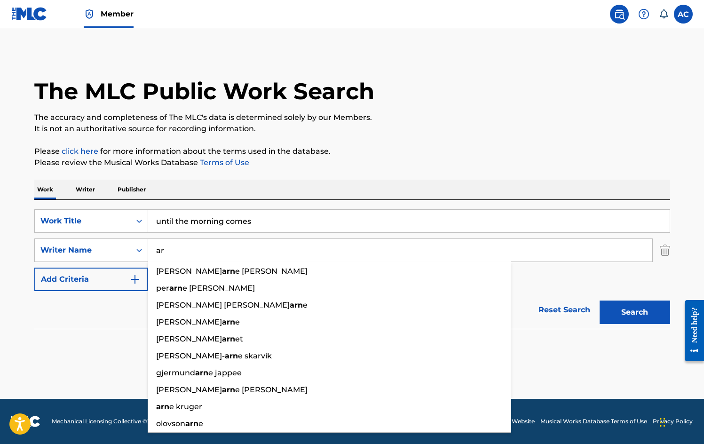
type input "a"
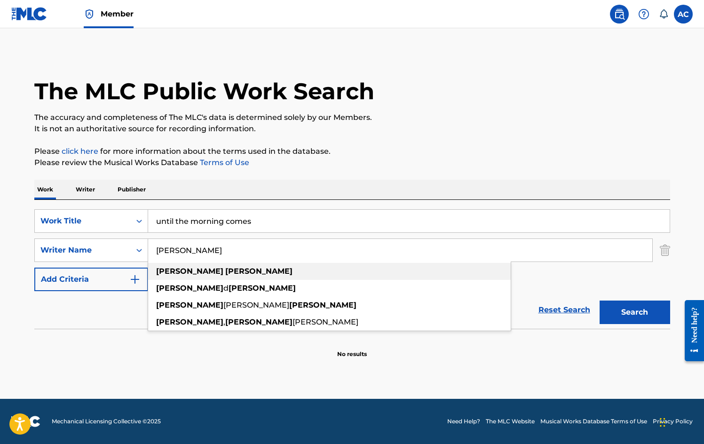
click at [225, 268] on strong "[PERSON_NAME]" at bounding box center [258, 271] width 67 height 9
type input "[PERSON_NAME]"
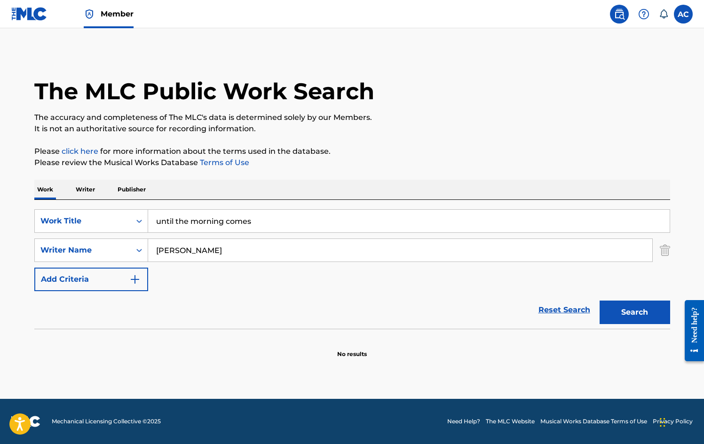
click at [633, 310] on button "Search" at bounding box center [635, 313] width 71 height 24
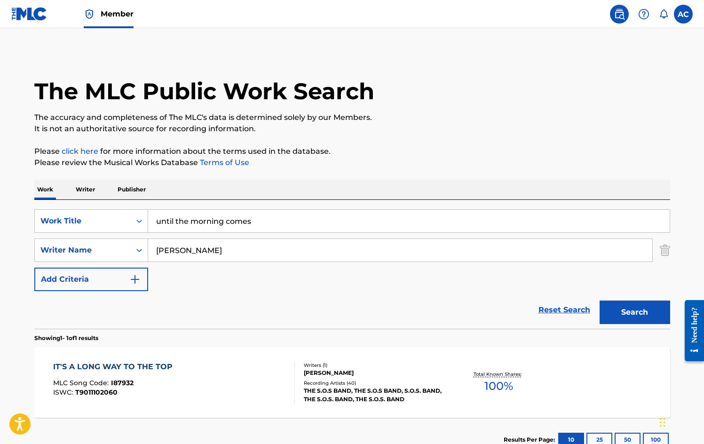
click at [686, 15] on label at bounding box center [683, 14] width 19 height 19
click at [684, 14] on input "AC [PERSON_NAME] [PERSON_NAME][EMAIL_ADDRESS][DOMAIN_NAME] Notification Prefere…" at bounding box center [684, 14] width 0 height 0
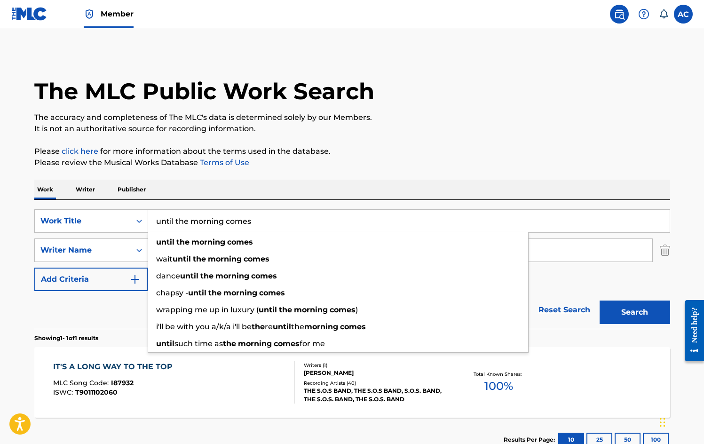
click at [262, 222] on input "until the morning comes" at bounding box center [409, 221] width 522 height 23
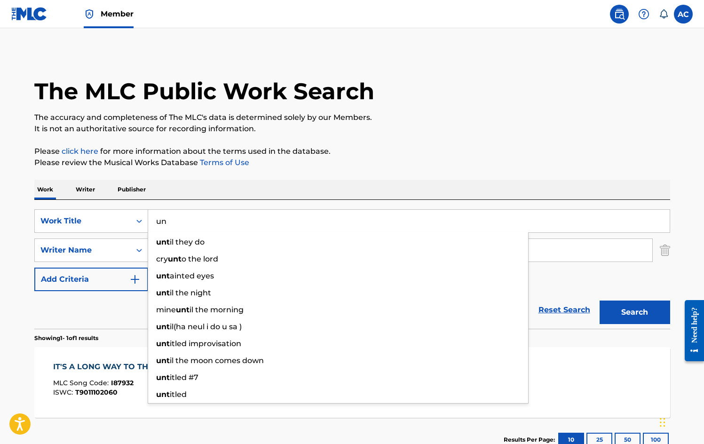
type input "u"
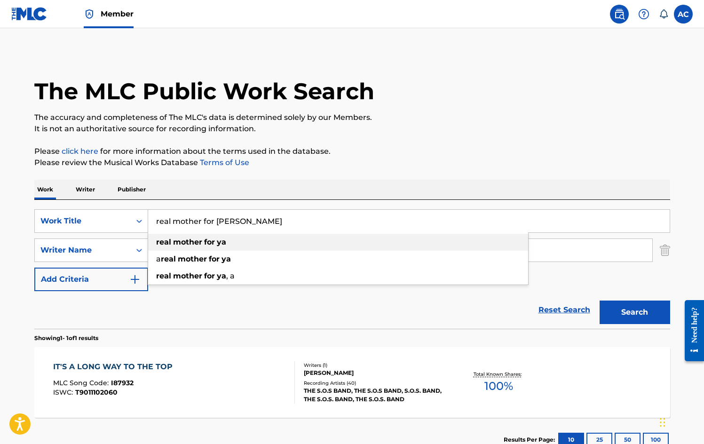
type input "real mother for [PERSON_NAME]"
click at [228, 241] on div "real mother for [PERSON_NAME]" at bounding box center [338, 242] width 380 height 17
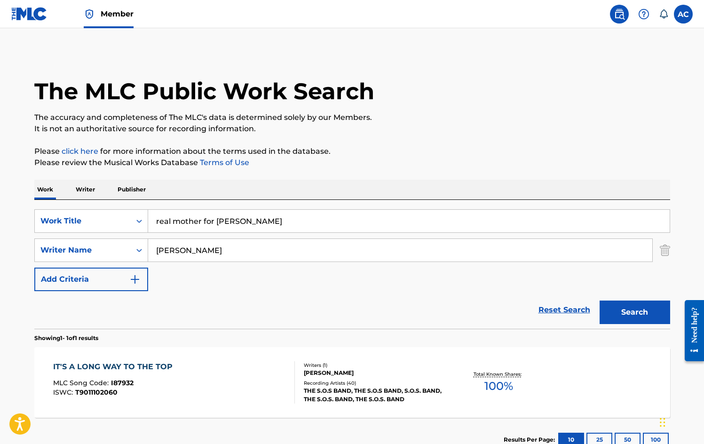
click at [262, 247] on input "[PERSON_NAME]" at bounding box center [400, 250] width 504 height 23
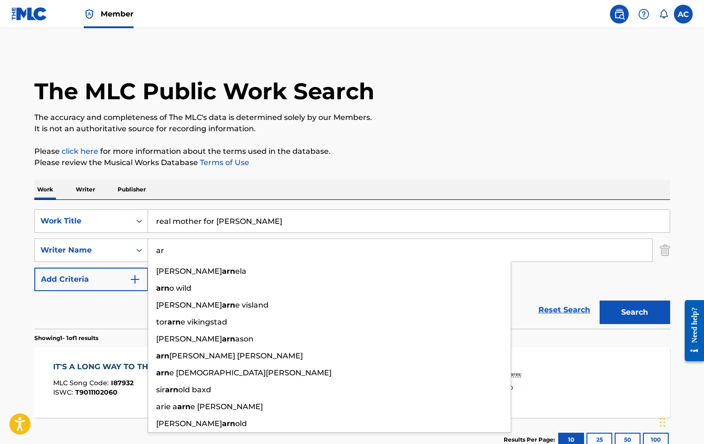
type input "a"
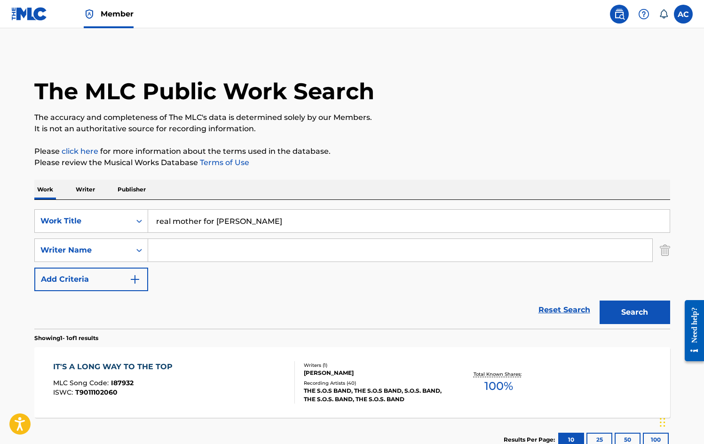
click at [634, 308] on button "Search" at bounding box center [635, 313] width 71 height 24
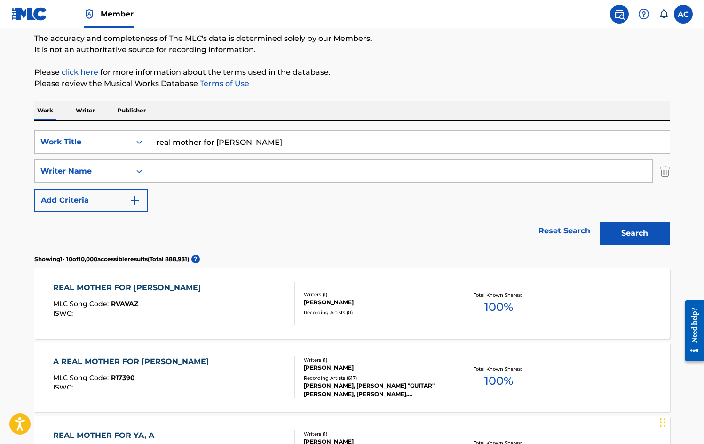
scroll to position [152, 0]
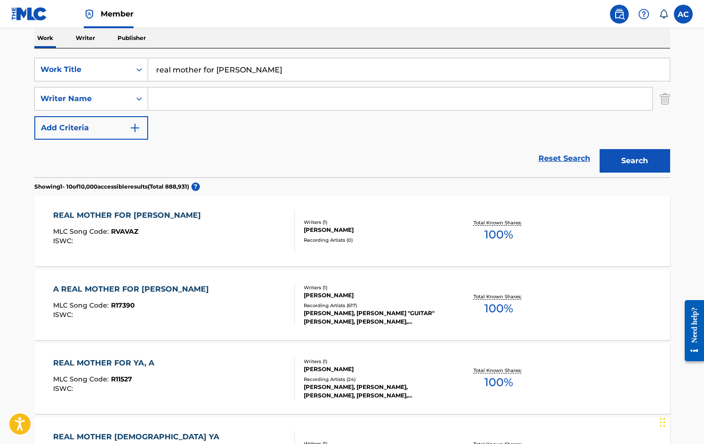
click at [623, 165] on button "Search" at bounding box center [635, 161] width 71 height 24
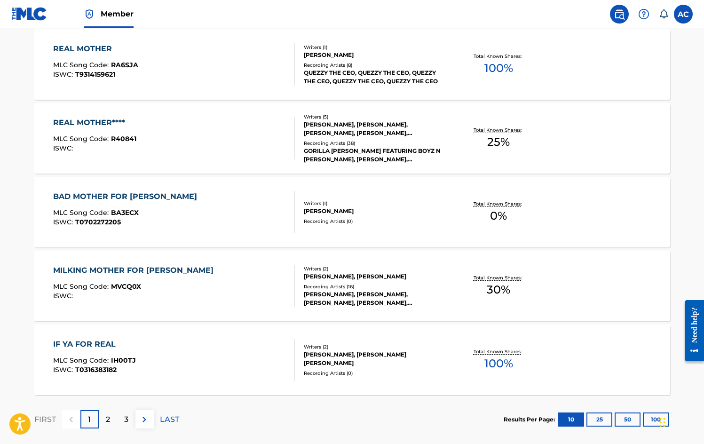
scroll to position [737, 0]
